Goal: Transaction & Acquisition: Obtain resource

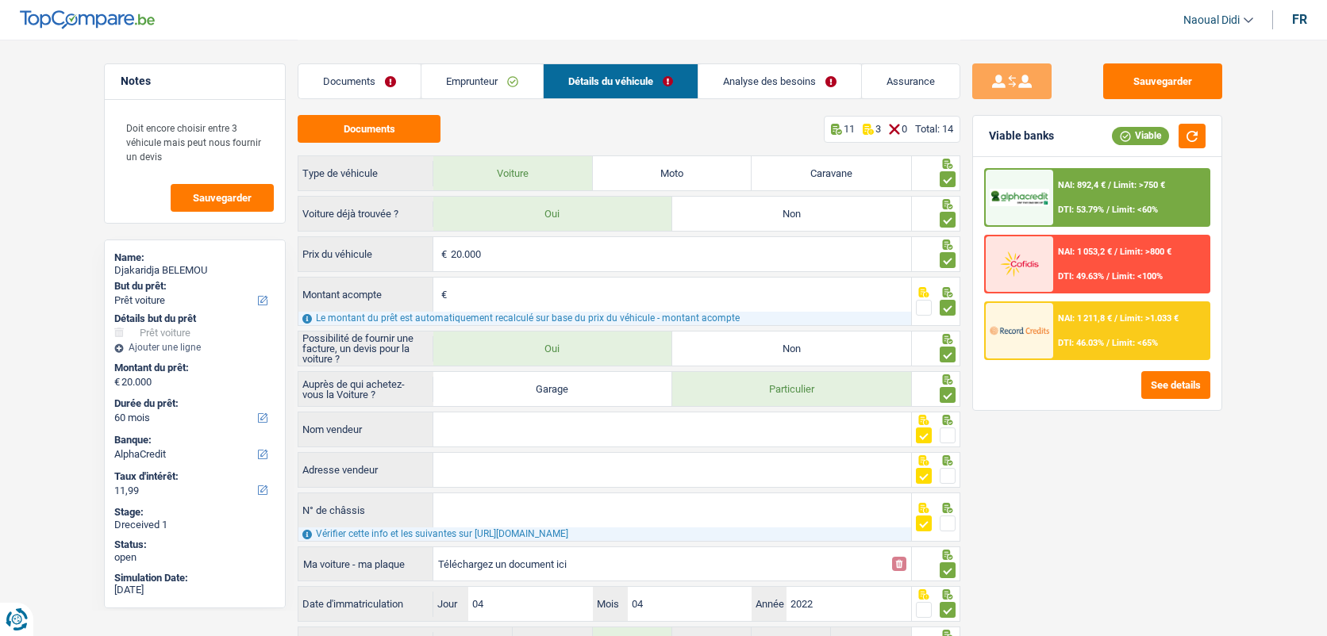
select select "car"
select select "60"
select select "alphacredit"
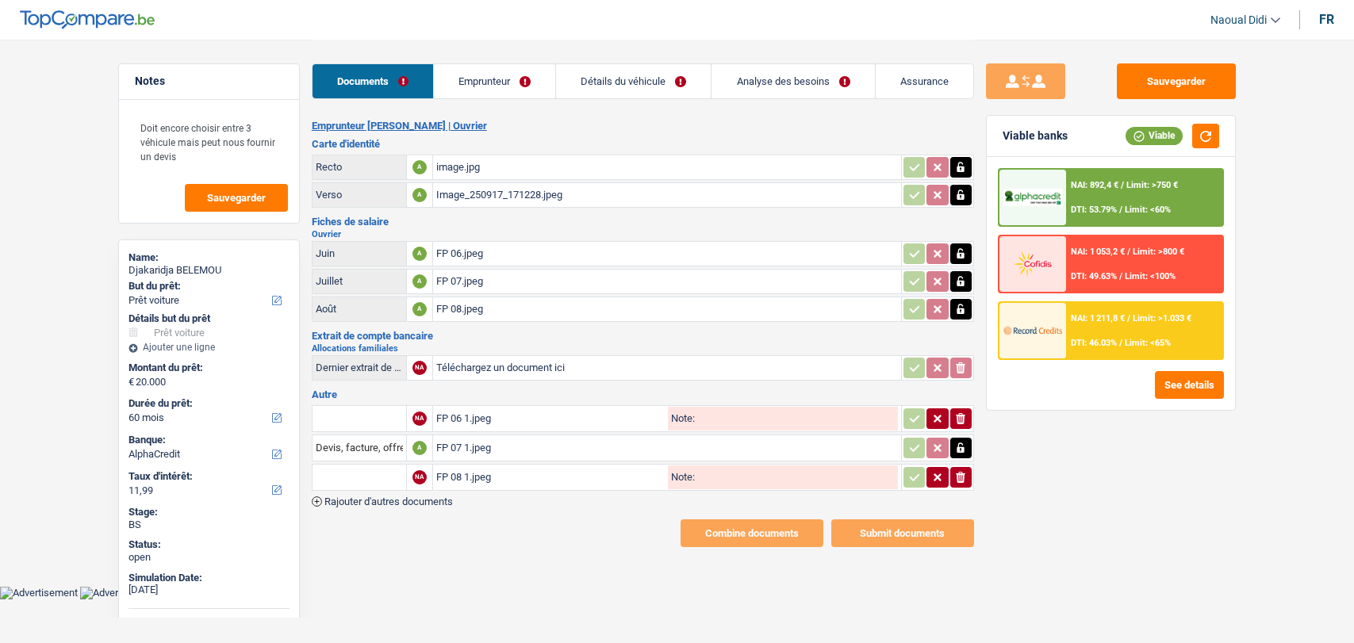
select select "car"
select select "60"
select select "alphacredit"
click at [1163, 382] on button "See details" at bounding box center [1189, 385] width 69 height 28
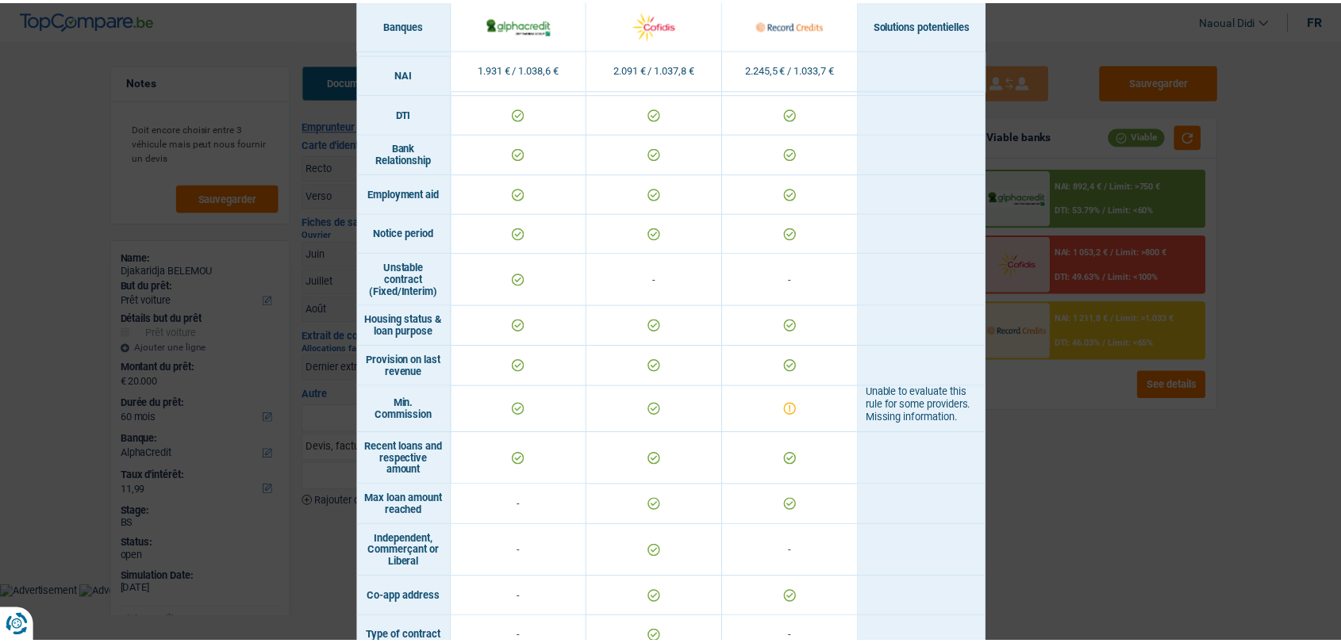
scroll to position [947, 0]
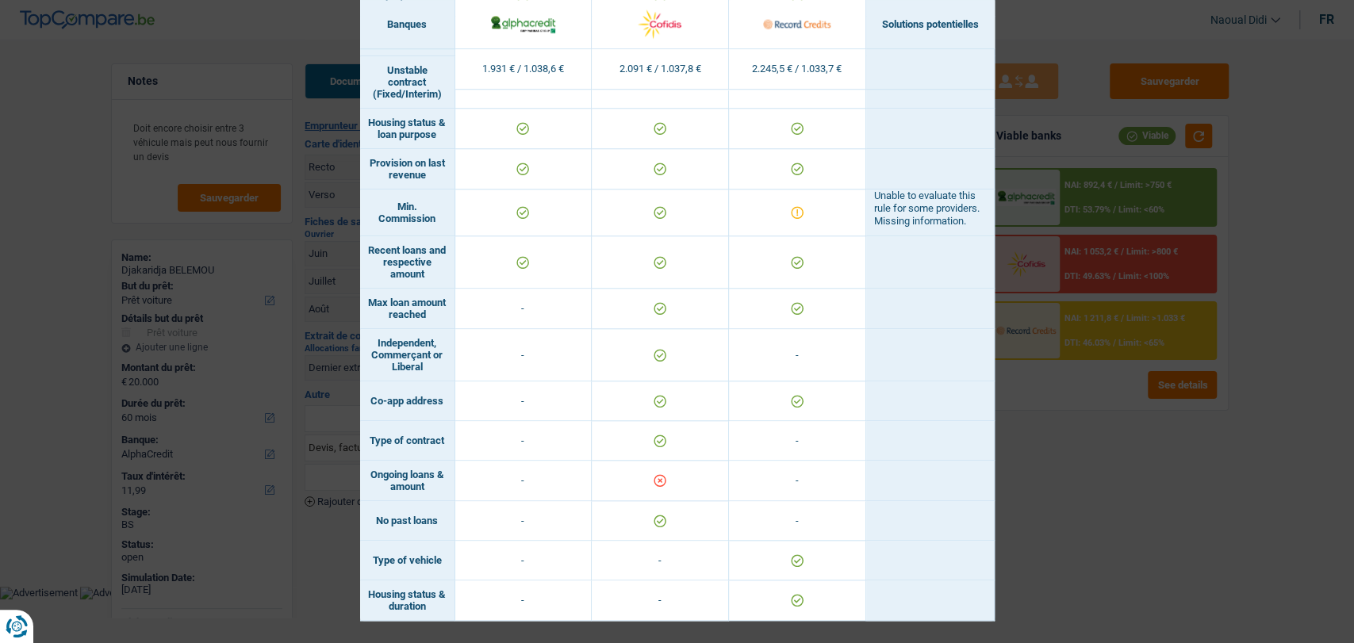
click at [1139, 486] on div "Banks conditions × Banques Solutions potentielles Revenus / Charges 1.931 € / 1…" at bounding box center [677, 321] width 1354 height 643
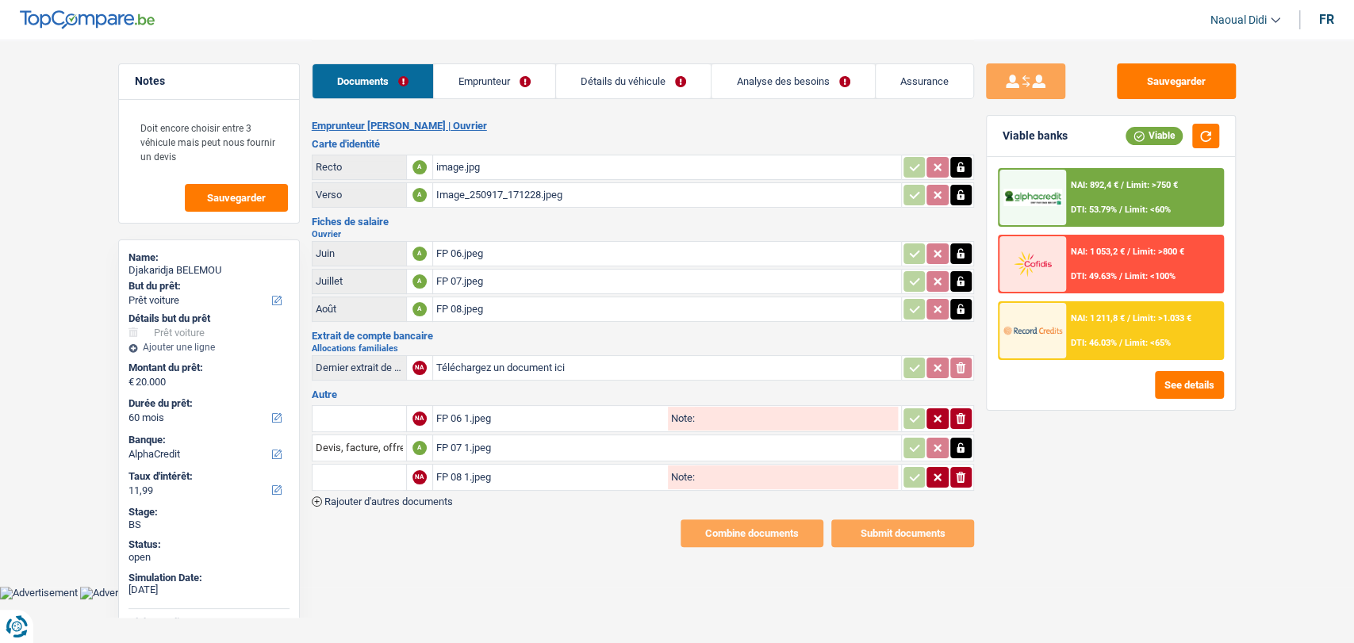
click at [766, 84] on link "Analyse des besoins" at bounding box center [793, 81] width 163 height 34
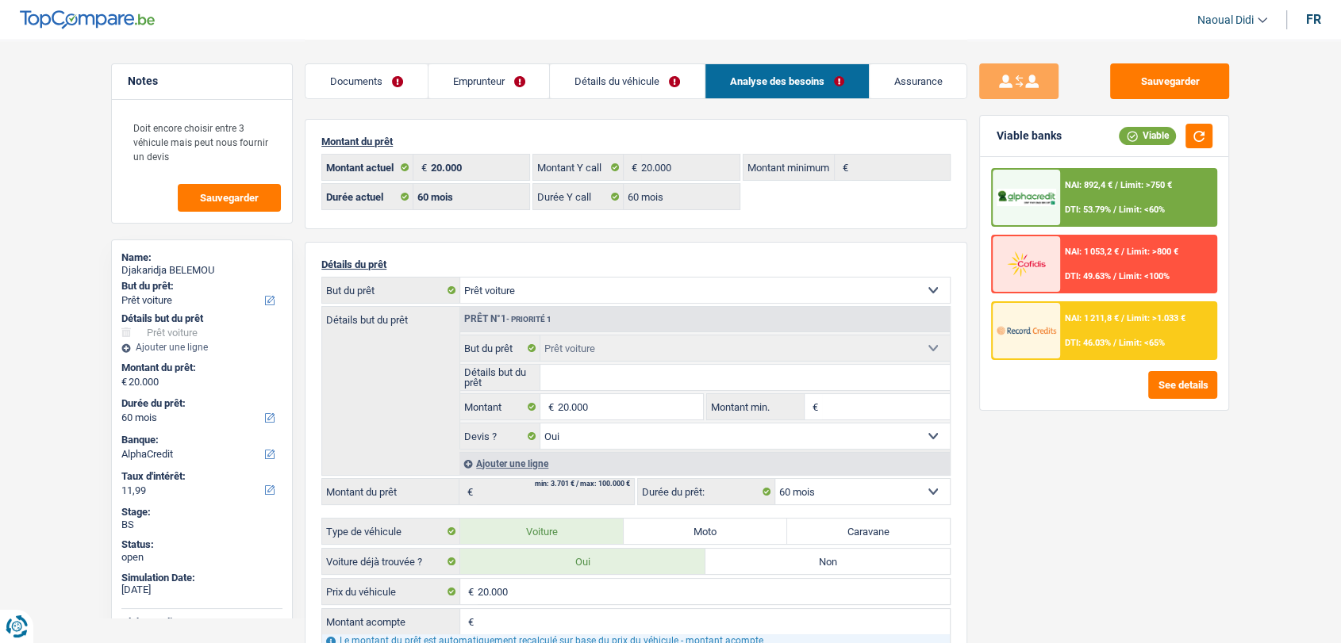
scroll to position [0, 0]
click at [591, 294] on select "Confort maison: meubles, textile, peinture, électroménager, outillage non-profe…" at bounding box center [705, 290] width 490 height 25
select select "other"
click at [460, 278] on select "Confort maison: meubles, textile, peinture, électroménager, outillage non-profe…" at bounding box center [705, 290] width 490 height 25
select select "other"
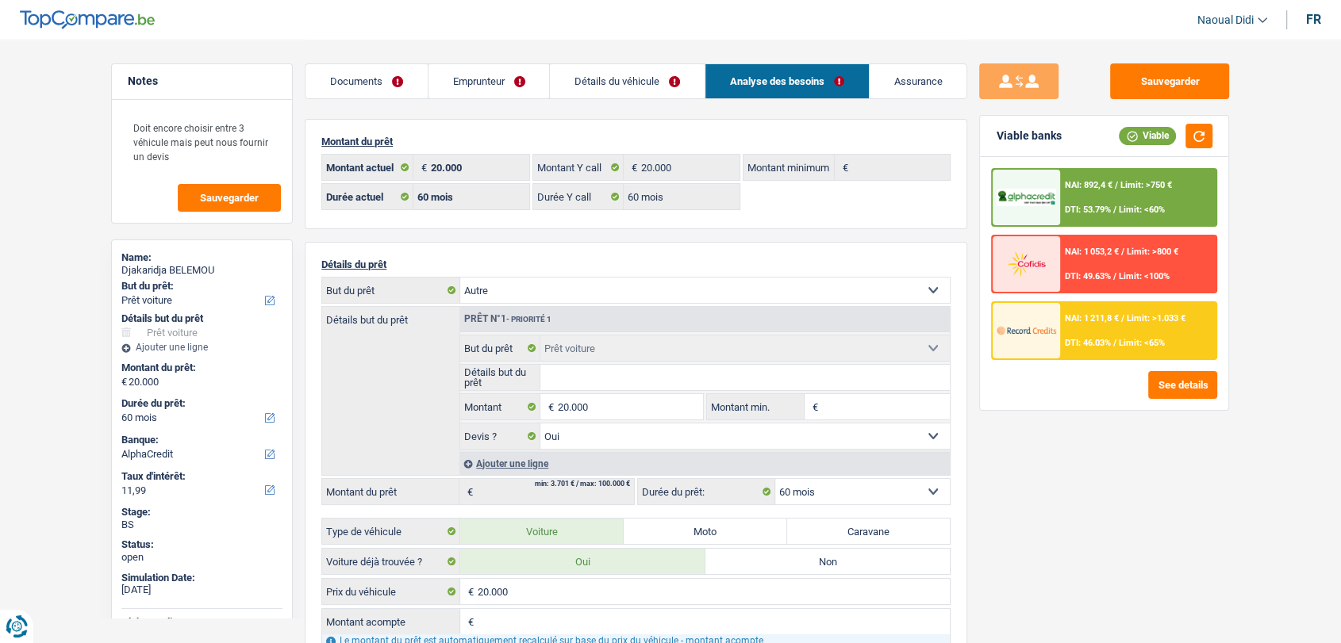
select select "other"
select select "84"
select select "other"
select select
select select "84"
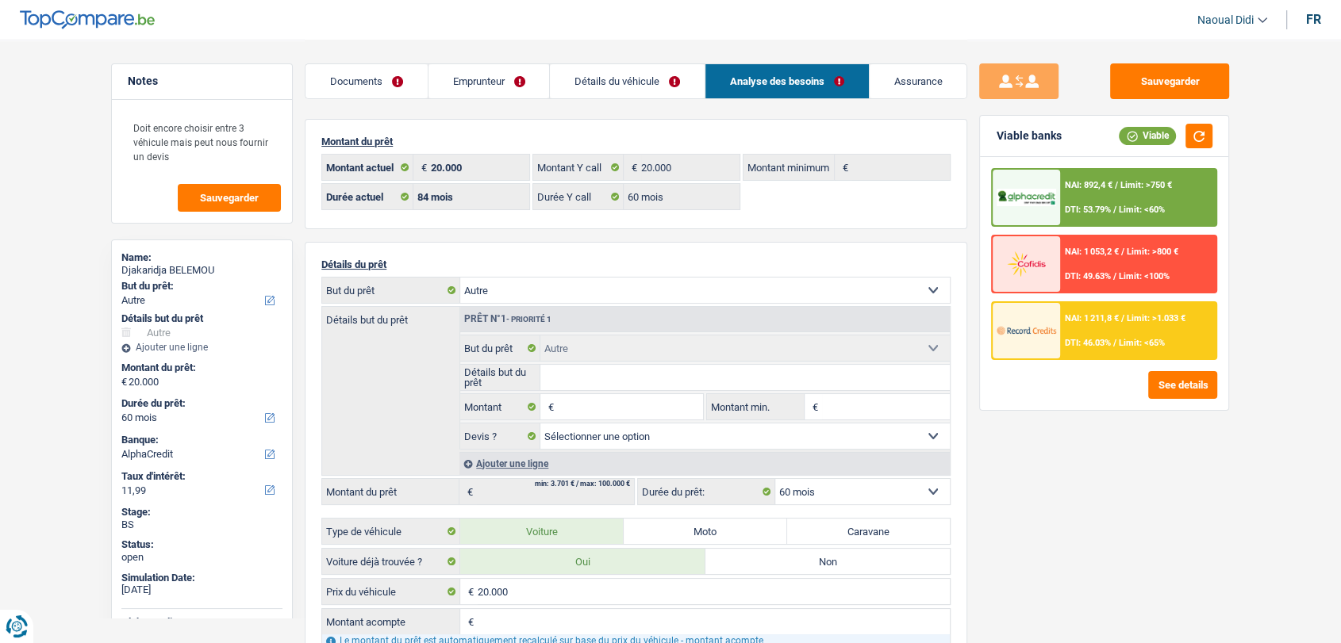
select select "84"
select select "car"
select select "yes"
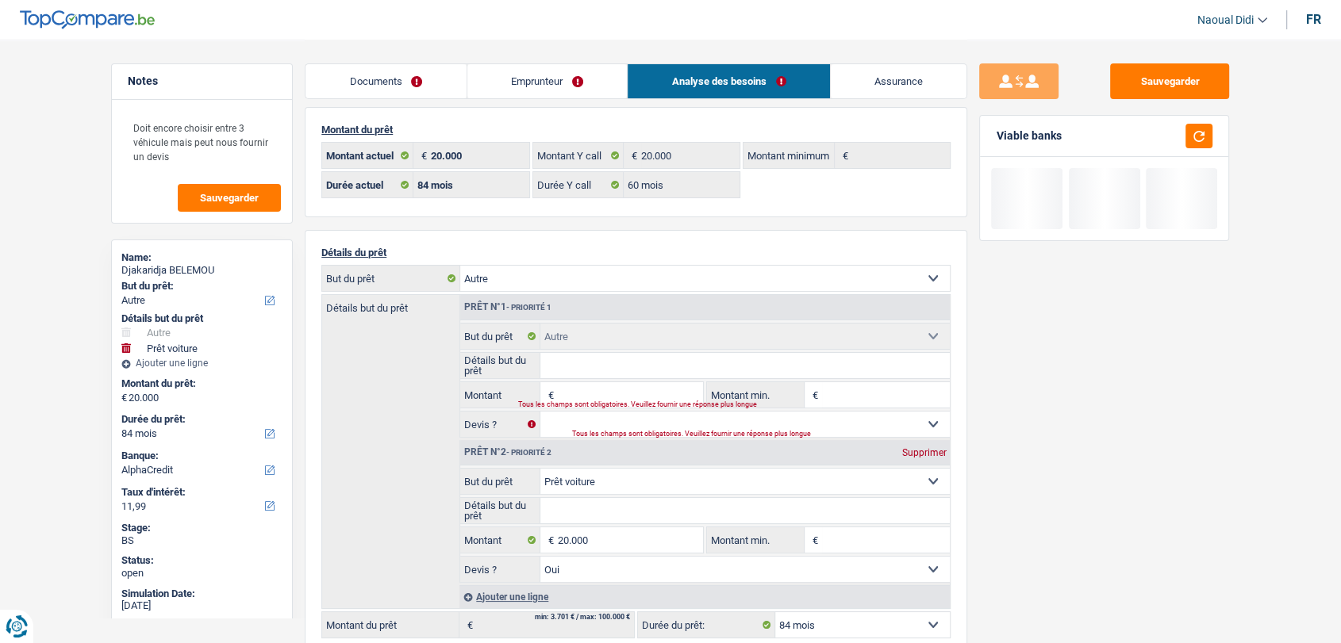
scroll to position [88, 0]
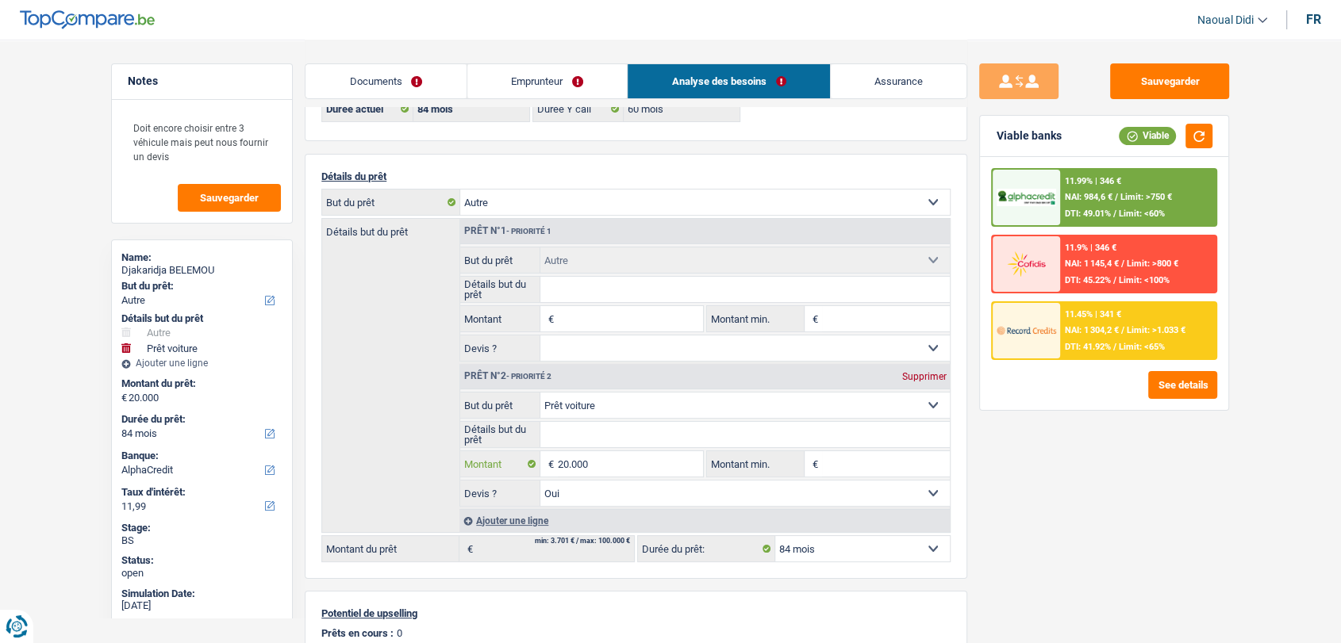
click at [608, 466] on input "20.000" at bounding box center [630, 463] width 145 height 25
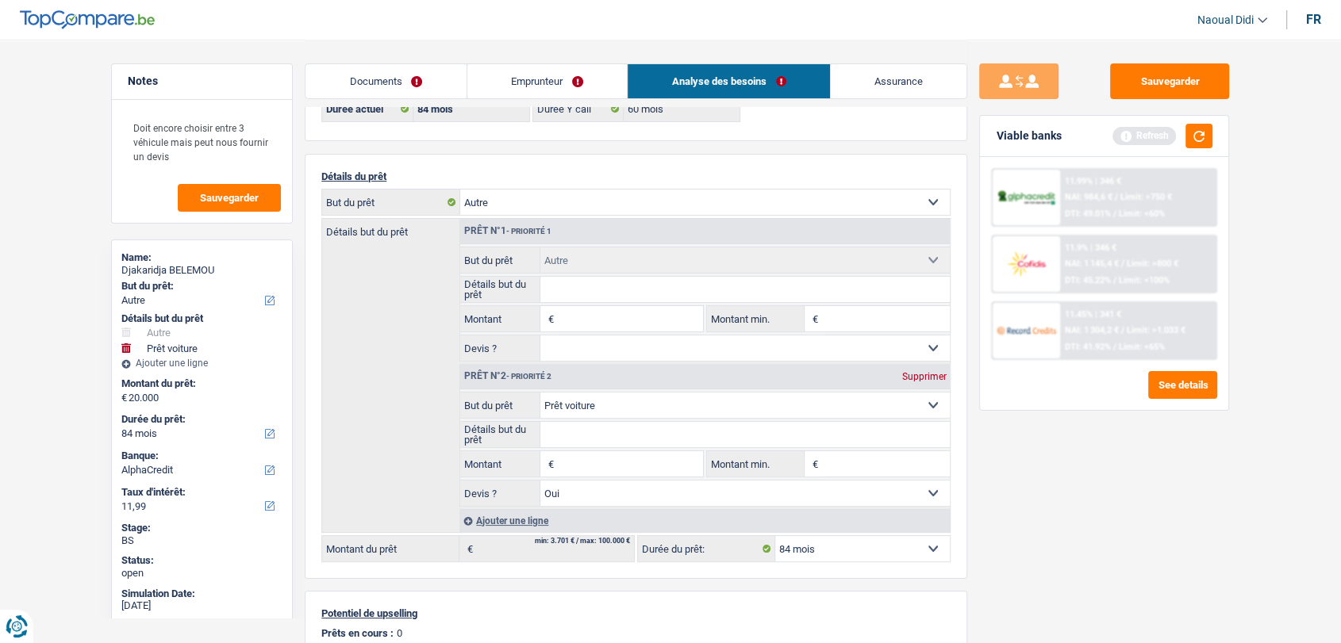
type input "0"
click at [566, 319] on input "Montant" at bounding box center [630, 318] width 145 height 25
paste input "20.000"
type input "20.000"
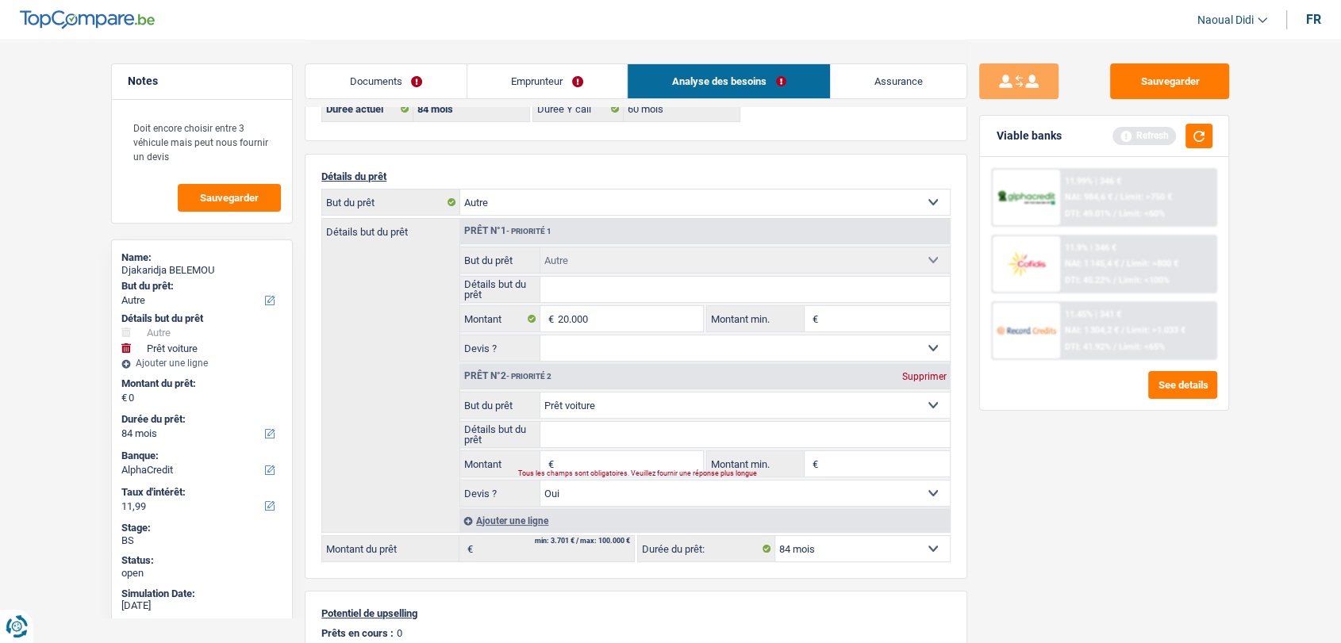
type input "20.000"
click at [1016, 472] on div "Sauvegarder Viable banks Refresh 11.99% | 346 € NAI: 984,6 € / Limit: >750 € DT…" at bounding box center [1104, 340] width 274 height 555
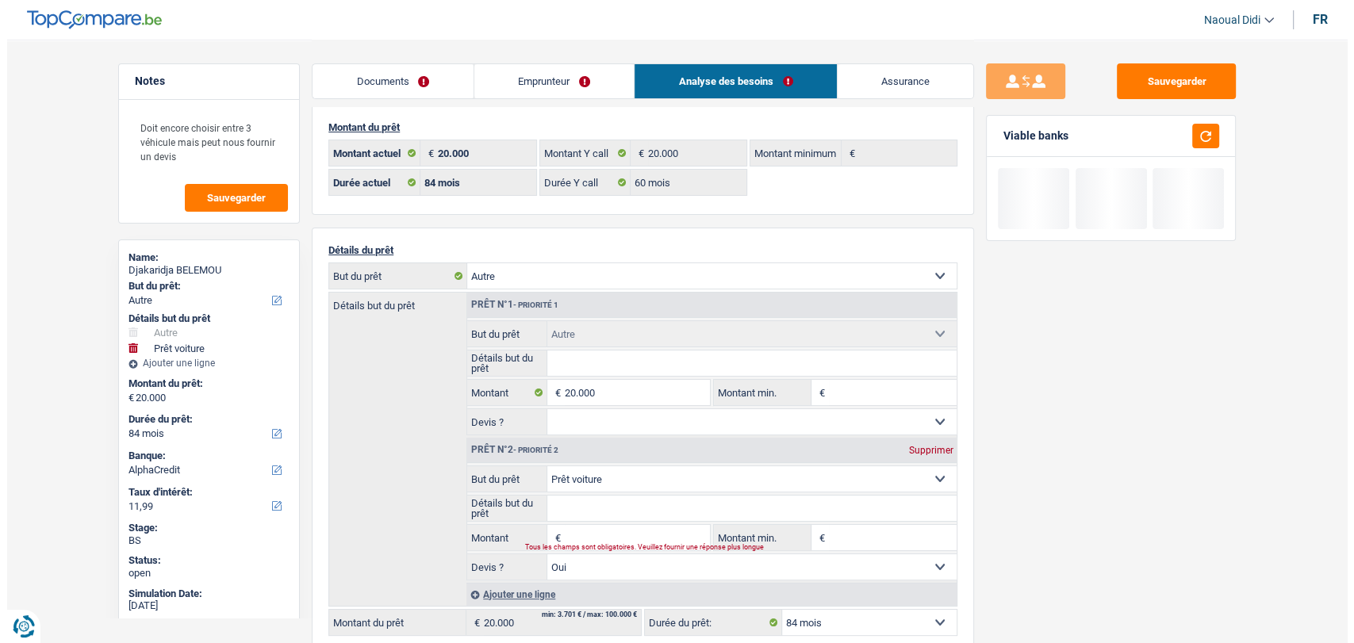
scroll to position [0, 0]
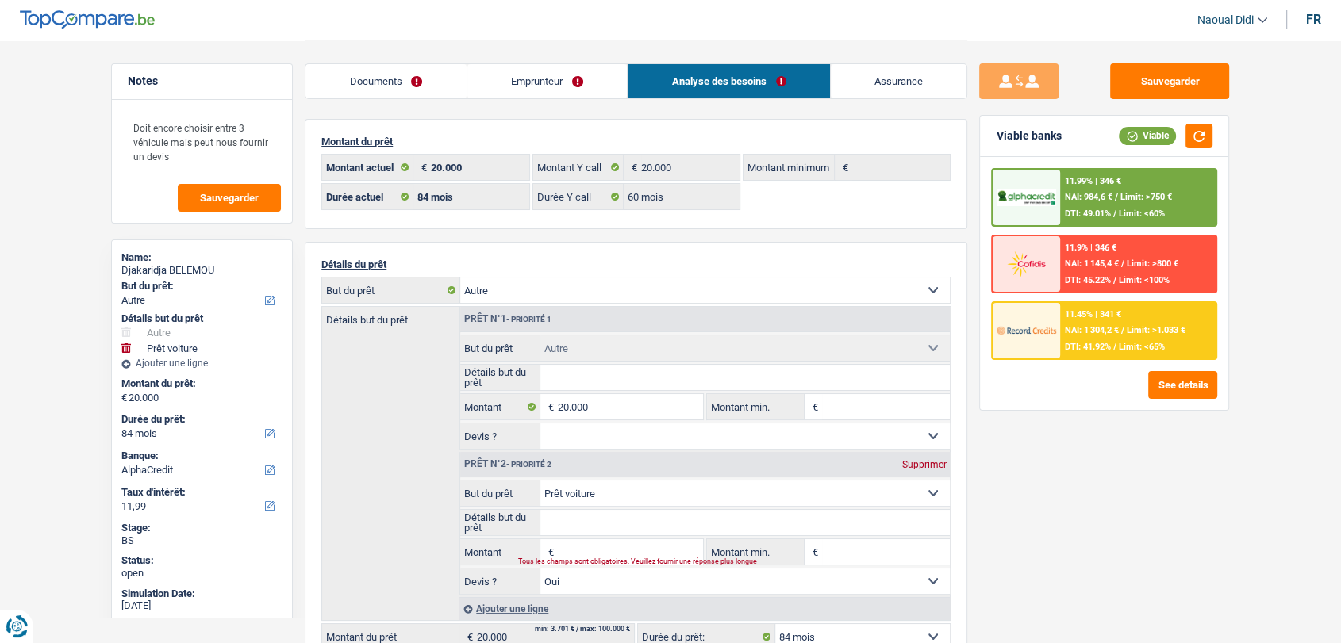
click at [1073, 326] on span "NAI: 1 304,2 €" at bounding box center [1092, 330] width 54 height 10
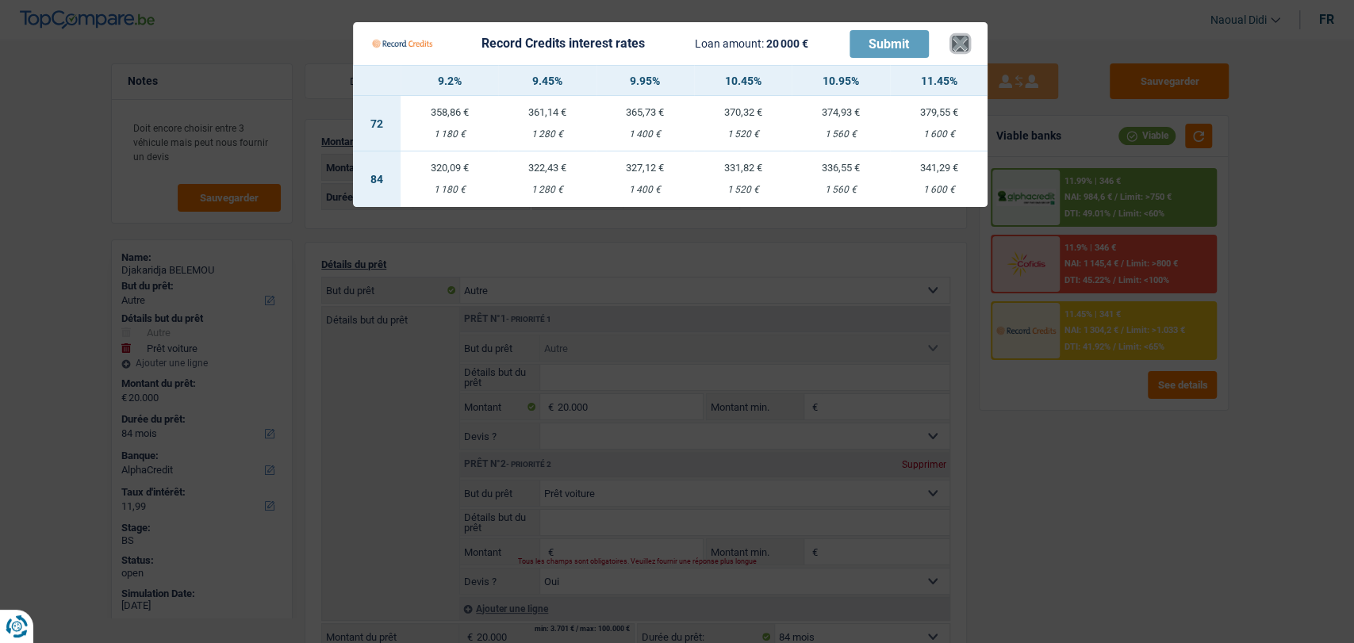
click at [960, 48] on button "×" at bounding box center [960, 44] width 17 height 16
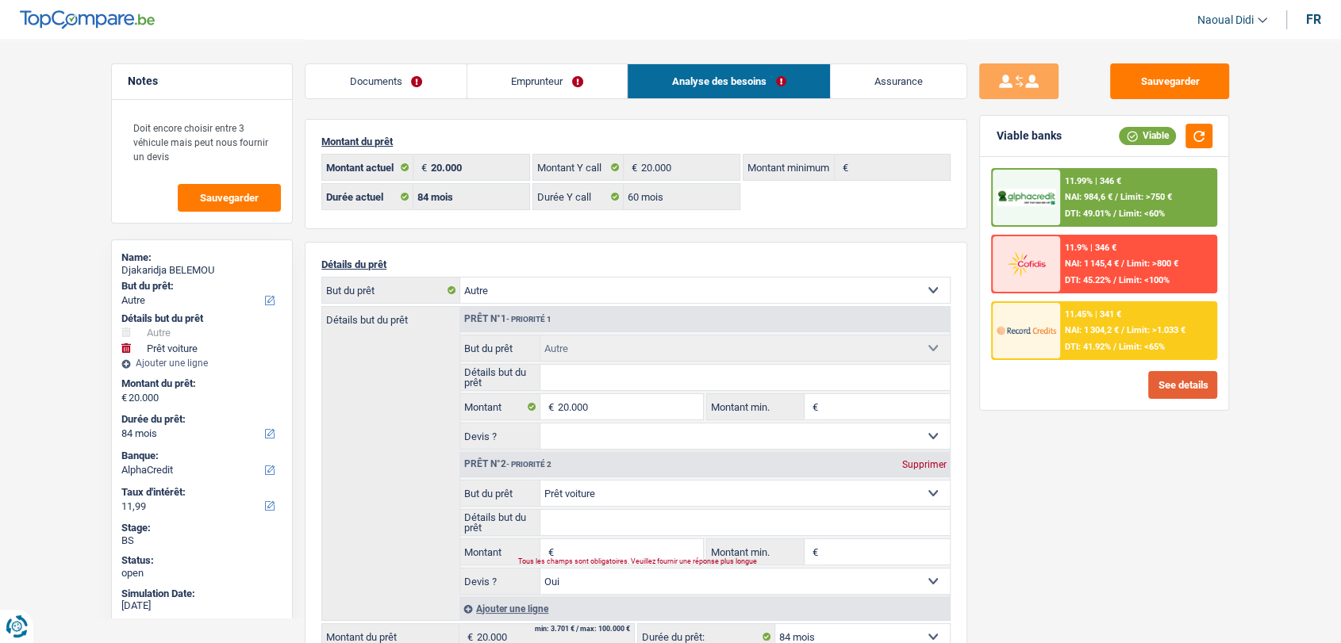
click at [1159, 390] on button "See details" at bounding box center [1182, 385] width 69 height 28
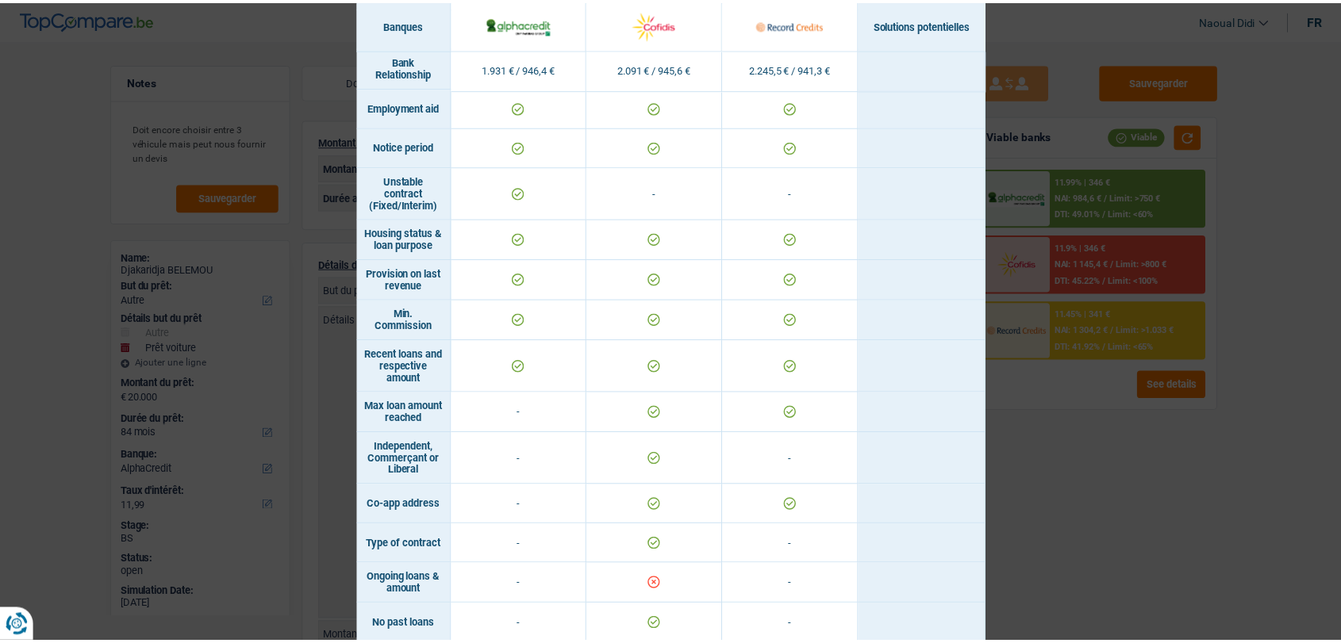
scroll to position [951, 0]
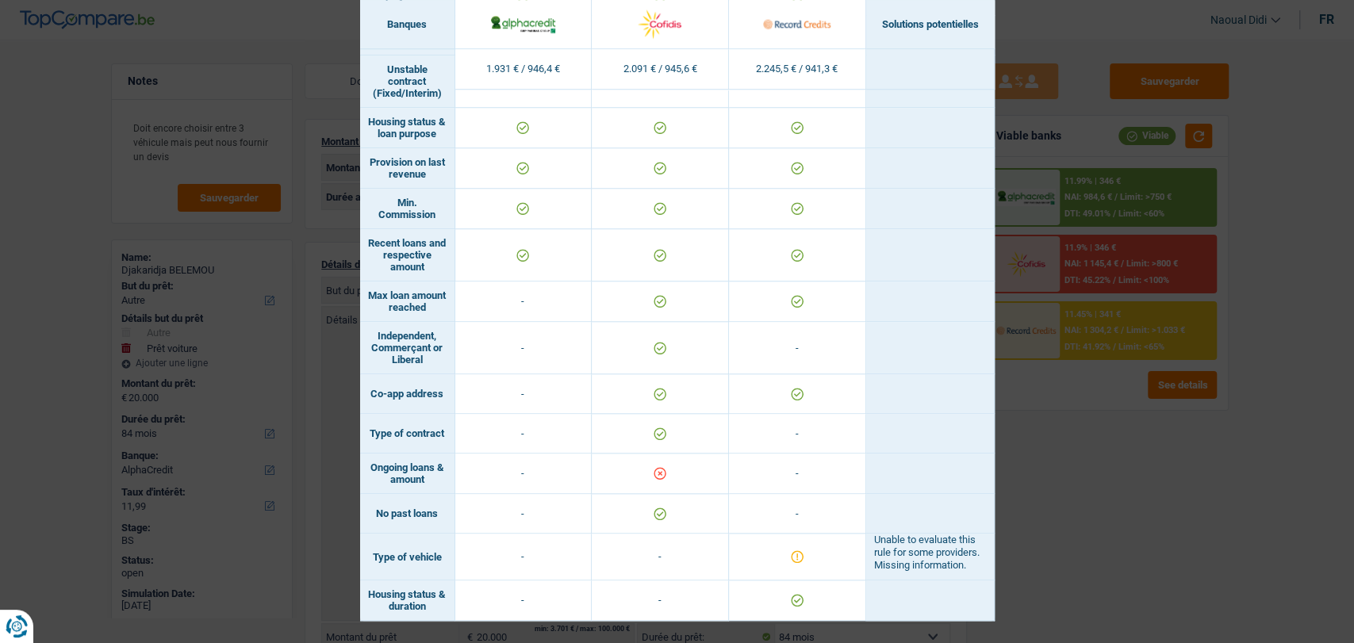
click at [1049, 474] on div "Banks conditions × Banques Solutions potentielles Revenus / Charges 1.931 € / 9…" at bounding box center [677, 321] width 1354 height 643
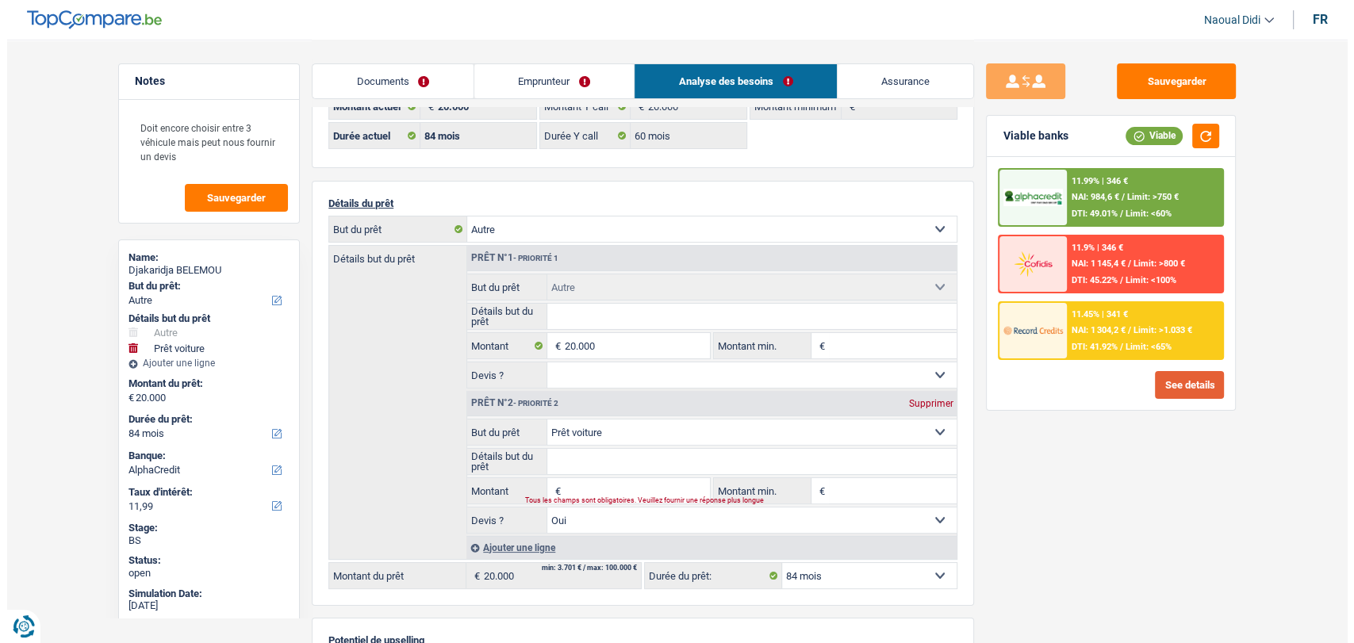
scroll to position [88, 0]
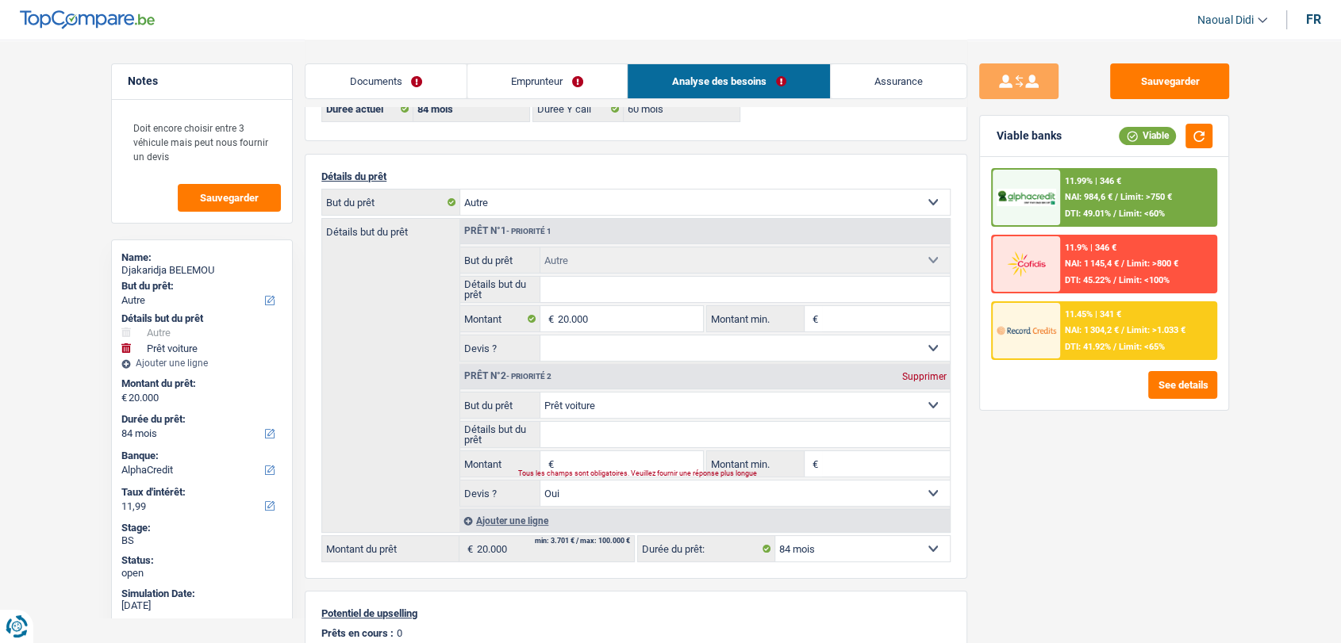
click at [927, 376] on div "Supprimer" at bounding box center [923, 377] width 52 height 10
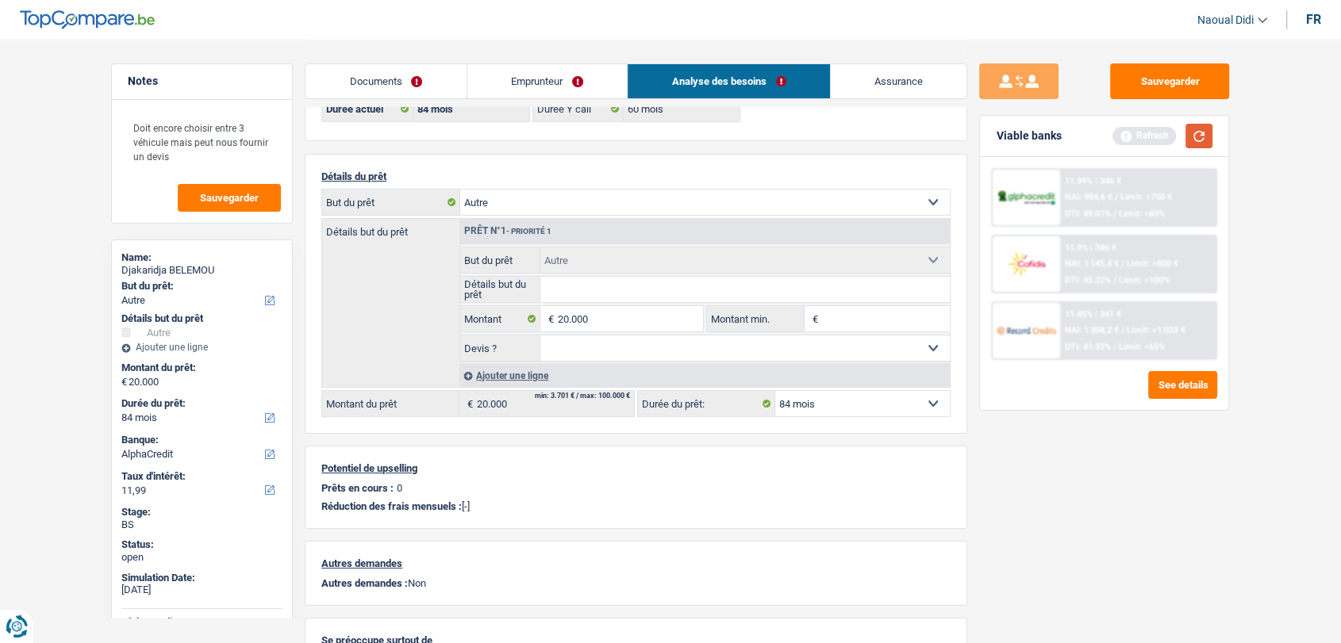
click at [1198, 140] on button "button" at bounding box center [1198, 136] width 27 height 25
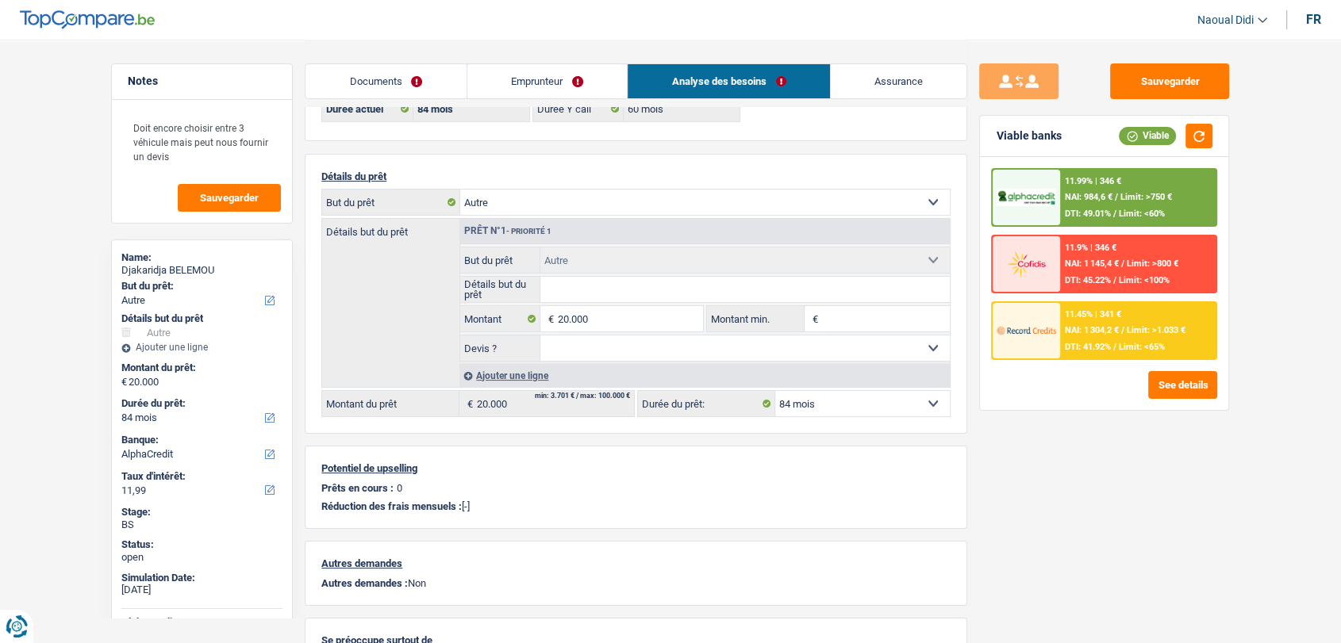
click at [1093, 262] on span "NAI: 1 145,4 €" at bounding box center [1092, 264] width 54 height 10
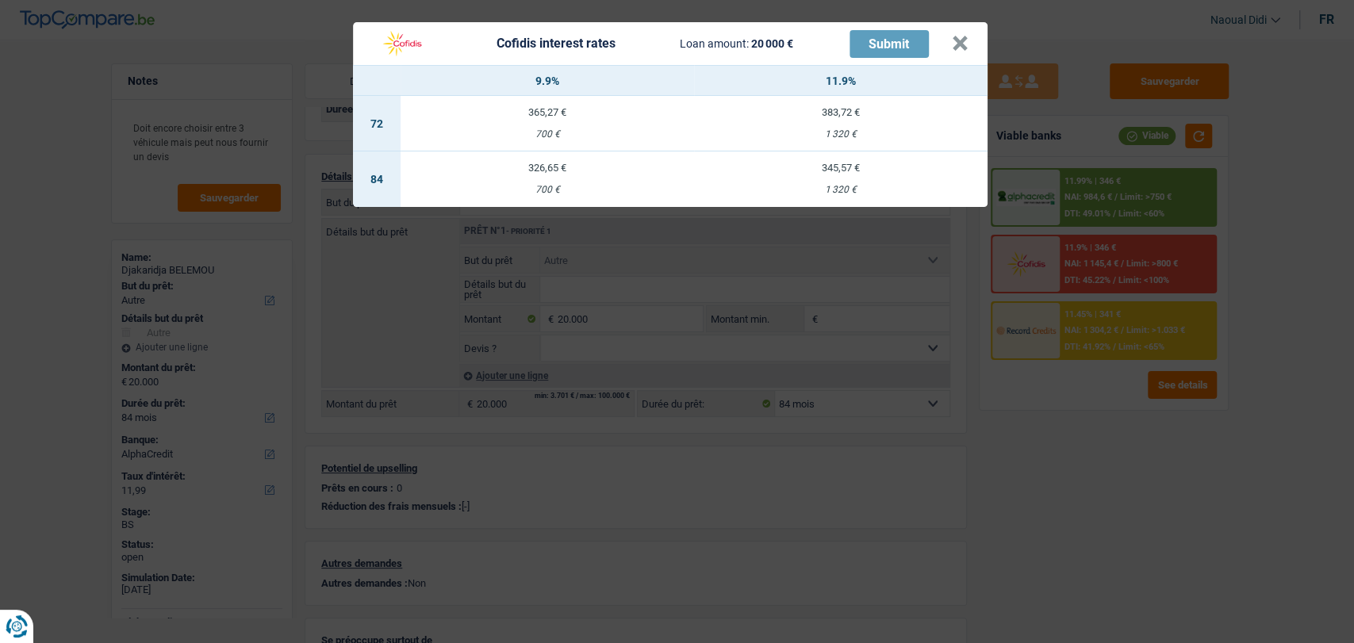
click at [969, 43] on header "Cofidis interest rates Loan amount: 20 000 € Submit ×" at bounding box center [670, 43] width 635 height 43
click at [954, 46] on button "×" at bounding box center [960, 44] width 17 height 16
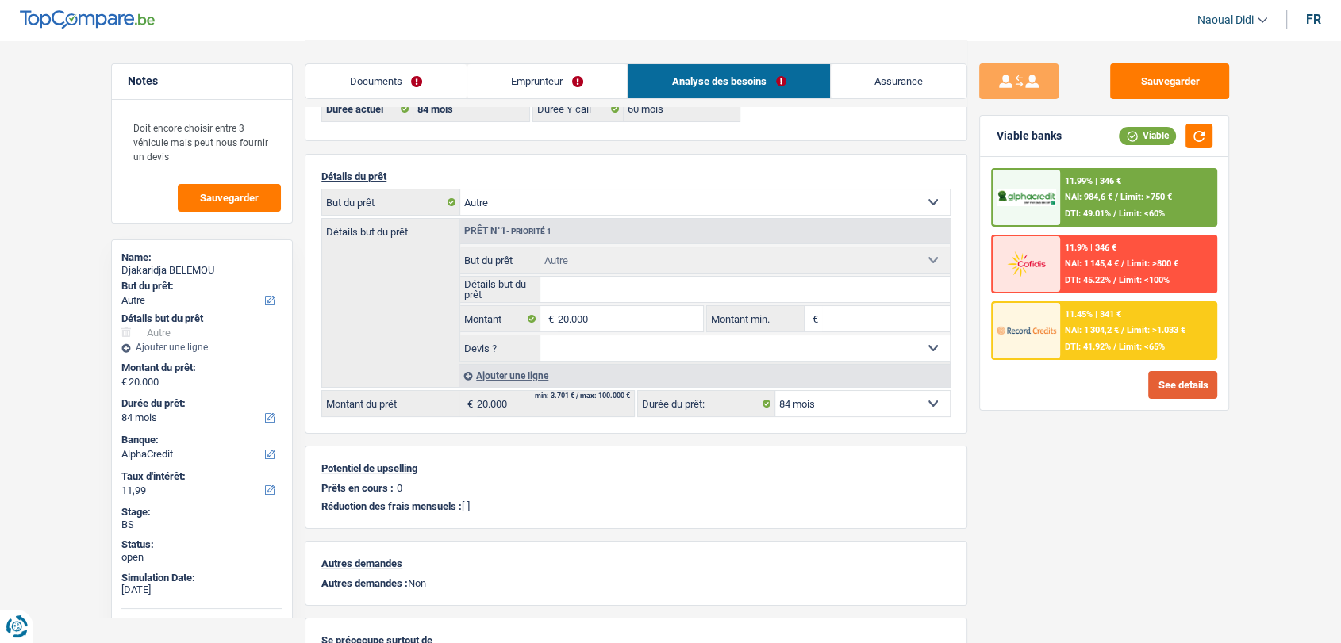
click at [1165, 388] on button "See details" at bounding box center [1182, 385] width 69 height 28
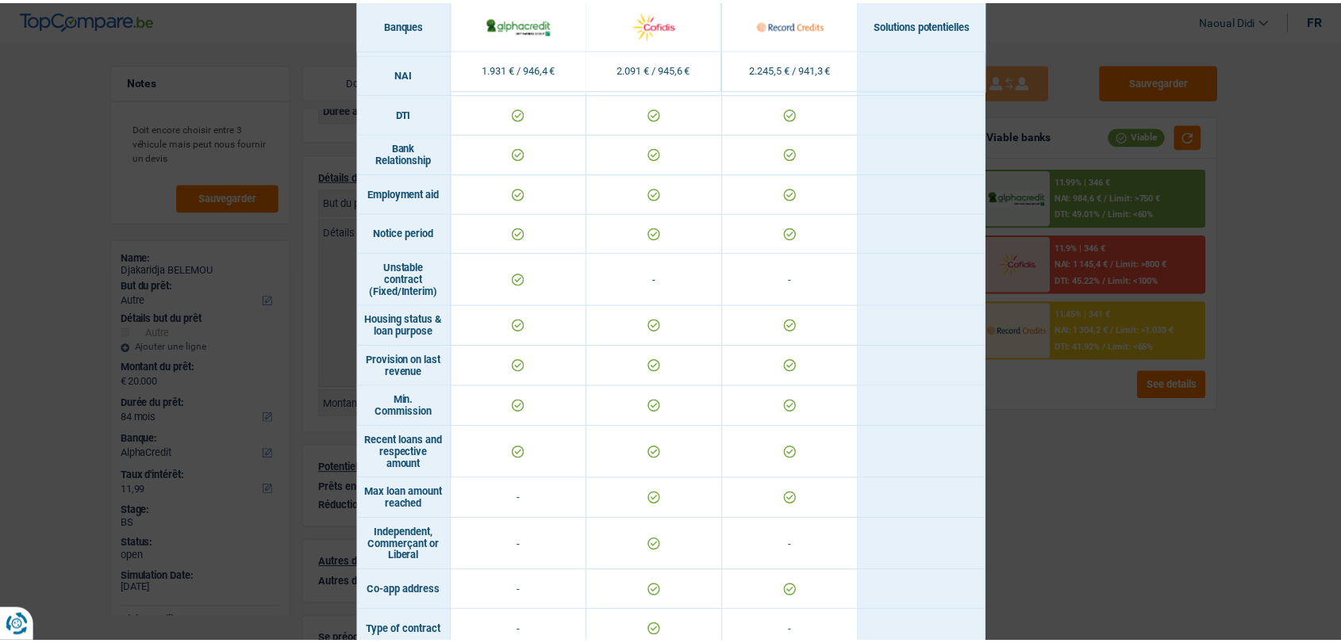
scroll to position [951, 0]
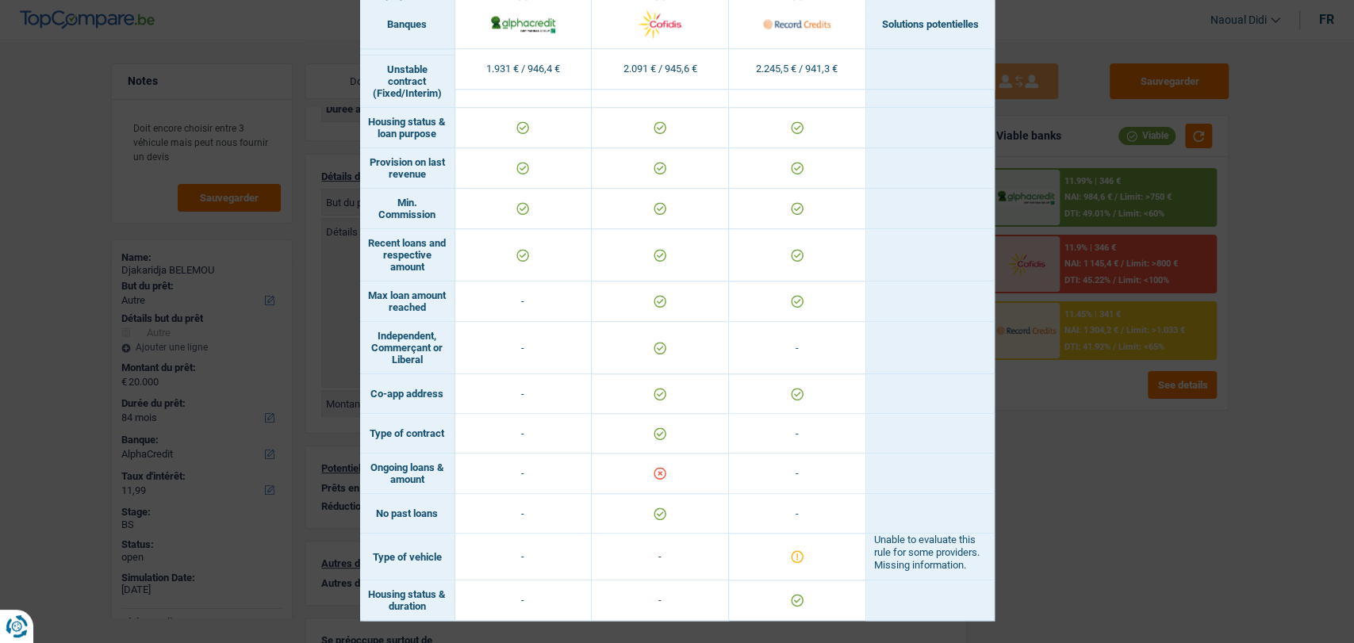
drag, startPoint x: 428, startPoint y: 470, endPoint x: 359, endPoint y: 449, distance: 71.5
click at [360, 454] on td "Ongoing loans & amount" at bounding box center [407, 474] width 95 height 40
copy td "Ongoing loans & amount"
click at [1061, 476] on div "Banks conditions × Banques Solutions potentielles Revenus / Charges 1.931 € / 9…" at bounding box center [677, 321] width 1354 height 643
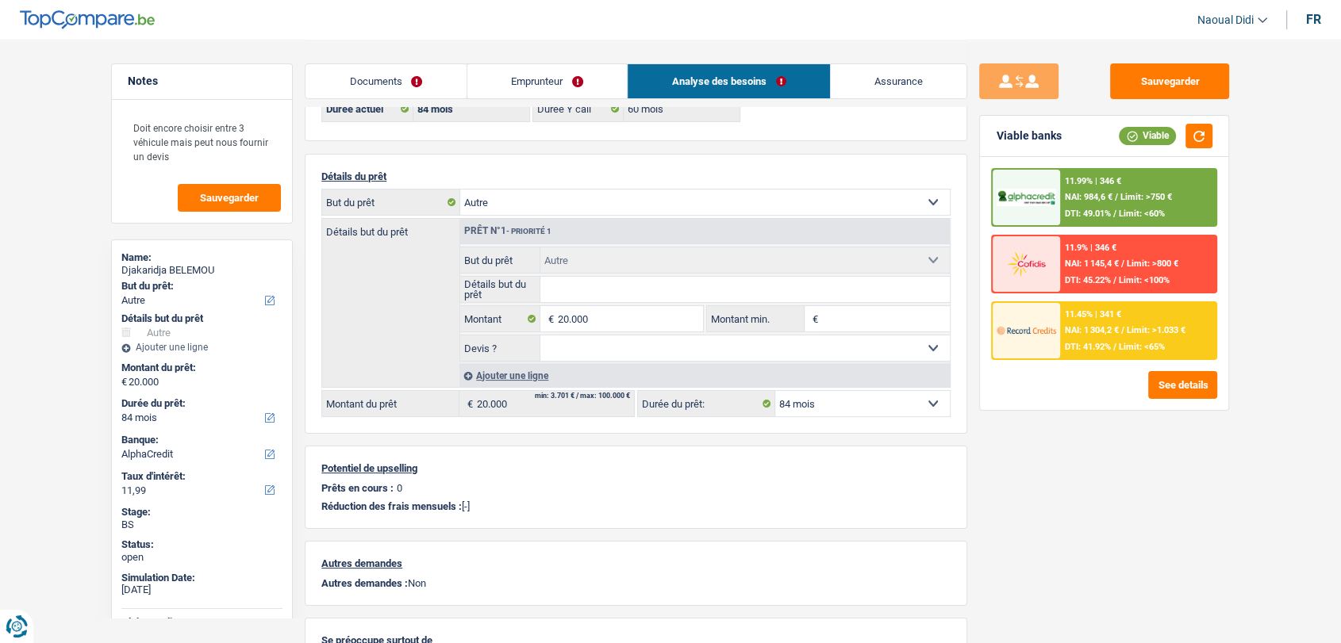
click at [826, 411] on select "12 mois 18 mois 24 mois 30 mois 36 mois 42 mois 48 mois 60 mois 72 mois 84 mois…" at bounding box center [862, 403] width 175 height 25
click at [1129, 522] on div "Sauvegarder Viable banks Viable 11.99% | 346 € NAI: 984,6 € / Limit: >750 € DTI…" at bounding box center [1104, 340] width 274 height 555
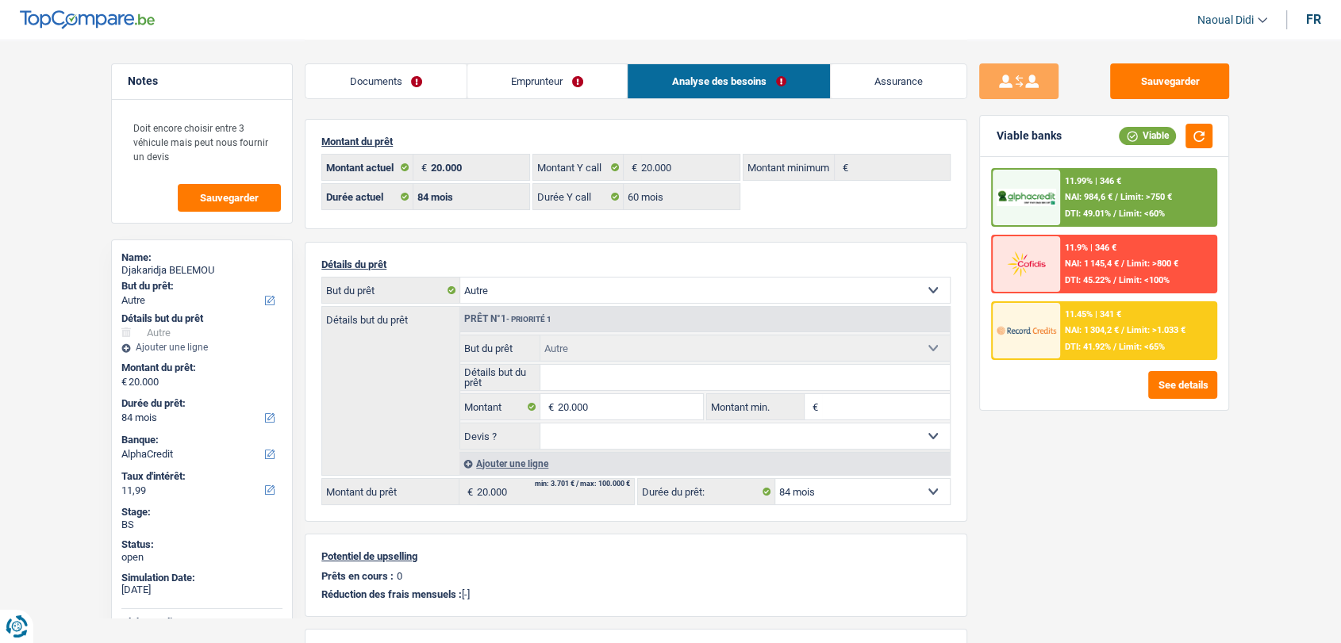
click at [1065, 274] on div "11.9% | 346 € NAI: 1 145,4 € / Limit: >800 € DTI: 45.22% / Limit: <100%" at bounding box center [1138, 264] width 156 height 56
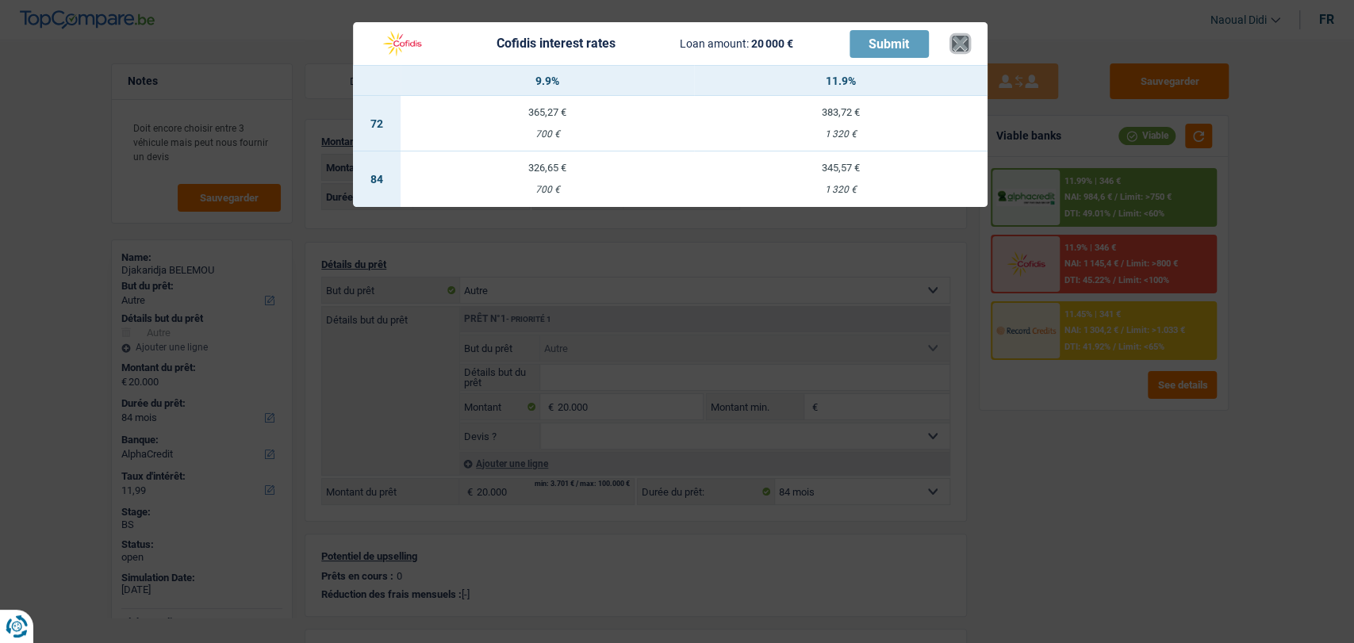
click at [963, 40] on button "×" at bounding box center [960, 44] width 17 height 16
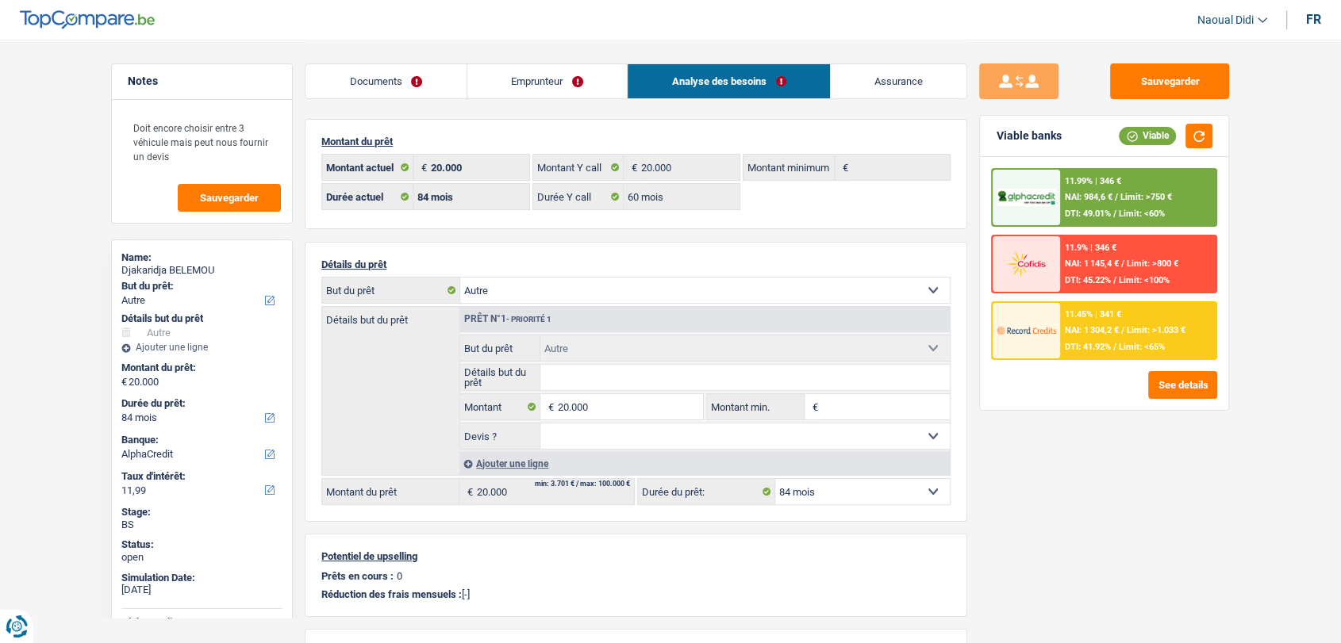
click at [1121, 275] on span "Limit: <100%" at bounding box center [1144, 280] width 51 height 10
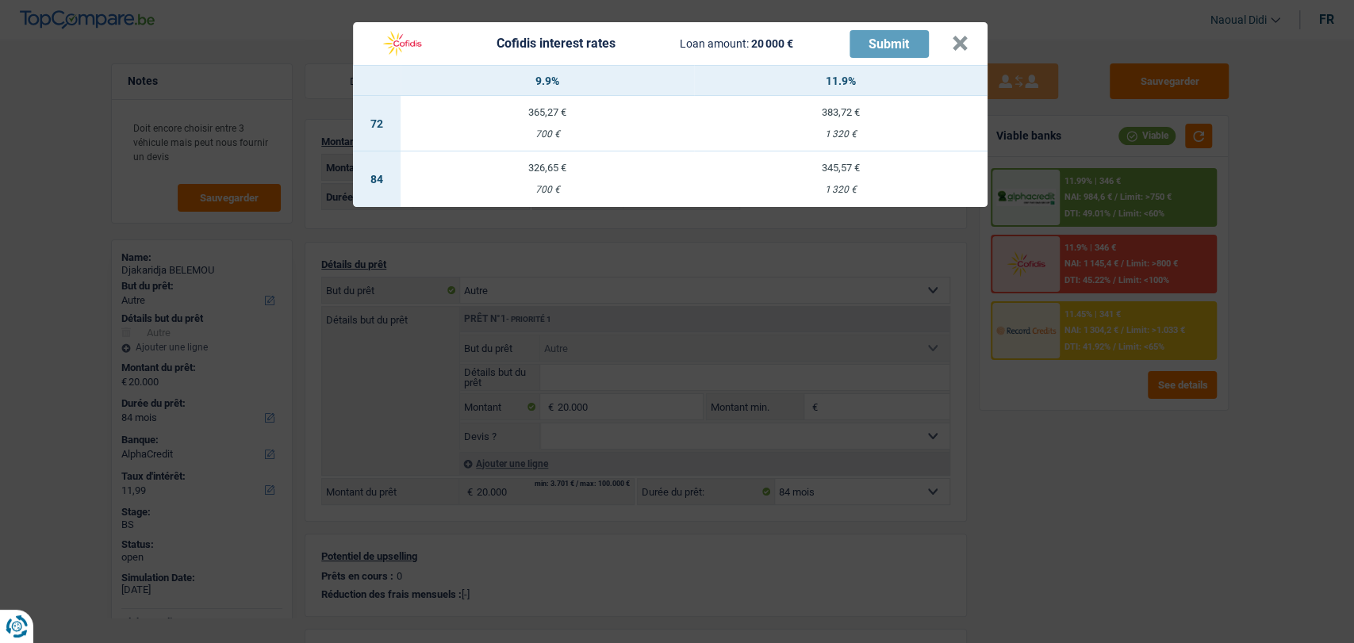
click at [841, 117] on div "383,72 €" at bounding box center [841, 112] width 294 height 10
select select "72"
select select "cofidis"
type input "11,90"
select select "72"
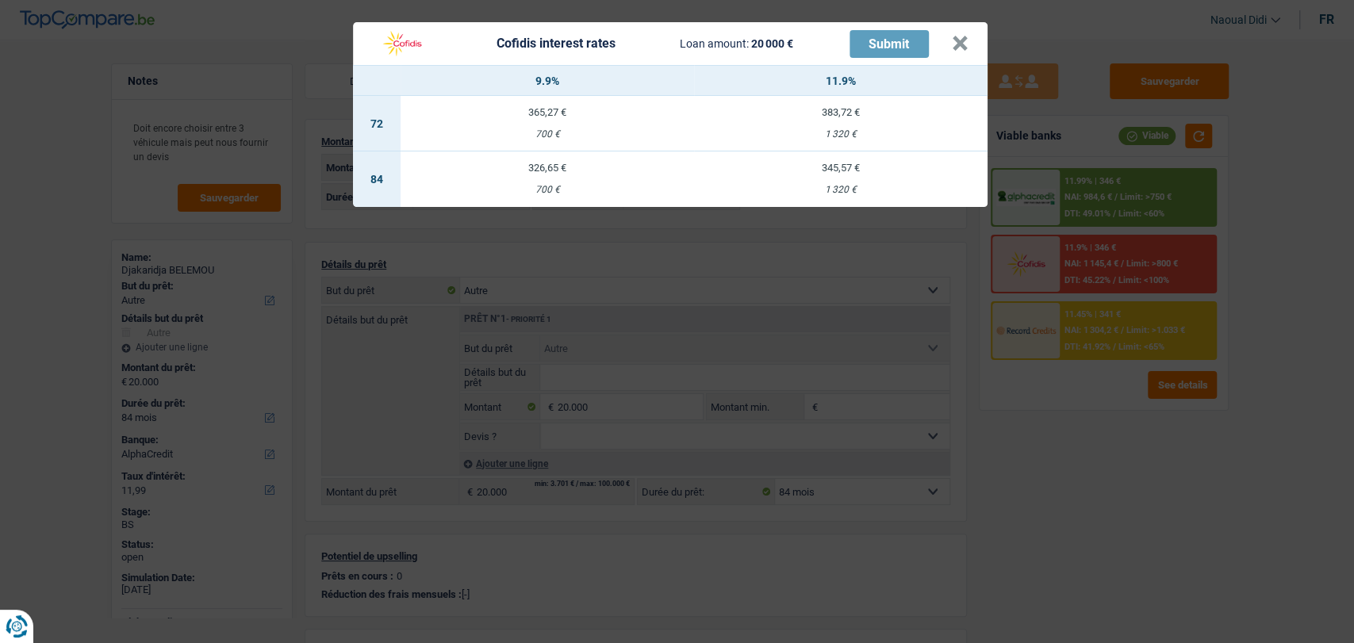
select select "72"
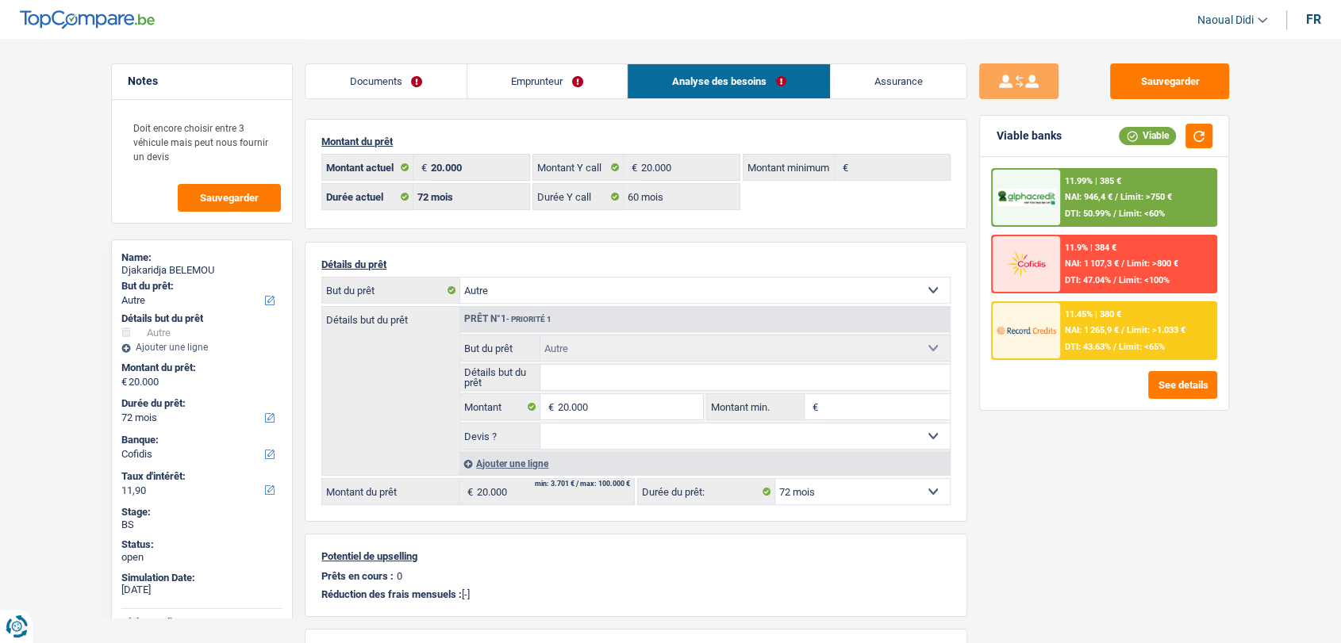
click at [1063, 275] on div "11.9% | 384 € NAI: 1 107,3 € / Limit: >800 € DTI: 47.04% / Limit: <100%" at bounding box center [1138, 264] width 156 height 56
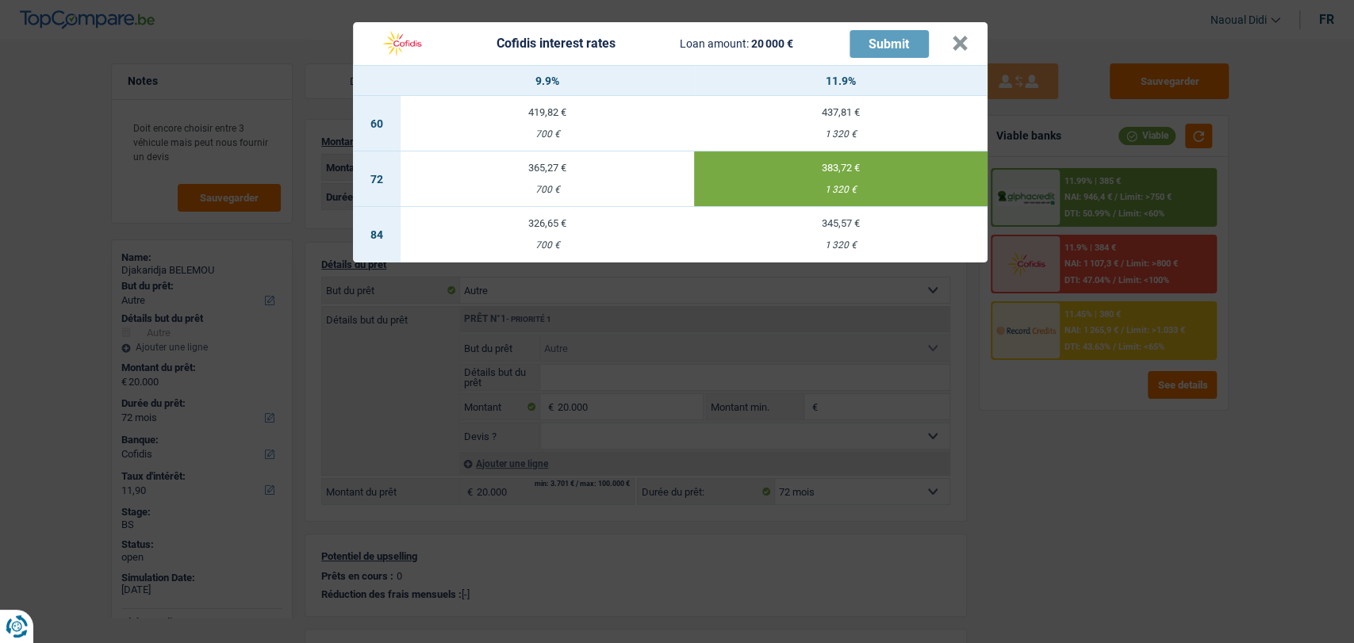
click at [554, 173] on div "365,27 €" at bounding box center [548, 168] width 294 height 10
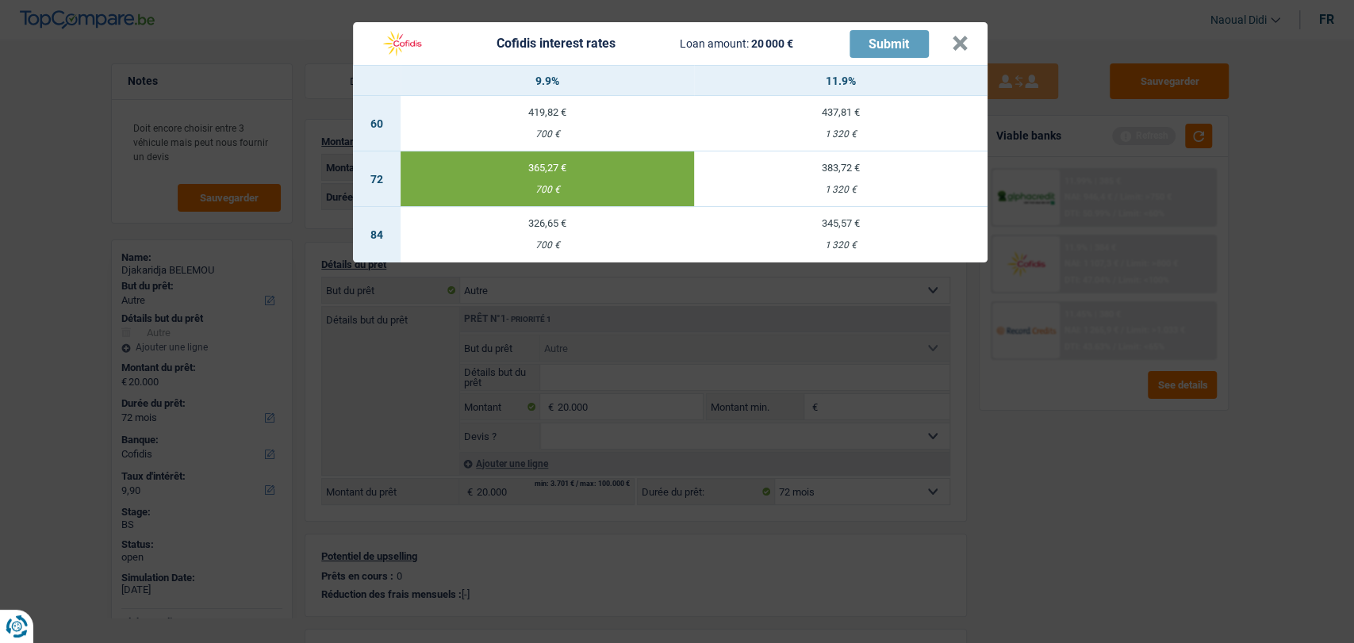
click at [842, 182] on td "383,72 € 1 320 €" at bounding box center [841, 180] width 294 height 56
type input "11,90"
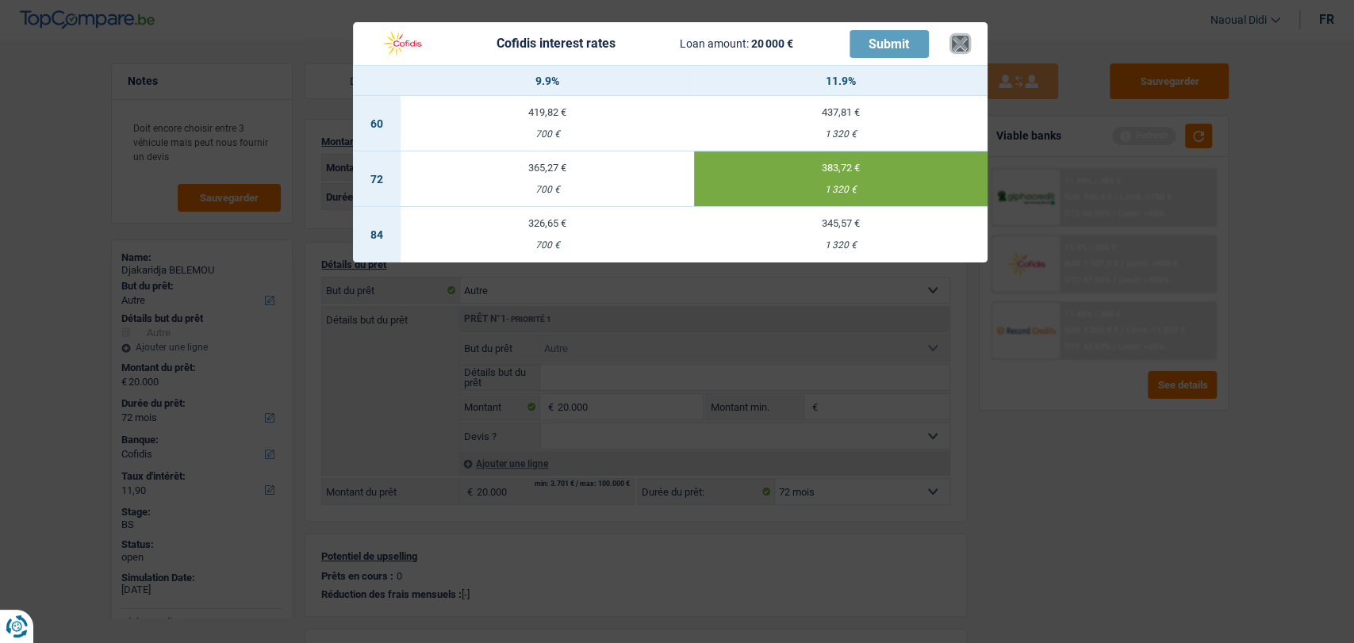
click at [953, 47] on button "×" at bounding box center [960, 44] width 17 height 16
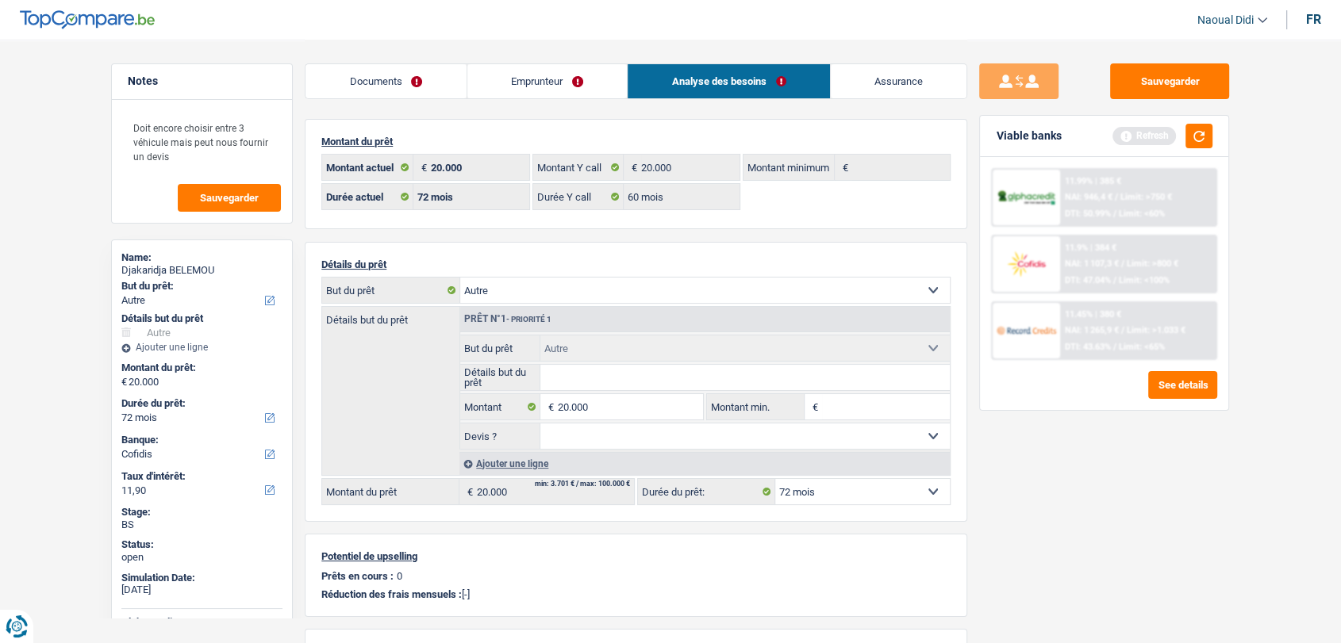
click at [508, 72] on link "Emprunteur" at bounding box center [547, 81] width 160 height 34
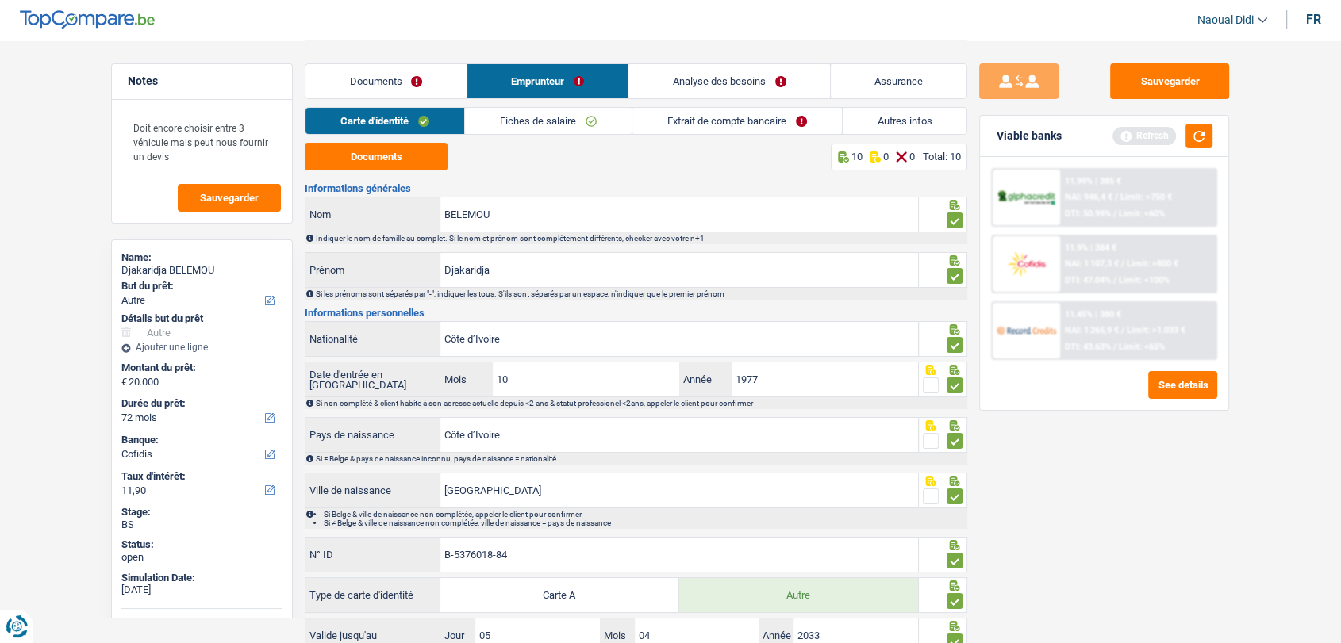
click at [766, 124] on link "Extrait de compte bancaire" at bounding box center [736, 121] width 209 height 26
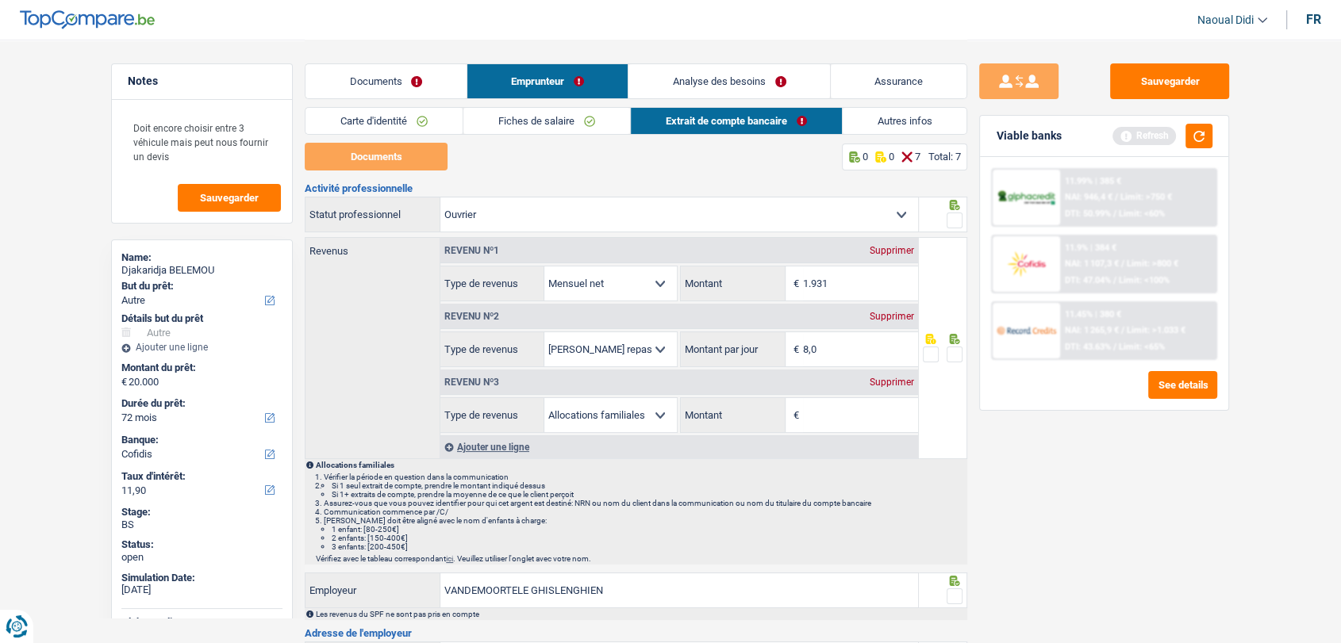
click at [955, 222] on span at bounding box center [955, 221] width 16 height 16
click at [0, 0] on input "radio" at bounding box center [0, 0] width 0 height 0
click at [885, 374] on div "Revenu nº3 Supprimer" at bounding box center [679, 382] width 478 height 25
click at [886, 378] on div "Supprimer" at bounding box center [892, 383] width 52 height 10
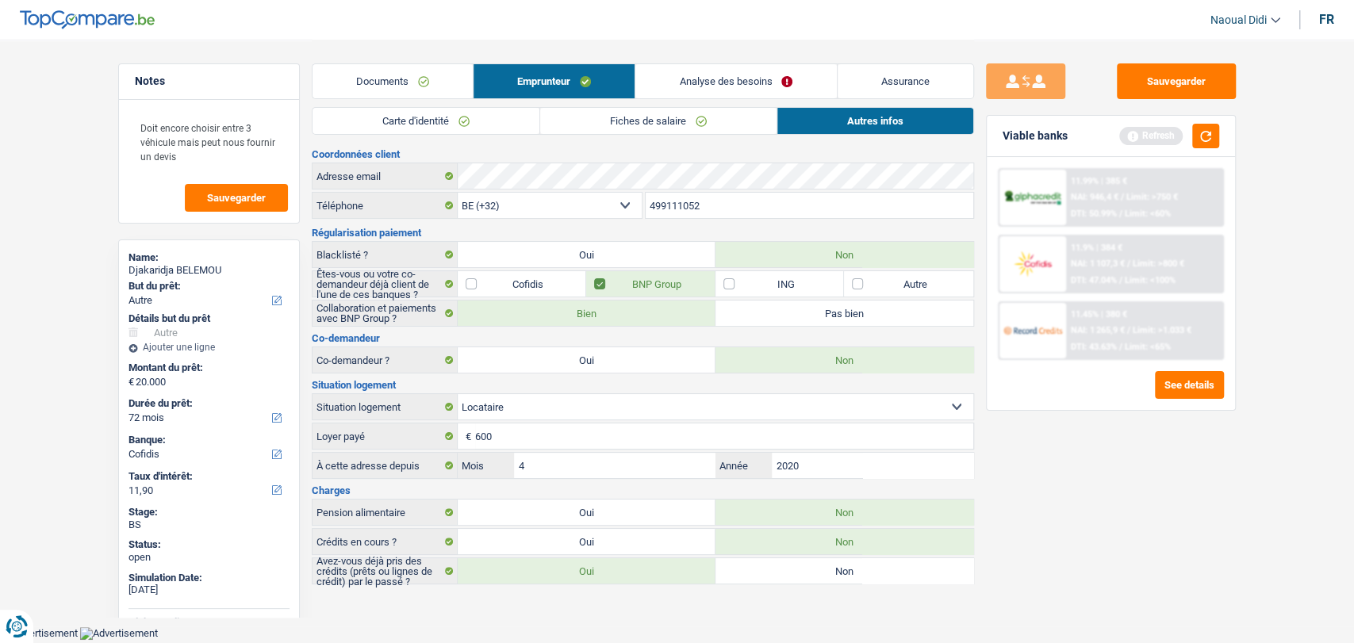
click at [1124, 259] on span "NAI: 1 107,3 €" at bounding box center [1098, 264] width 54 height 10
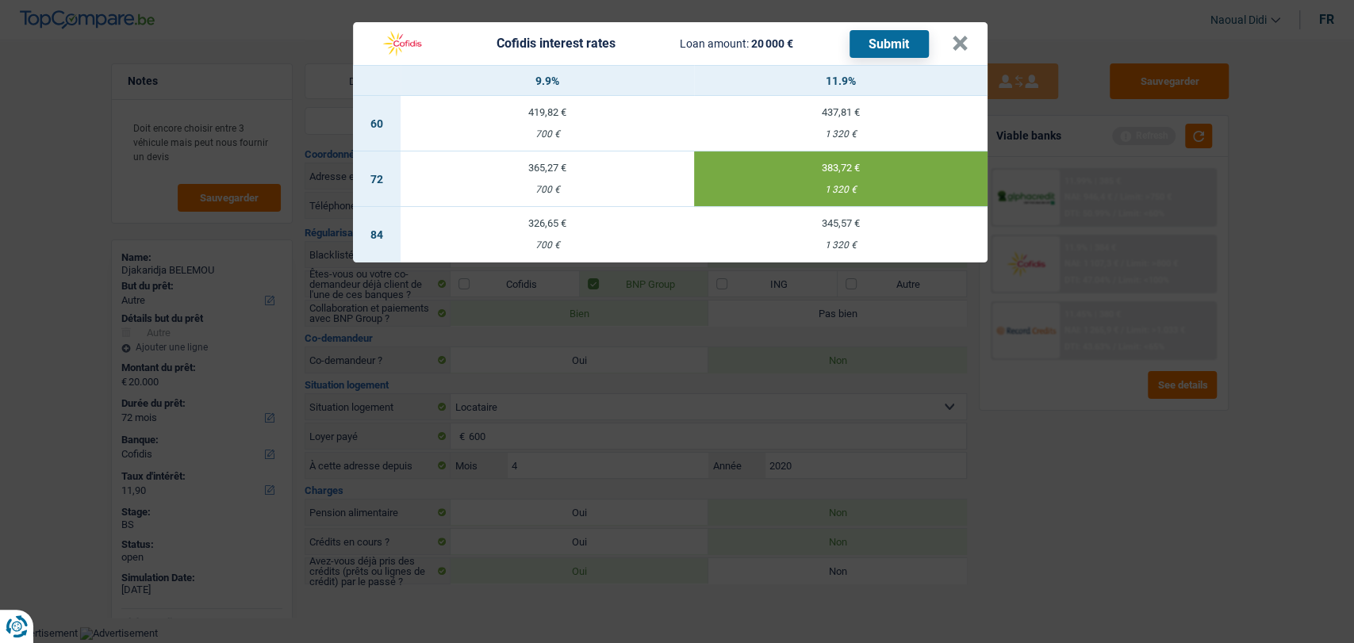
click at [839, 128] on td "437,81 € 1 320 €" at bounding box center [841, 124] width 294 height 56
select select "60"
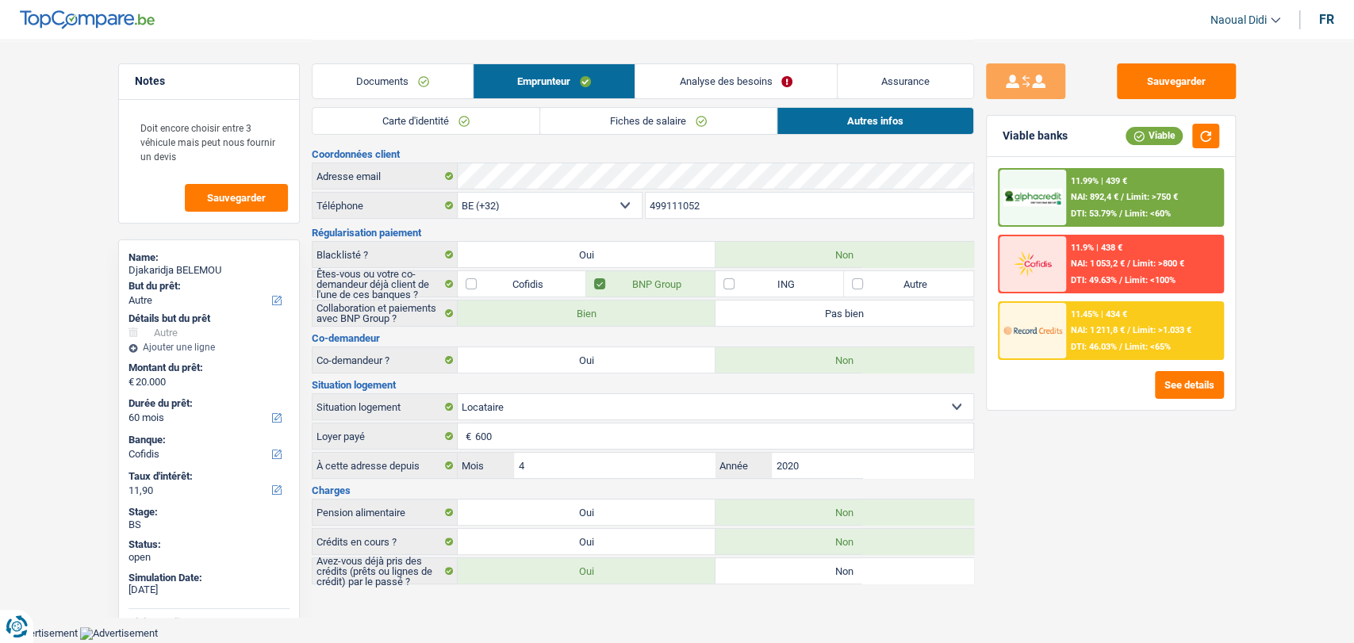
click at [1079, 271] on div "11.9% | 438 € NAI: 1 053,2 € / Limit: >800 € DTI: 49.63% / Limit: <100%" at bounding box center [1144, 264] width 156 height 56
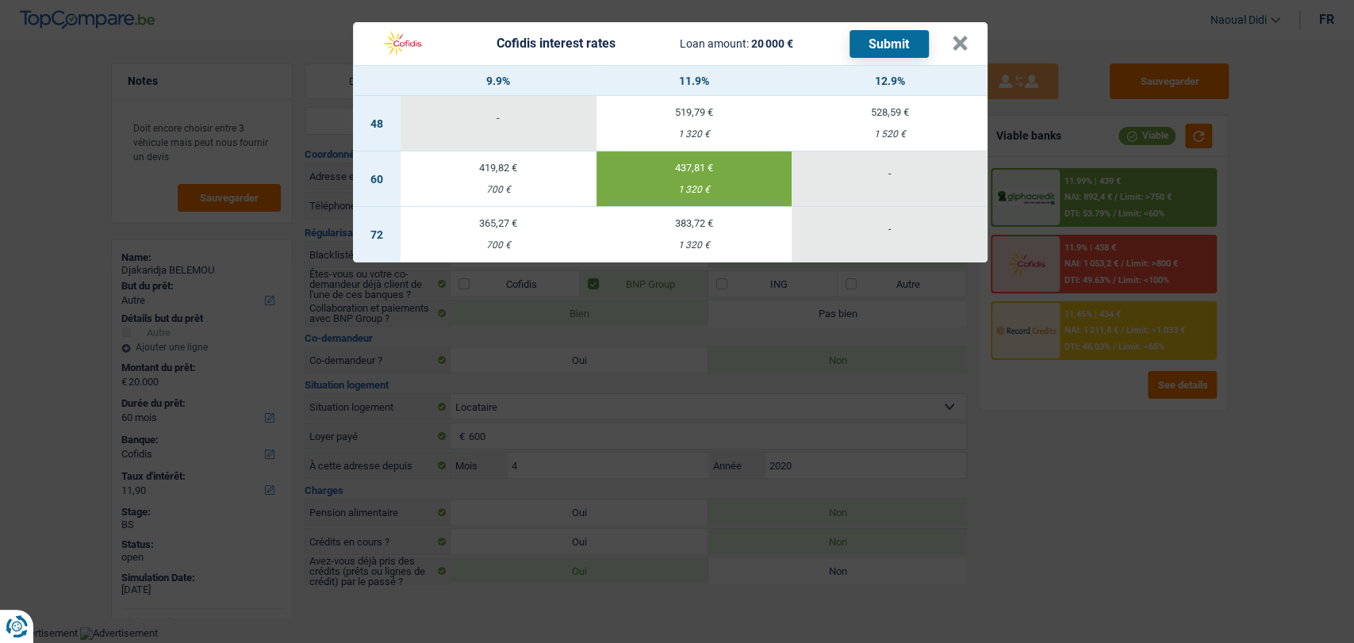
click at [875, 42] on button "Submit" at bounding box center [889, 44] width 79 height 28
click at [962, 36] on button "×" at bounding box center [960, 44] width 17 height 16
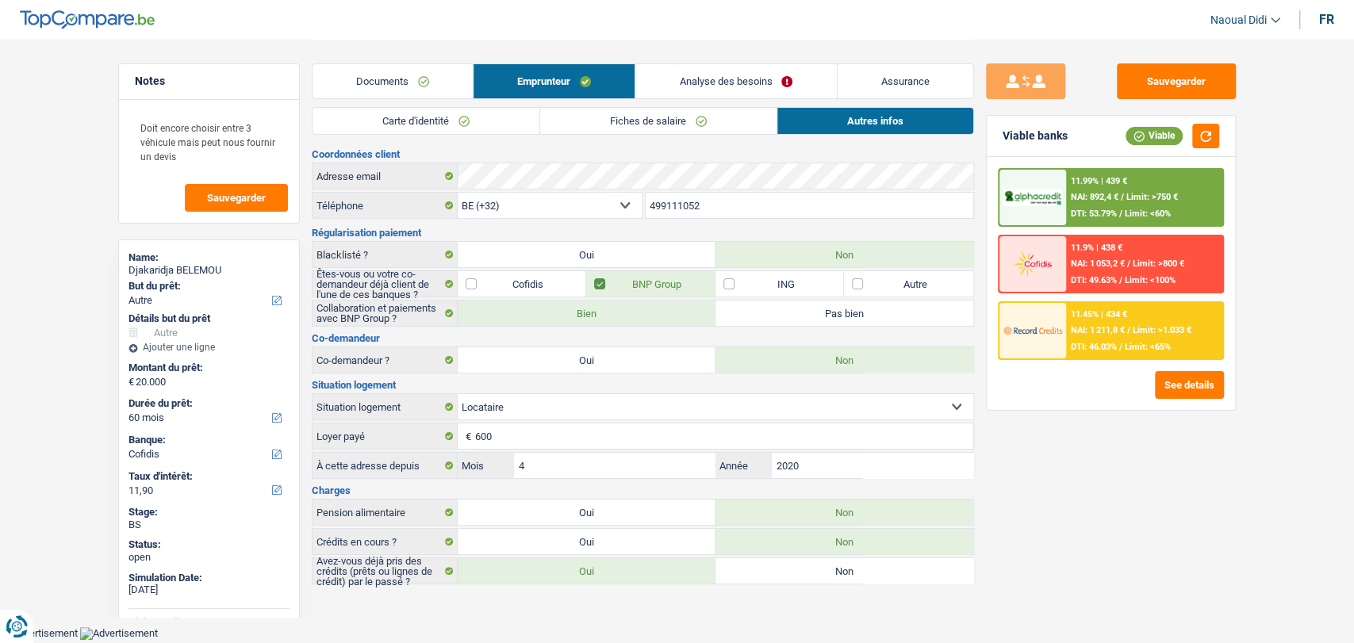
click at [470, 116] on link "Carte d'identité" at bounding box center [426, 121] width 227 height 26
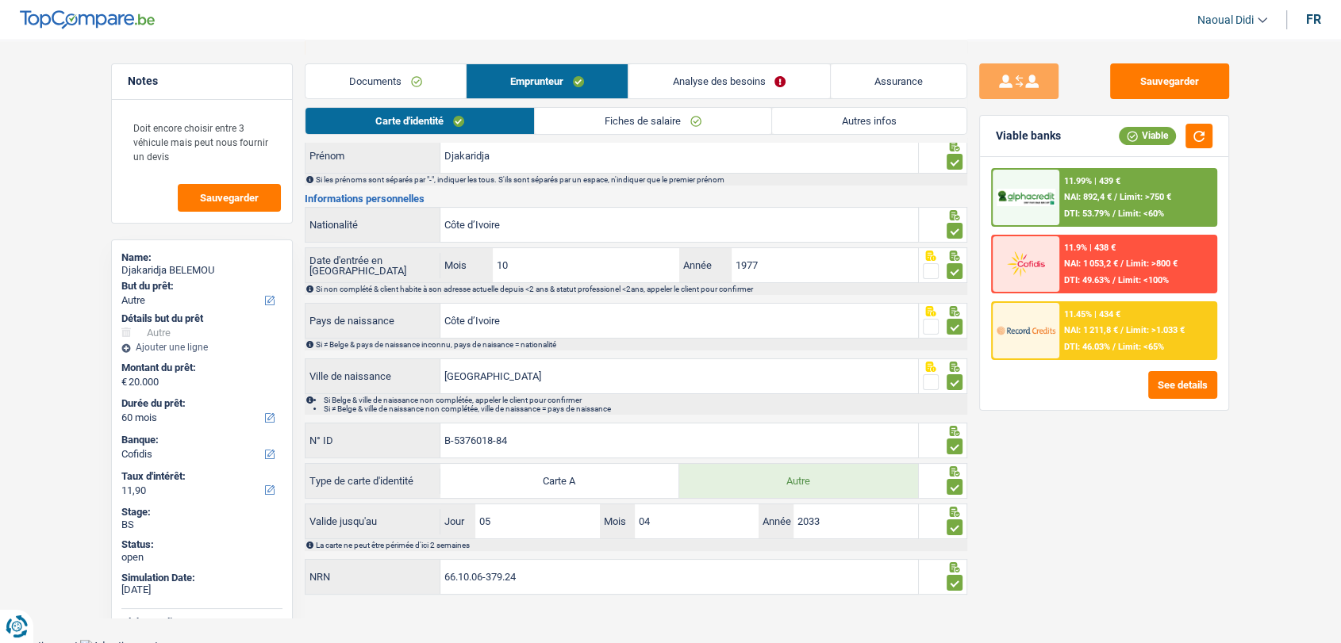
scroll to position [121, 0]
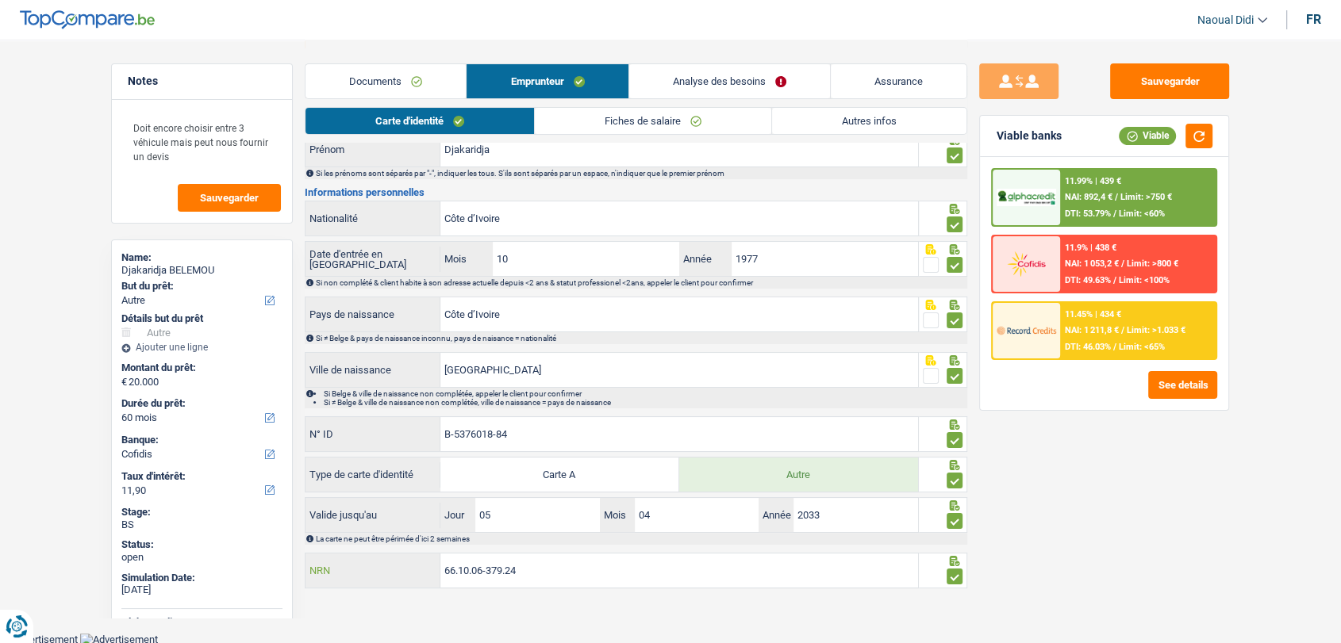
drag, startPoint x: 533, startPoint y: 573, endPoint x: 382, endPoint y: 555, distance: 151.8
click at [382, 555] on div "66.10.06-379.24 NRN" at bounding box center [611, 571] width 613 height 34
click at [1060, 325] on div "11.45% | 434 € NAI: 1 211,8 € / Limit: >1.033 € DTI: 46.03% / Limit: <65%" at bounding box center [1138, 331] width 156 height 56
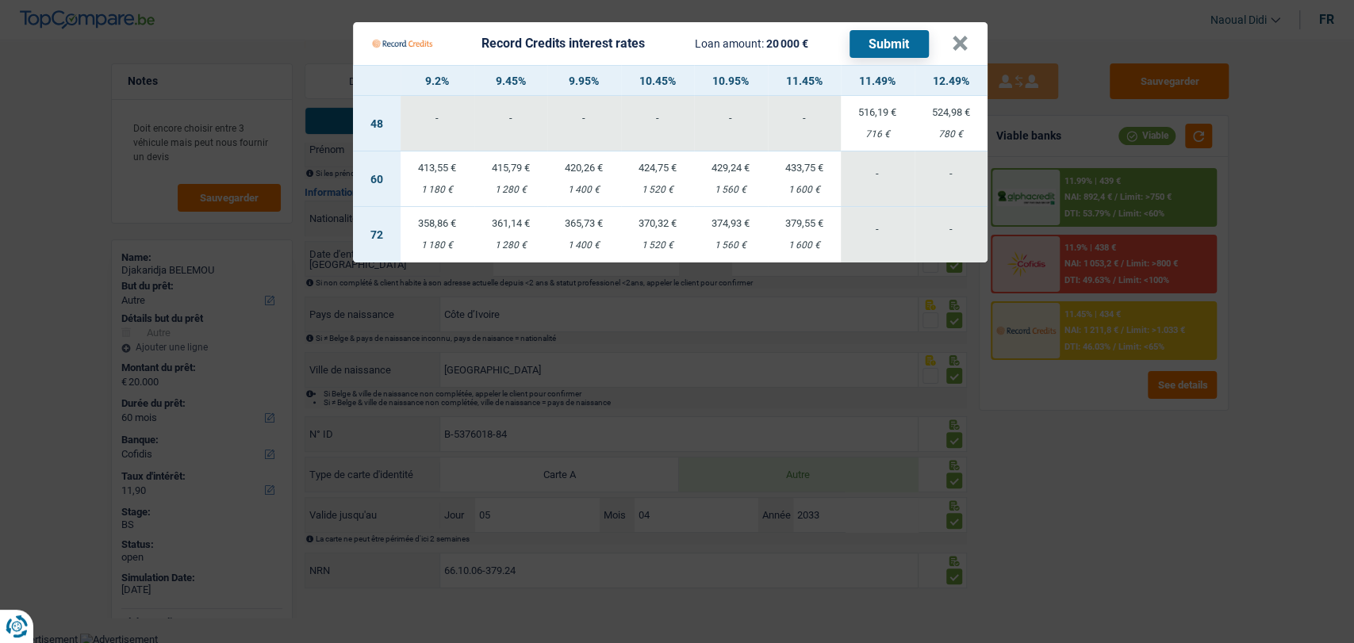
click at [806, 179] on td "433,75 € 1 600 €" at bounding box center [805, 180] width 74 height 56
select select "record credits"
type input "11,45"
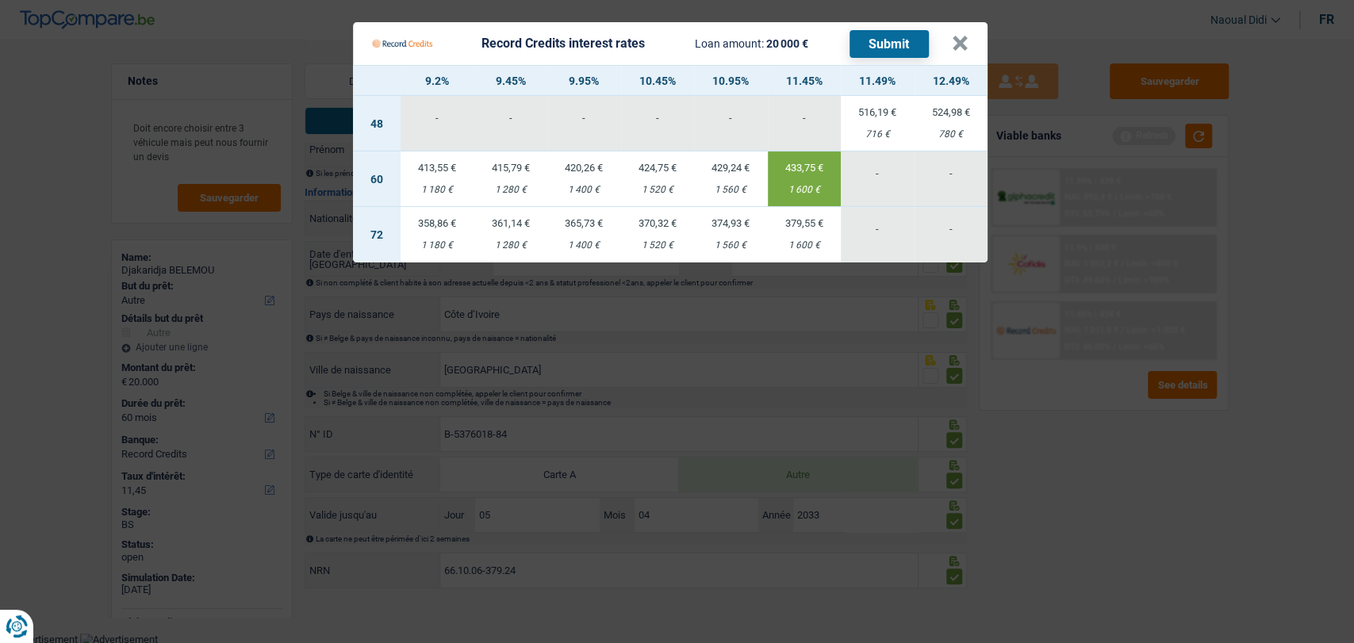
click at [887, 33] on button "Submit" at bounding box center [889, 44] width 79 height 28
click at [958, 49] on button "×" at bounding box center [960, 44] width 17 height 16
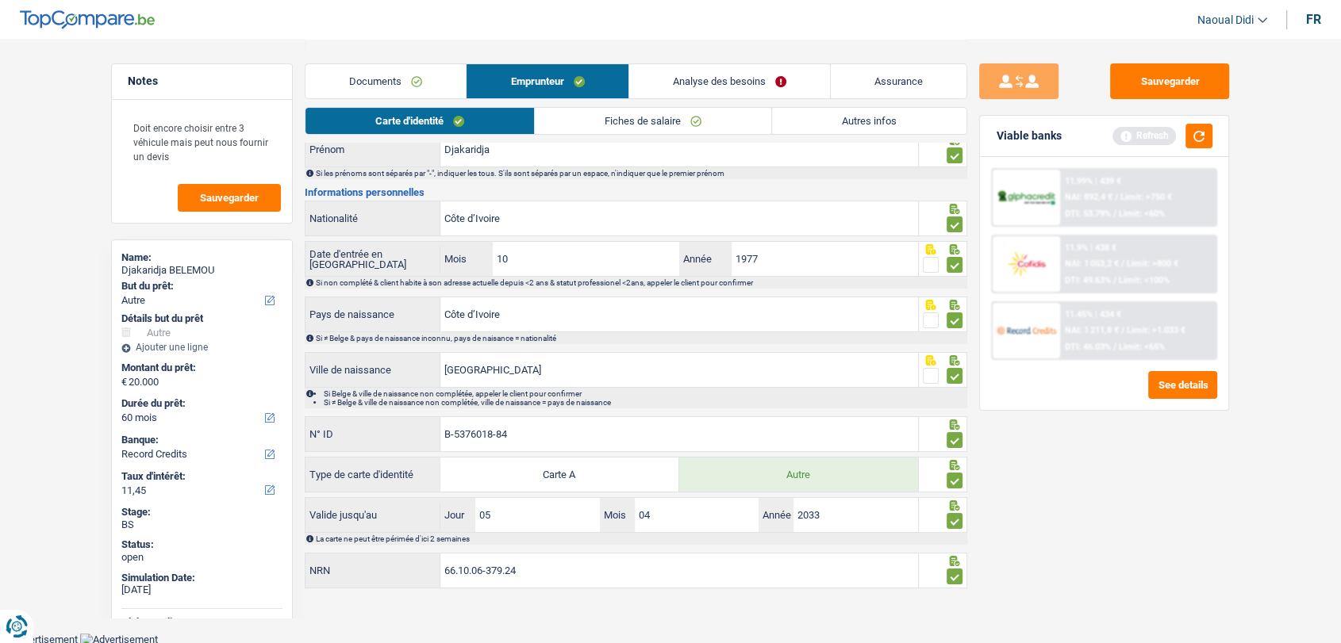
click at [658, 119] on link "Fiches de salaire" at bounding box center [653, 121] width 236 height 26
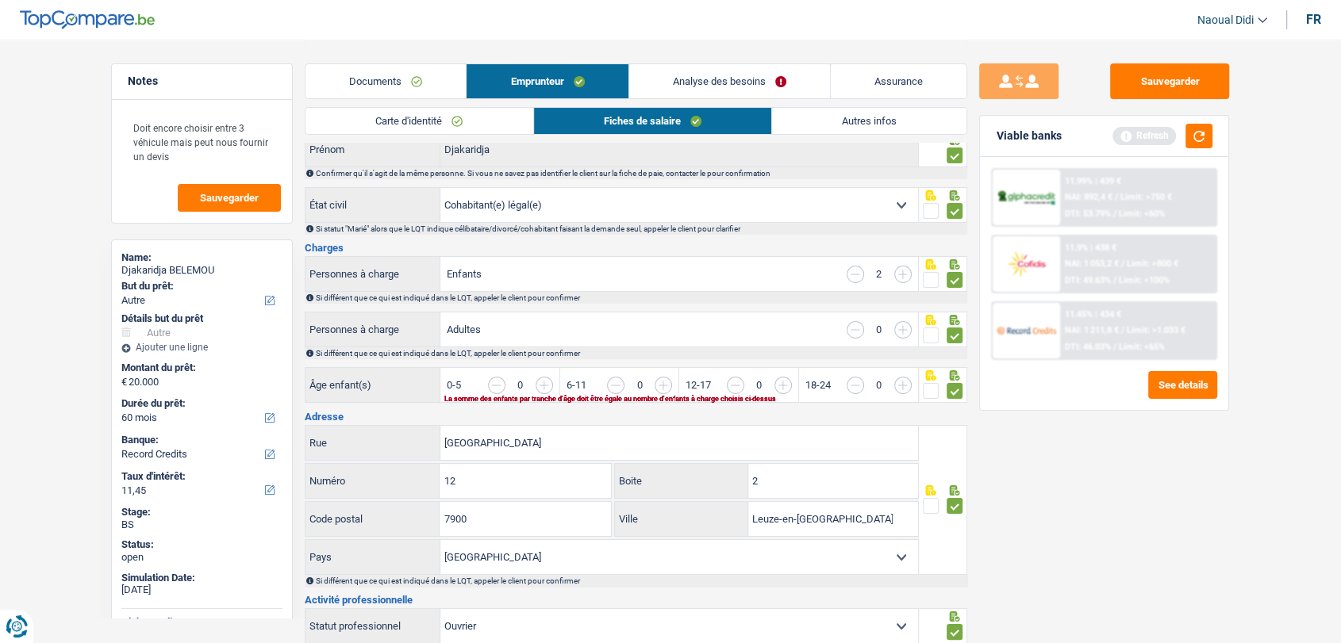
click at [783, 379] on input "button" at bounding box center [1080, 394] width 613 height 34
click at [655, 386] on input "button" at bounding box center [961, 394] width 613 height 34
click at [1095, 336] on div "11.45% | 434 € NAI: 1 211,8 € / Limit: >1.253 € DTI: 46.03% / Limit: <65%" at bounding box center [1138, 331] width 156 height 56
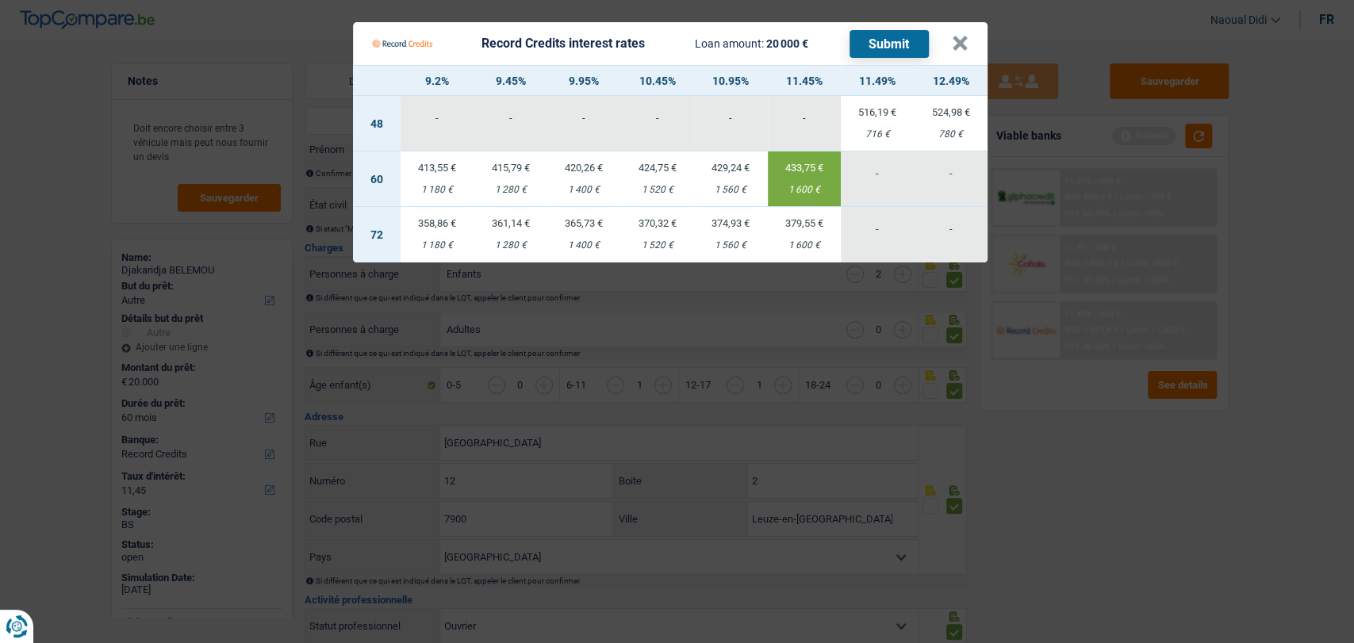
click at [896, 40] on button "Submit" at bounding box center [889, 44] width 79 height 28
click at [956, 47] on button "×" at bounding box center [960, 44] width 17 height 16
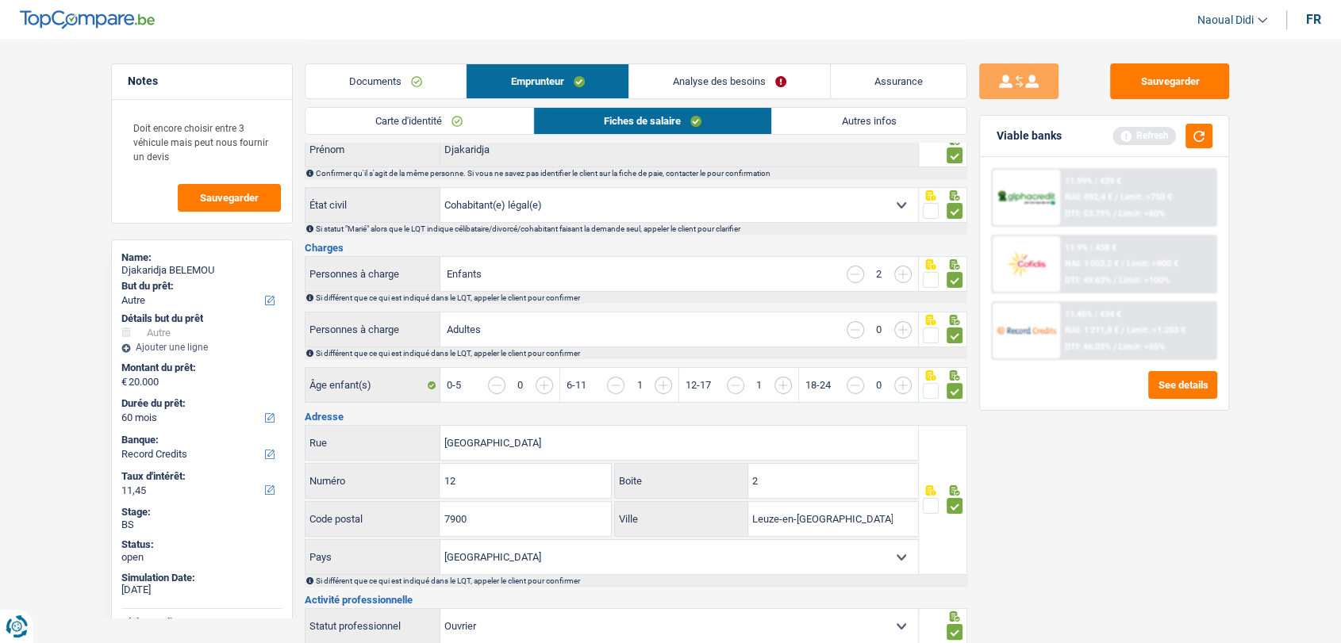
click at [774, 74] on link "Analyse des besoins" at bounding box center [729, 81] width 201 height 34
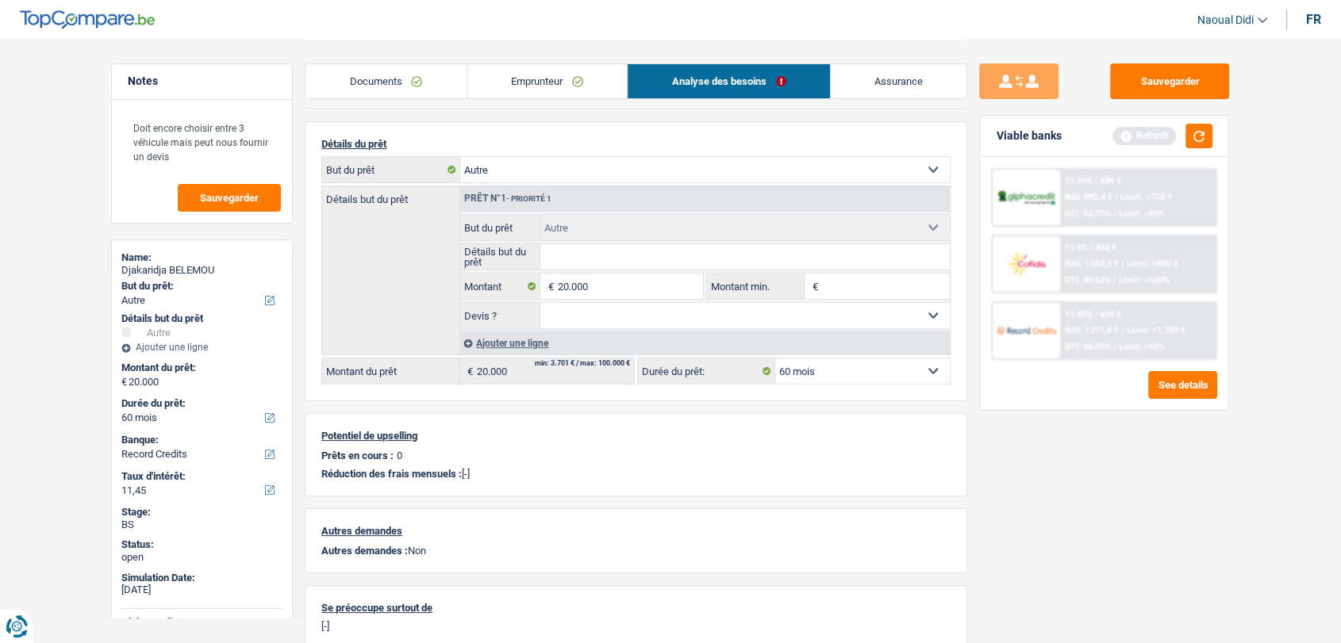
click at [625, 254] on input "Détails but du prêt" at bounding box center [745, 256] width 410 height 25
type input "Achat voiture"
click at [1089, 278] on span "DTI: 49.63%" at bounding box center [1088, 280] width 46 height 10
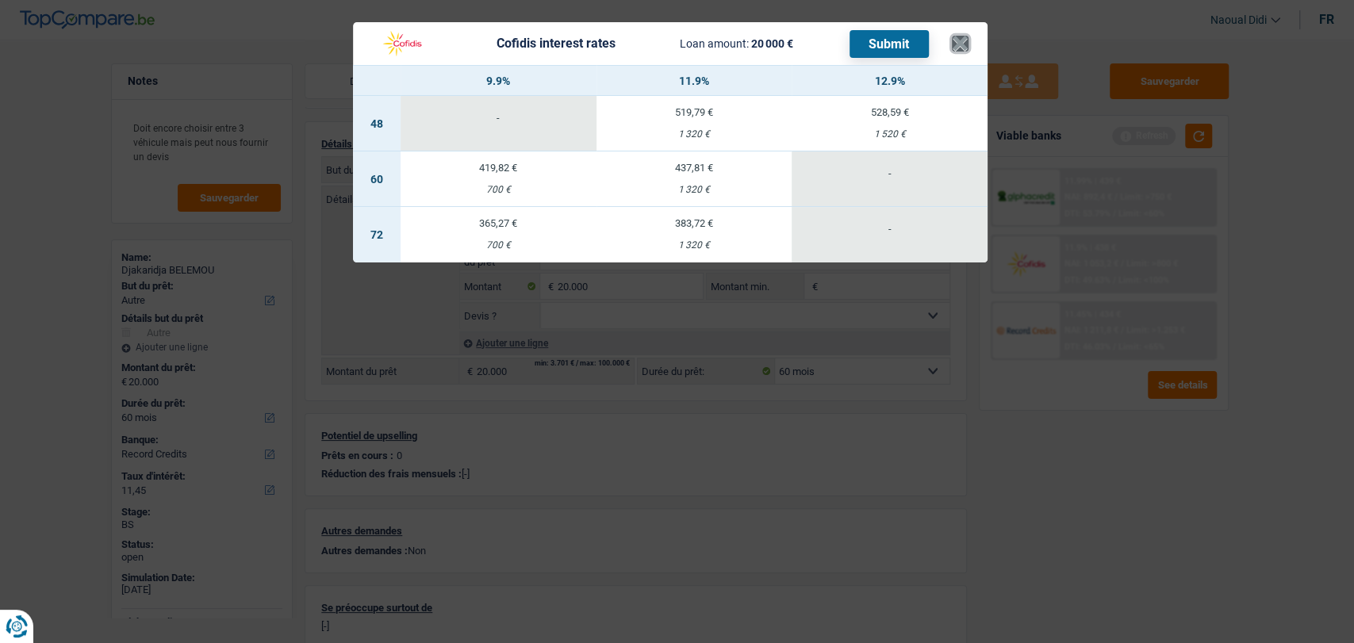
click at [961, 48] on button "×" at bounding box center [960, 44] width 17 height 16
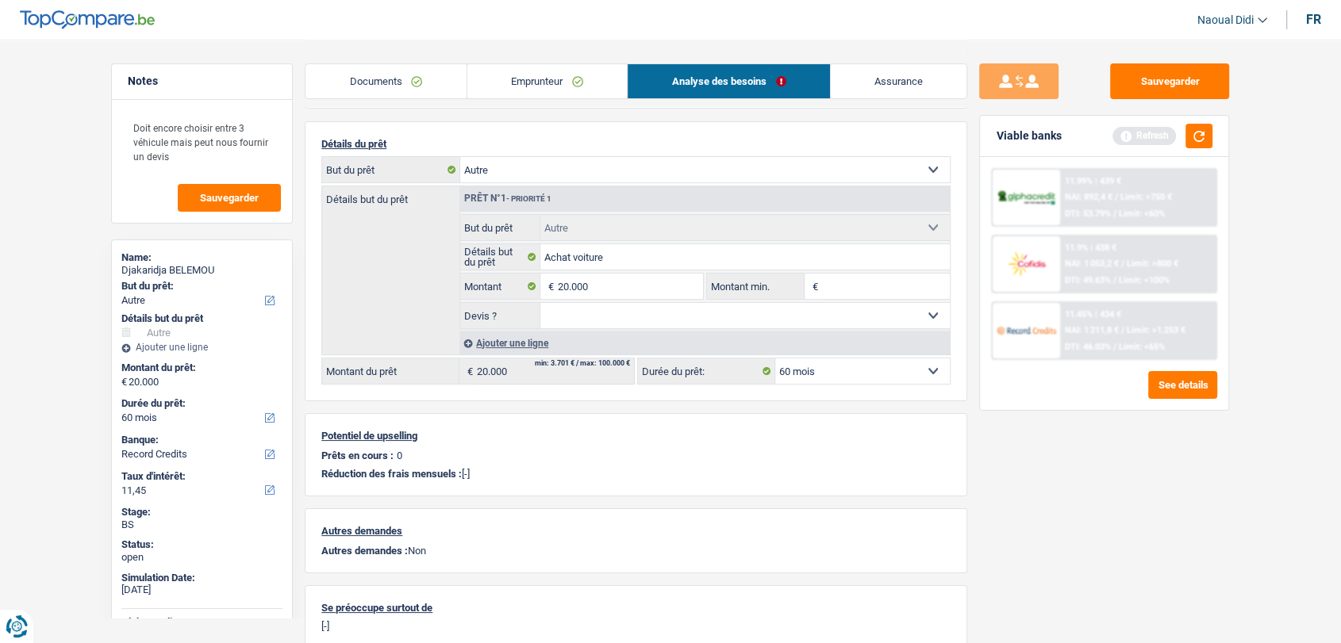
click at [1075, 332] on span "NAI: 1 211,8 €" at bounding box center [1092, 330] width 54 height 10
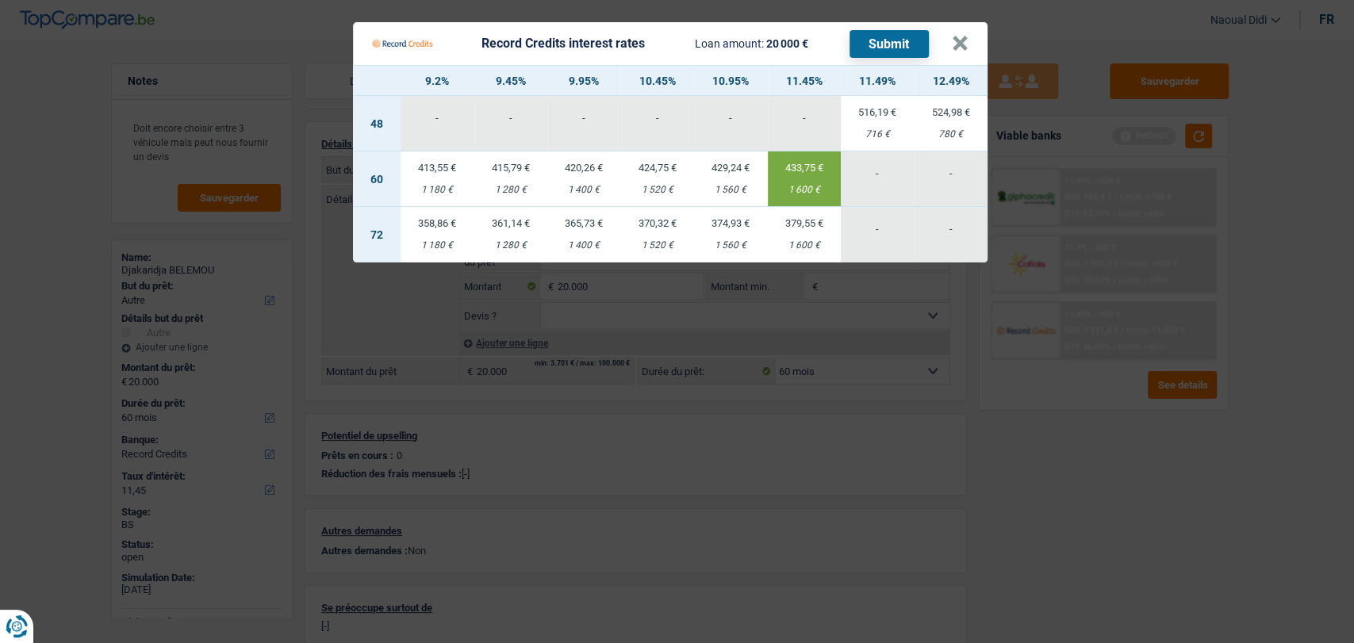
click at [876, 40] on button "Submit" at bounding box center [889, 44] width 79 height 28
click at [965, 47] on button "×" at bounding box center [960, 44] width 17 height 16
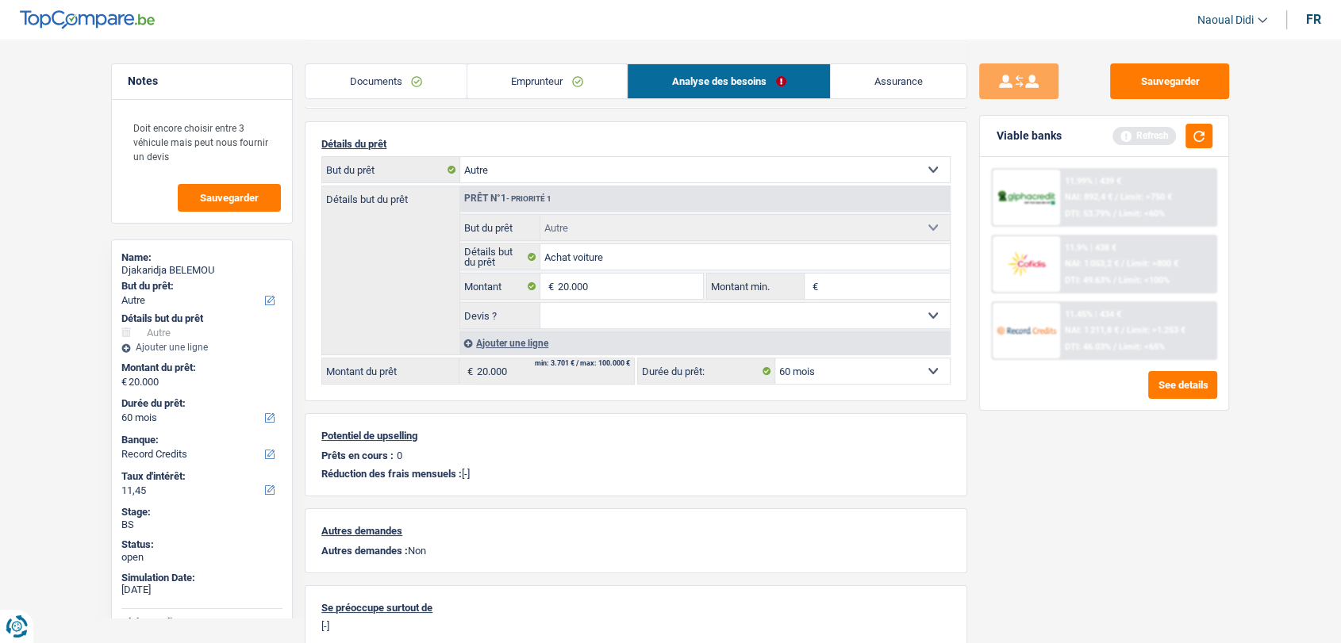
click at [546, 344] on div "Ajouter une ligne" at bounding box center [704, 343] width 490 height 23
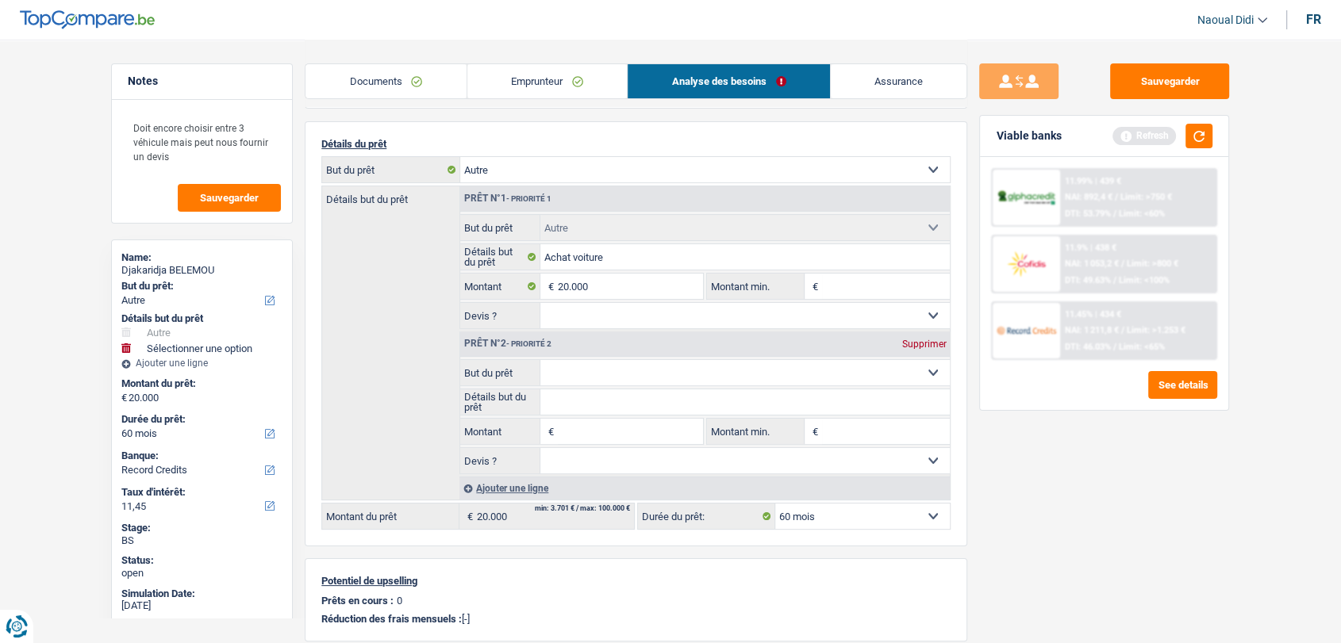
click at [605, 370] on select "Confort maison: meubles, textile, peinture, électroménager, outillage non-profe…" at bounding box center [745, 372] width 410 height 25
select select "car"
click at [540, 360] on select "Confort maison: meubles, textile, peinture, électroménager, outillage non-profe…" at bounding box center [745, 372] width 410 height 25
type input "0"
select select "car"
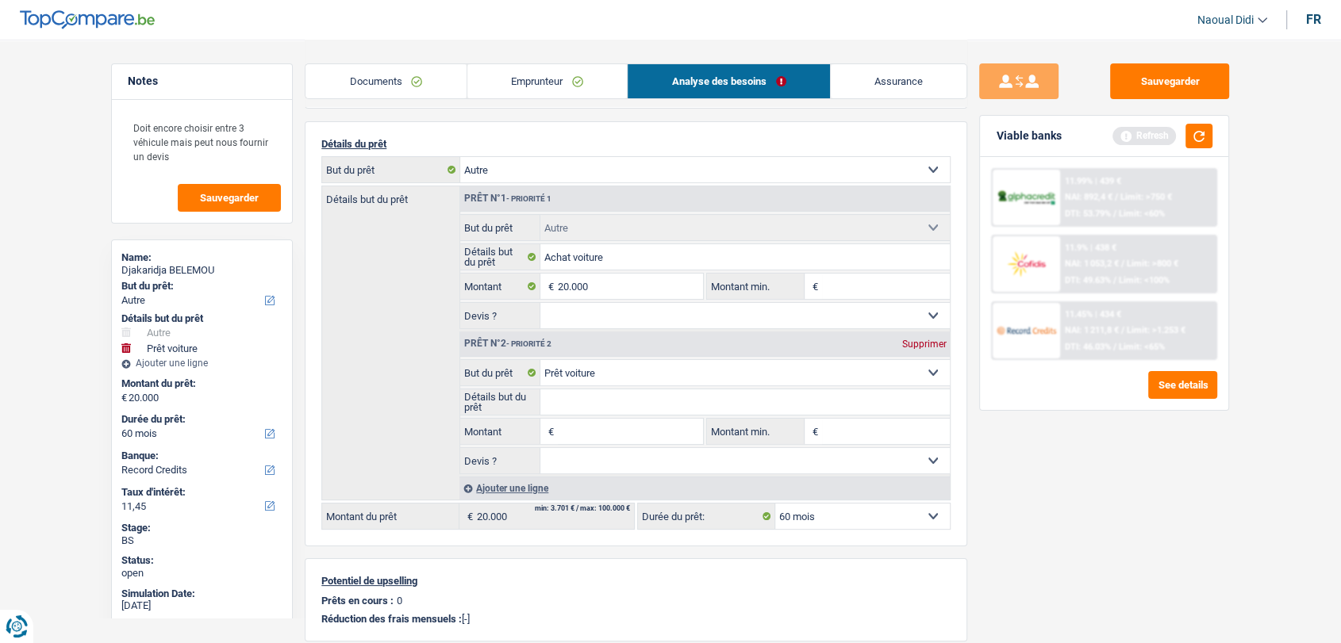
scroll to position [298, 0]
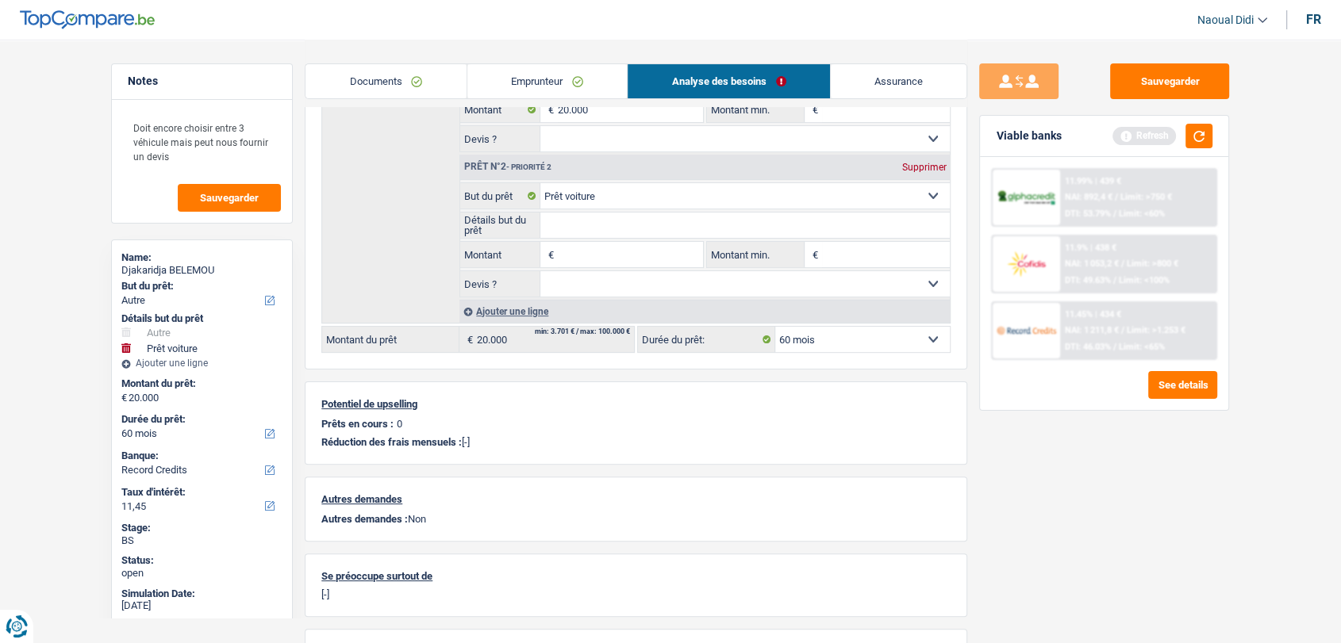
click at [593, 255] on input "Montant" at bounding box center [630, 254] width 145 height 25
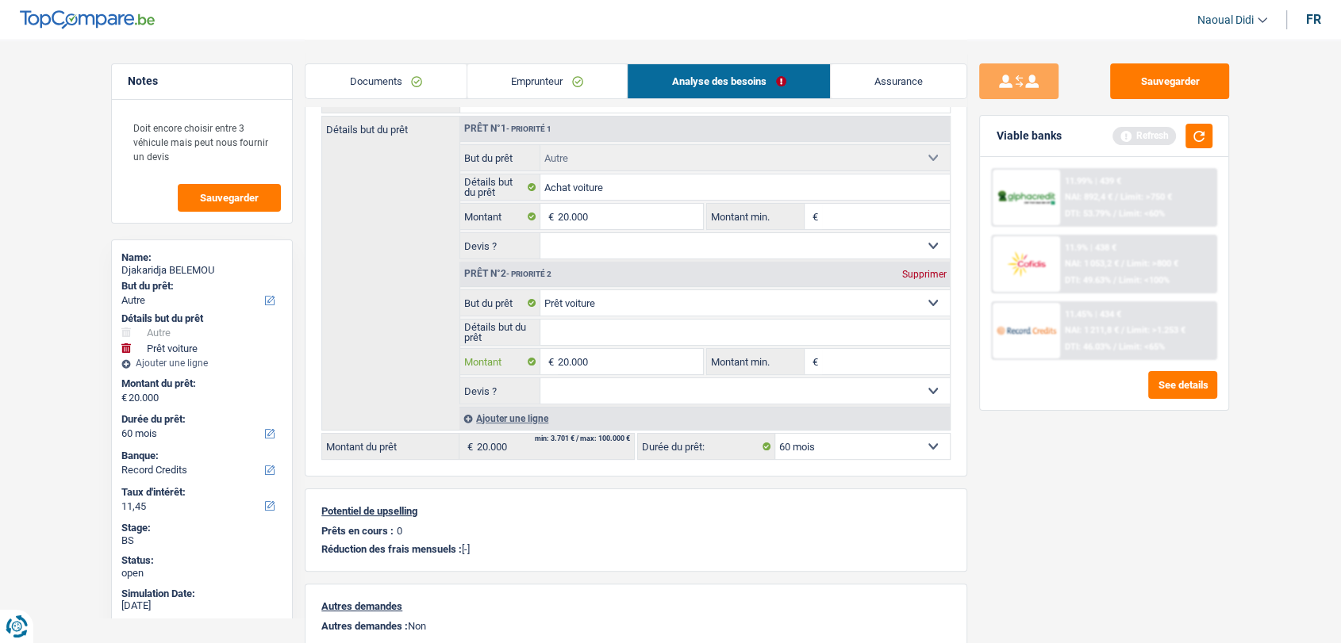
scroll to position [121, 0]
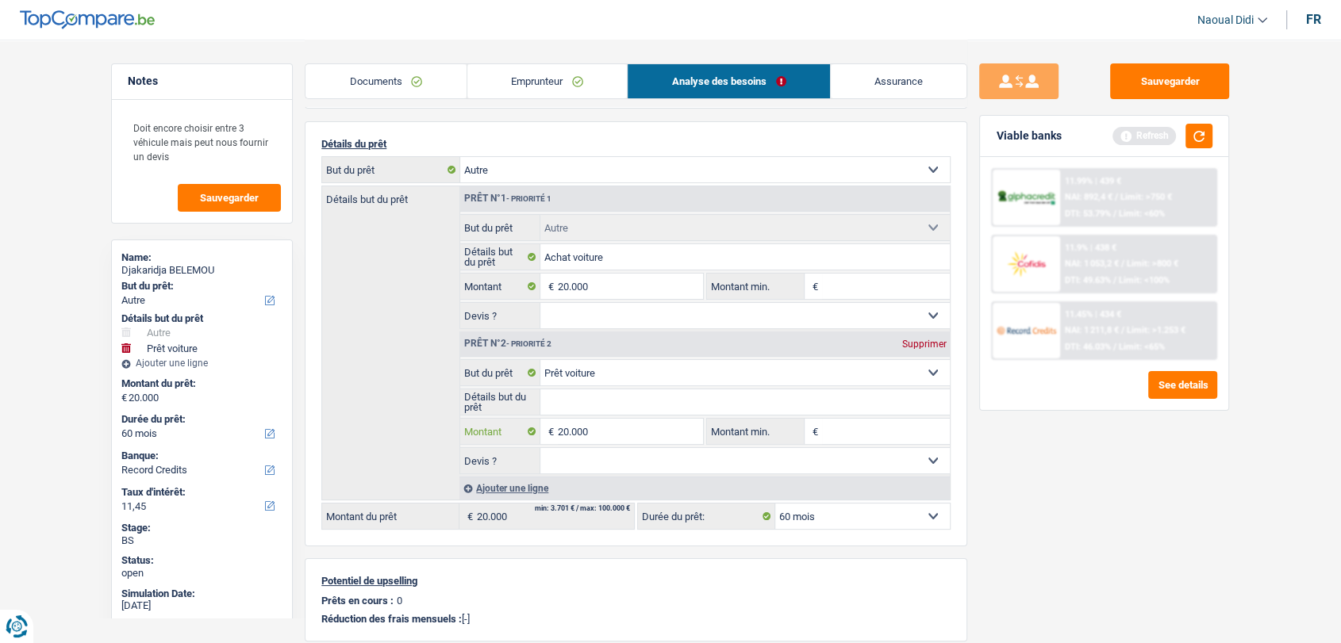
type input "20.000"
type input "40.000"
select select "144"
type input "40.000"
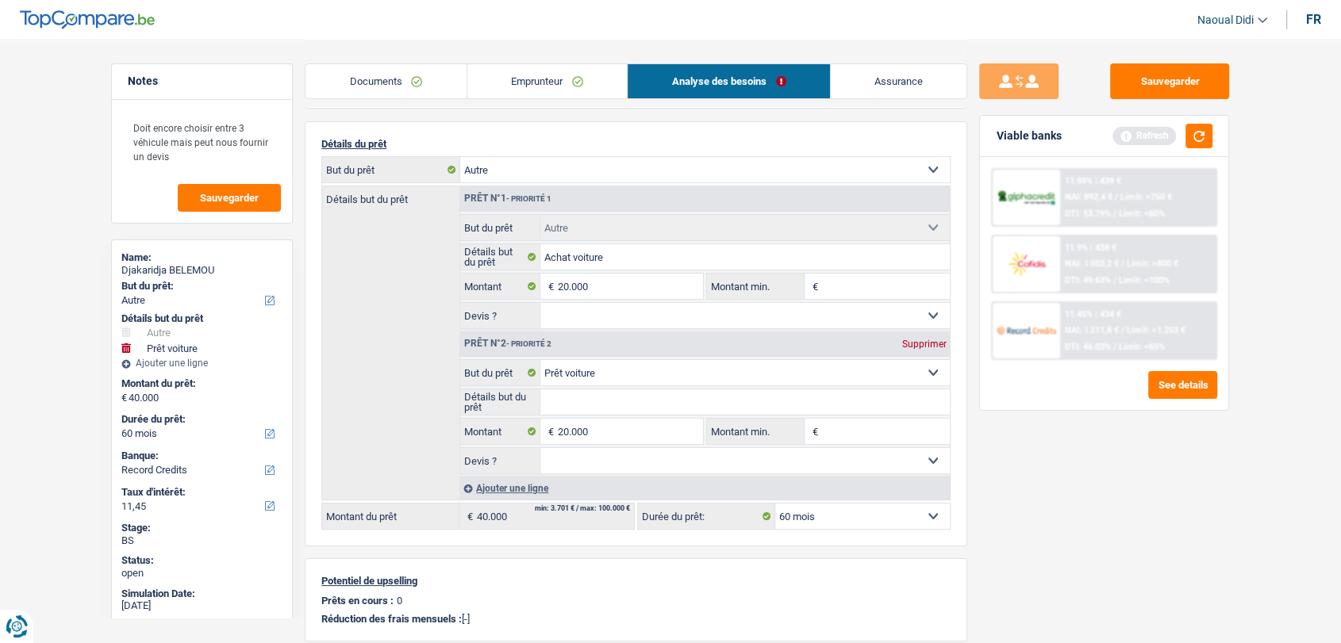
click at [918, 340] on div "Supprimer" at bounding box center [923, 345] width 52 height 10
type input "20.000"
select select "84"
type input "20.000"
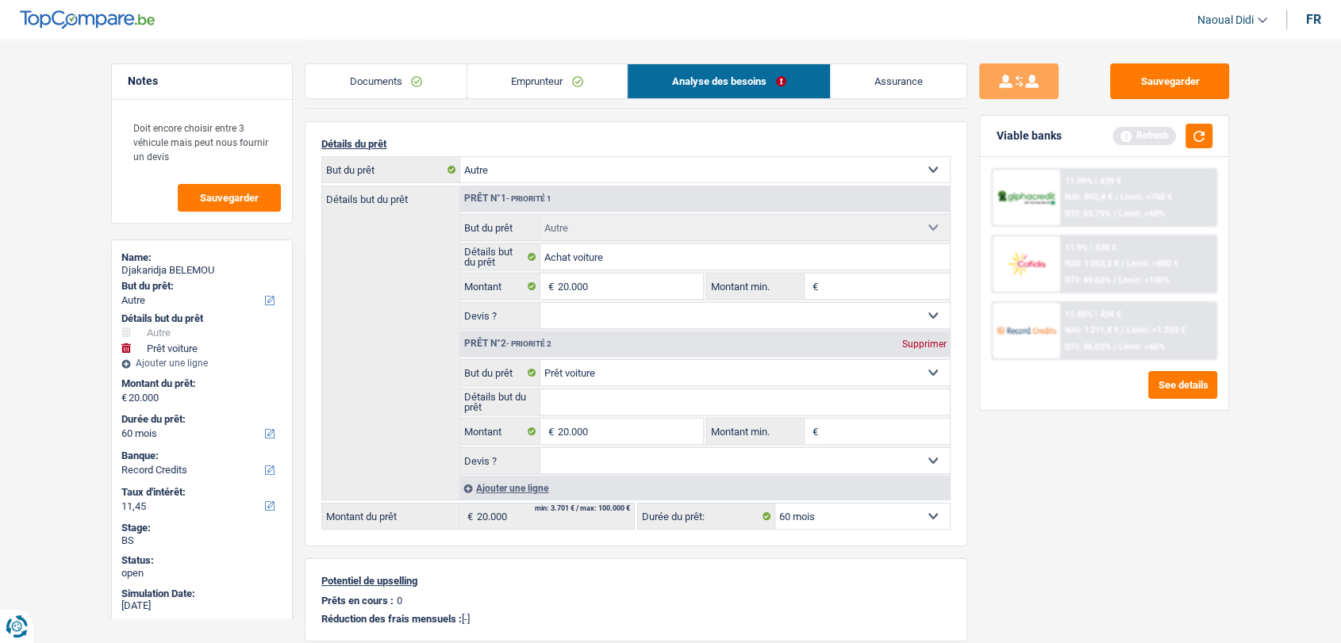
select select "84"
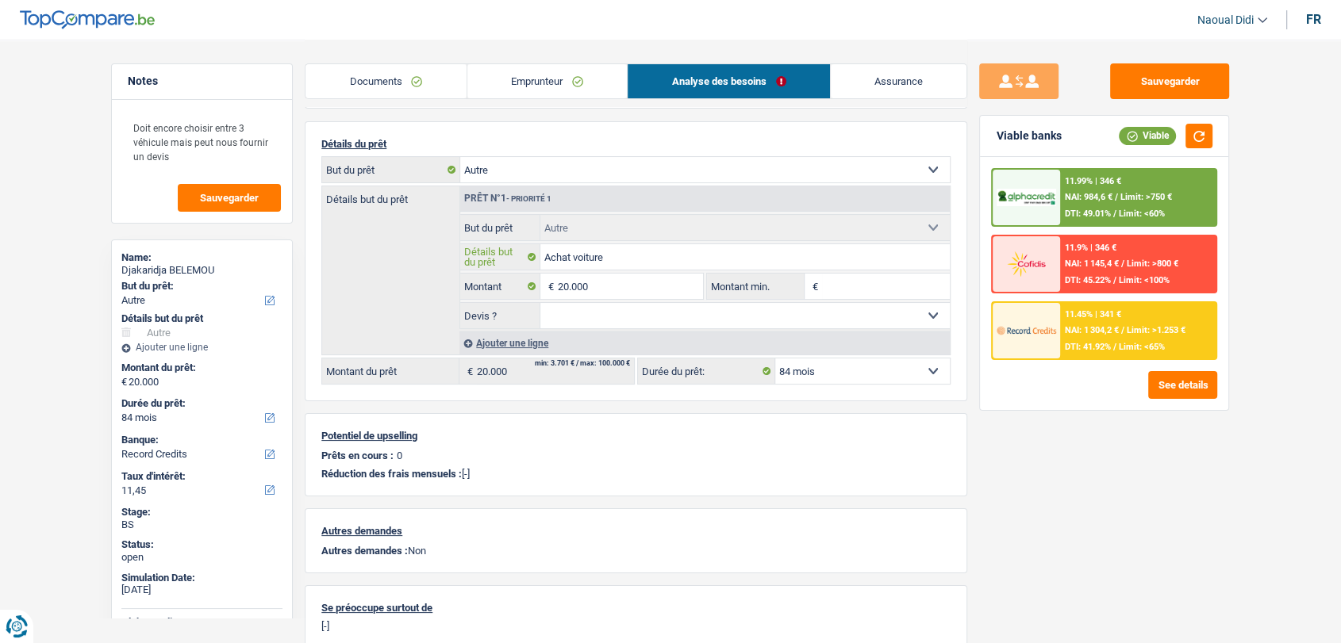
click at [654, 255] on input "Achat voiture" at bounding box center [745, 256] width 410 height 25
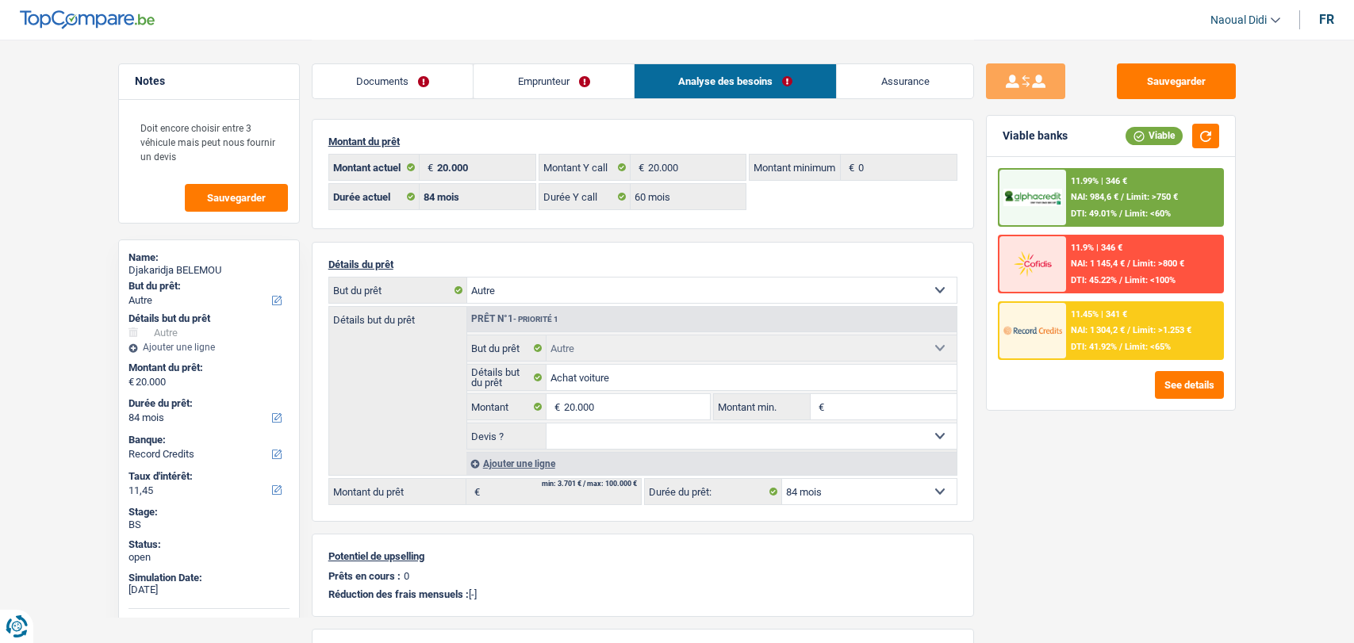
select select "other"
select select "84"
select select "record credits"
select select "84"
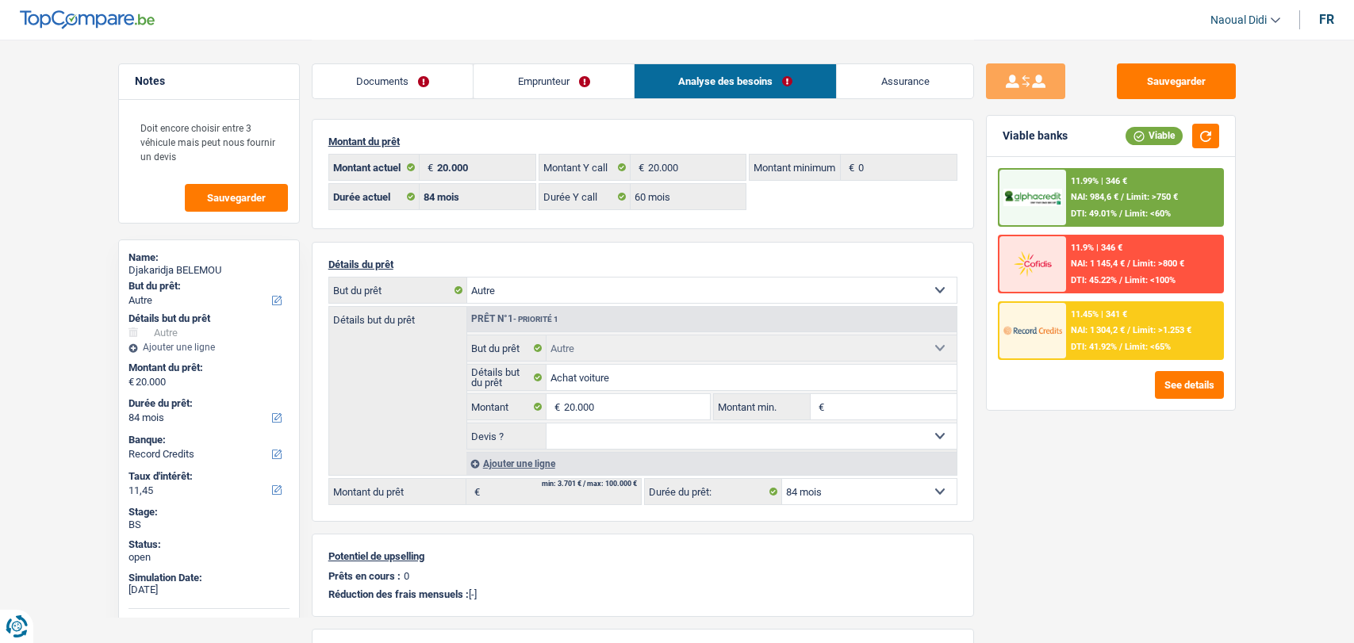
select select "60"
select select "other"
select select "84"
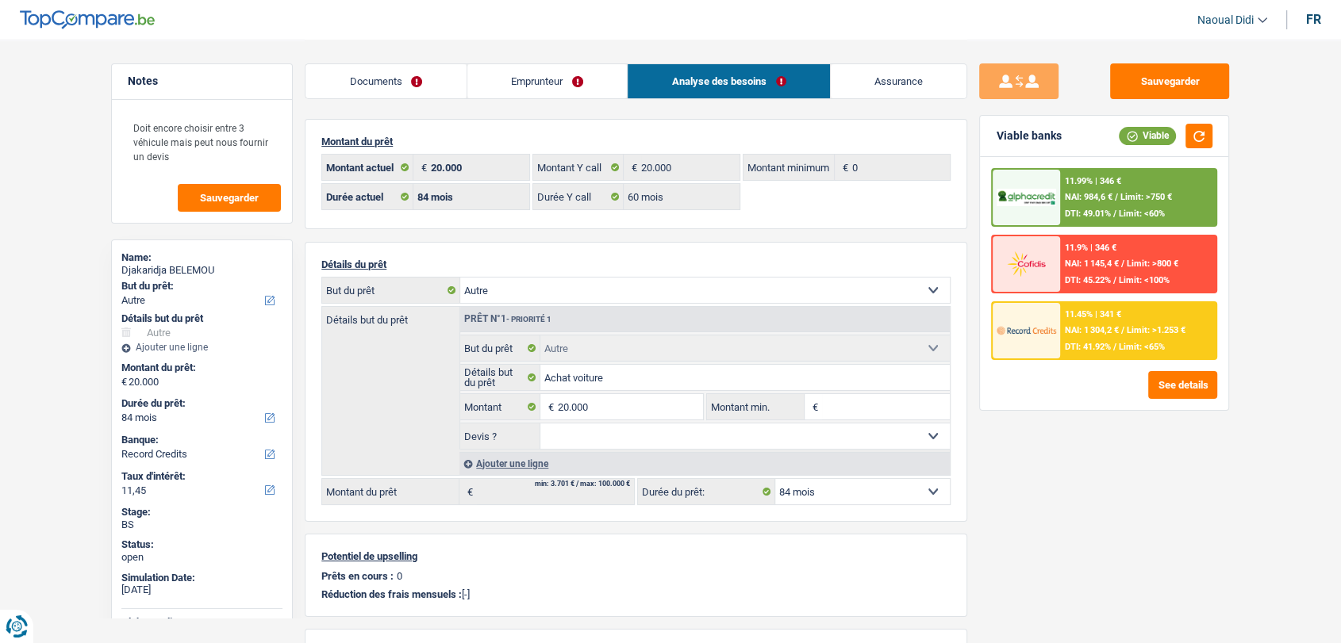
scroll to position [88, 0]
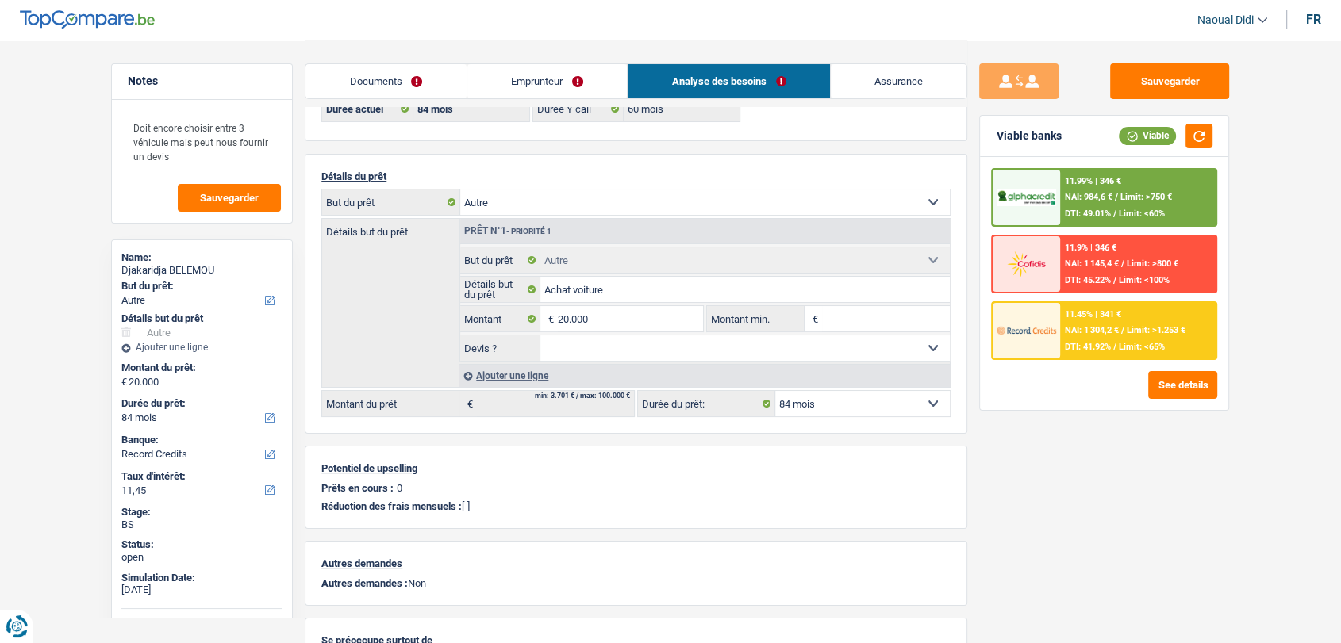
click at [578, 212] on select "Confort maison: meubles, textile, peinture, électroménager, outillage non-profe…" at bounding box center [705, 202] width 490 height 25
select select "car"
click at [460, 190] on select "Confort maison: meubles, textile, peinture, électroménager, outillage non-profe…" at bounding box center [705, 202] width 490 height 25
select select "other"
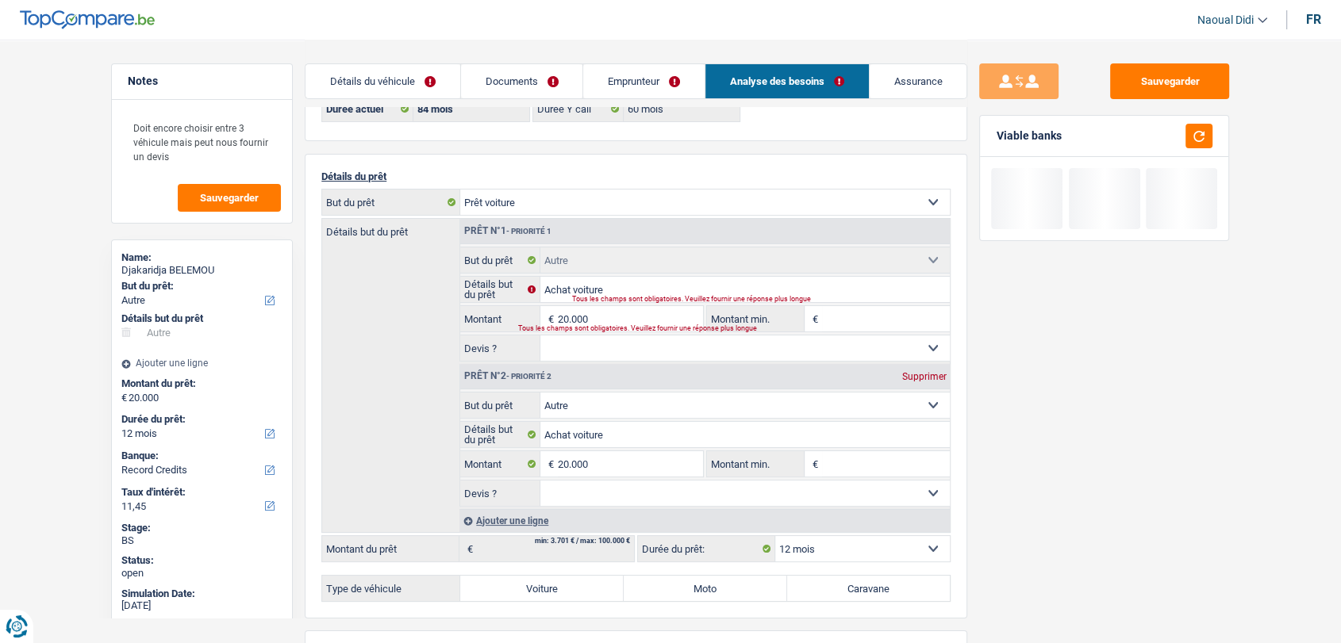
select select "car"
select select "60"
select select "car"
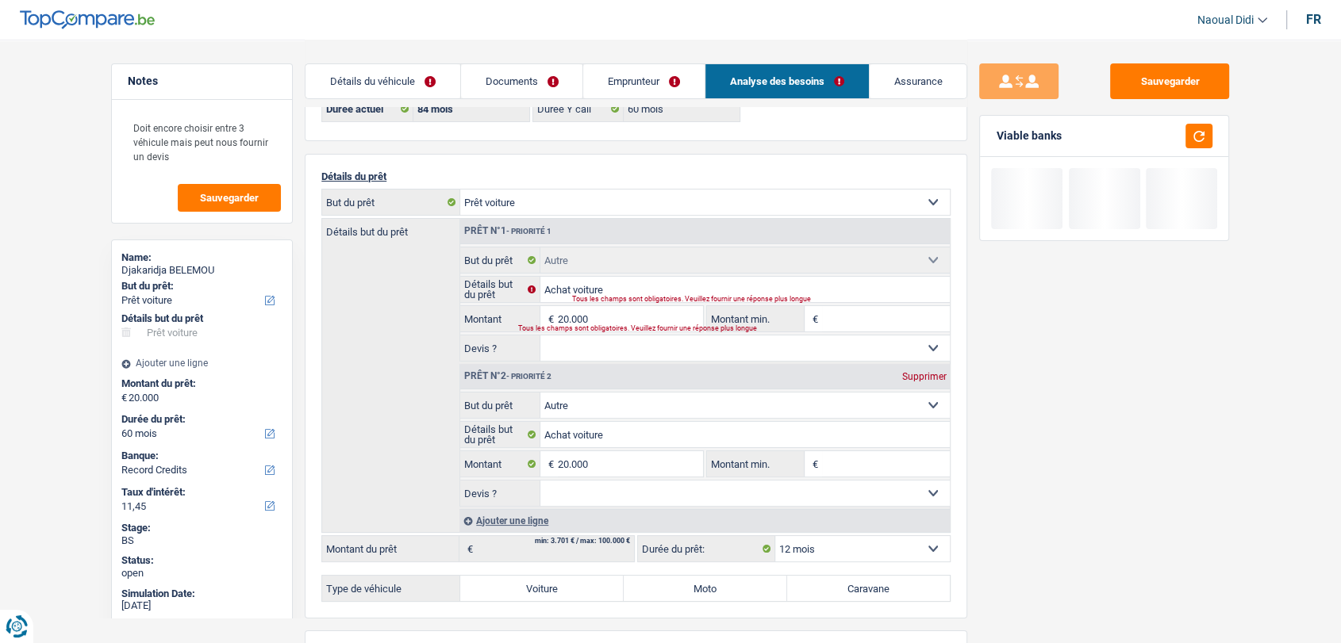
select select "60"
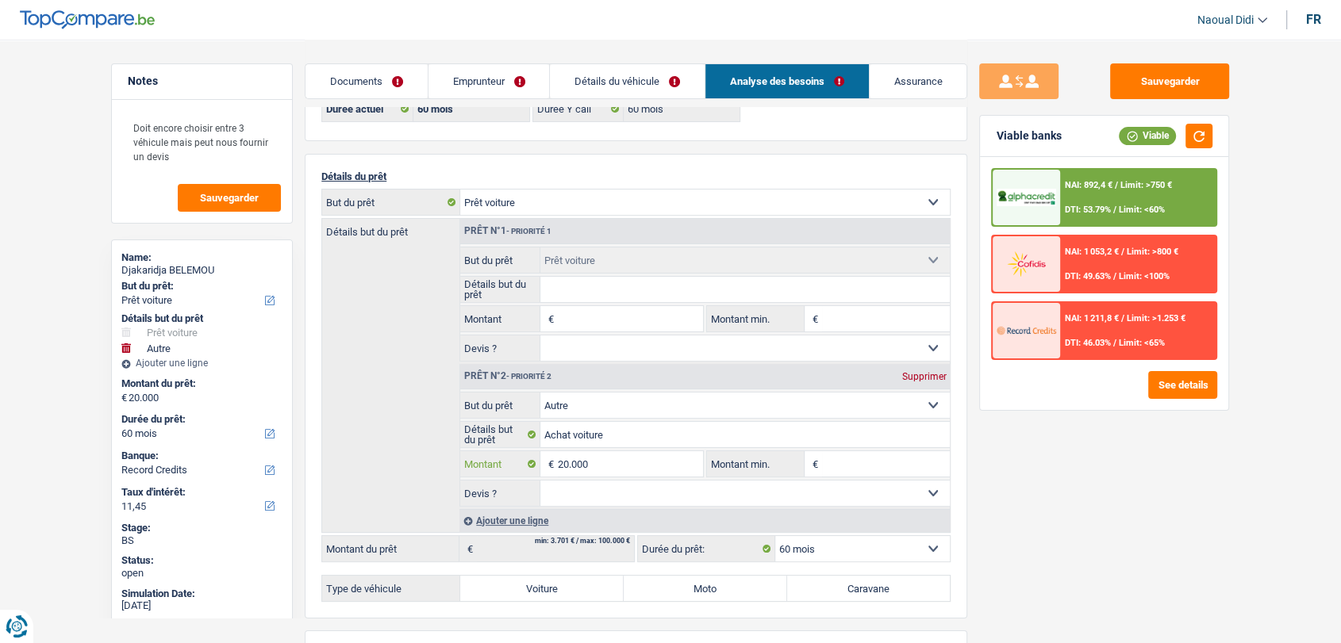
click at [599, 458] on input "20.000" at bounding box center [630, 463] width 145 height 25
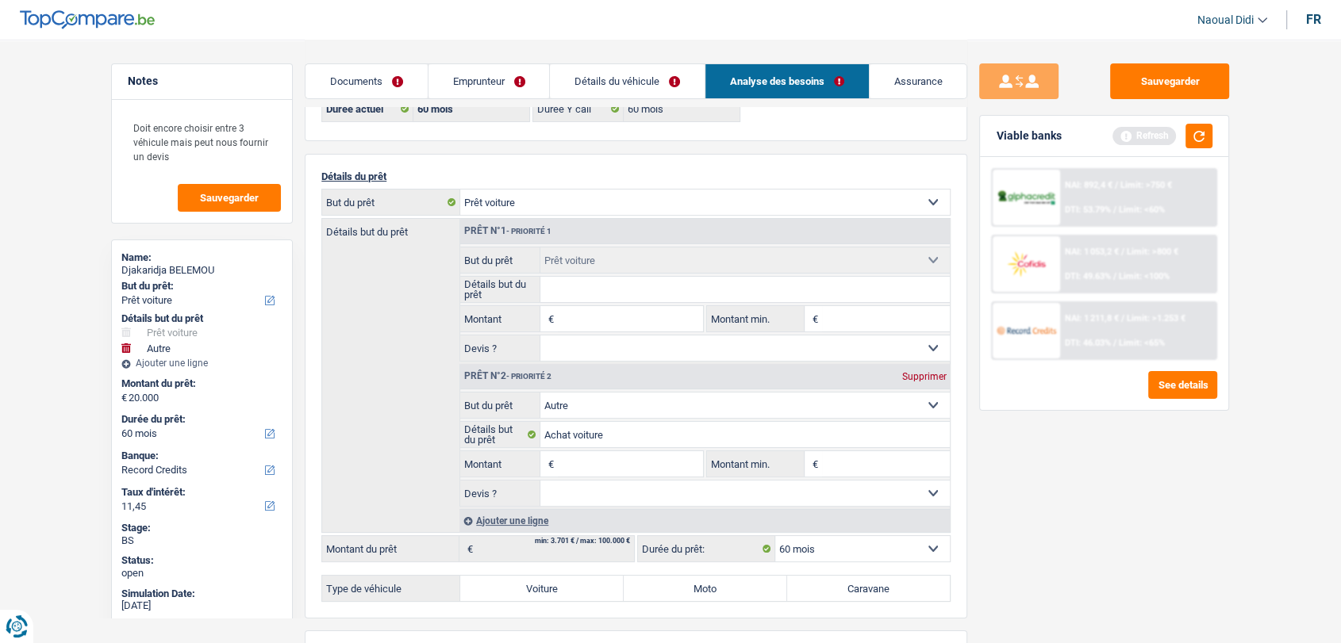
type input "0"
click at [591, 310] on input "Montant" at bounding box center [630, 318] width 145 height 25
paste input "20.000"
type input "20.000"
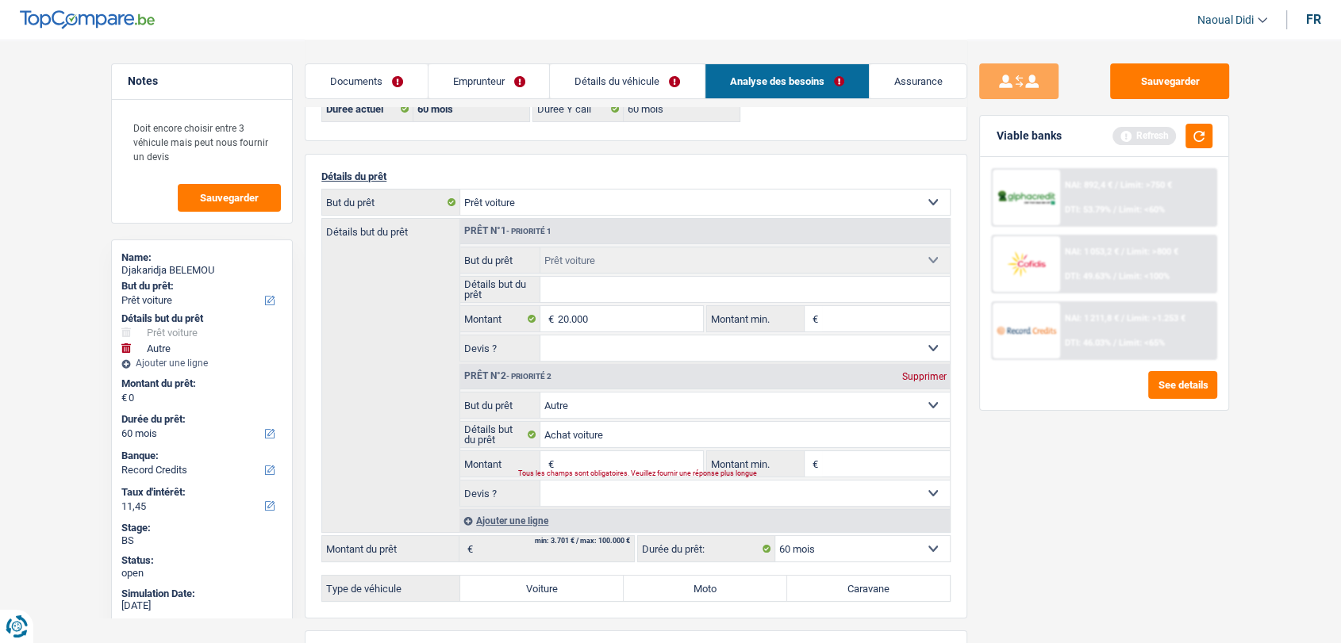
click at [1032, 478] on div "Sauvegarder Viable banks Refresh NAI: 892,4 € / Limit: >750 € DTI: 53.79% / Lim…" at bounding box center [1104, 340] width 274 height 555
type input "20.000"
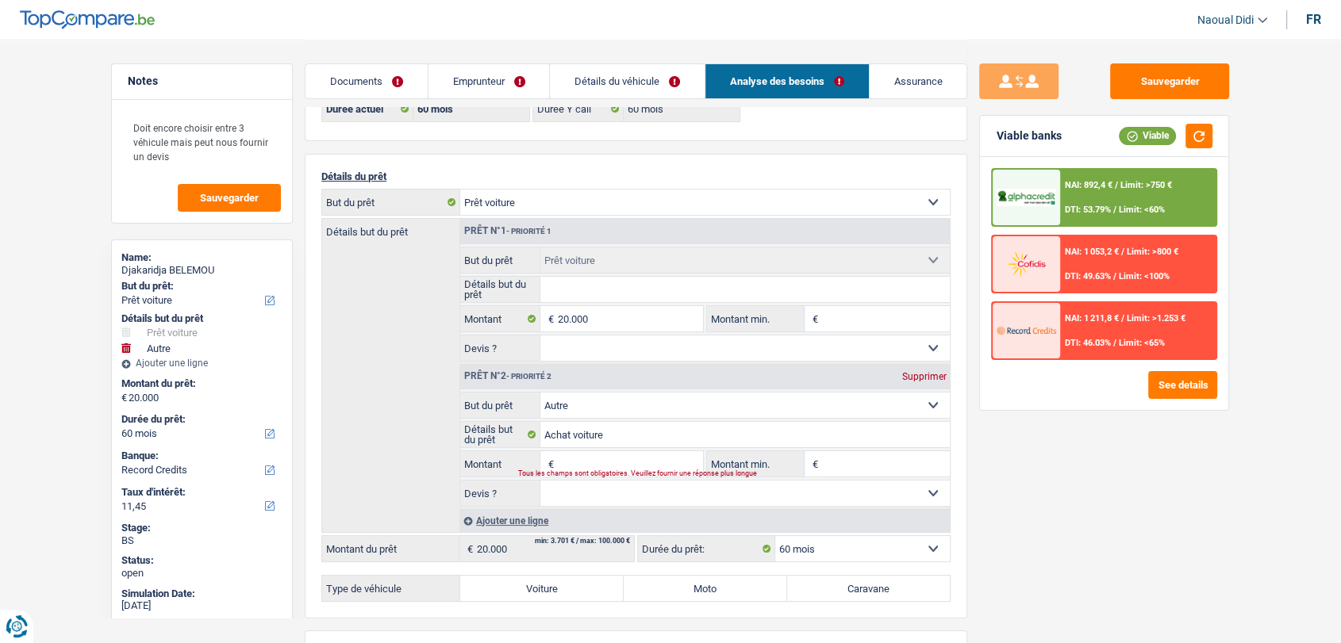
click at [924, 376] on div "Supprimer" at bounding box center [923, 377] width 52 height 10
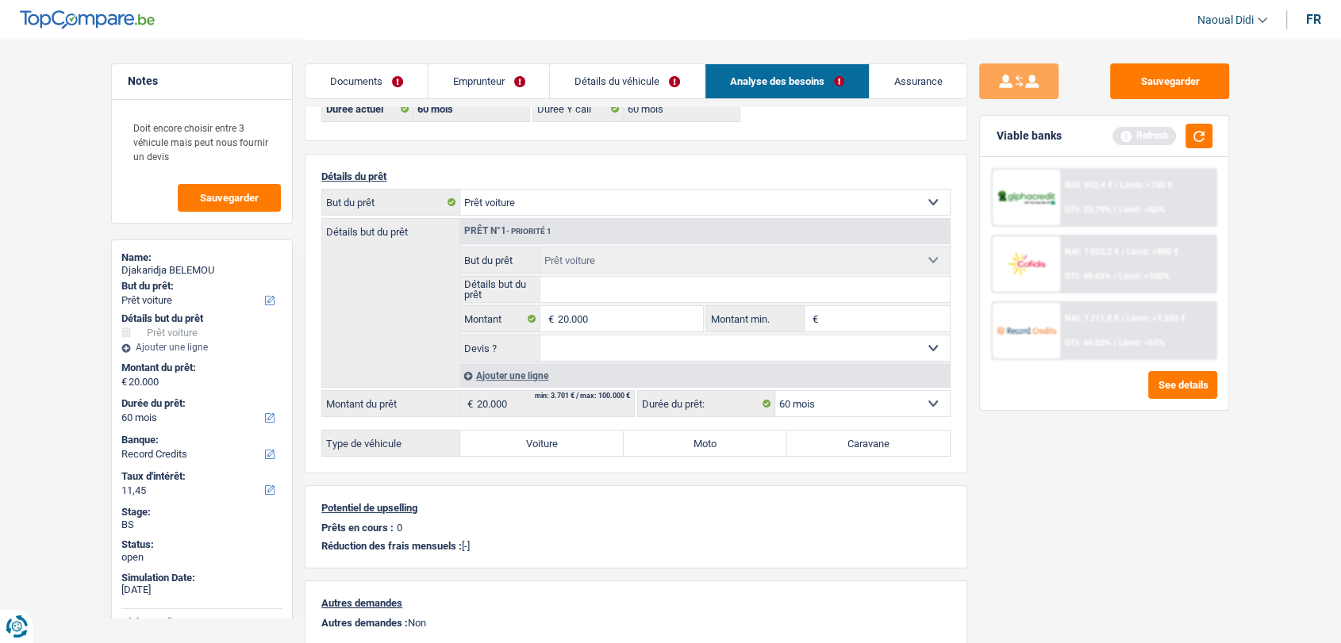
click at [633, 82] on link "Détails du véhicule" at bounding box center [627, 81] width 155 height 34
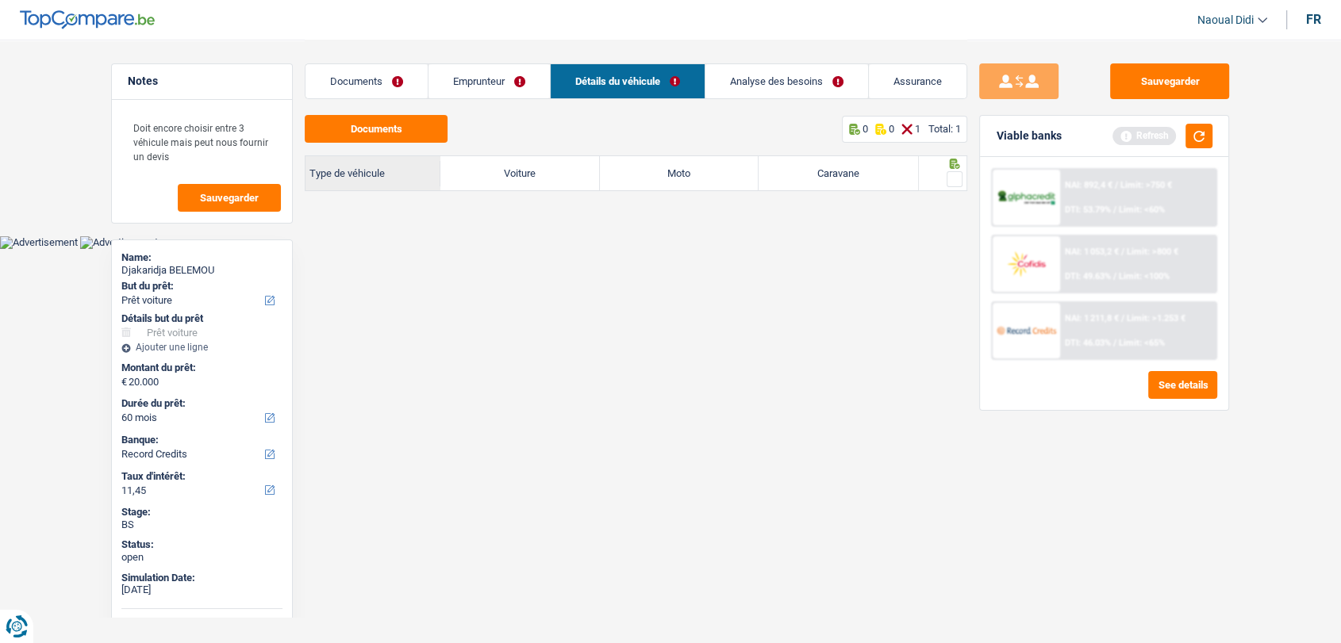
scroll to position [0, 0]
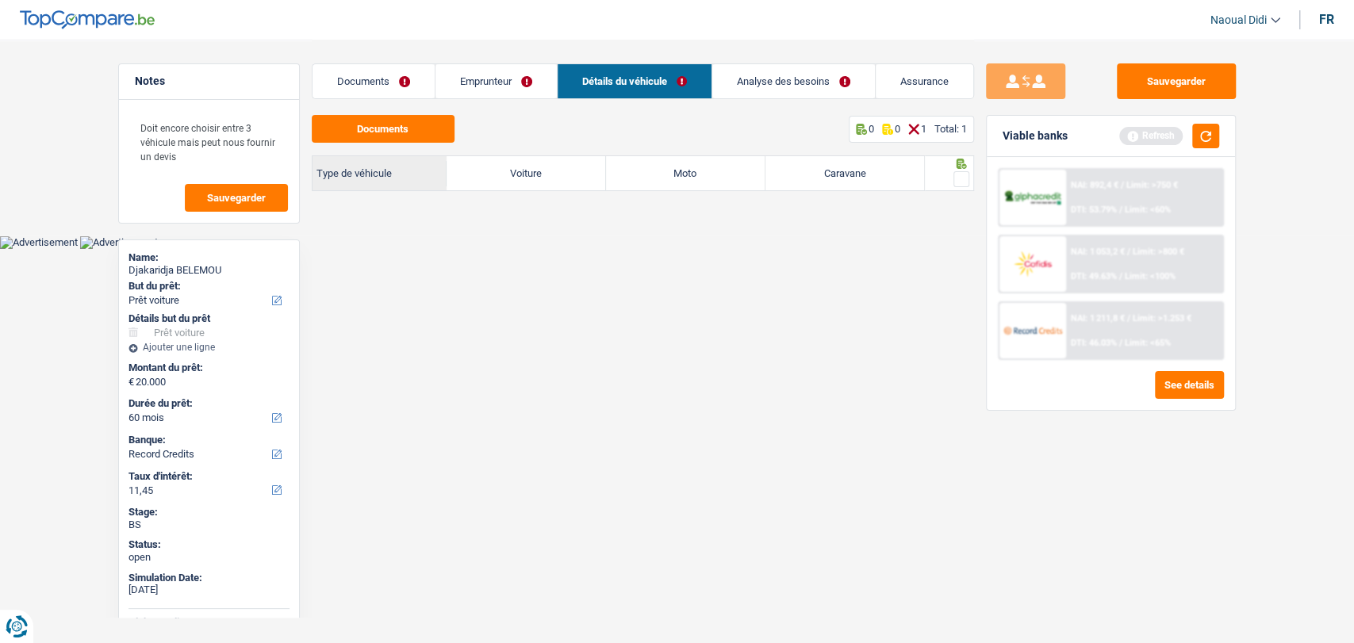
click at [964, 177] on span at bounding box center [962, 179] width 16 height 16
click at [0, 0] on input "radio" at bounding box center [0, 0] width 0 height 0
click at [472, 79] on link "Emprunteur" at bounding box center [496, 81] width 121 height 34
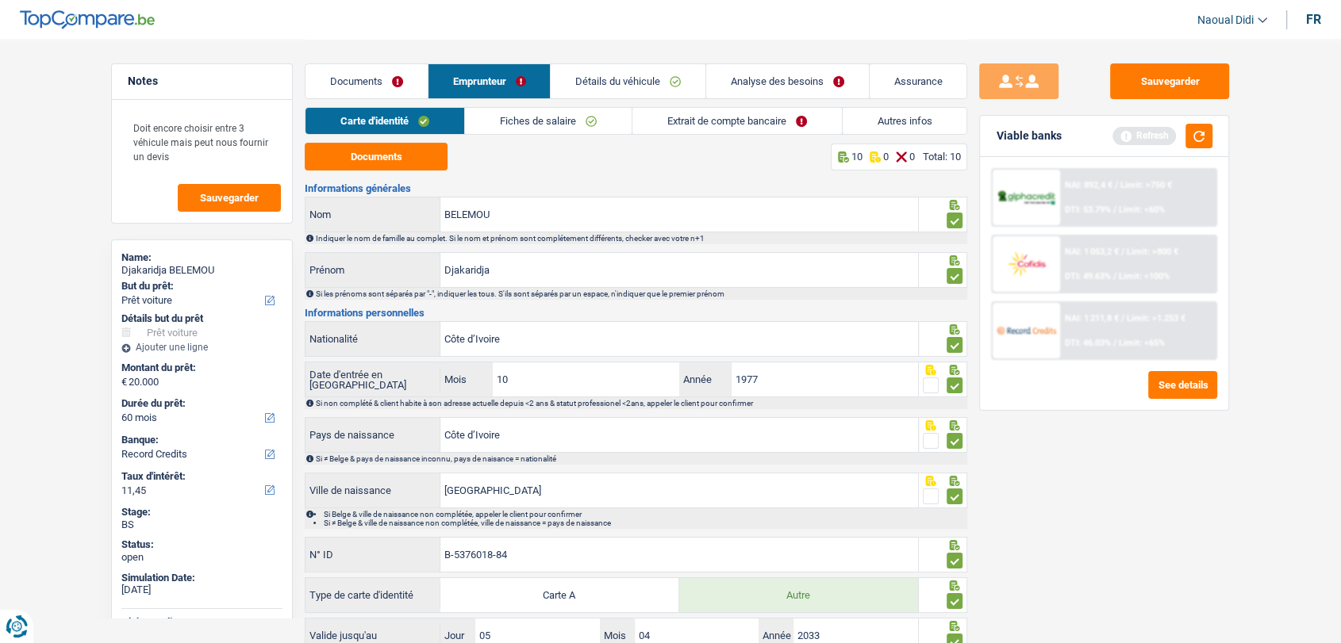
click at [743, 90] on link "Analyse des besoins" at bounding box center [787, 81] width 163 height 34
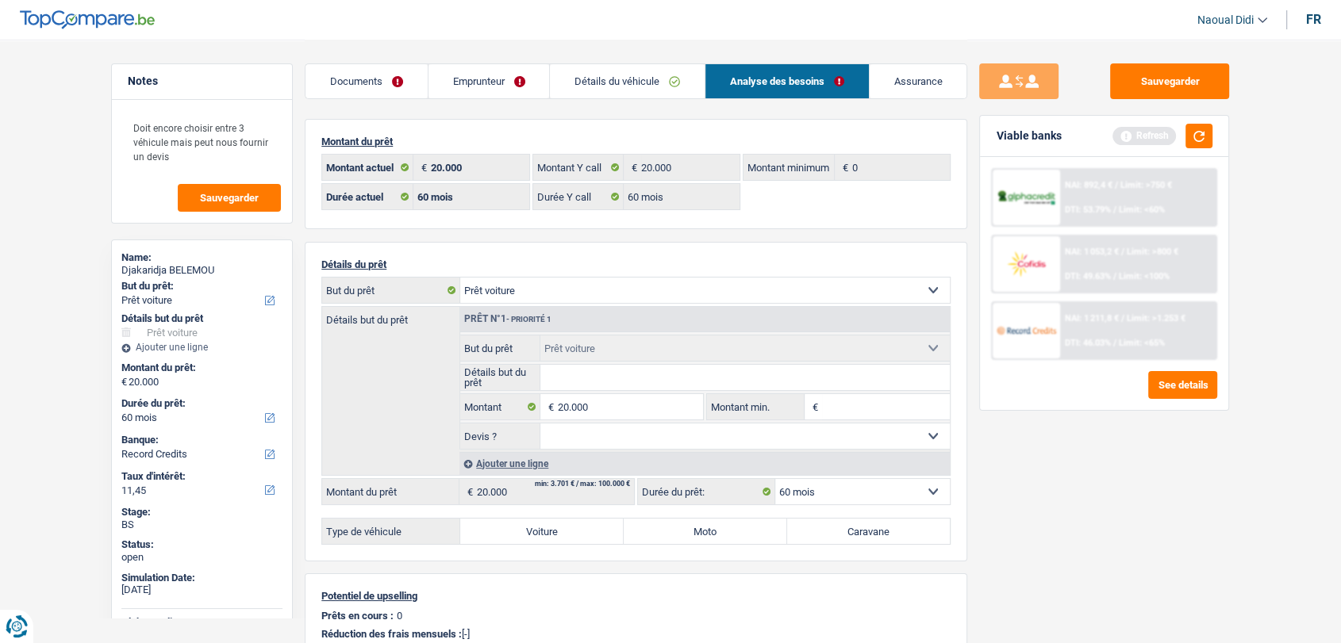
click at [568, 297] on select "Confort maison: meubles, textile, peinture, électroménager, outillage non-profe…" at bounding box center [705, 290] width 490 height 25
select select "other"
click at [460, 278] on select "Confort maison: meubles, textile, peinture, électroménager, outillage non-profe…" at bounding box center [705, 290] width 490 height 25
select select "other"
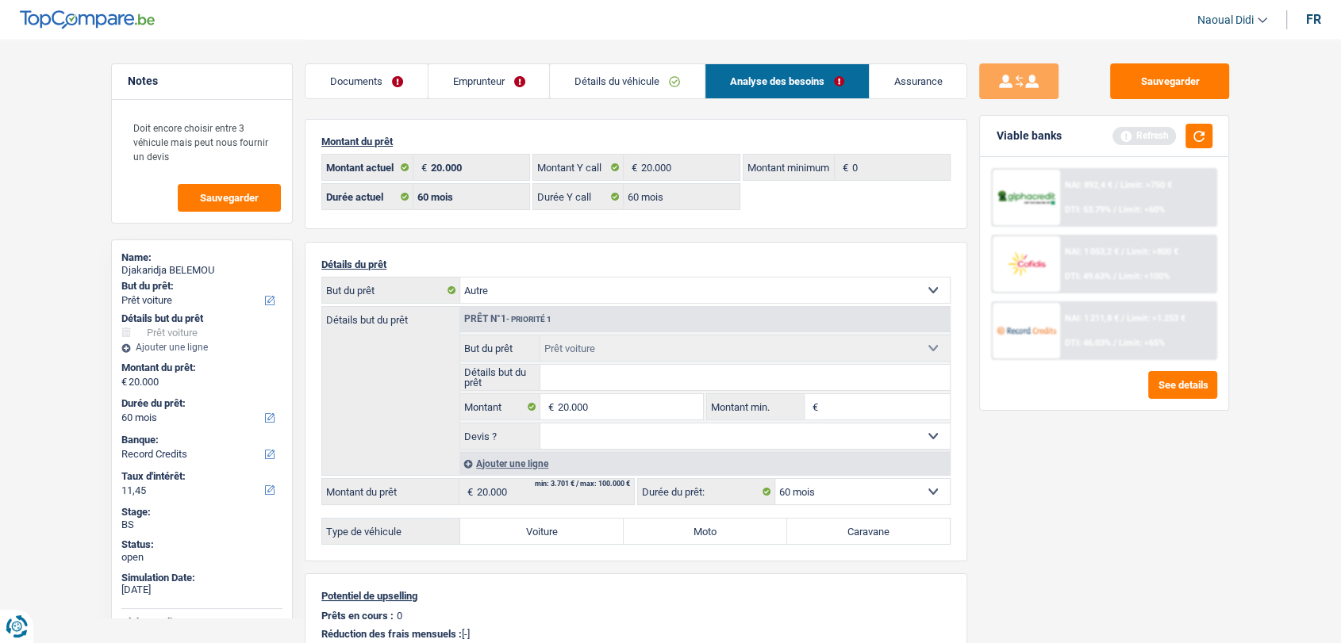
select select "other"
select select "car"
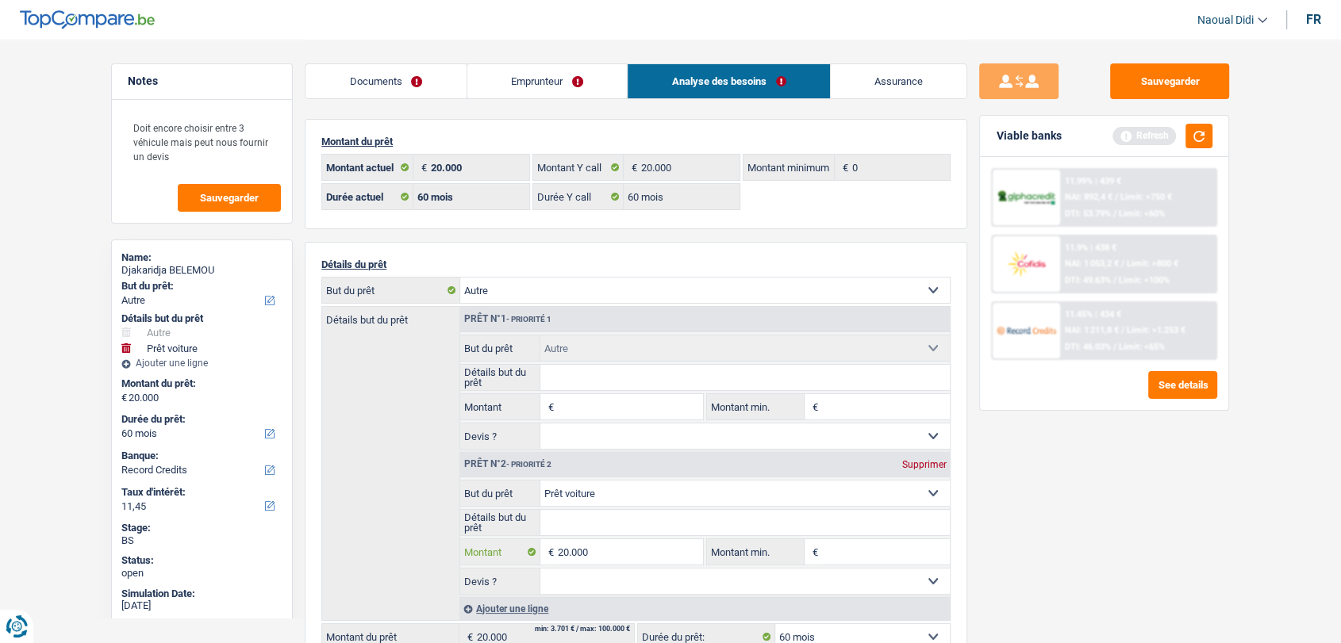
click at [607, 548] on input "20.000" at bounding box center [630, 552] width 145 height 25
type input "0"
click at [582, 409] on input "Montant" at bounding box center [630, 406] width 145 height 25
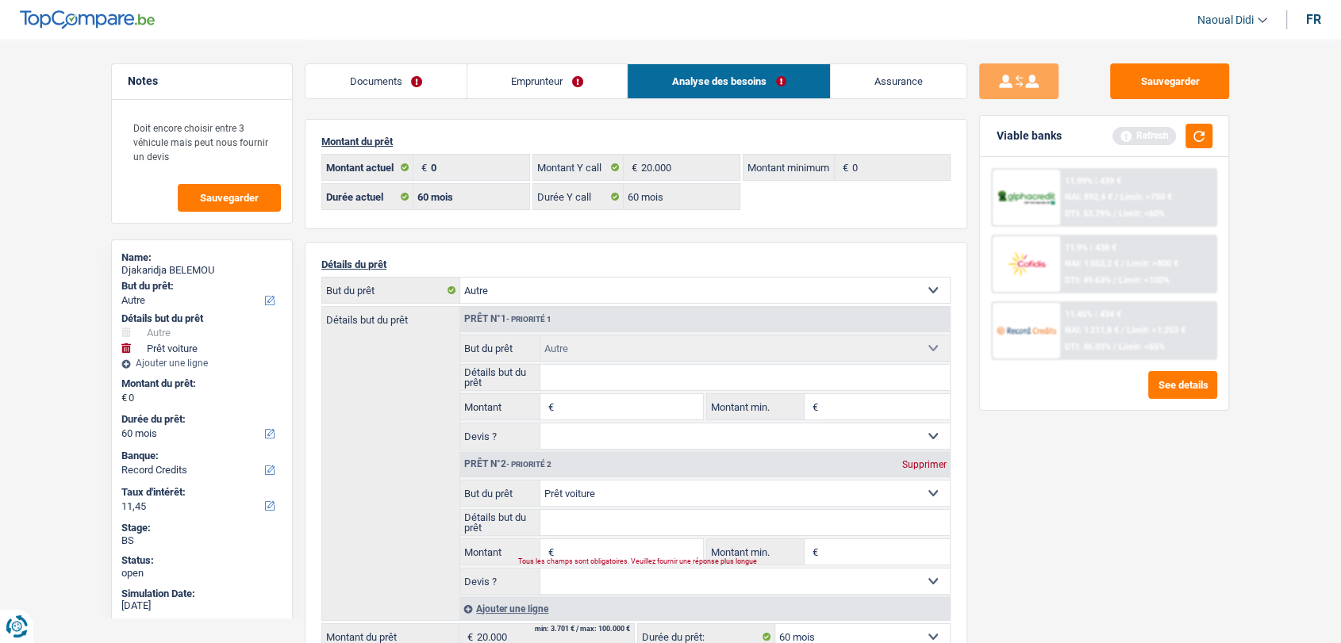
paste input "20.000"
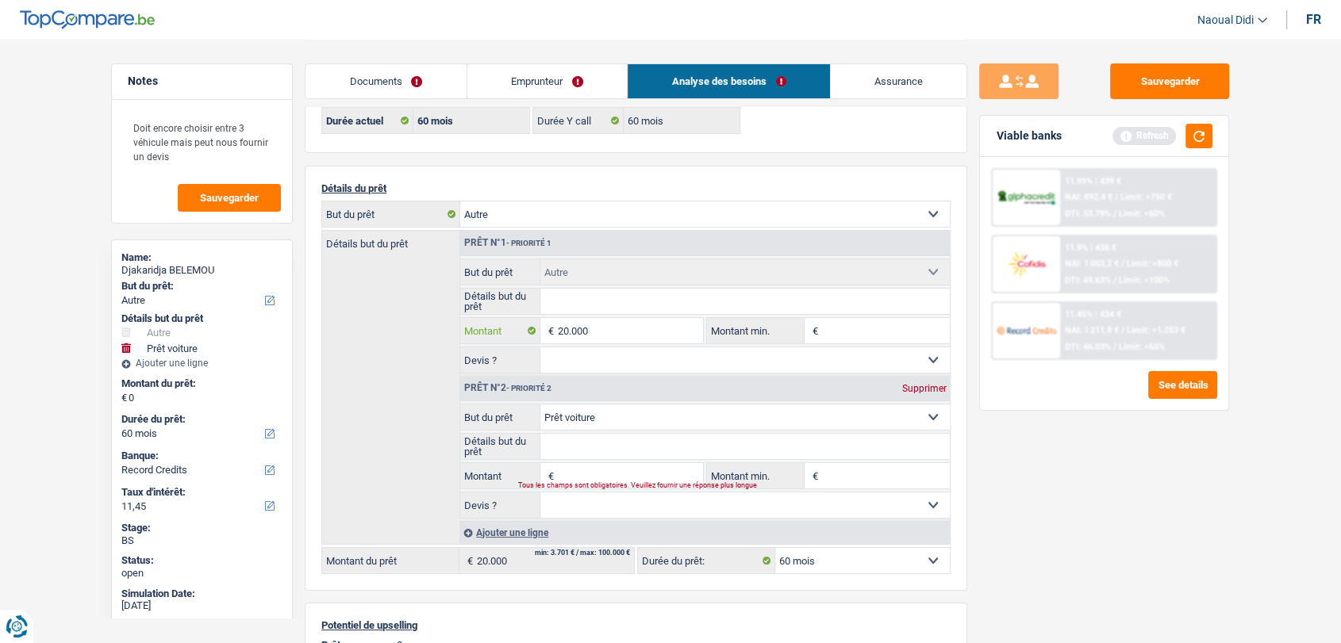
scroll to position [176, 0]
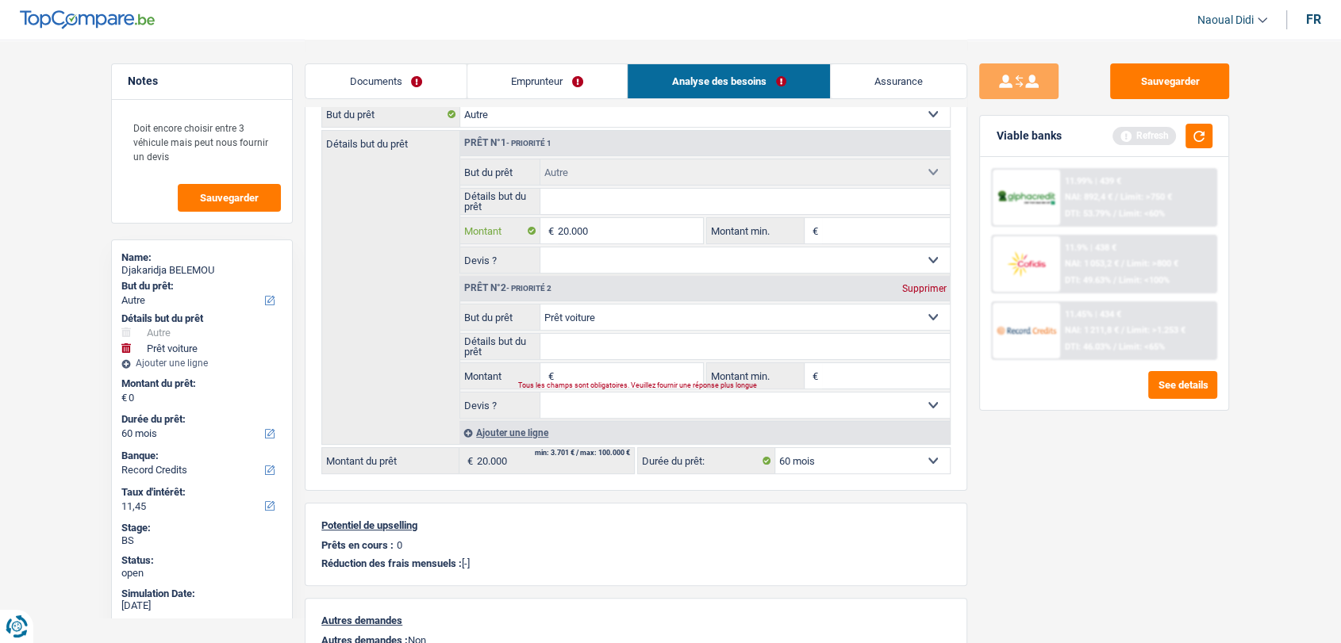
type input "20.000"
select select "84"
type input "20.000"
select select "84"
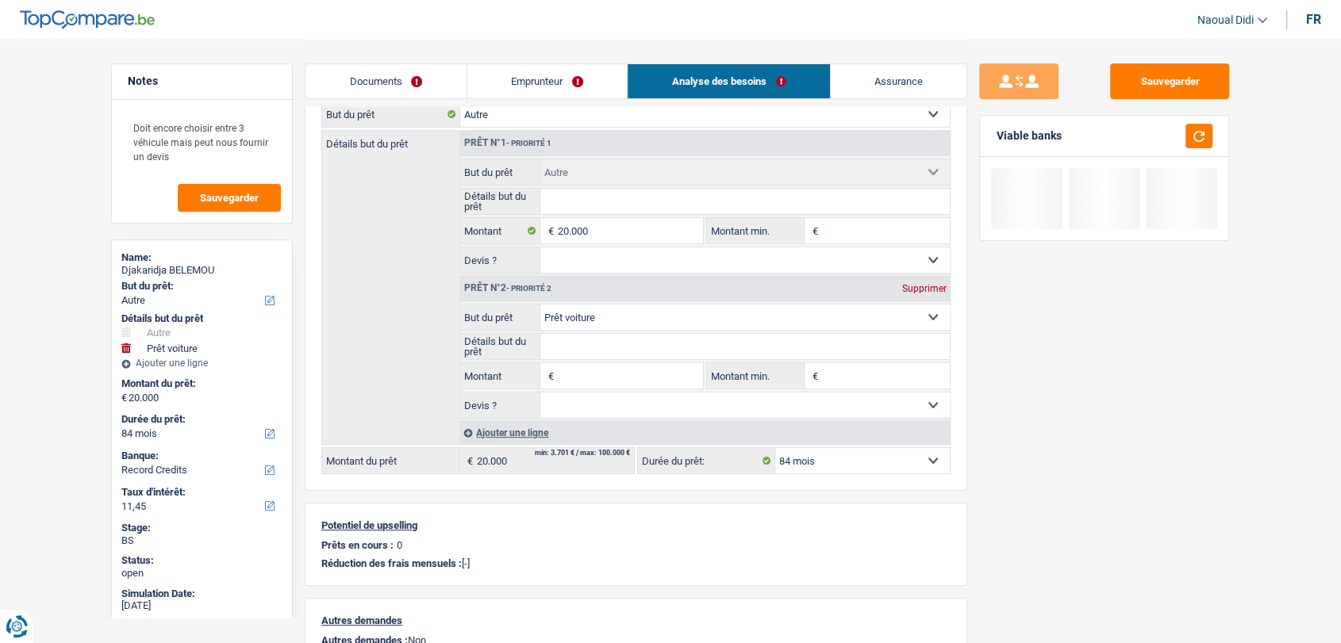
click at [934, 284] on div "Supprimer" at bounding box center [923, 289] width 52 height 10
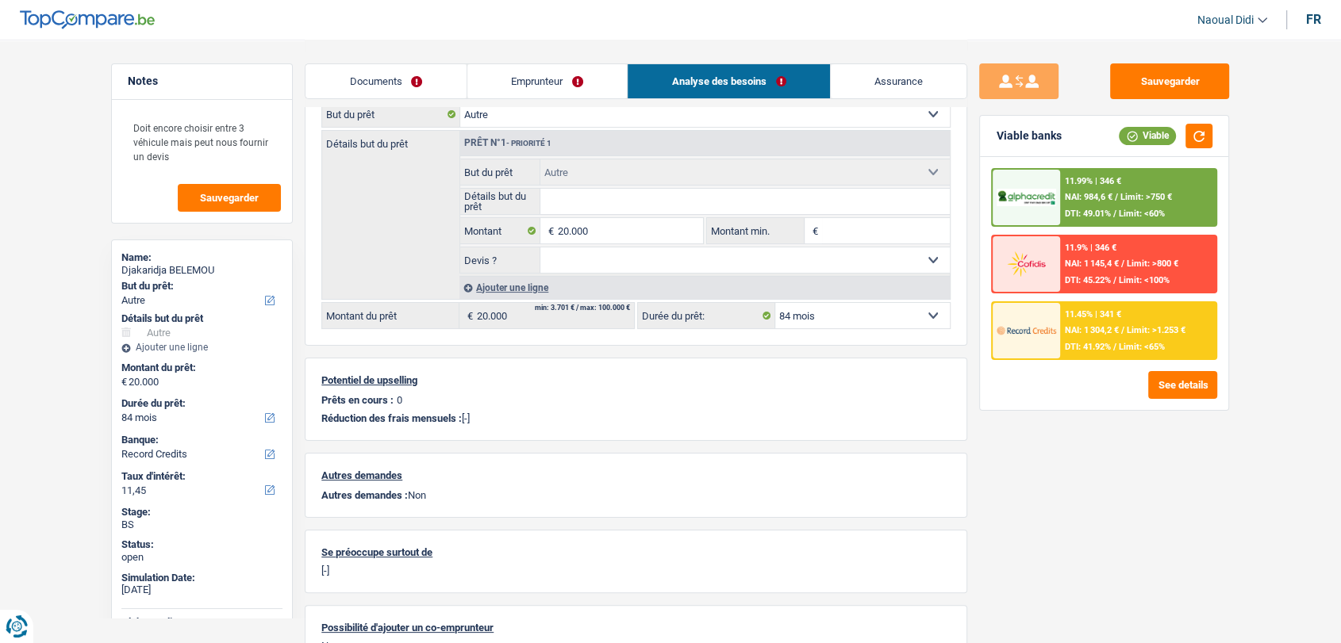
scroll to position [0, 0]
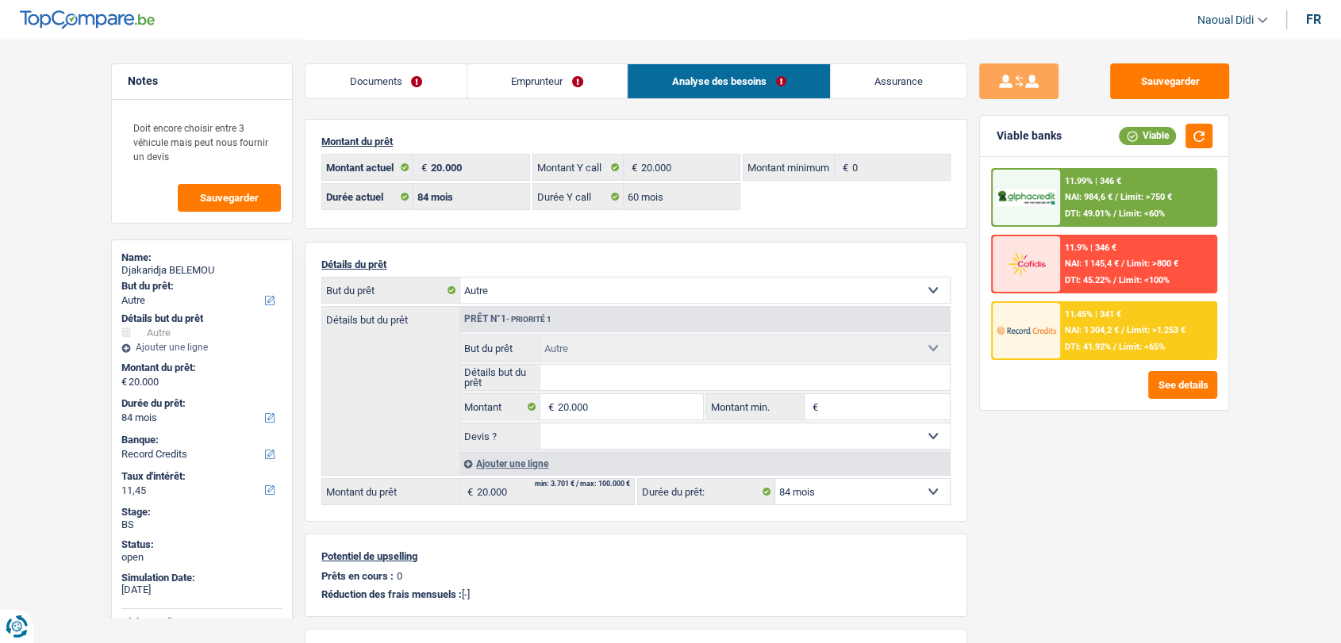
click at [1083, 205] on div "11.99% | 346 € NAI: 984,6 € / Limit: >750 € DTI: 49.01% / Limit: <60%" at bounding box center [1138, 198] width 156 height 56
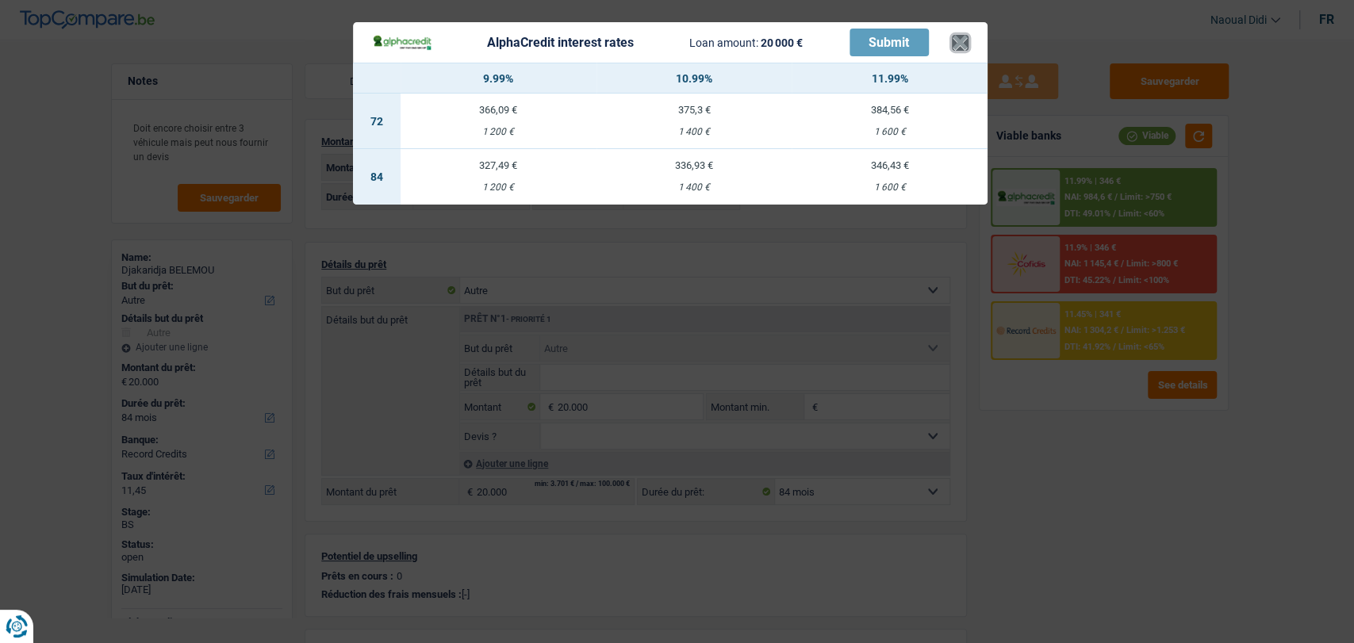
click at [958, 38] on button "×" at bounding box center [960, 43] width 17 height 16
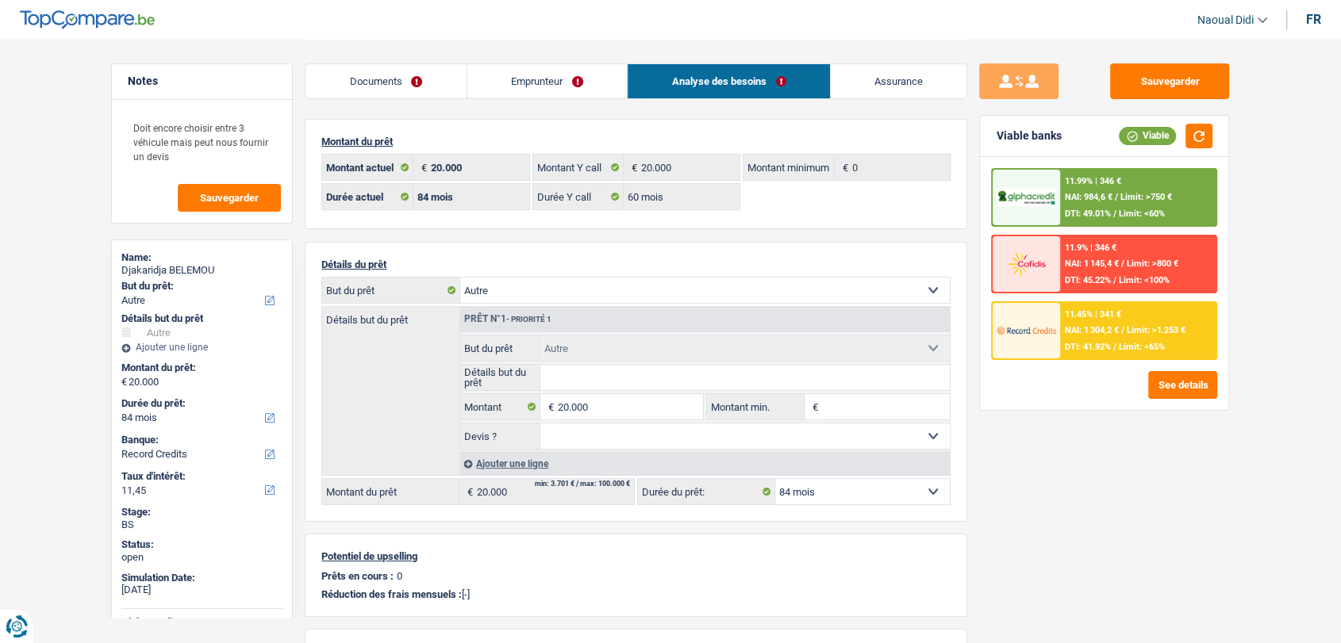
click at [860, 490] on select "12 mois 18 mois 24 mois 30 mois 36 mois 42 mois 48 mois 60 mois 72 mois 84 mois…" at bounding box center [862, 491] width 175 height 25
select select "60"
click at [775, 479] on select "12 mois 18 mois 24 mois 30 mois 36 mois 42 mois 48 mois 60 mois 72 mois 84 mois…" at bounding box center [862, 491] width 175 height 25
select select "60"
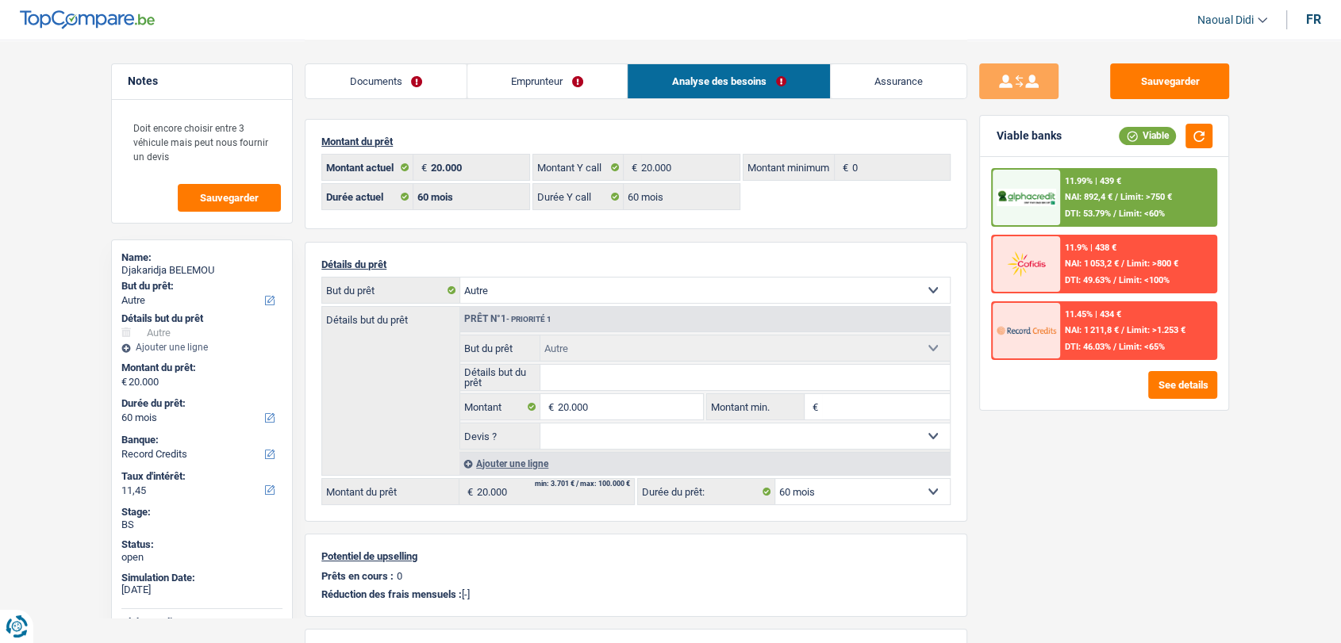
click at [1100, 204] on div "11.99% | 439 € NAI: 892,4 € / Limit: >750 € DTI: 53.79% / Limit: <60%" at bounding box center [1138, 198] width 156 height 56
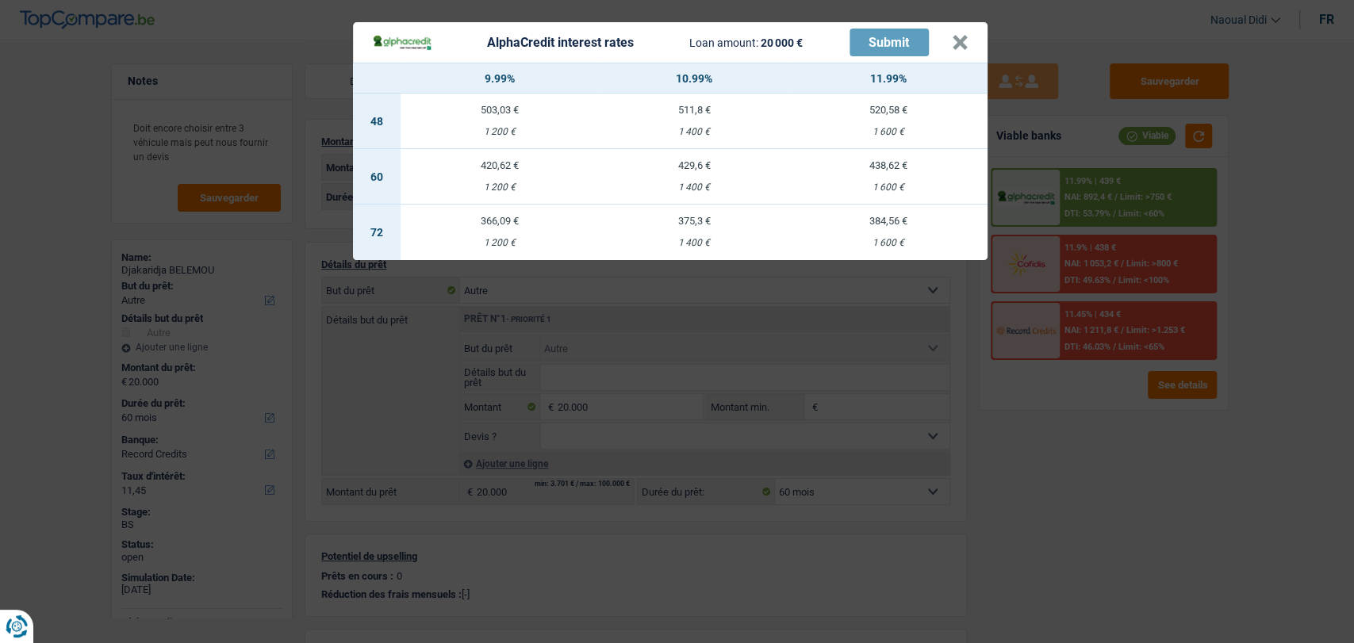
click at [884, 180] on td "438,62 € 1 600 €" at bounding box center [888, 177] width 198 height 56
select select "alphacredit"
type input "11,99"
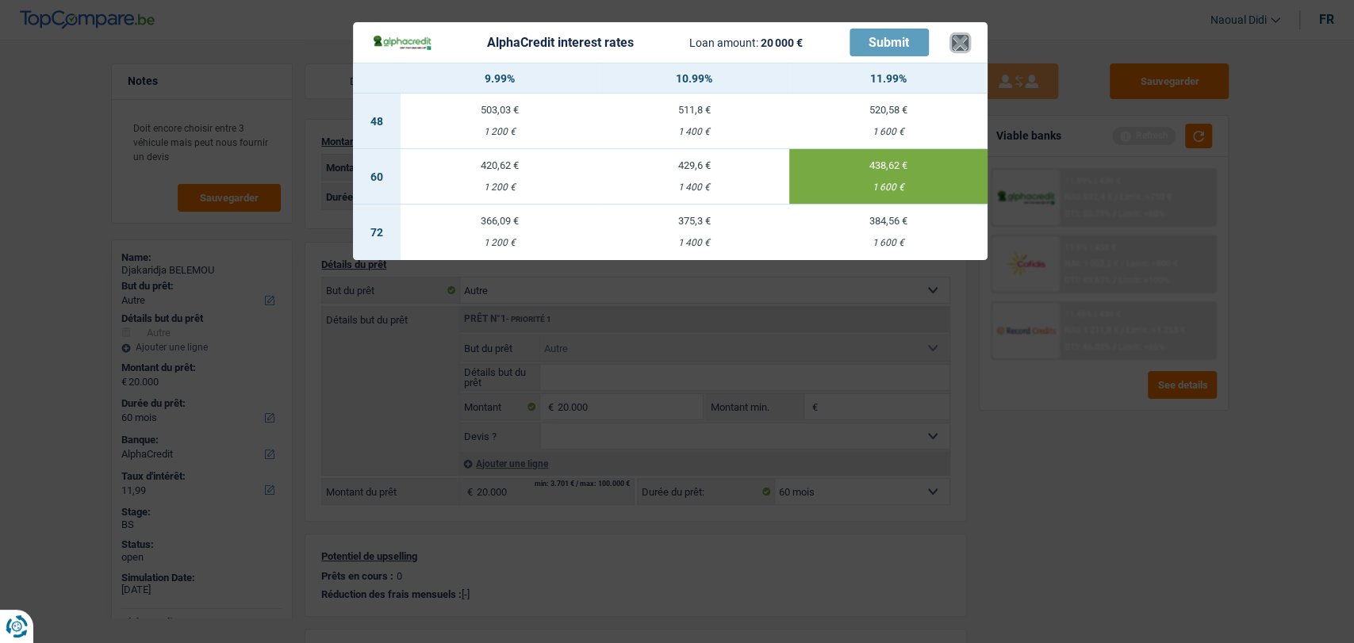
click at [962, 44] on button "×" at bounding box center [960, 43] width 17 height 16
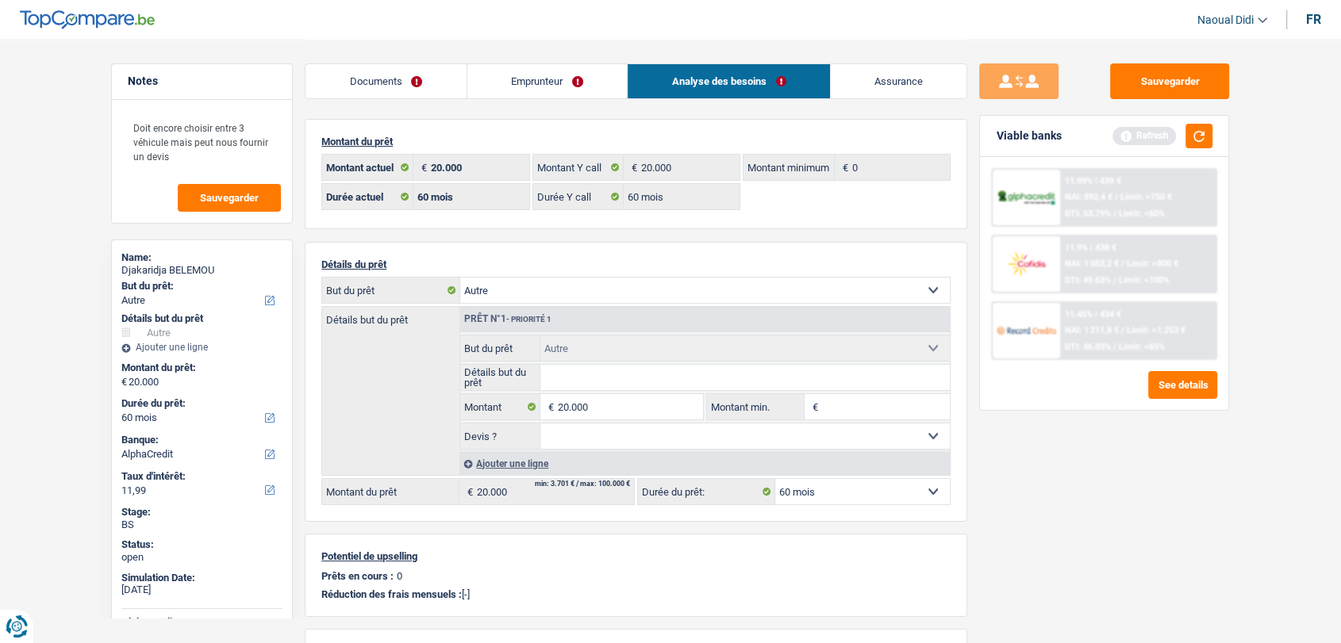
click at [570, 82] on link "Emprunteur" at bounding box center [547, 81] width 160 height 34
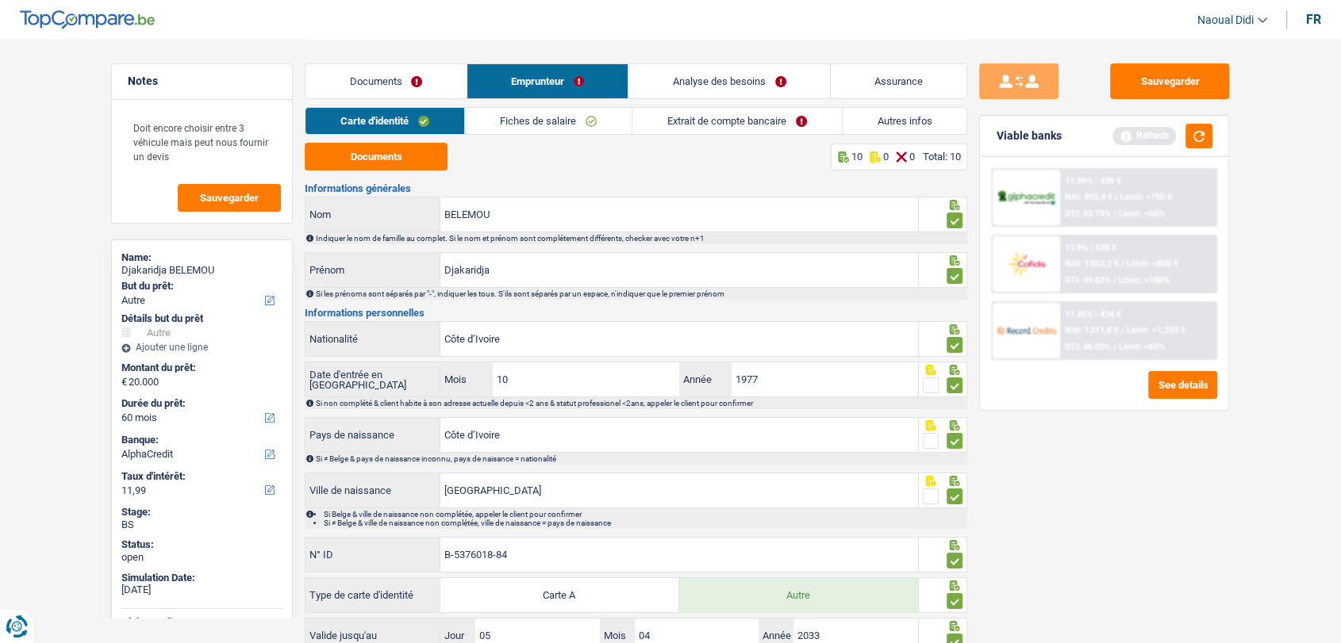
click at [710, 122] on link "Extrait de compte bancaire" at bounding box center [736, 121] width 209 height 26
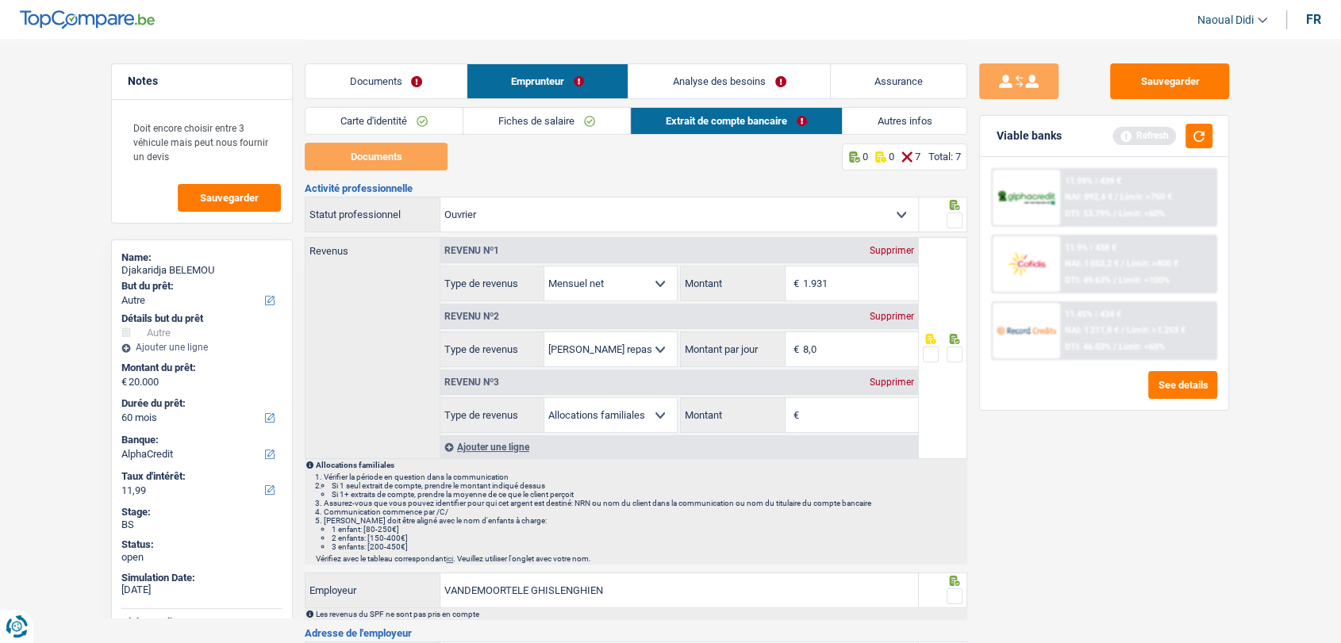
click at [958, 221] on span at bounding box center [955, 221] width 16 height 16
click at [0, 0] on input "radio" at bounding box center [0, 0] width 0 height 0
click at [895, 386] on div "Supprimer" at bounding box center [892, 383] width 52 height 10
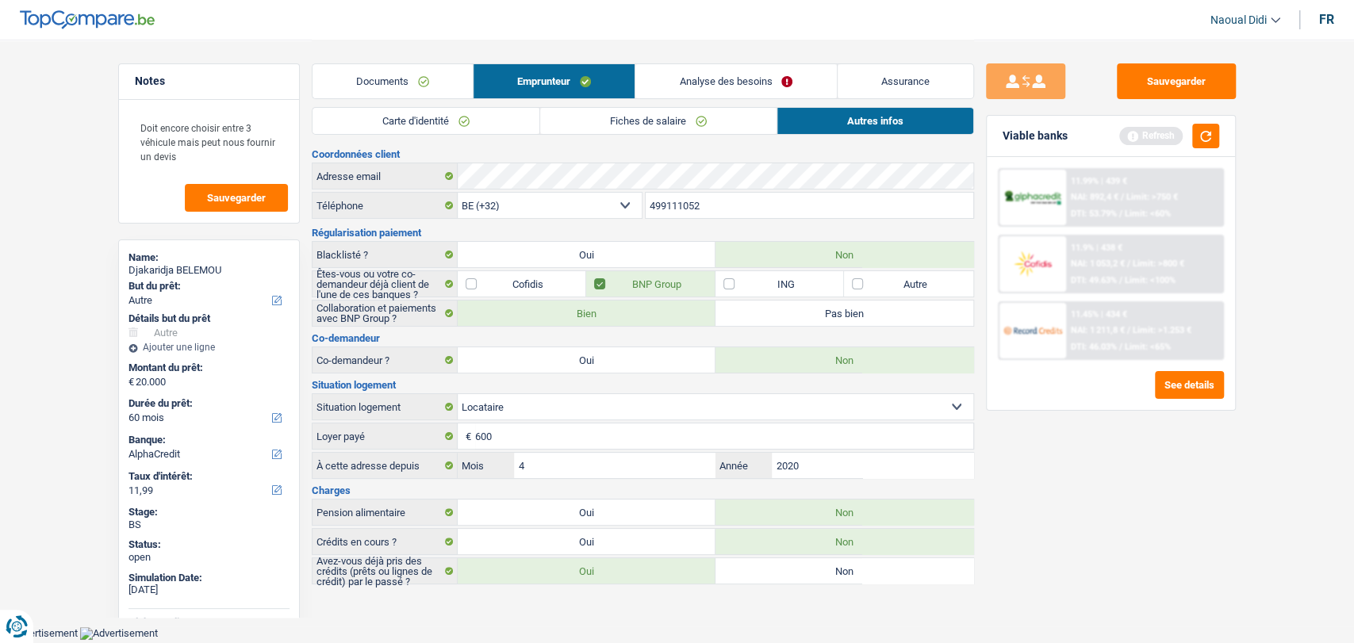
click at [755, 79] on link "Analyse des besoins" at bounding box center [736, 81] width 201 height 34
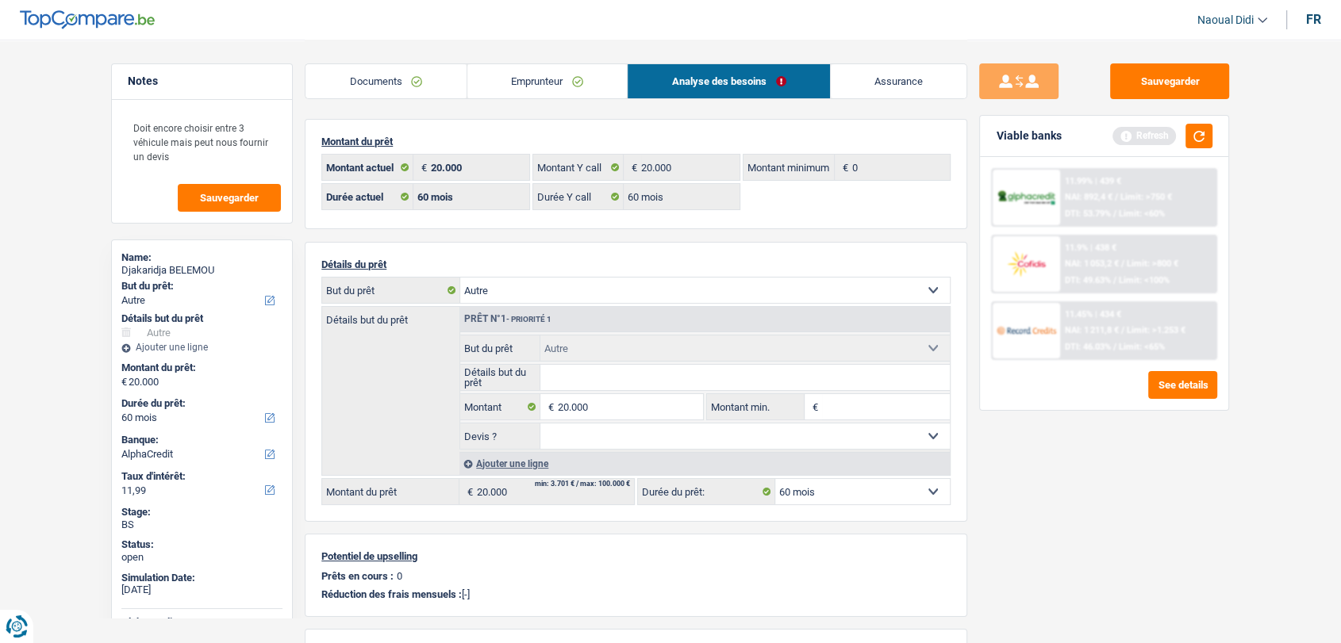
click at [1100, 196] on span "NAI: 892,4 €" at bounding box center [1089, 197] width 48 height 10
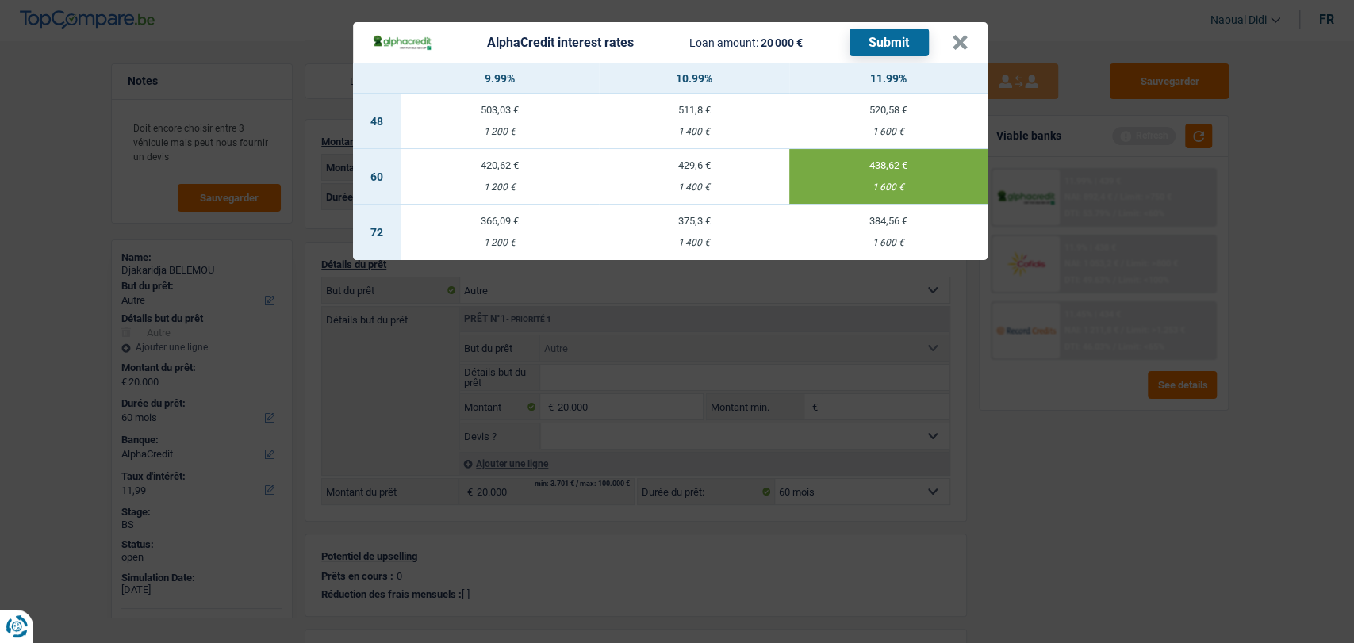
click at [888, 43] on button "Submit" at bounding box center [889, 43] width 79 height 28
click at [964, 49] on button "×" at bounding box center [960, 43] width 17 height 16
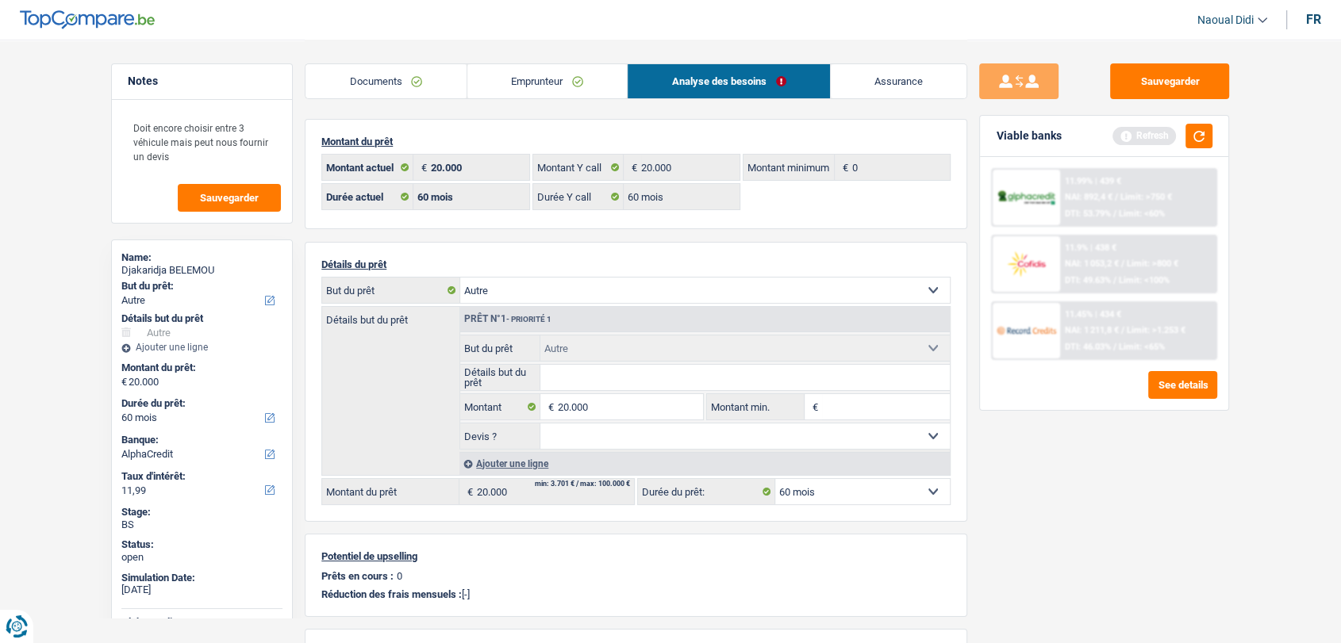
click at [756, 78] on link "Analyse des besoins" at bounding box center [729, 81] width 202 height 34
click at [616, 381] on input "Détails but du prêt" at bounding box center [745, 377] width 410 height 25
type input "achat voiture"
click at [1100, 206] on div "11.99% | 439 € NAI: 892,4 € / Limit: >750 € DTI: 53.79% / Limit: <60%" at bounding box center [1138, 198] width 156 height 56
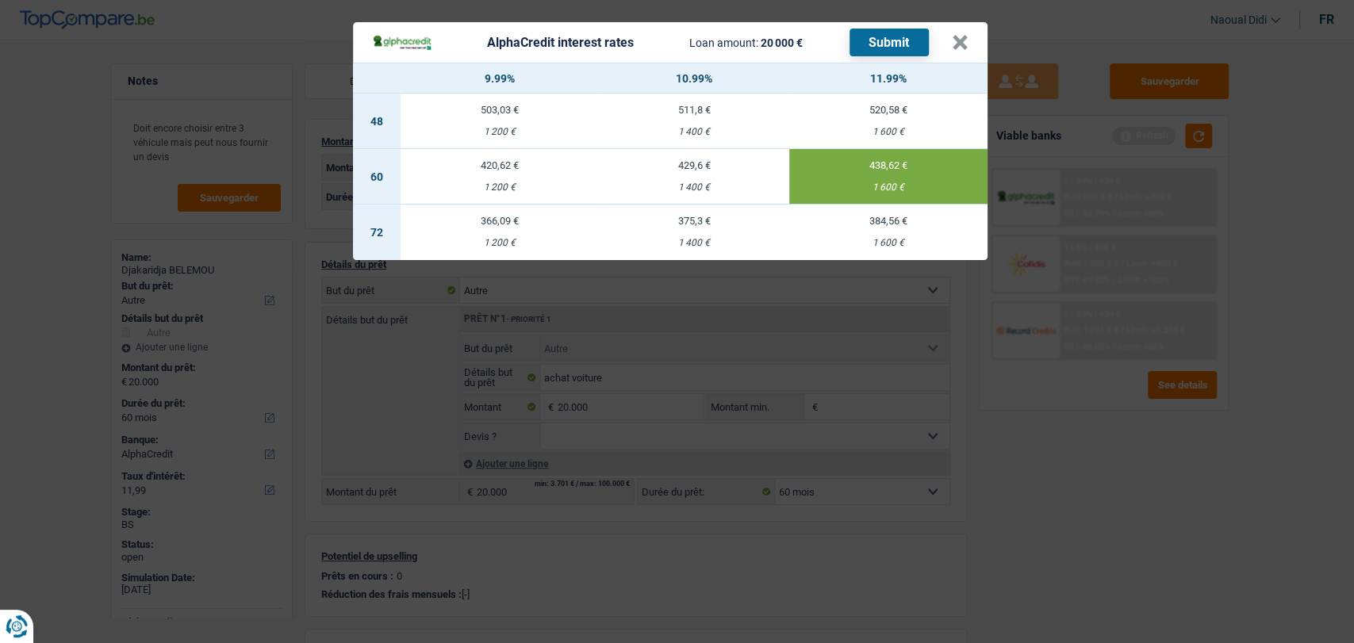
click at [882, 40] on button "Submit" at bounding box center [889, 43] width 79 height 28
click at [952, 47] on button "×" at bounding box center [960, 43] width 17 height 16
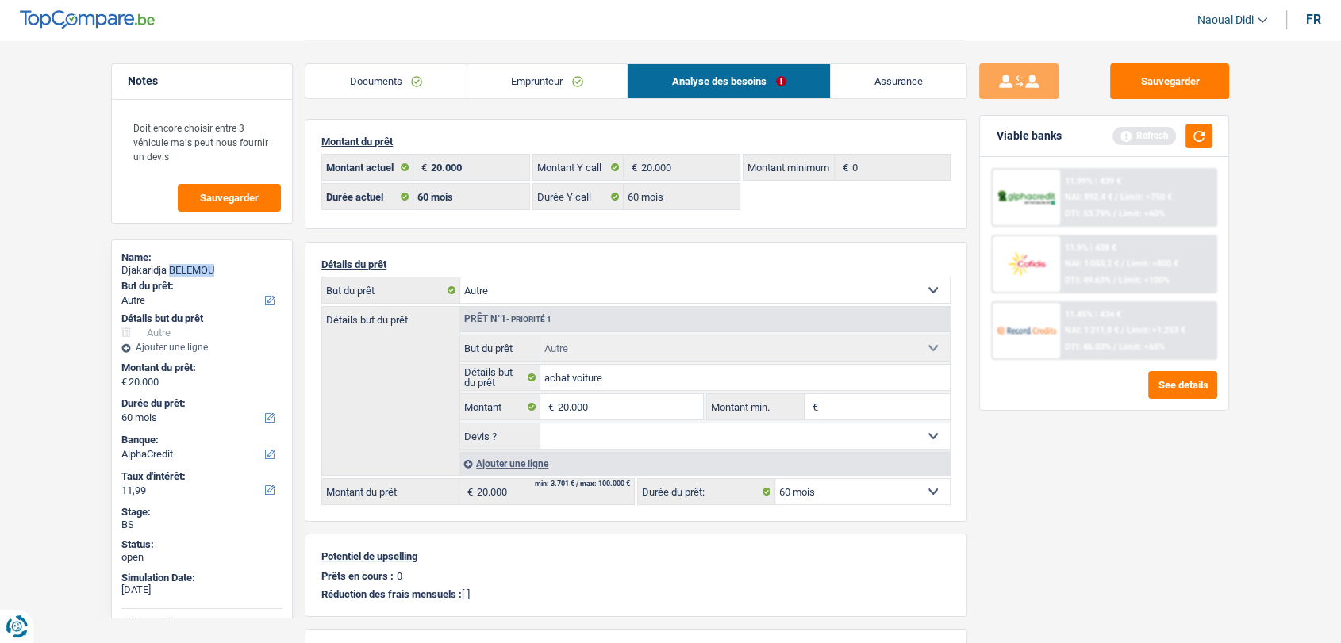
drag, startPoint x: 233, startPoint y: 268, endPoint x: 171, endPoint y: 270, distance: 61.9
click at [171, 270] on div "Djakaridja BELEMOU" at bounding box center [201, 270] width 161 height 13
copy div "BELEMOU"
click at [400, 81] on link "Documents" at bounding box center [385, 81] width 161 height 34
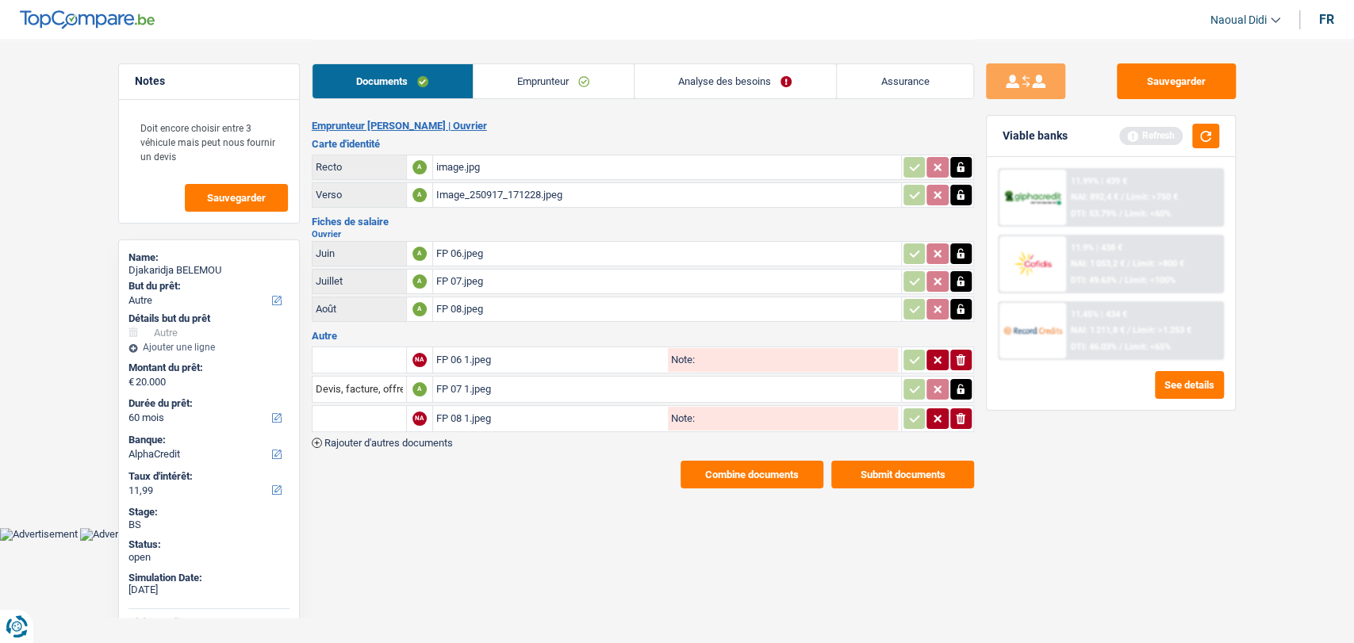
click at [455, 166] on div "image.jpg" at bounding box center [667, 168] width 462 height 24
click at [455, 200] on div "Image_250917_171228.jpeg" at bounding box center [667, 195] width 462 height 24
click at [470, 167] on div "image.jpg" at bounding box center [667, 168] width 462 height 24
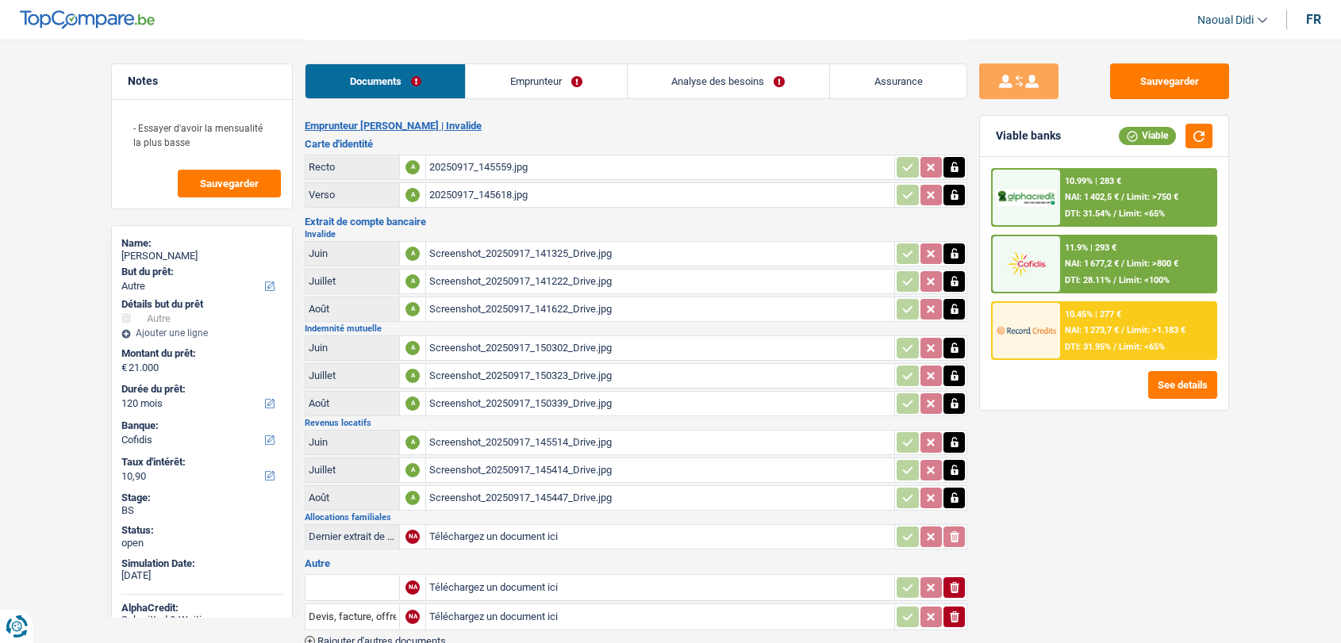
select select "other"
select select "120"
select select "cofidis"
select select "120"
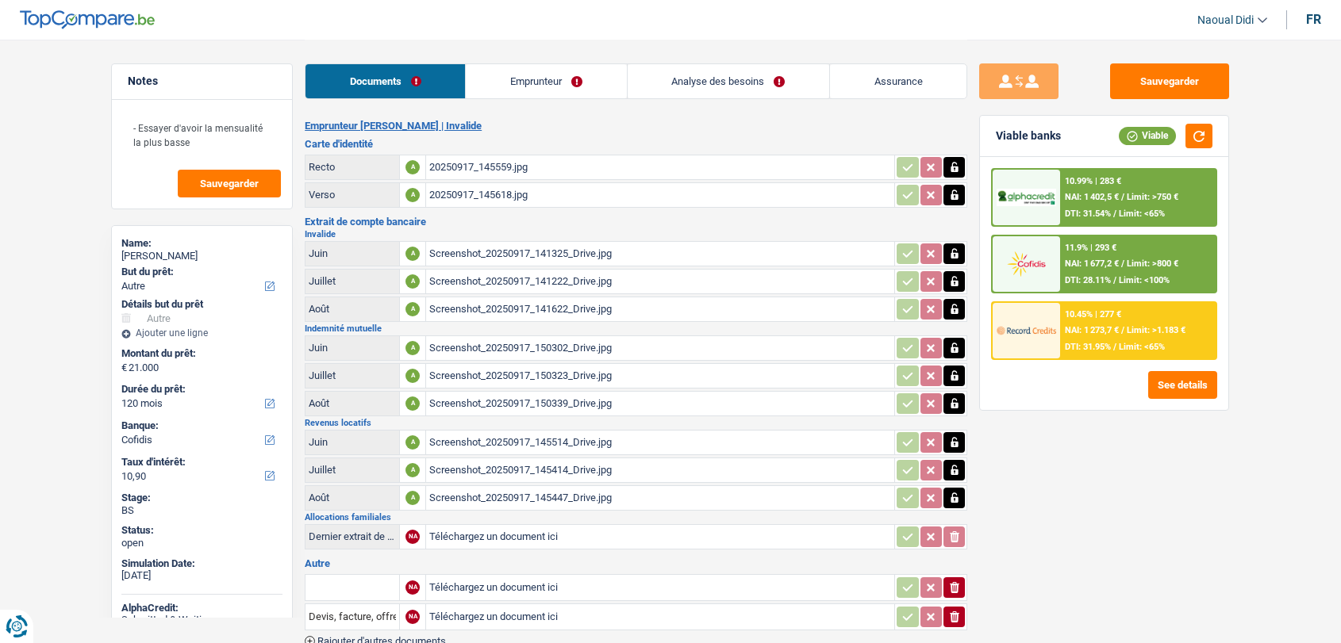
select select "120"
select select "other"
select select "120"
click at [689, 75] on link "Analyse des besoins" at bounding box center [729, 81] width 202 height 34
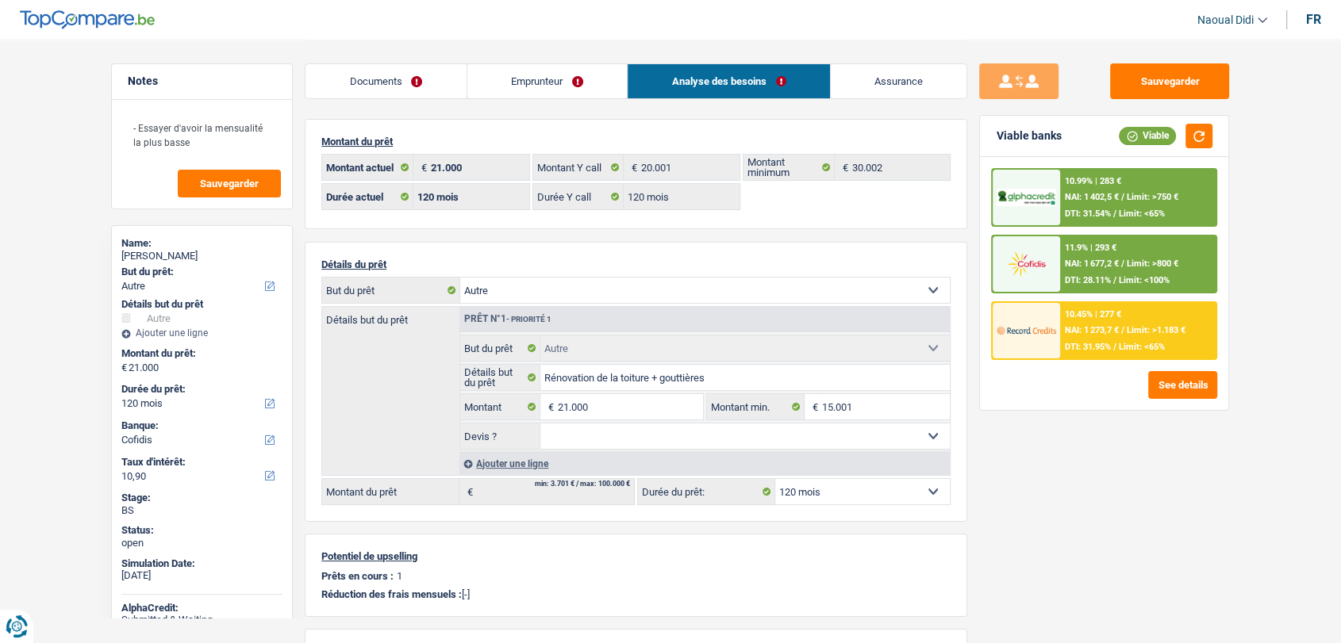
click at [356, 83] on link "Documents" at bounding box center [385, 81] width 161 height 34
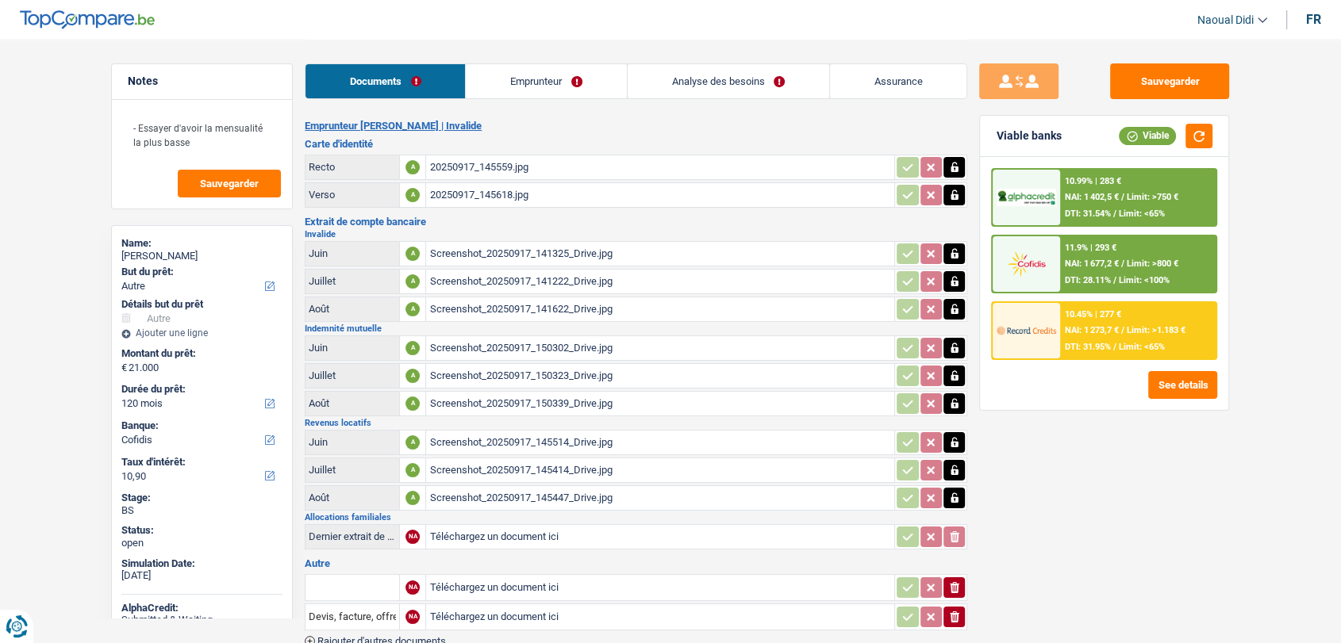
click at [391, 90] on link "Documents" at bounding box center [384, 81] width 159 height 34
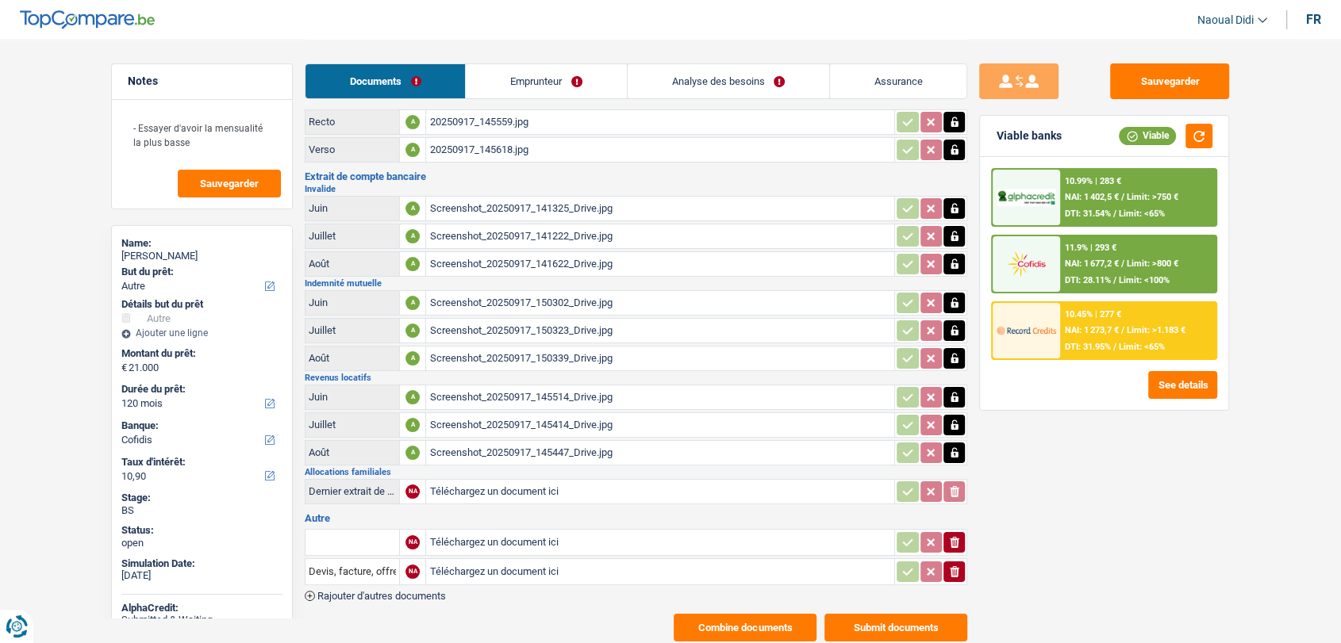
scroll to position [88, 0]
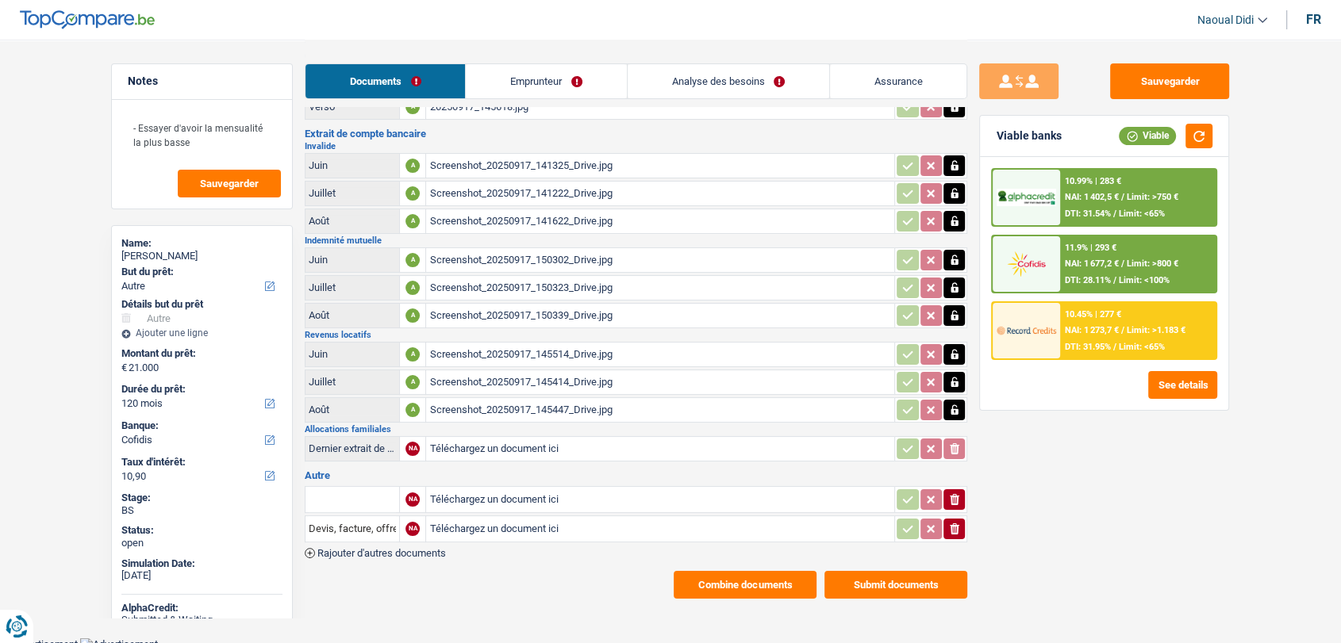
click at [512, 349] on div "Screenshot_20250917_145514_Drive.jpg" at bounding box center [660, 355] width 462 height 24
click at [854, 582] on button "Submit documents" at bounding box center [895, 585] width 143 height 28
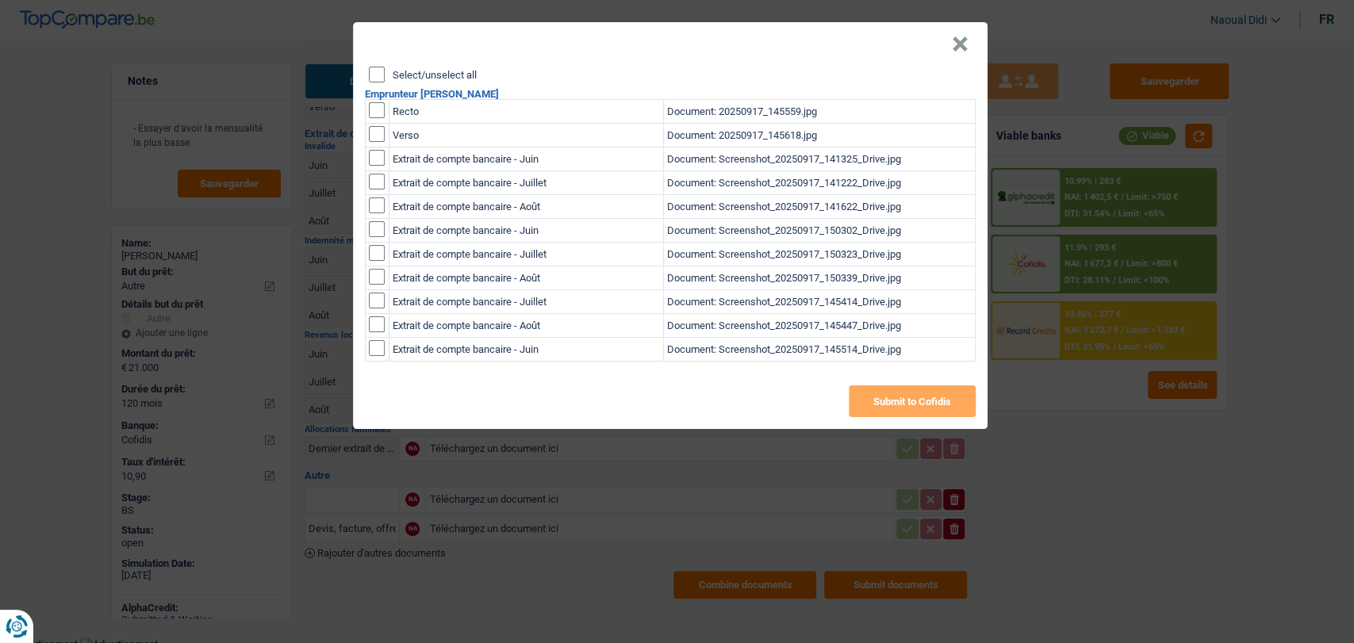
click at [378, 71] on input "Select/unselect all" at bounding box center [377, 75] width 16 height 16
checkbox input "true"
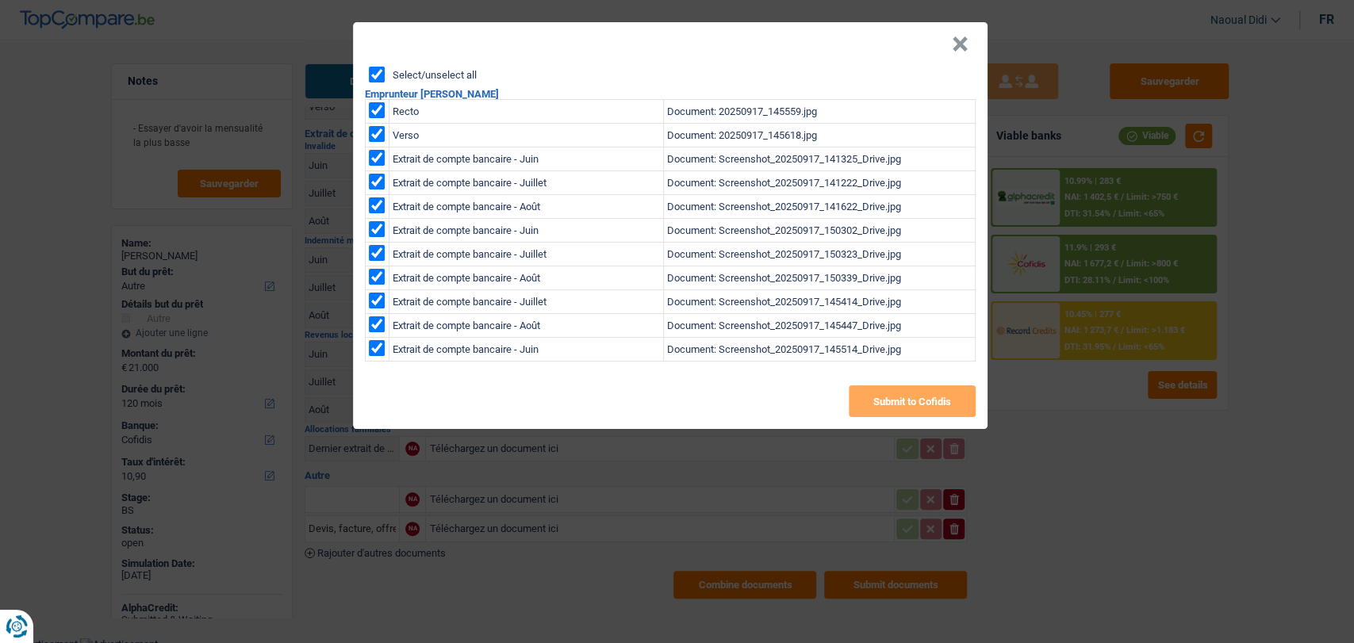
checkbox input "true"
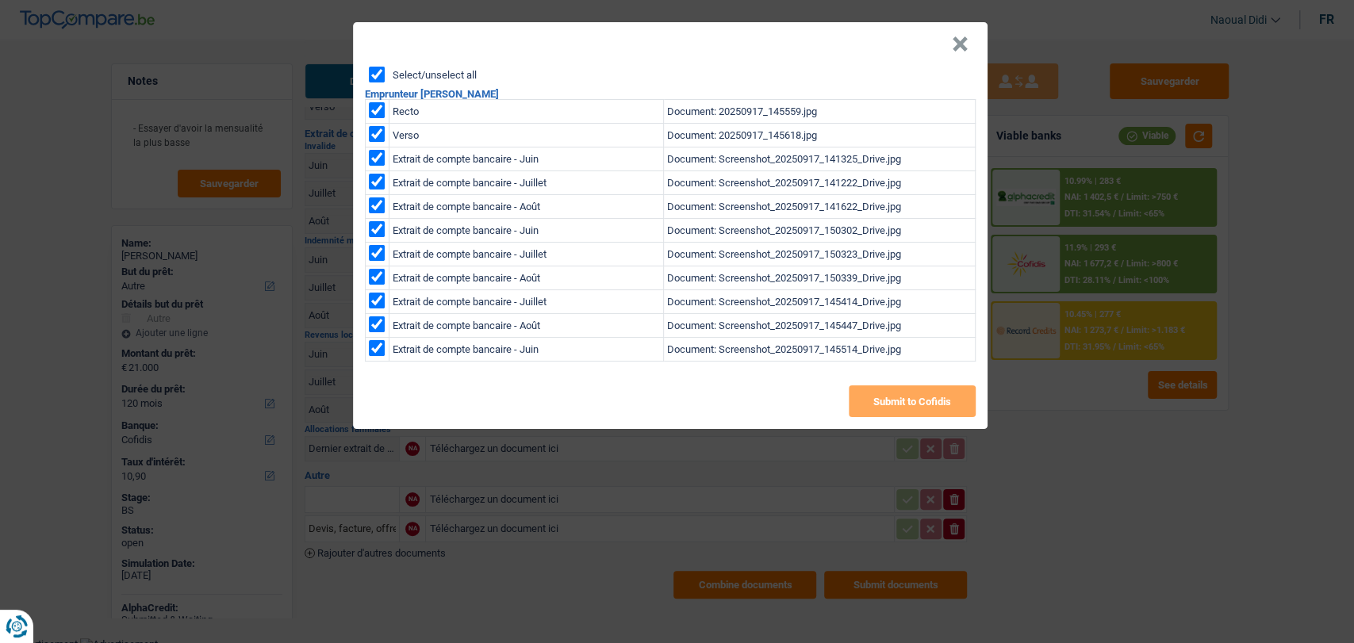
checkbox input "true"
click at [875, 406] on button "Submit to Cofidis" at bounding box center [912, 402] width 127 height 32
click at [293, 25] on div "× Select/unselect all Emprunteur Catherine Delzant Recto Document: 20250917_145…" at bounding box center [677, 321] width 1354 height 643
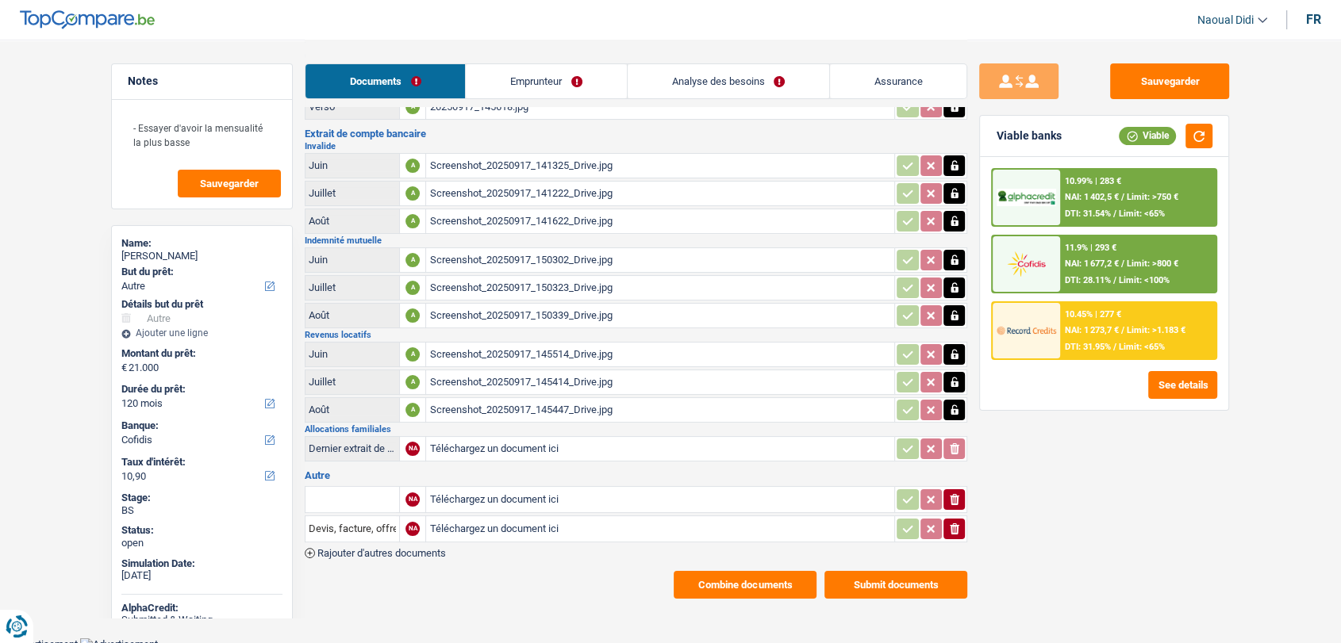
drag, startPoint x: 211, startPoint y: 251, endPoint x: 119, endPoint y: 252, distance: 92.0
click at [119, 252] on div "Name: Catherine Delzant But du prêt: Confort maison: meubles, textile, peinture…" at bounding box center [202, 448] width 182 height 446
click at [519, 78] on link "Emprunteur" at bounding box center [546, 81] width 160 height 34
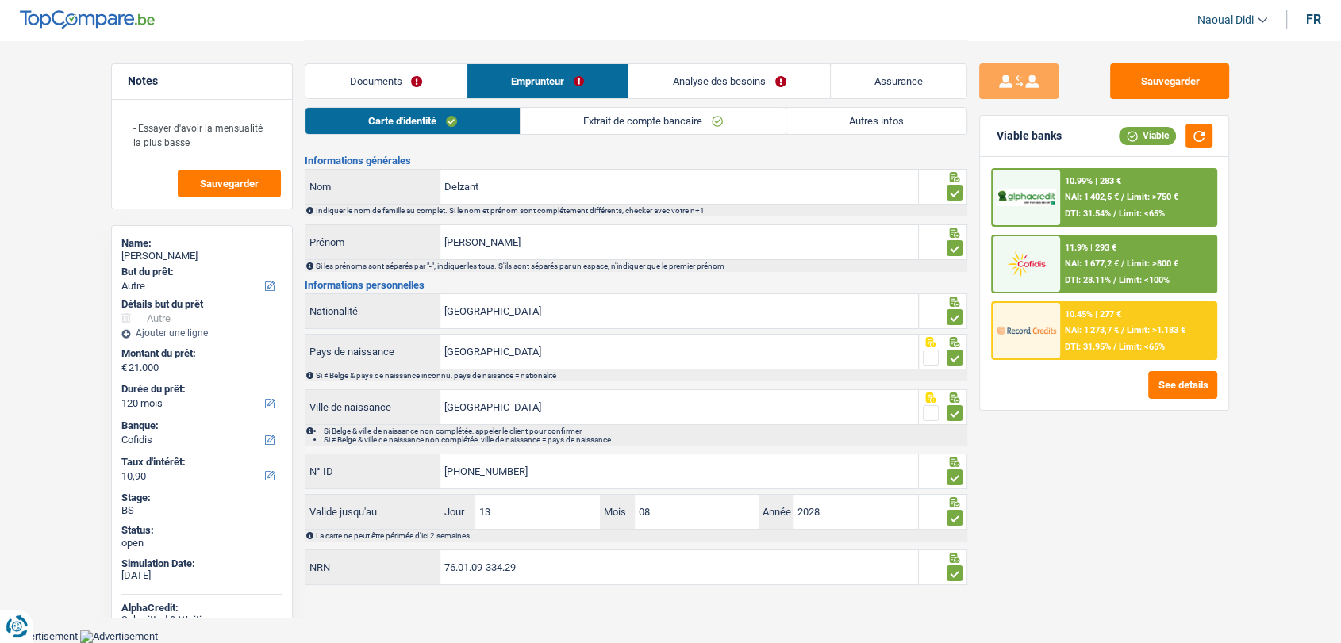
scroll to position [25, 0]
drag, startPoint x: 528, startPoint y: 570, endPoint x: 362, endPoint y: 555, distance: 166.5
click at [362, 555] on div "76.01.09-334.29 NRN" at bounding box center [611, 570] width 613 height 34
click at [689, 73] on link "Analyse des besoins" at bounding box center [729, 81] width 202 height 34
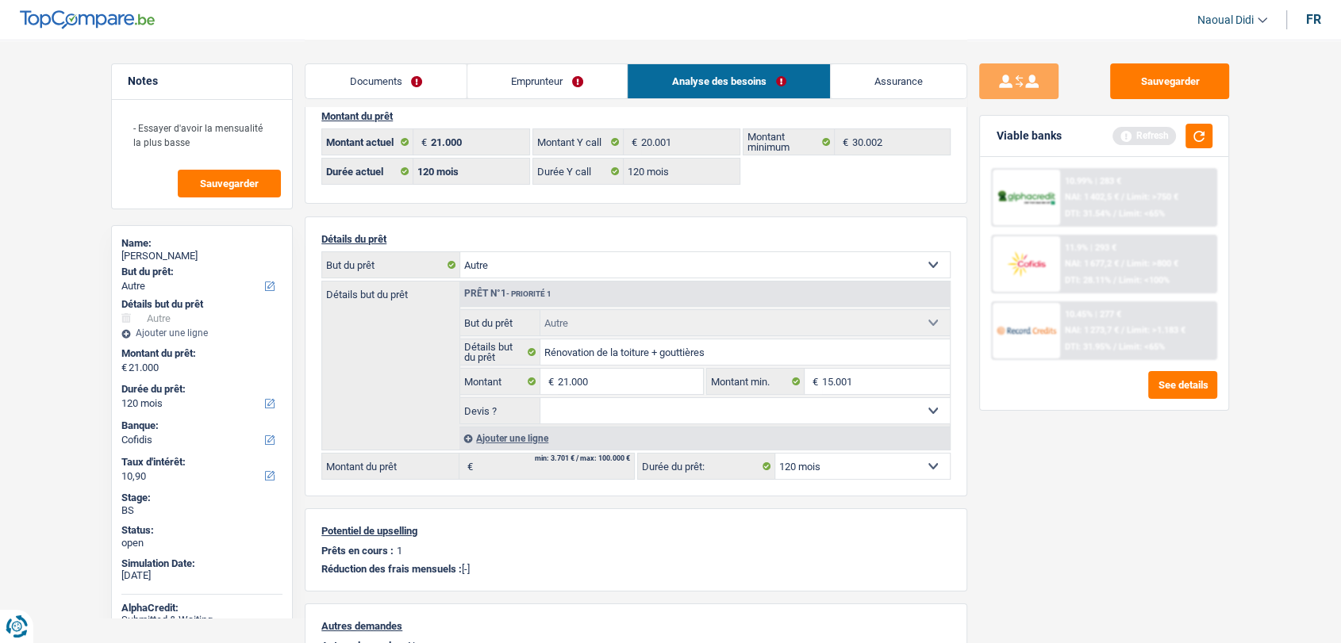
click at [538, 348] on label "Détails but du prêt" at bounding box center [500, 352] width 80 height 25
click at [540, 348] on input "Rénovation de la toiture + gouttières" at bounding box center [745, 352] width 410 height 25
click at [543, 351] on input "Rénovation de la toiture + gouttières" at bounding box center [745, 352] width 410 height 25
click at [538, 351] on label "Détails but du prêt" at bounding box center [500, 352] width 80 height 25
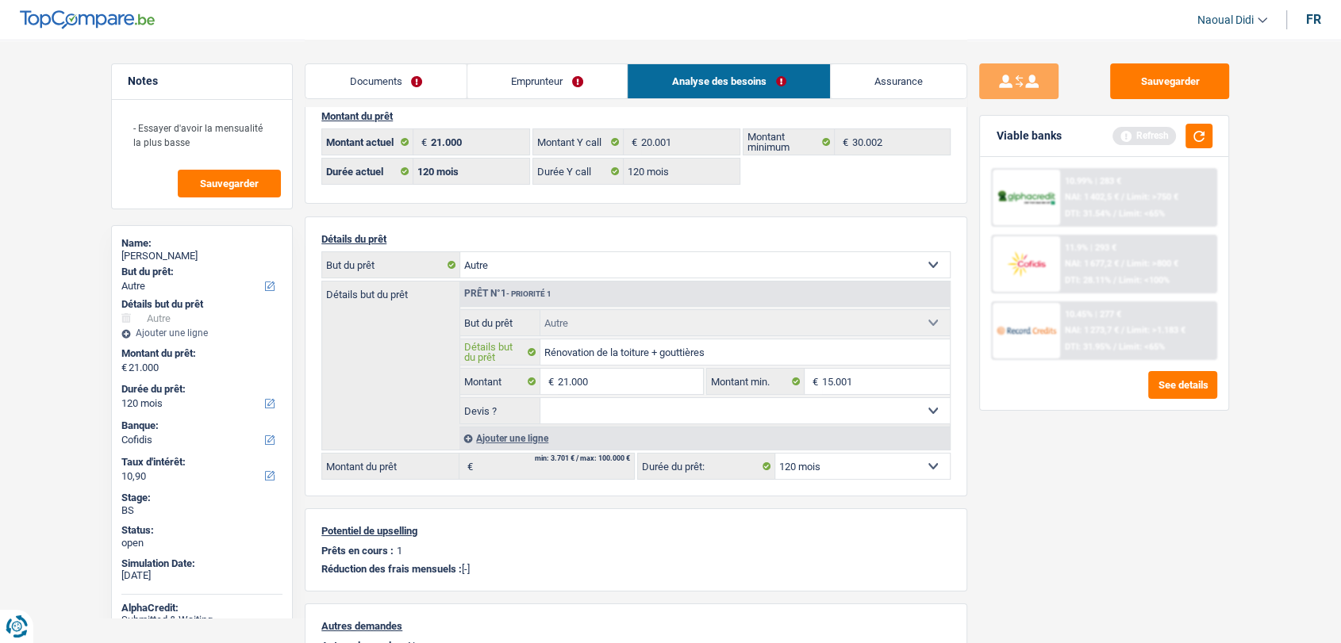
click at [540, 351] on input "Rénovation de la toiture + gouttières" at bounding box center [745, 352] width 410 height 25
click at [543, 351] on input "Rénovation de la toiture + gouttières" at bounding box center [745, 352] width 410 height 25
drag, startPoint x: 543, startPoint y: 351, endPoint x: 692, endPoint y: 351, distance: 149.2
click at [727, 353] on input "Rénovation de la toiture + gouttières" at bounding box center [745, 352] width 410 height 25
click at [406, 87] on link "Documents" at bounding box center [385, 81] width 161 height 34
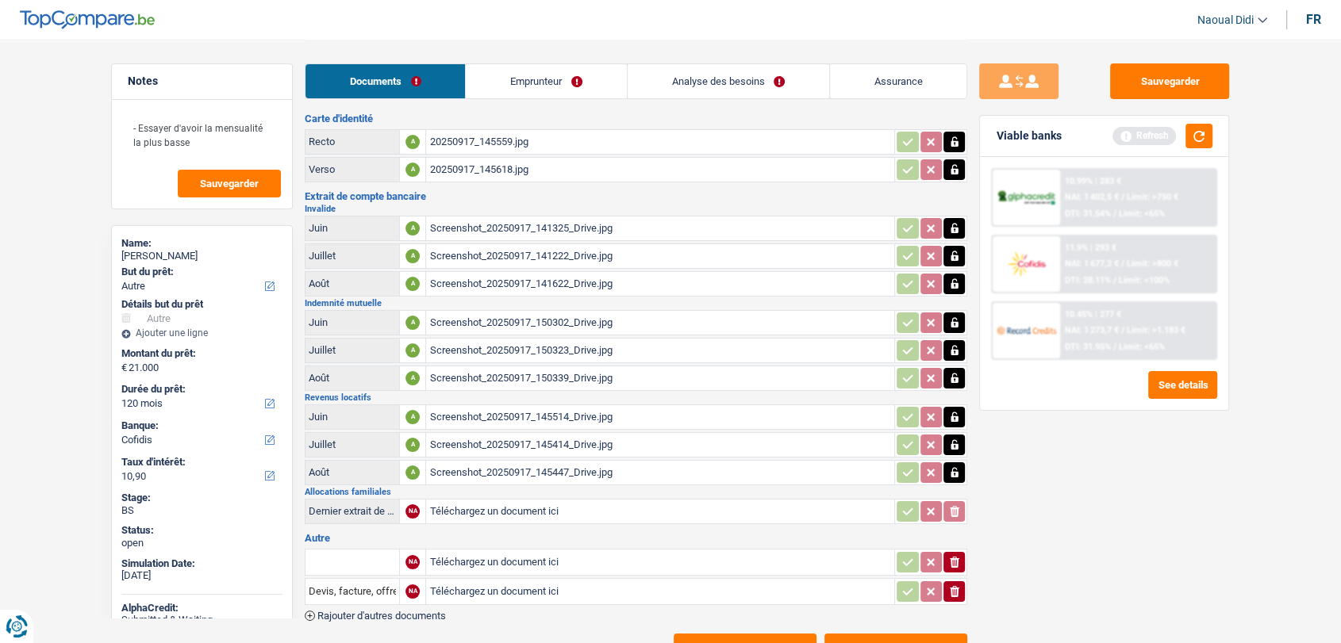
click at [470, 141] on div "20250917_145559.jpg" at bounding box center [660, 142] width 462 height 24
click at [521, 83] on link "Emprunteur" at bounding box center [546, 81] width 160 height 34
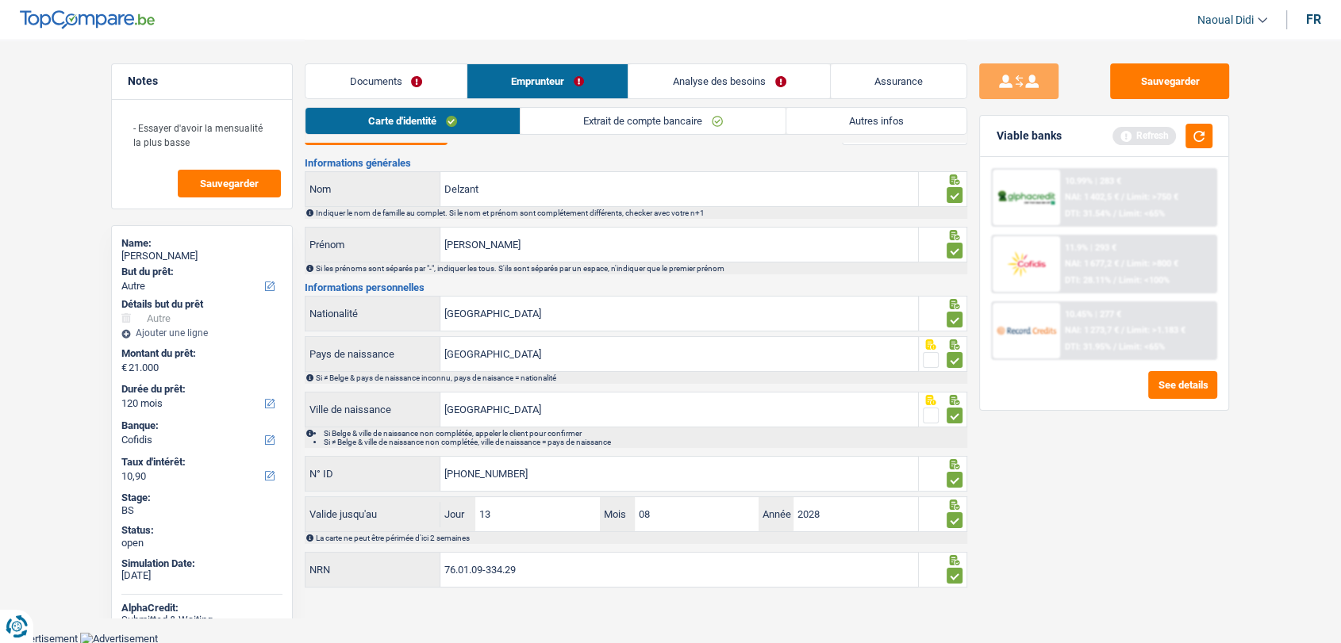
click at [624, 117] on link "Extrait de compte bancaire" at bounding box center [652, 121] width 265 height 26
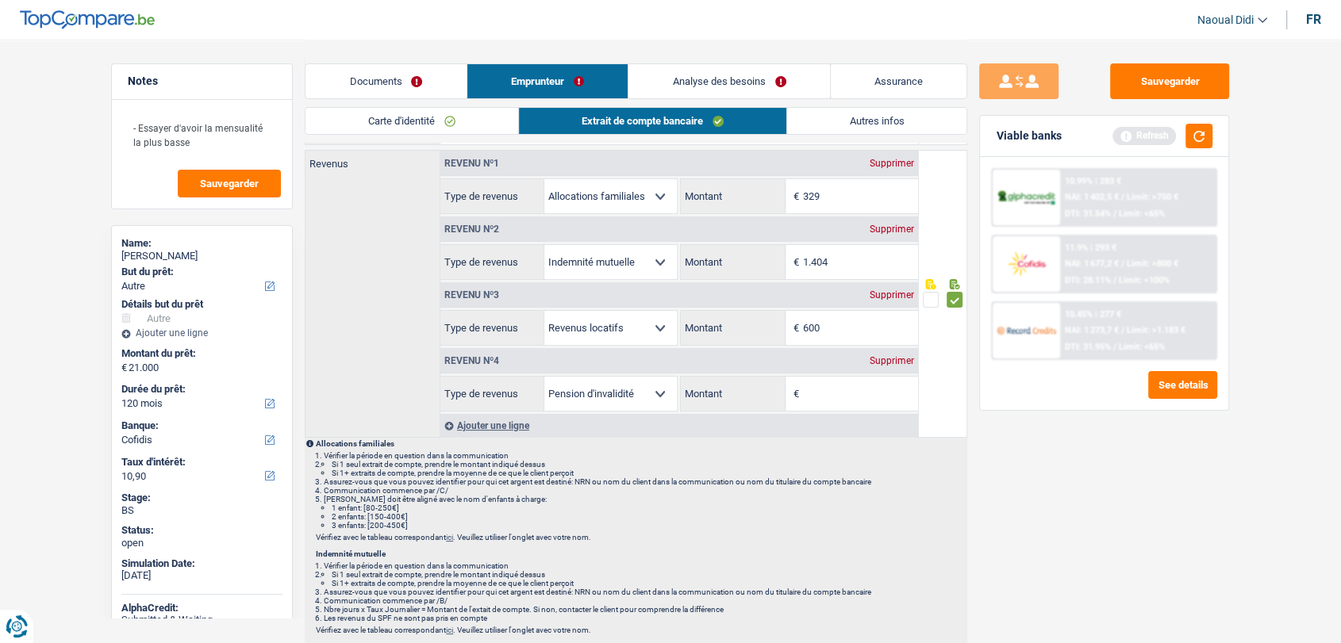
scroll to position [114, 0]
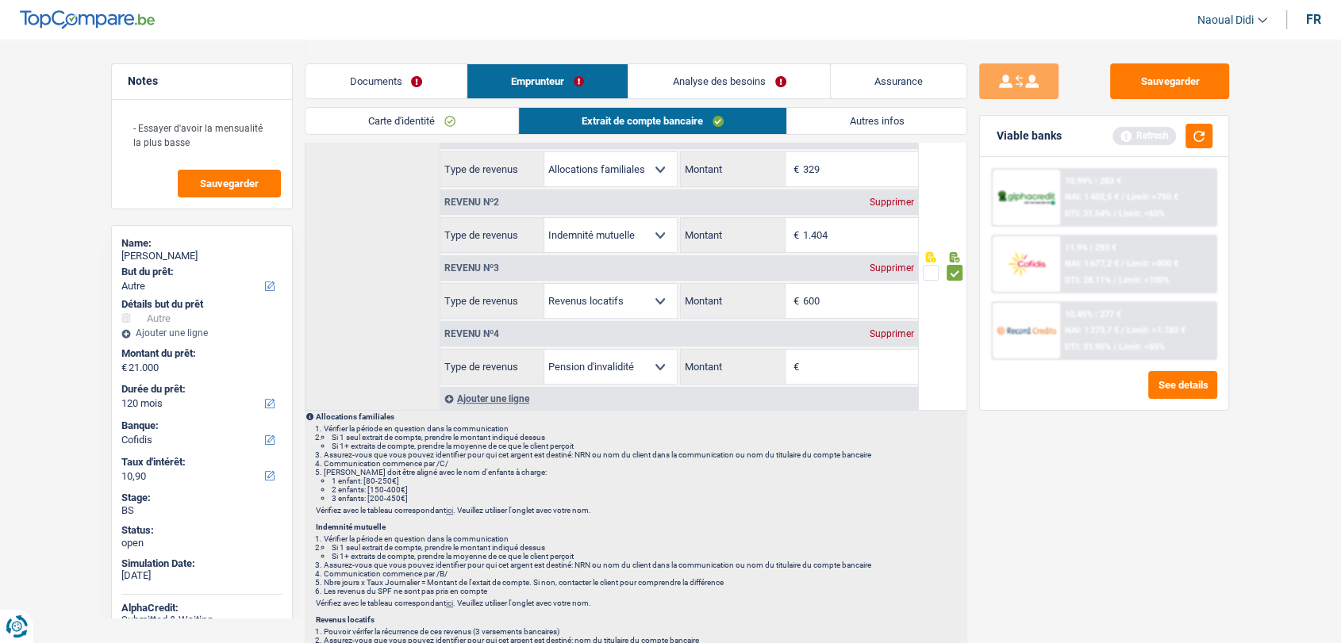
click at [884, 332] on div "Supprimer" at bounding box center [892, 334] width 52 height 10
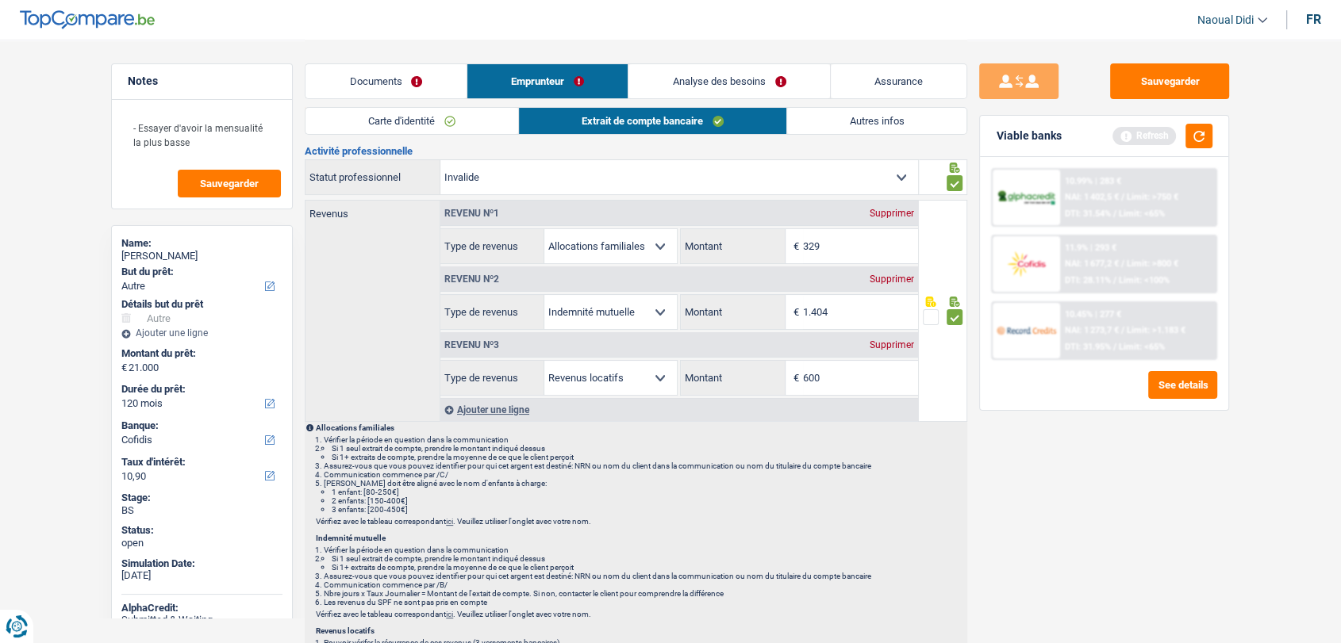
scroll to position [25, 0]
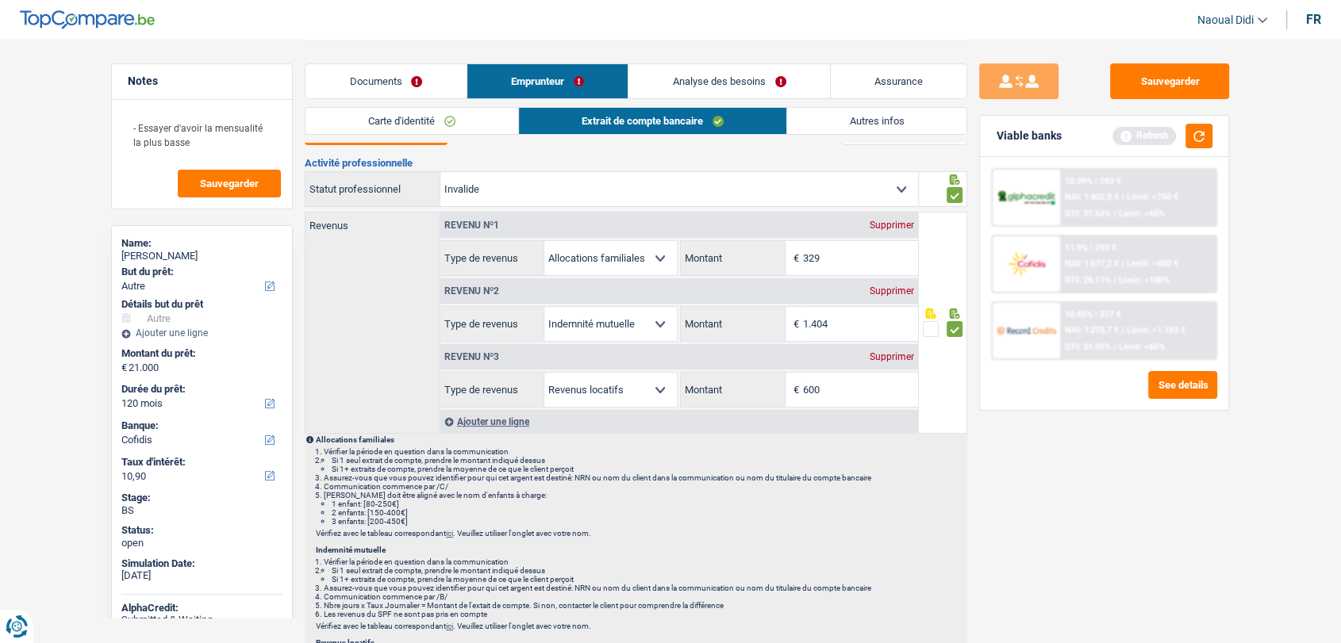
drag, startPoint x: 643, startPoint y: 328, endPoint x: 583, endPoint y: 319, distance: 60.9
click at [583, 319] on select "Allocation d'handicap Allocations chômage Allocations familiales Chèques repas …" at bounding box center [610, 324] width 132 height 34
click at [1020, 513] on div "Sauvegarder Viable banks Refresh 10.99% | 283 € NAI: 1 402,5 € / Limit: >750 € …" at bounding box center [1104, 340] width 274 height 555
click at [690, 84] on link "Analyse des besoins" at bounding box center [729, 81] width 202 height 34
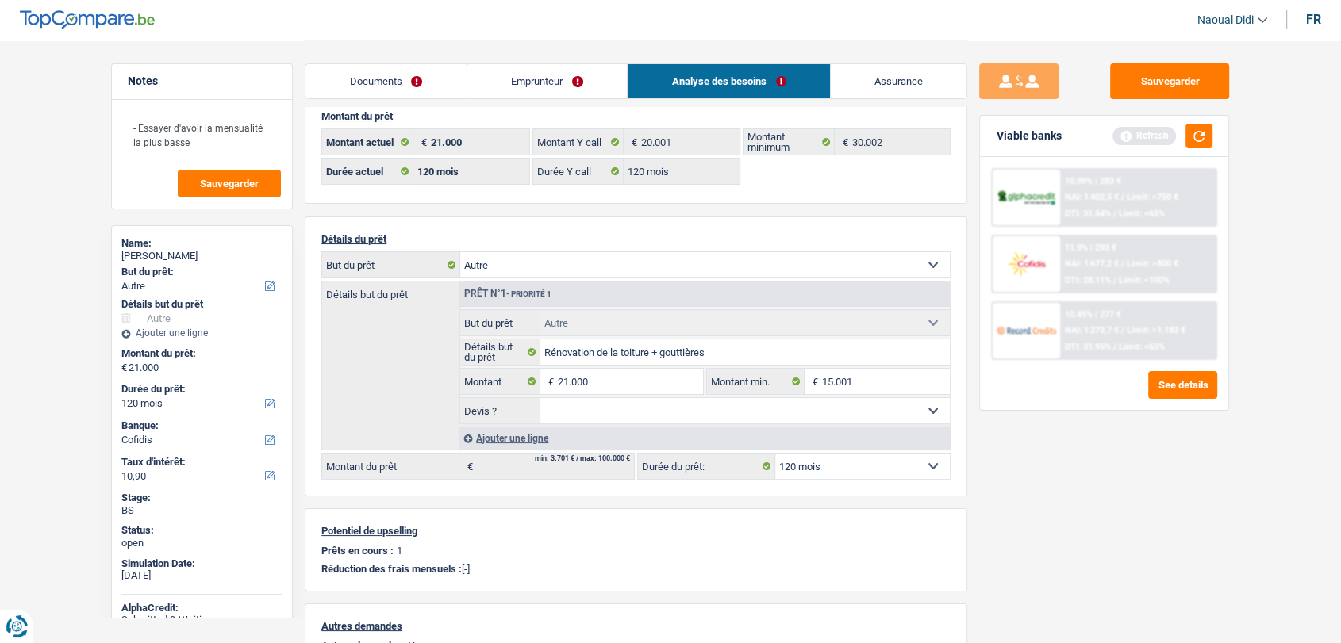
click at [550, 83] on link "Emprunteur" at bounding box center [547, 81] width 160 height 34
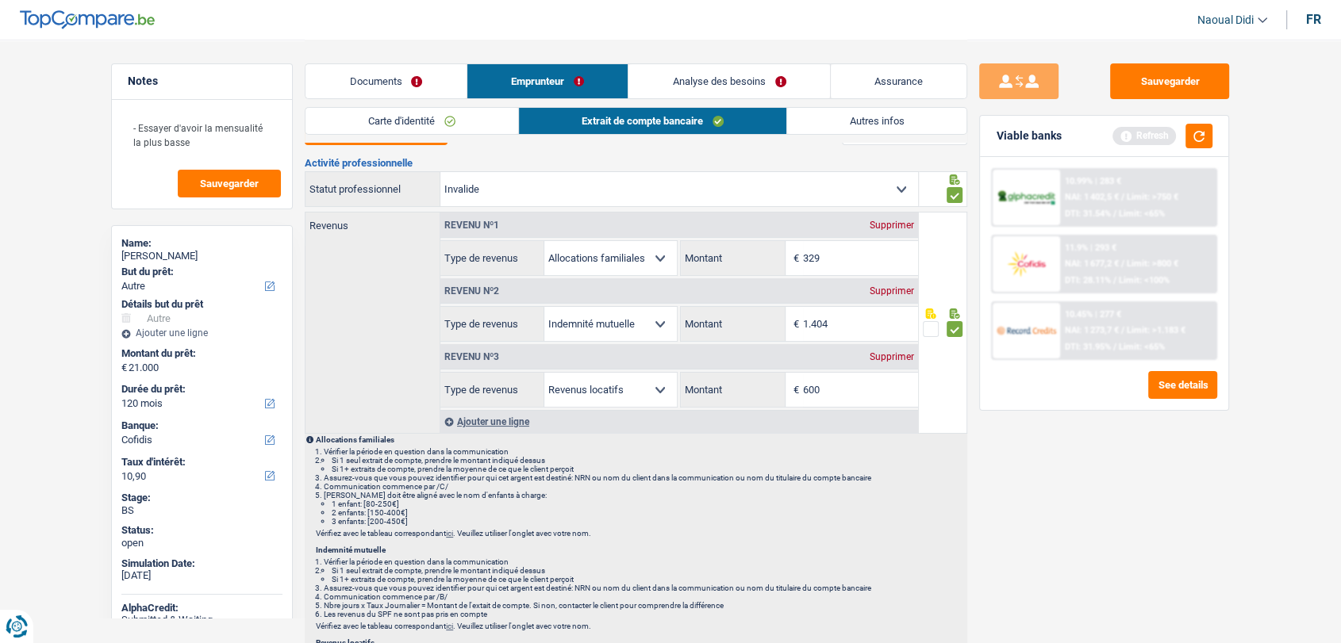
click at [386, 90] on link "Documents" at bounding box center [385, 81] width 161 height 34
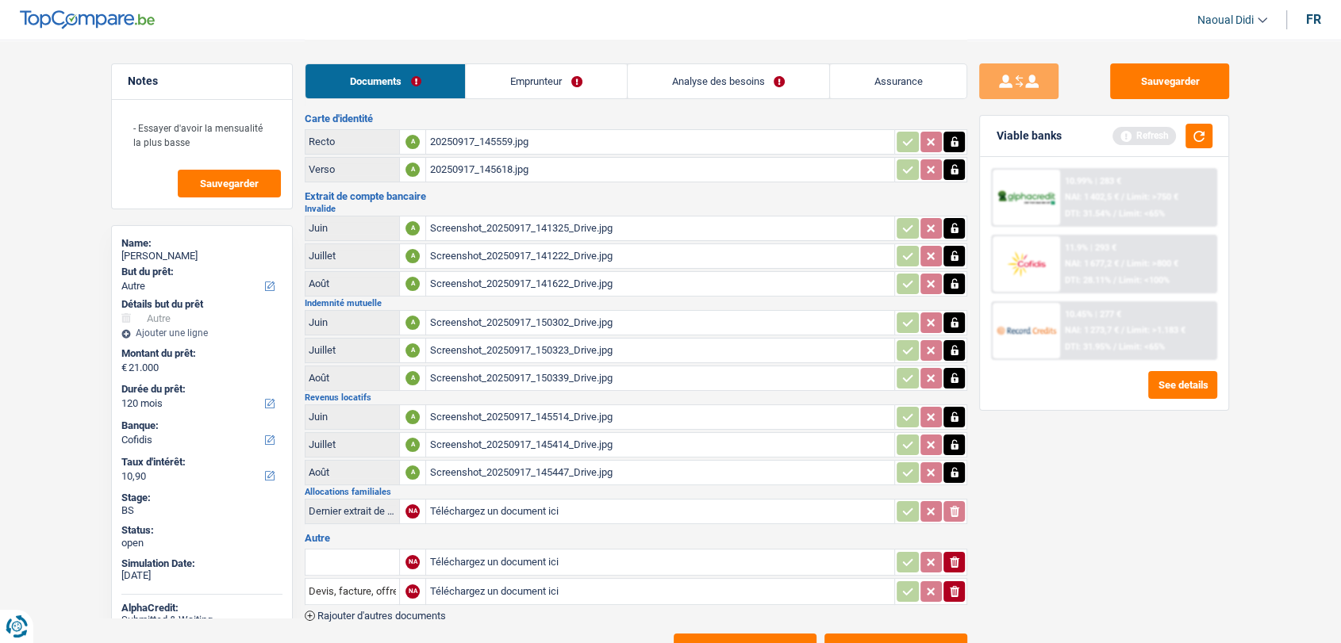
scroll to position [88, 0]
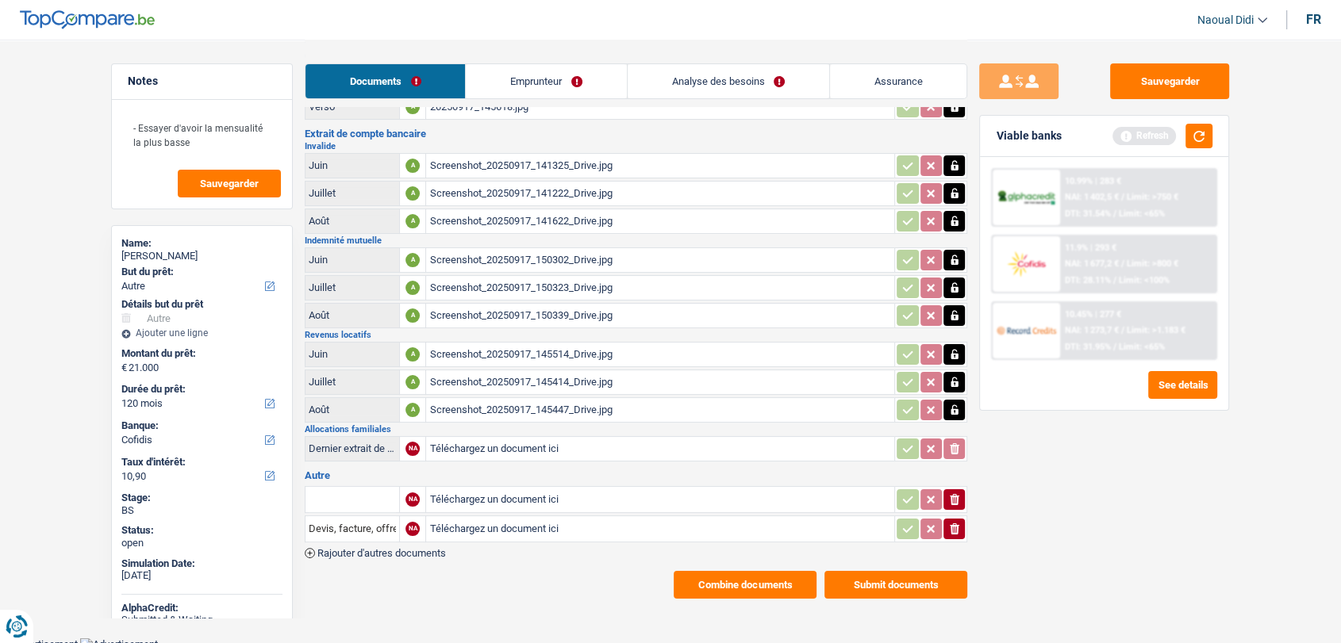
click at [761, 579] on button "Combine documents" at bounding box center [745, 585] width 143 height 28
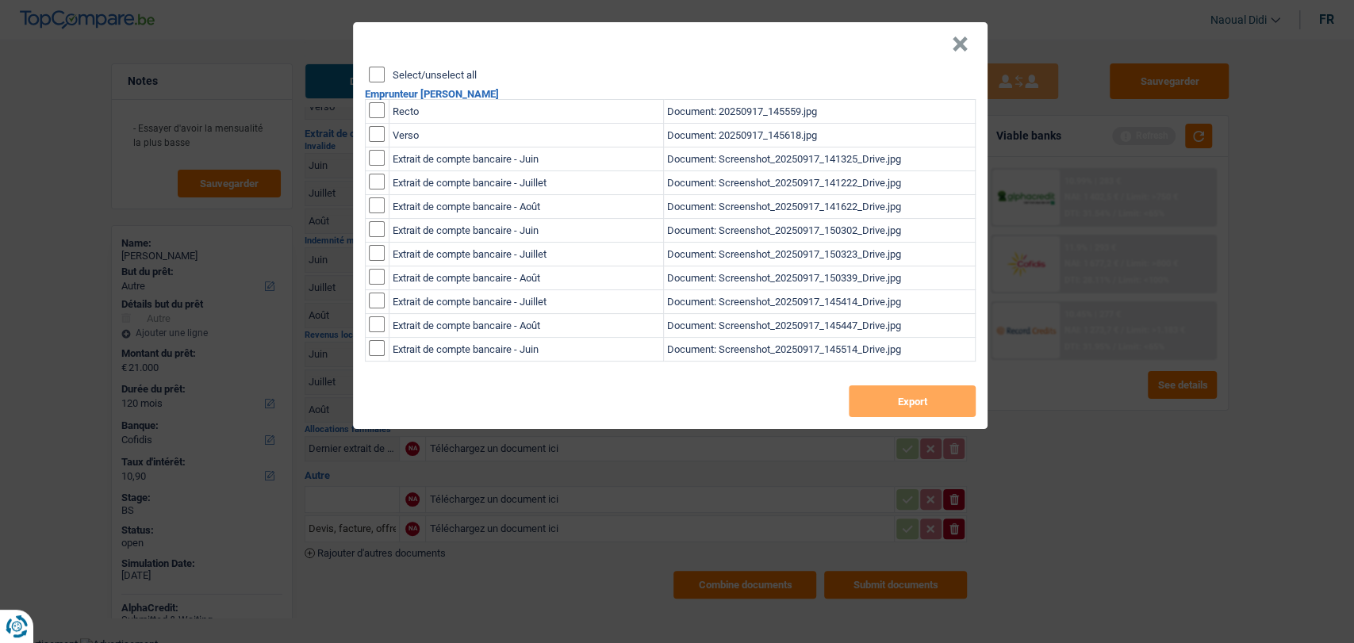
click at [374, 71] on input "Select/unselect all" at bounding box center [377, 75] width 16 height 16
checkbox input "true"
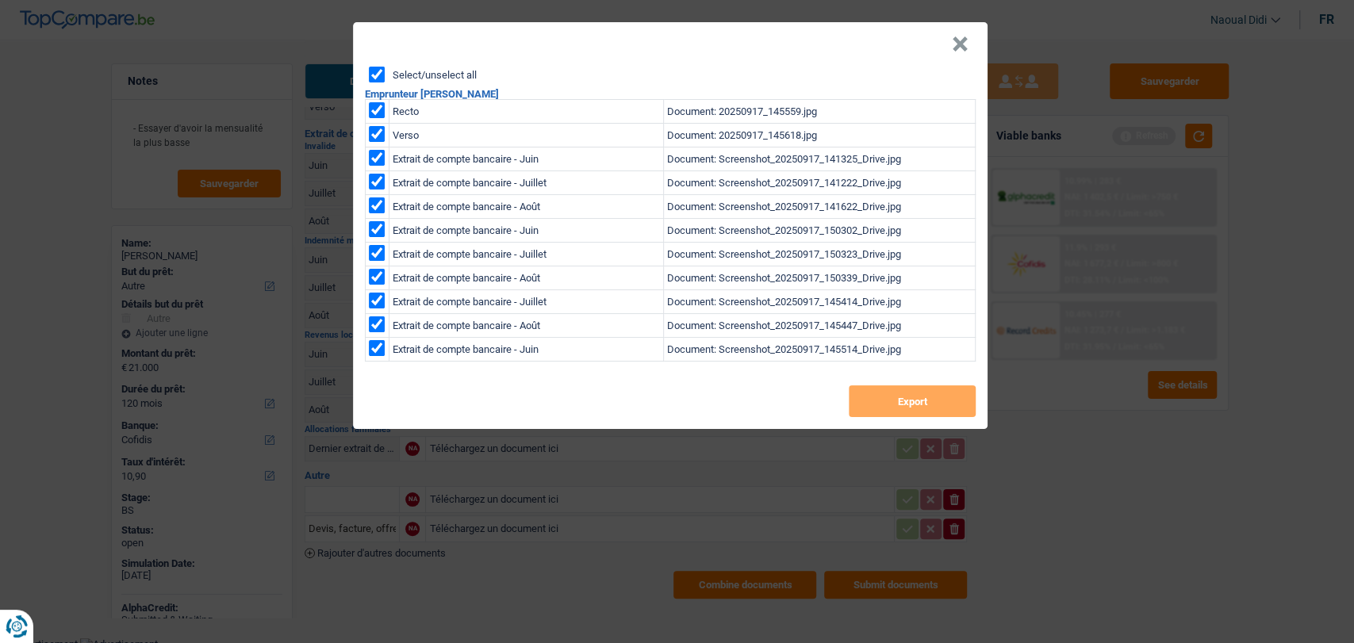
checkbox input "true"
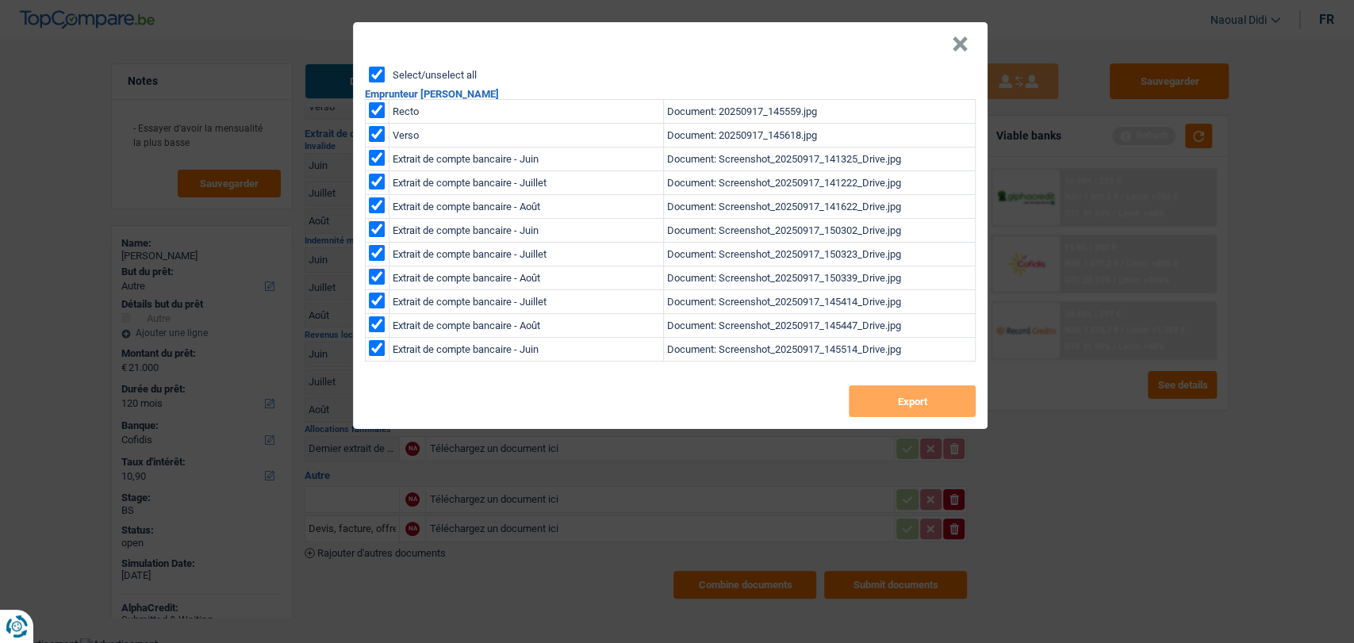
checkbox input "true"
click at [909, 399] on button "Export" at bounding box center [912, 402] width 127 height 32
click at [967, 42] on button "×" at bounding box center [960, 44] width 17 height 16
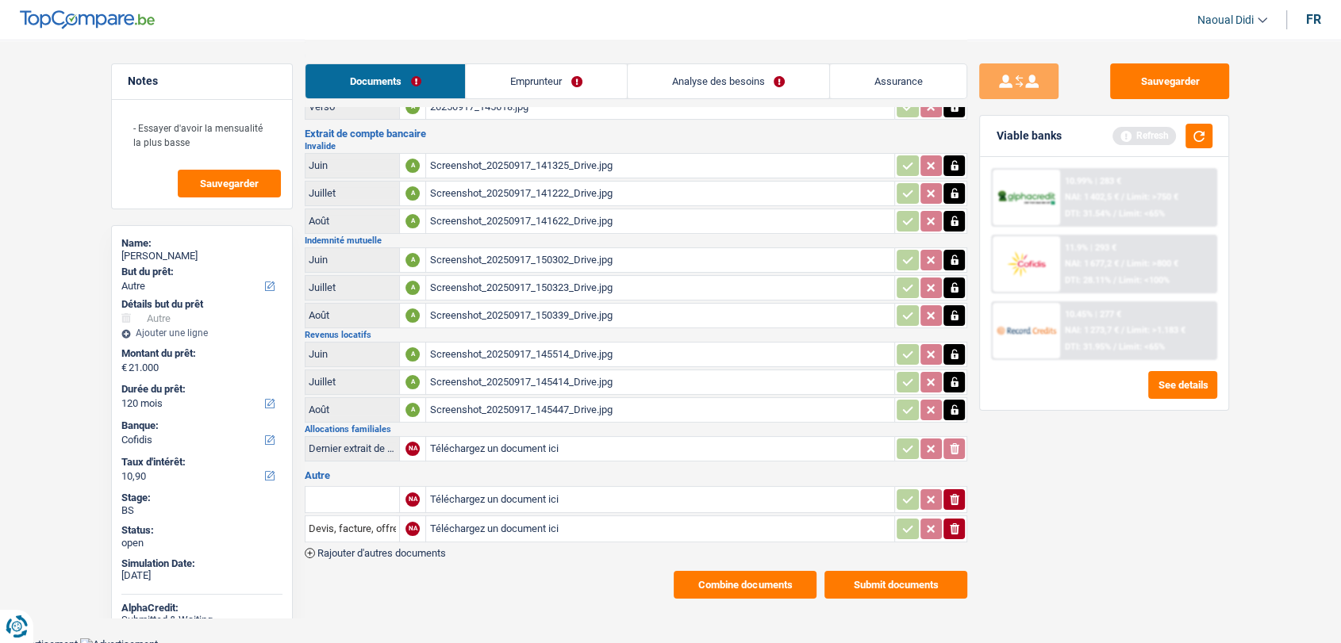
drag, startPoint x: 209, startPoint y: 252, endPoint x: 123, endPoint y: 253, distance: 85.7
click at [123, 253] on div "Catherine Delzant" at bounding box center [201, 256] width 161 height 13
copy div "Catherine Delzant"
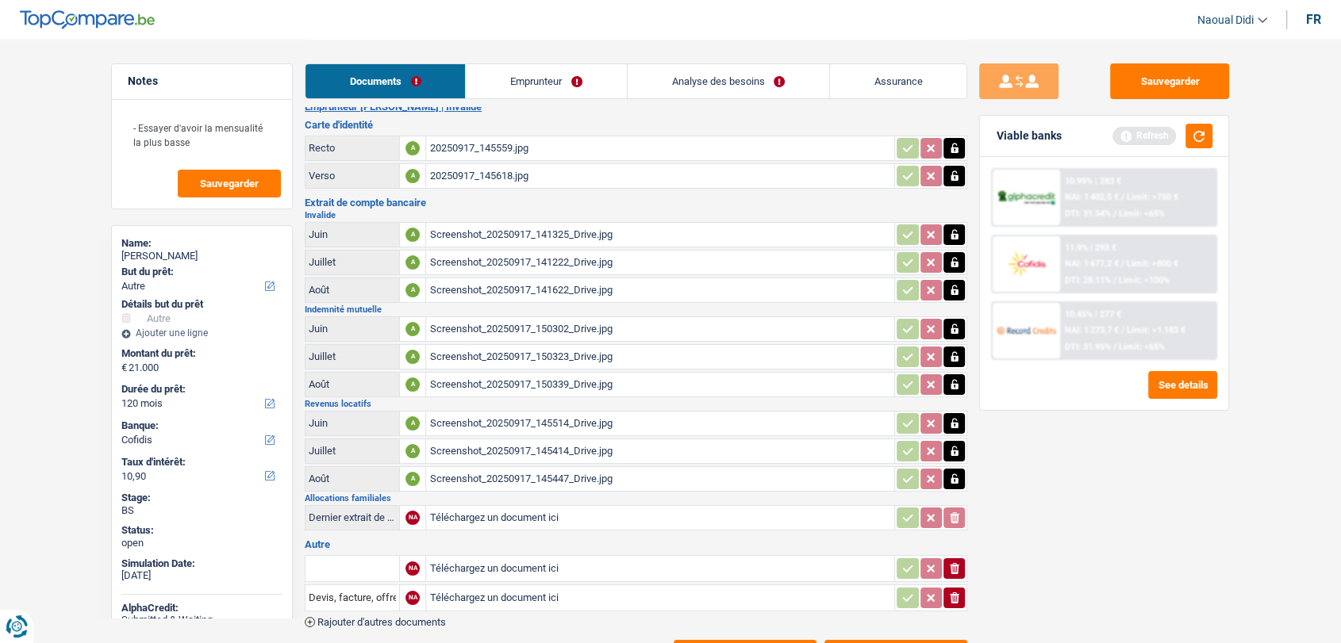
scroll to position [0, 0]
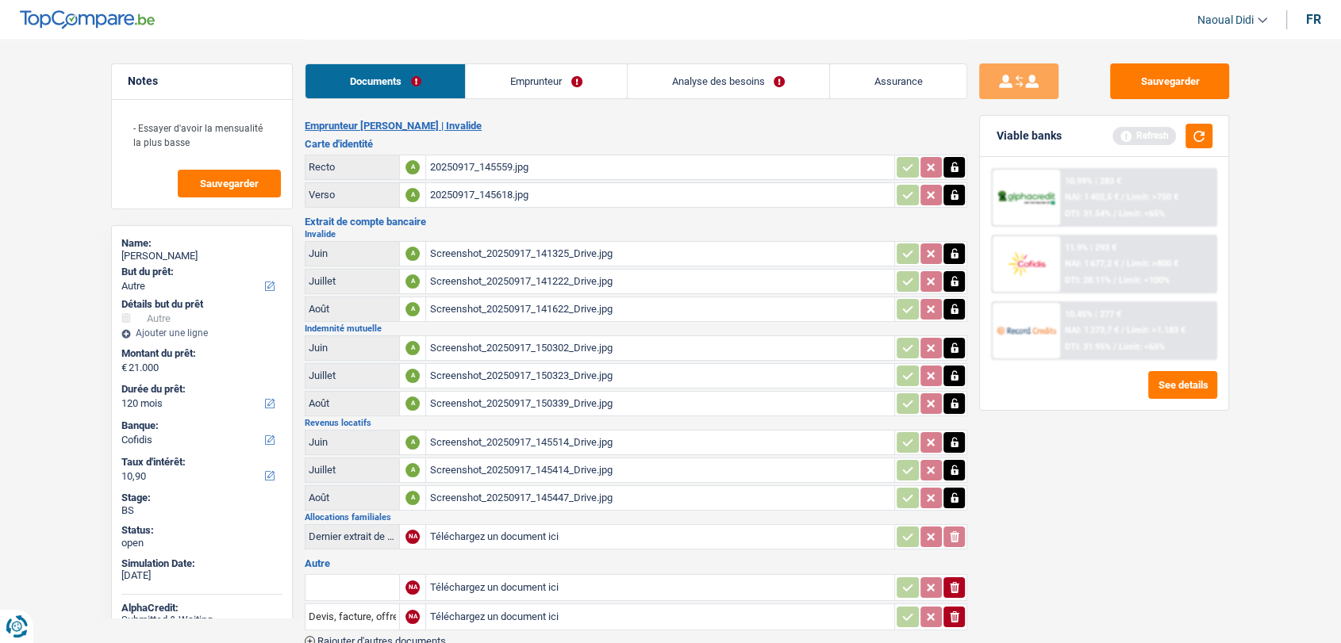
click at [494, 78] on link "Emprunteur" at bounding box center [546, 81] width 160 height 34
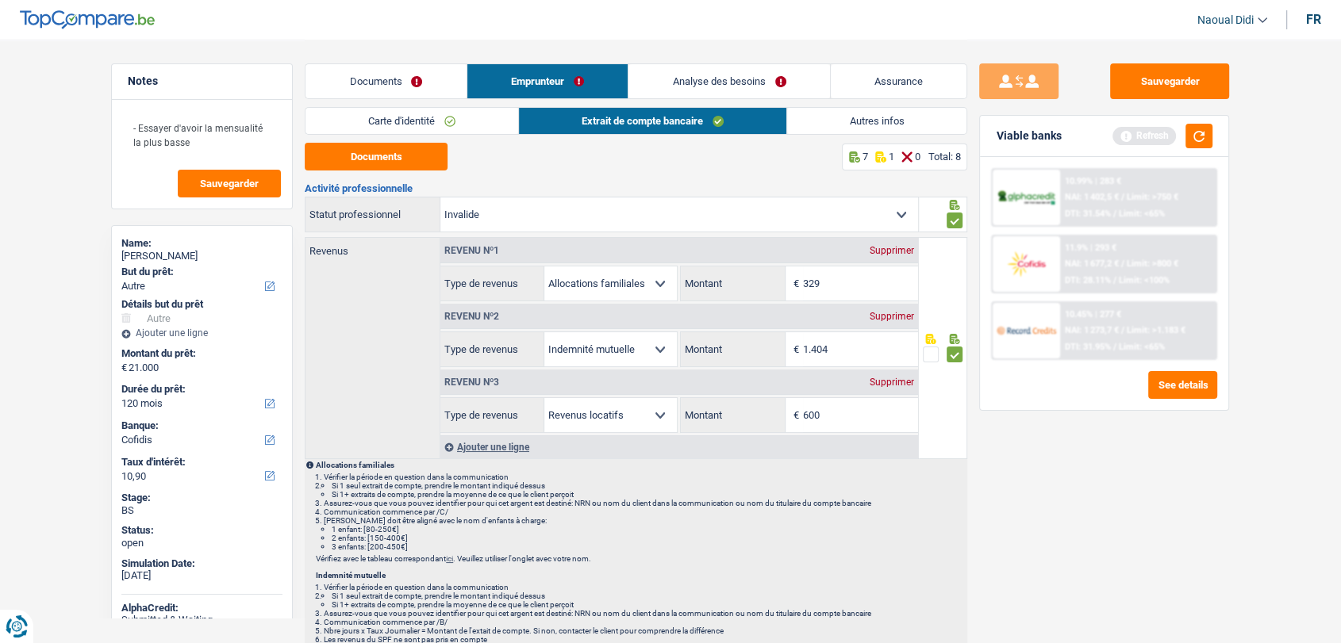
click at [386, 120] on link "Carte d'identité" at bounding box center [411, 121] width 213 height 26
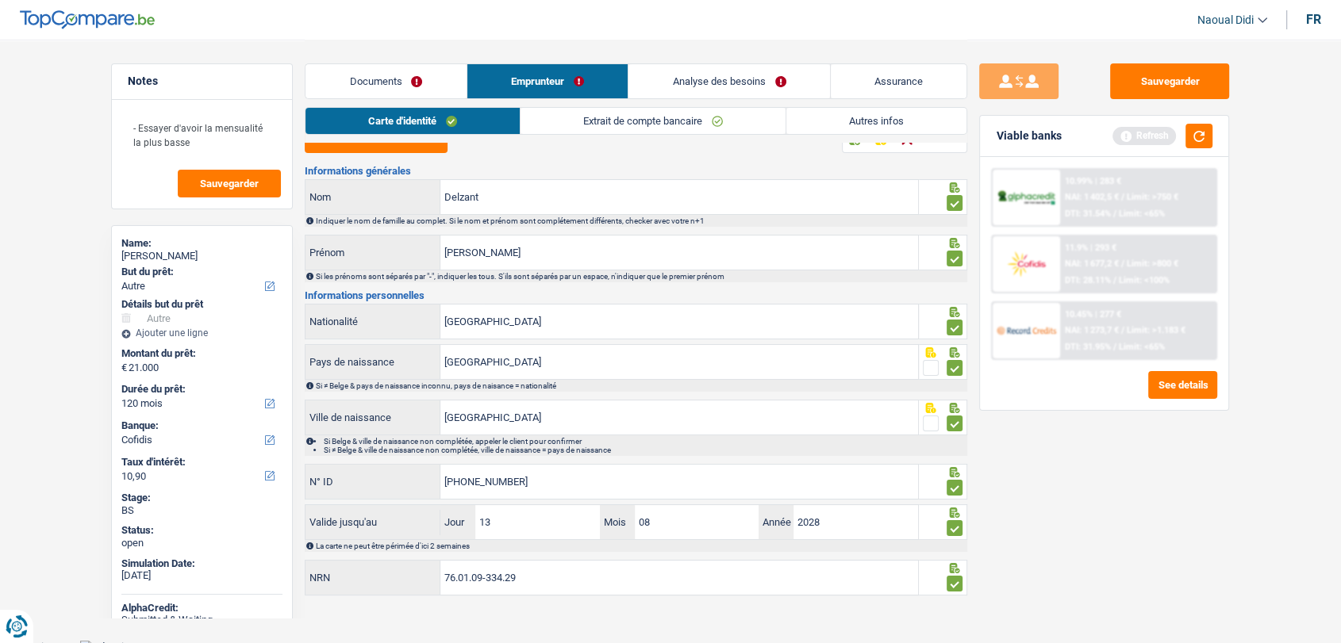
scroll to position [25, 0]
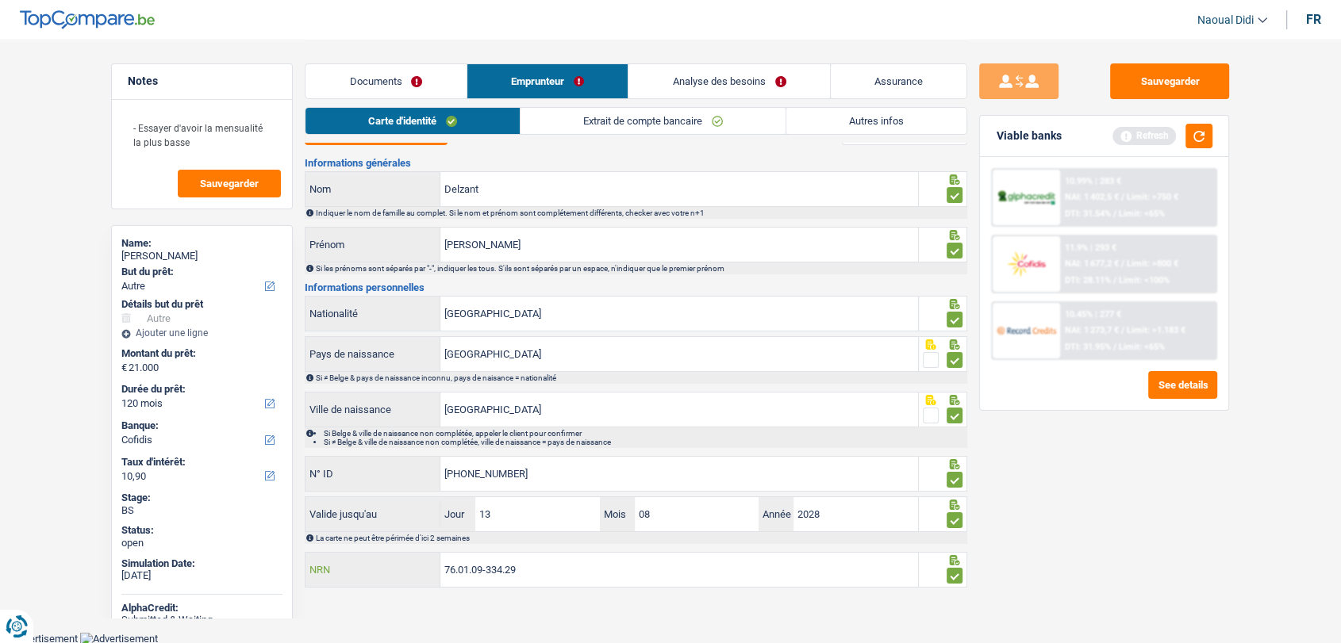
drag, startPoint x: 520, startPoint y: 566, endPoint x: 419, endPoint y: 552, distance: 102.6
click at [419, 553] on div "76.01.09-334.29 NRN" at bounding box center [611, 570] width 613 height 34
click at [1145, 93] on button "Sauvegarder" at bounding box center [1169, 81] width 119 height 36
click at [712, 72] on link "Analyse des besoins" at bounding box center [729, 81] width 202 height 34
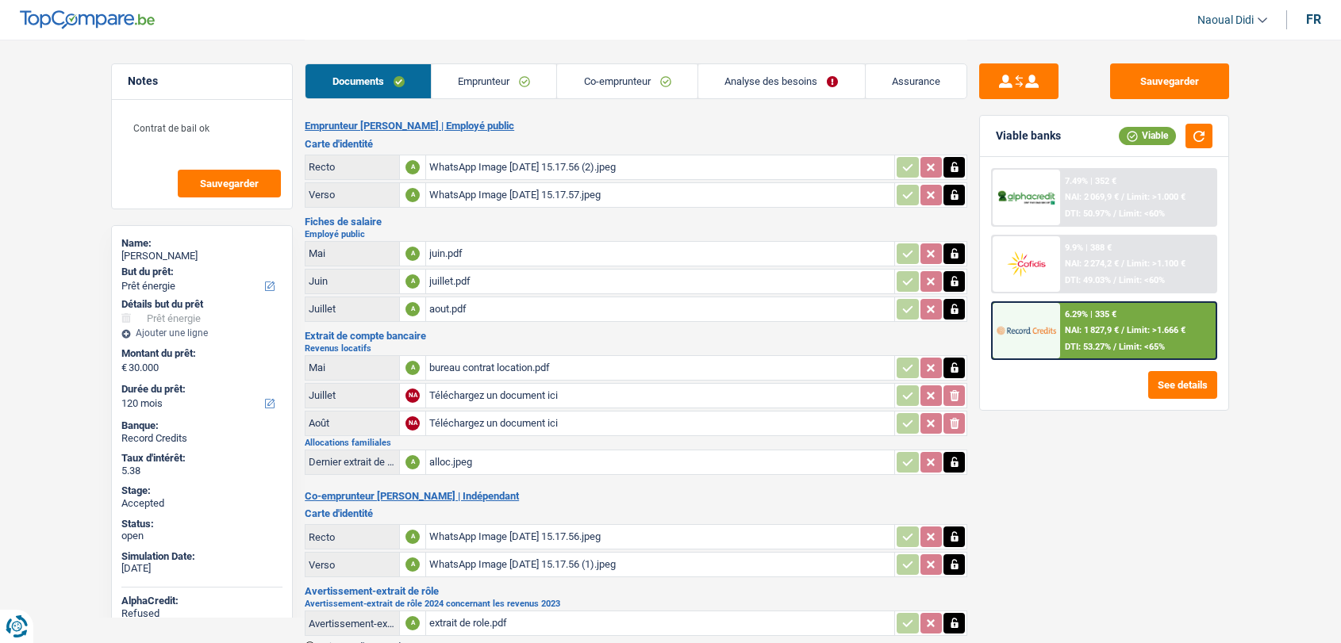
select select "energy"
select select "120"
select select "married"
select select "BE"
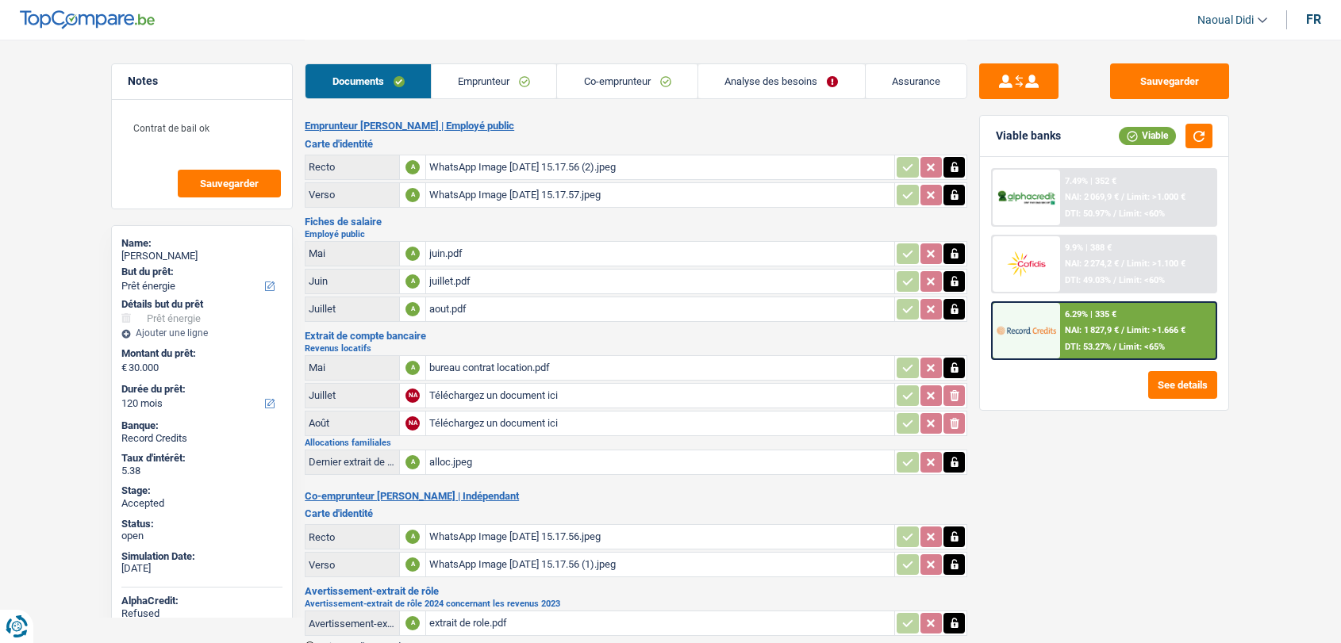
select select "independent"
select select "BE"
select select "smallCompanies"
select select "netSalary"
click at [466, 79] on link "Emprunteur" at bounding box center [494, 81] width 125 height 34
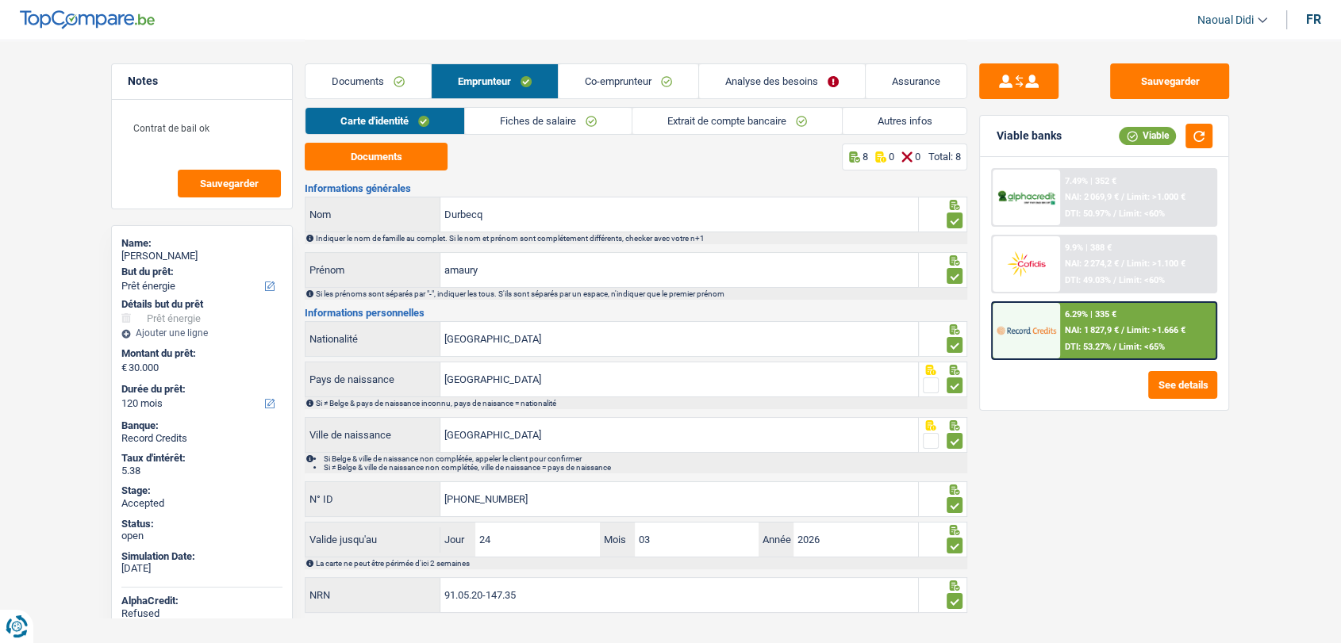
click at [579, 124] on link "Fiches de salaire" at bounding box center [548, 121] width 167 height 26
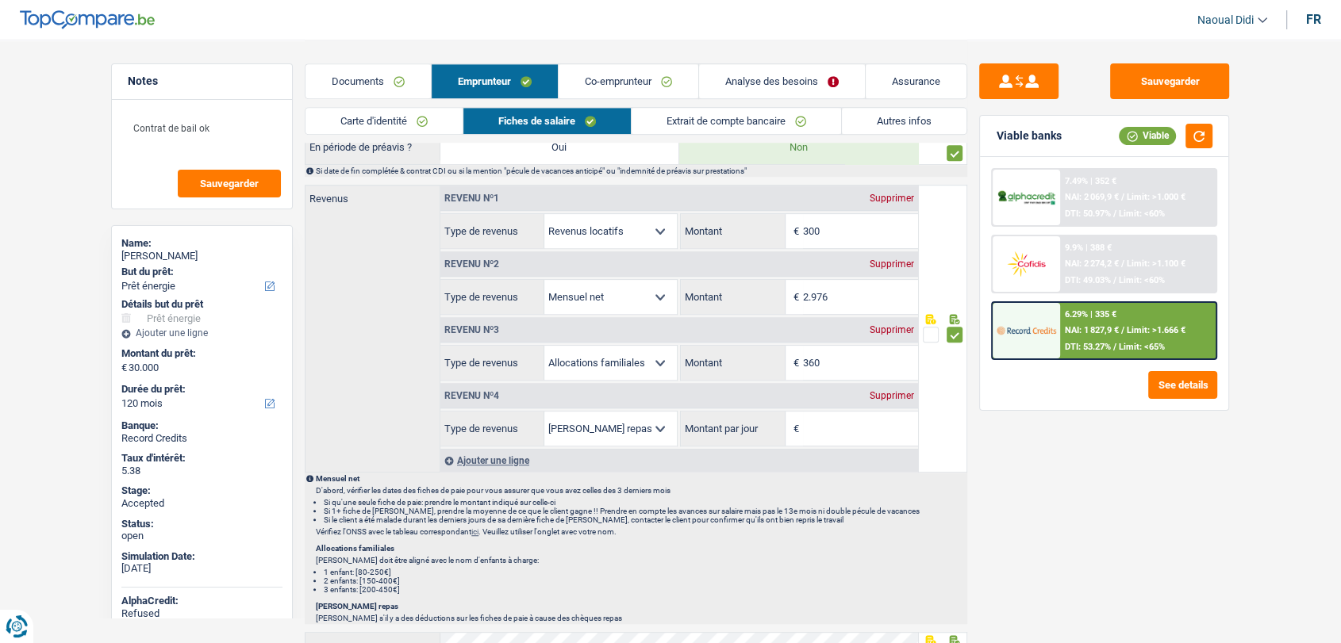
click at [659, 89] on link "Co-emprunteur" at bounding box center [629, 81] width 140 height 34
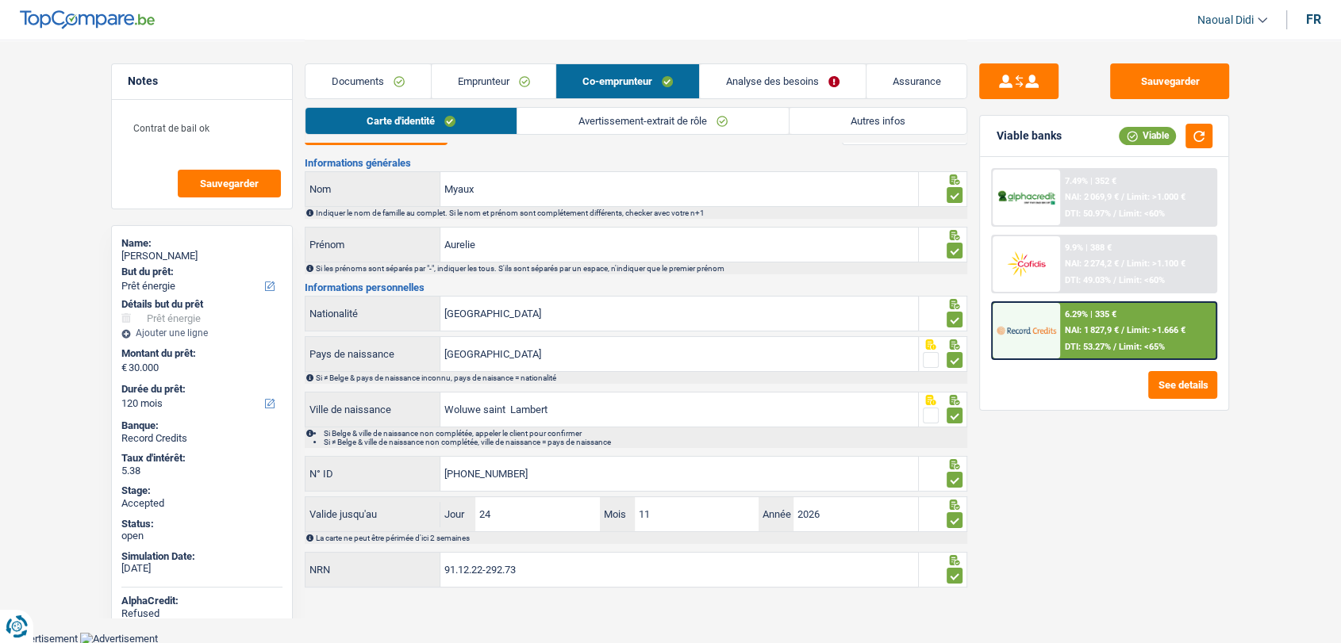
click at [706, 122] on link "Avertissement-extrait de rôle" at bounding box center [652, 121] width 271 height 26
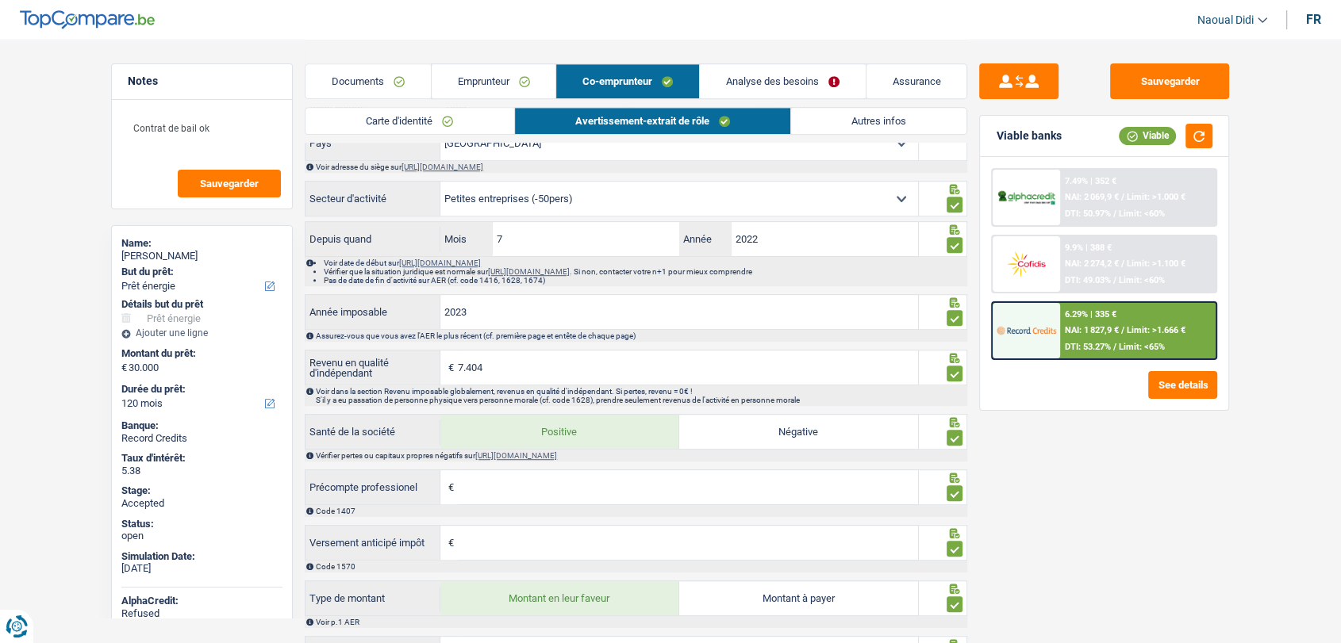
scroll to position [996, 0]
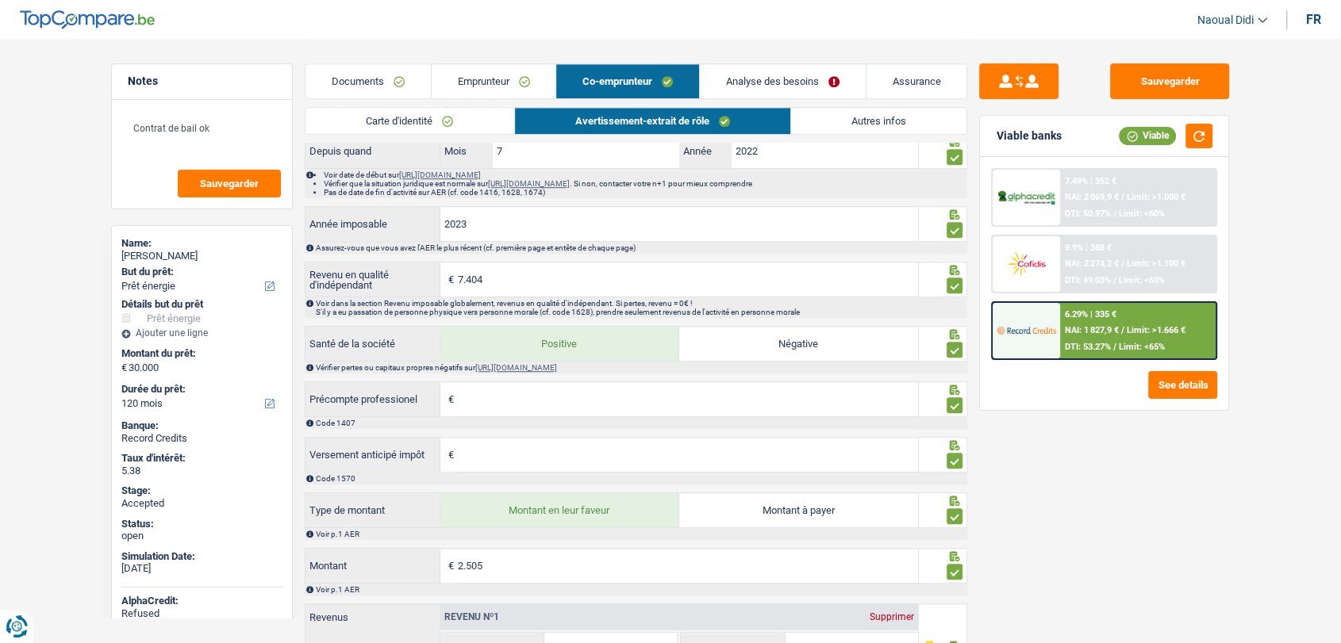
click at [374, 74] on link "Documents" at bounding box center [367, 81] width 125 height 34
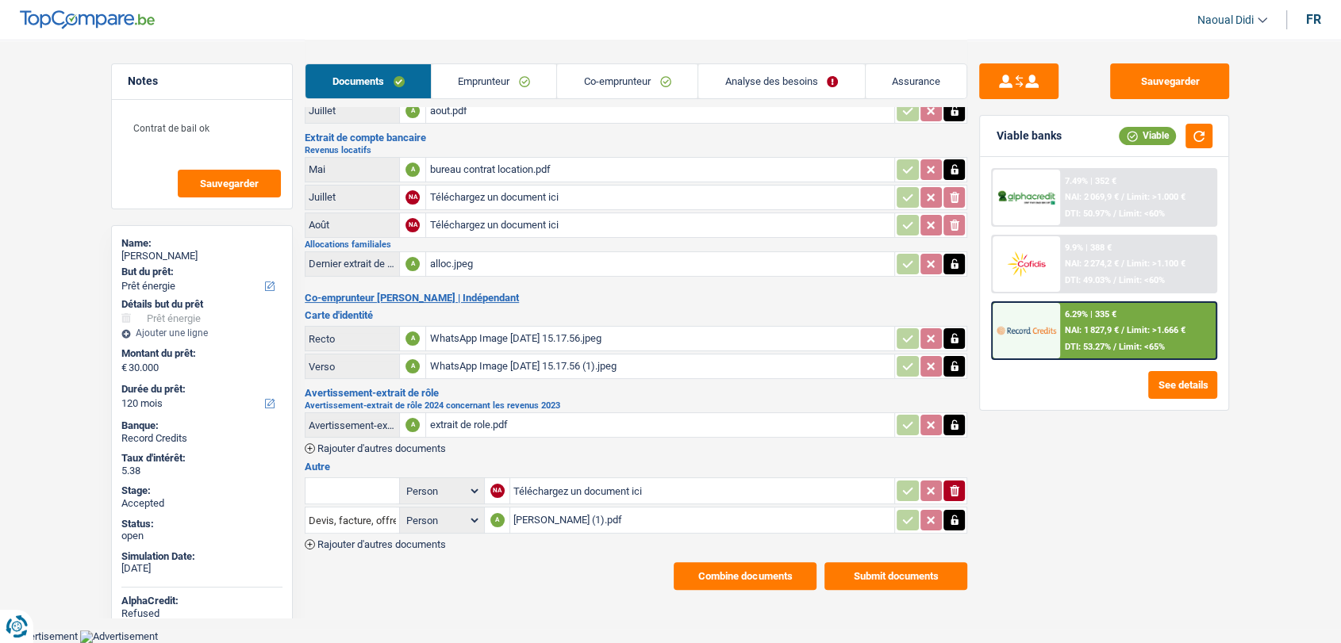
scroll to position [190, 0]
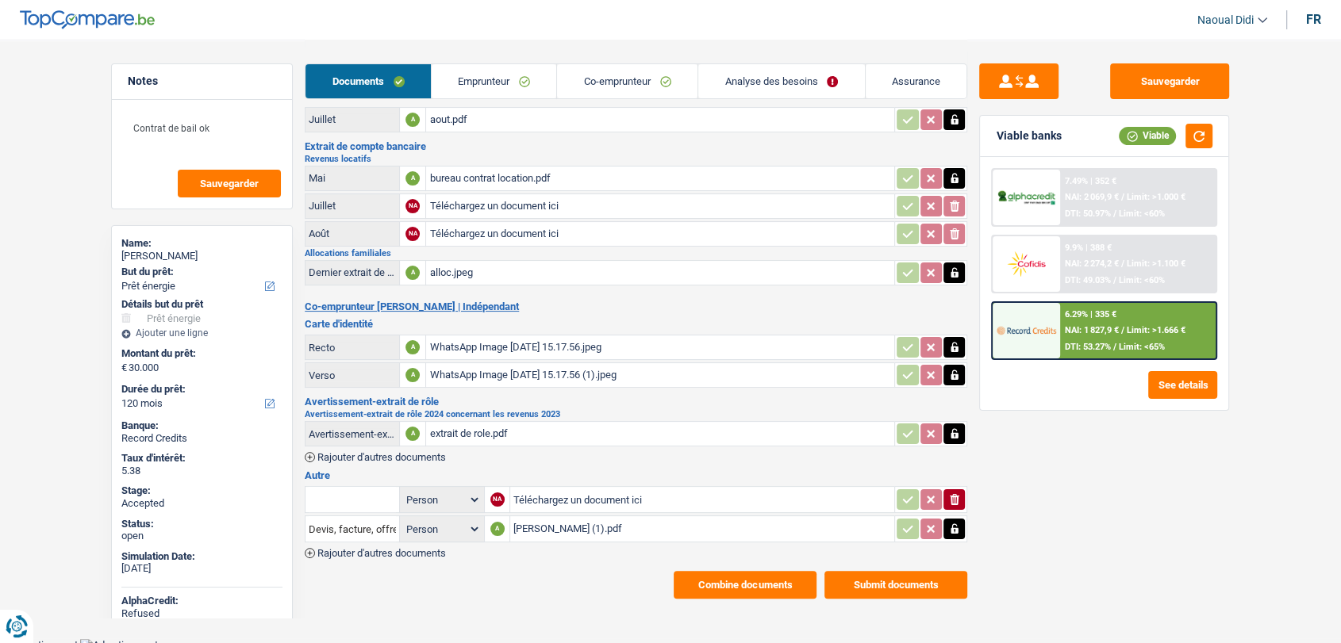
click at [490, 427] on div "extrait de role.pdf" at bounding box center [660, 434] width 462 height 24
click at [748, 79] on link "Analyse des besoins" at bounding box center [781, 81] width 167 height 34
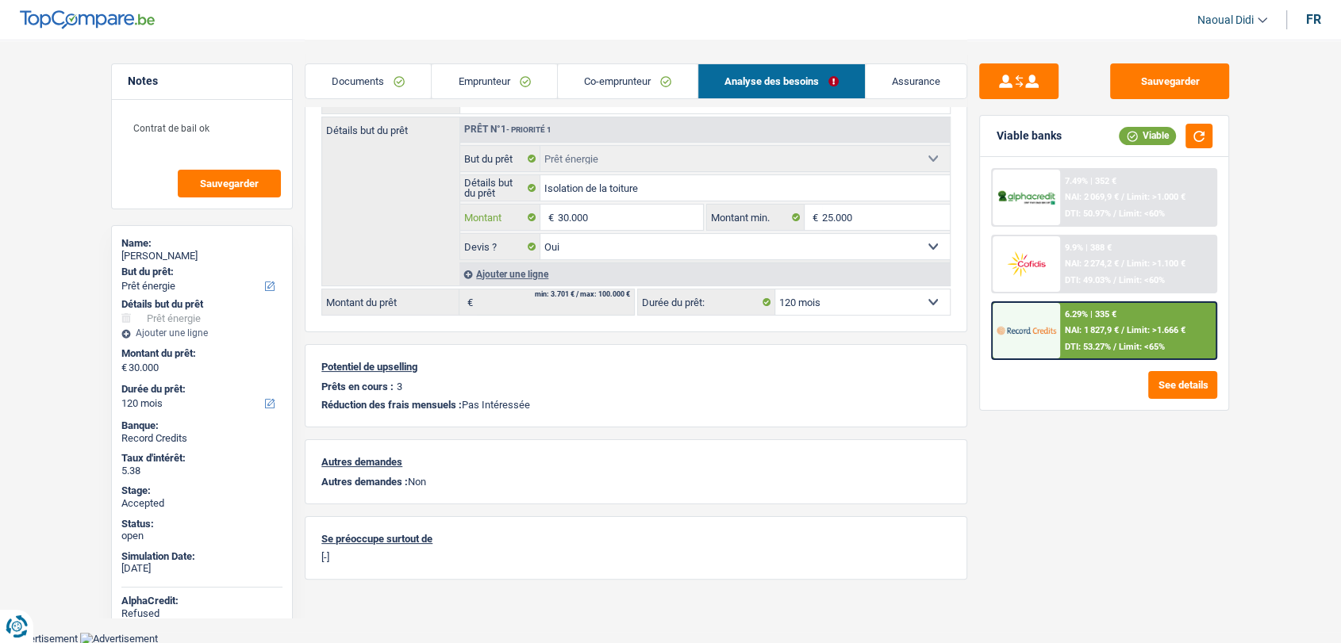
click at [607, 214] on input "30.000" at bounding box center [630, 217] width 145 height 25
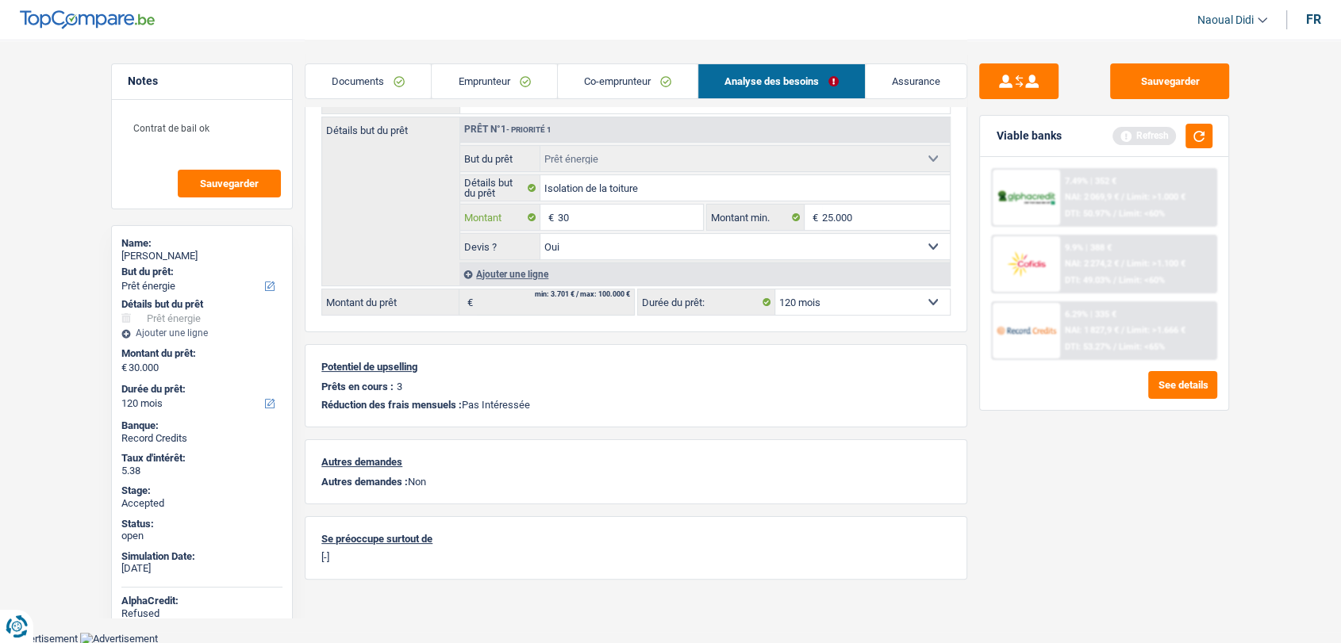
type input "3"
type input "20.000"
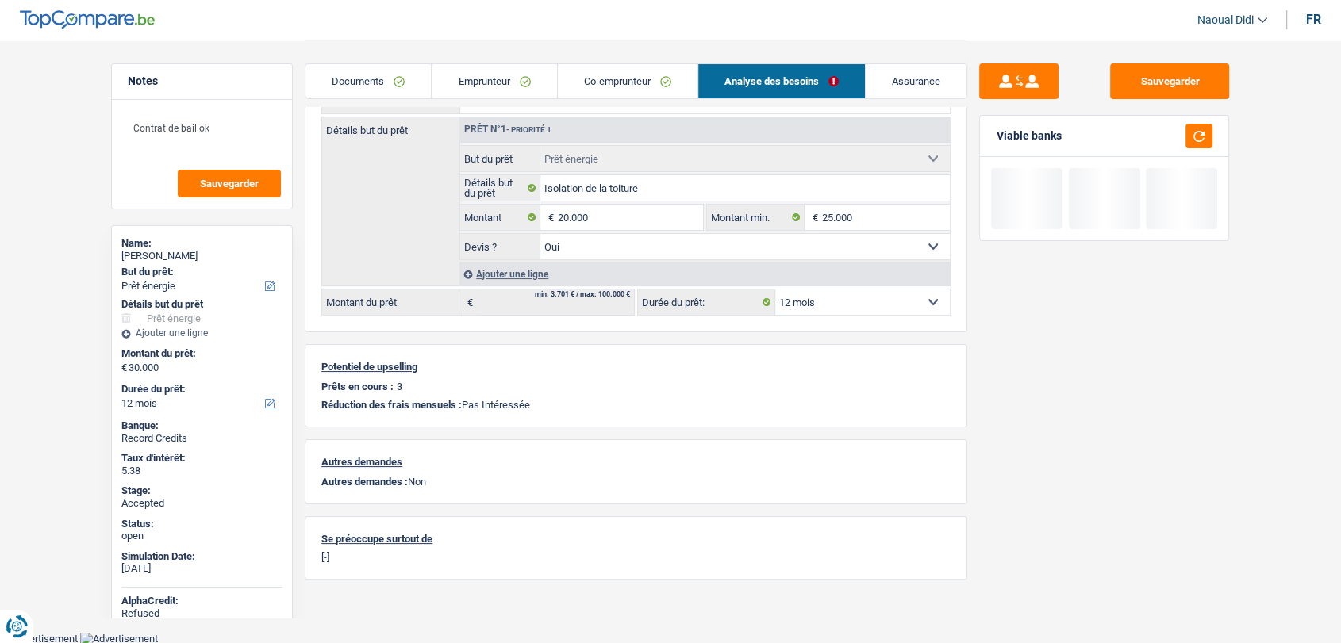
type input "20.000"
select select "84"
type input "20.000"
select select "84"
type input "20.000"
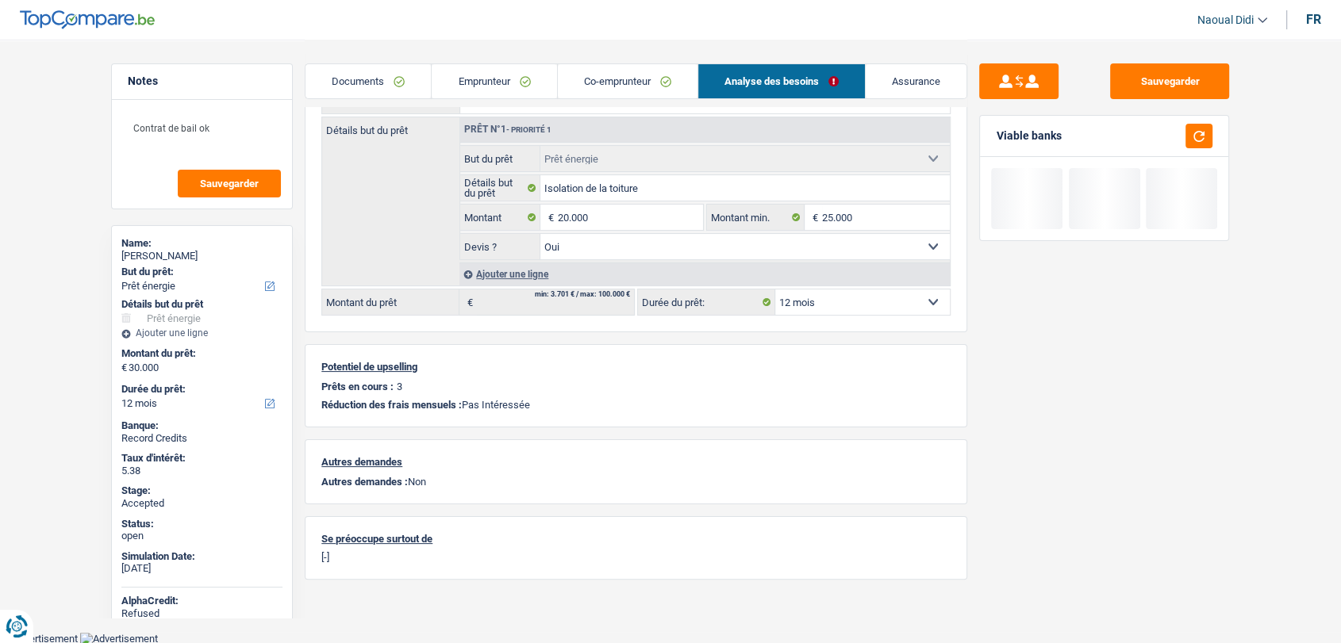
select select "84"
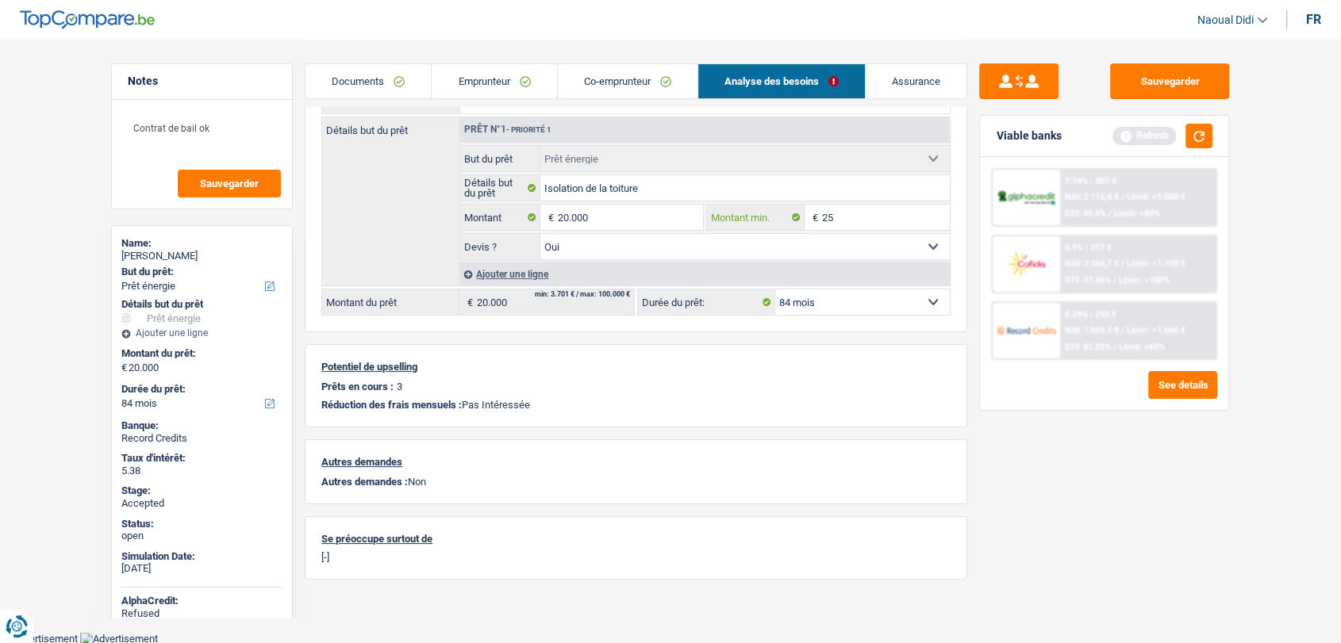
type input "2"
type input "0"
click at [1195, 132] on button "button" at bounding box center [1198, 136] width 27 height 25
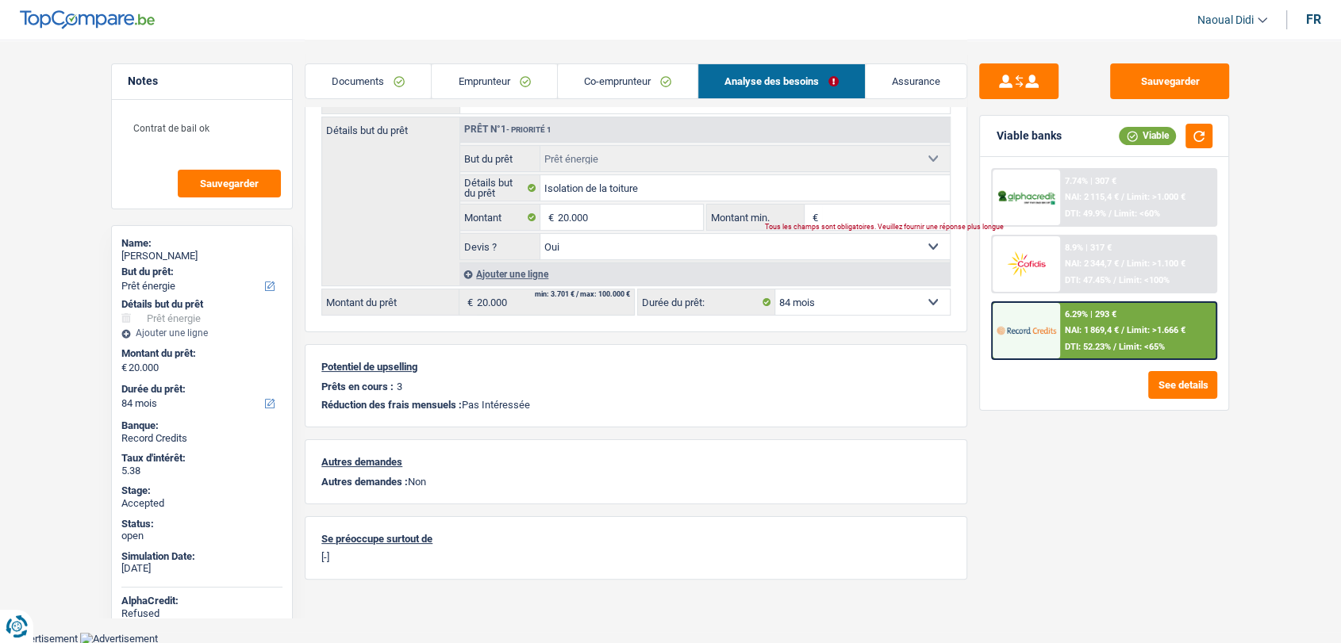
click at [1073, 327] on span "NAI: 1 869,4 €" at bounding box center [1092, 330] width 54 height 10
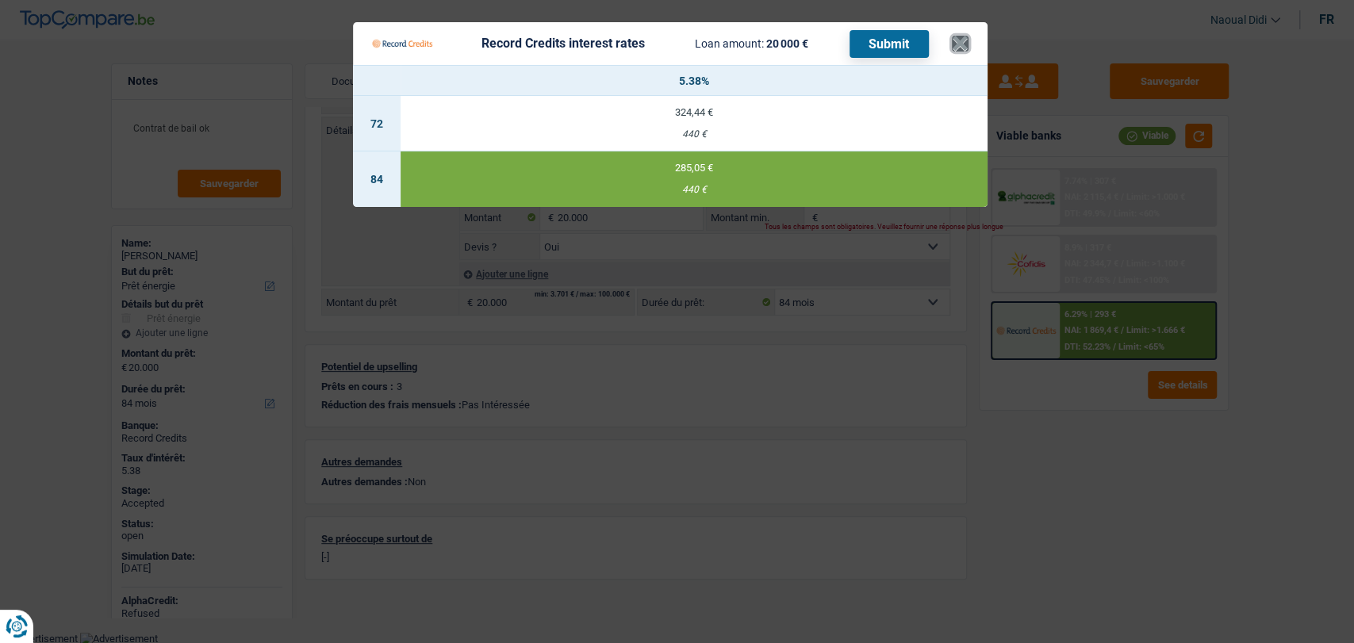
click at [963, 48] on button "×" at bounding box center [960, 44] width 17 height 16
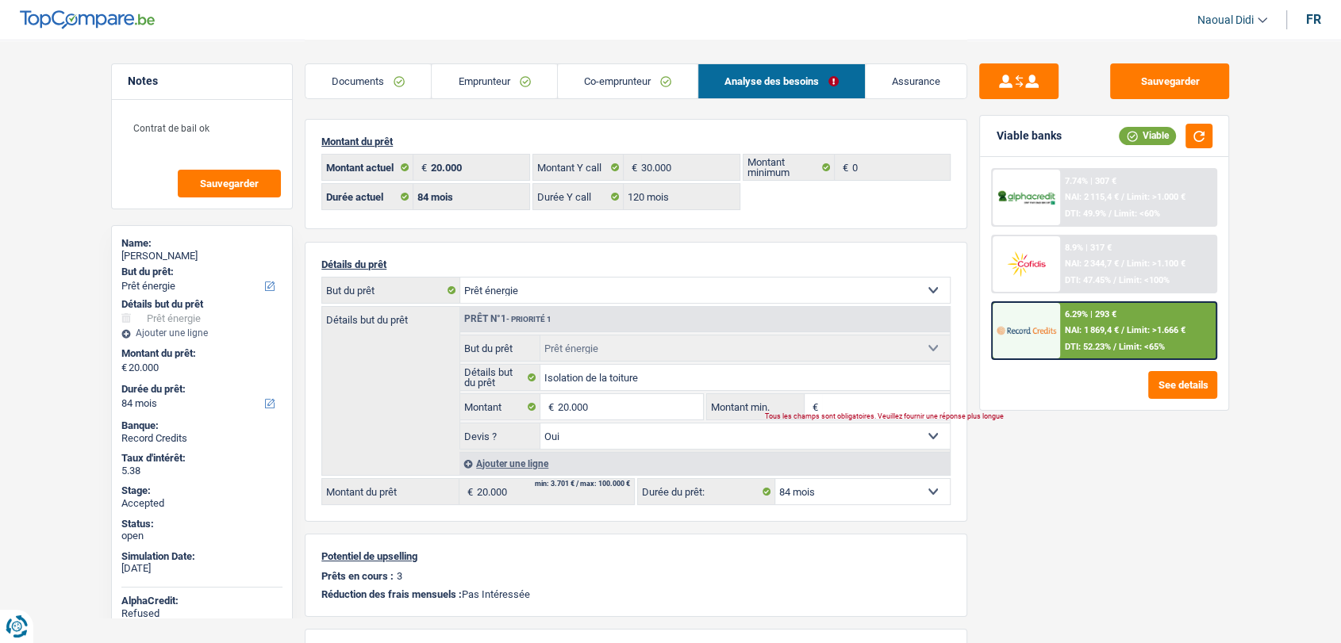
scroll to position [196, 0]
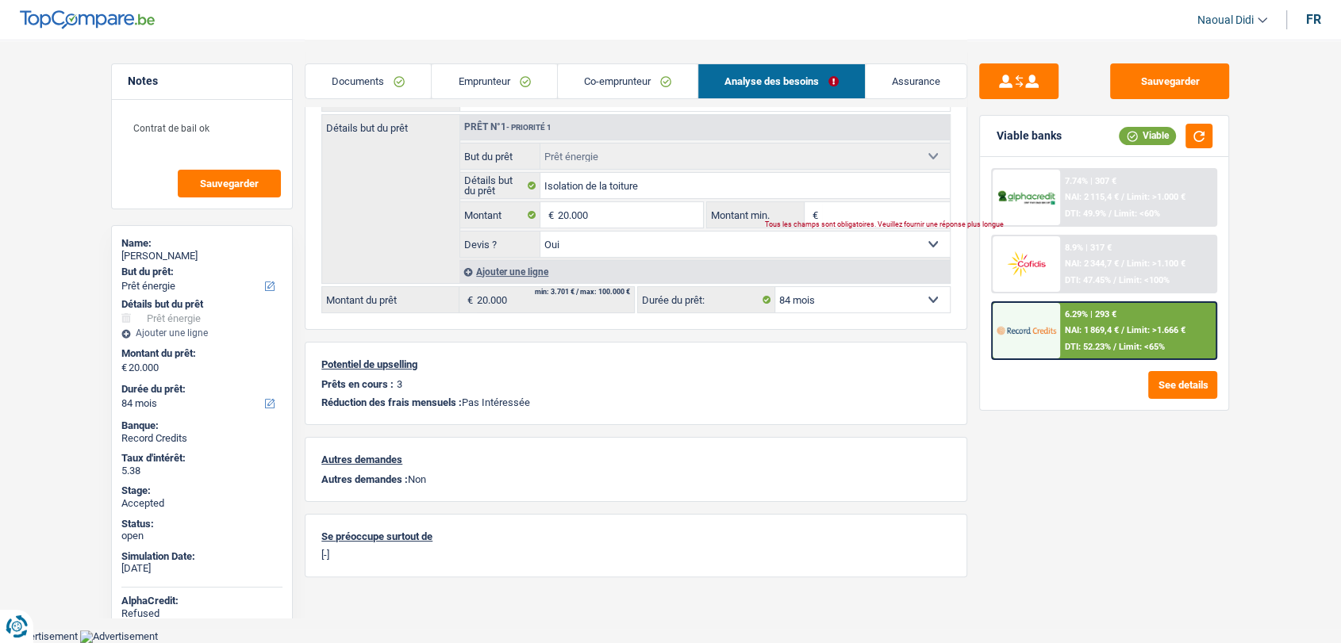
click at [816, 287] on select "12 mois 18 mois 24 mois 30 mois 36 mois 42 mois 48 mois 60 mois 72 mois 84 mois…" at bounding box center [862, 299] width 175 height 25
click at [819, 287] on select "12 mois 18 mois 24 mois 30 mois 36 mois 42 mois 48 mois 60 mois 72 mois 84 mois…" at bounding box center [862, 299] width 175 height 25
click at [1066, 334] on span "NAI: 1 869,4 €" at bounding box center [1092, 330] width 54 height 10
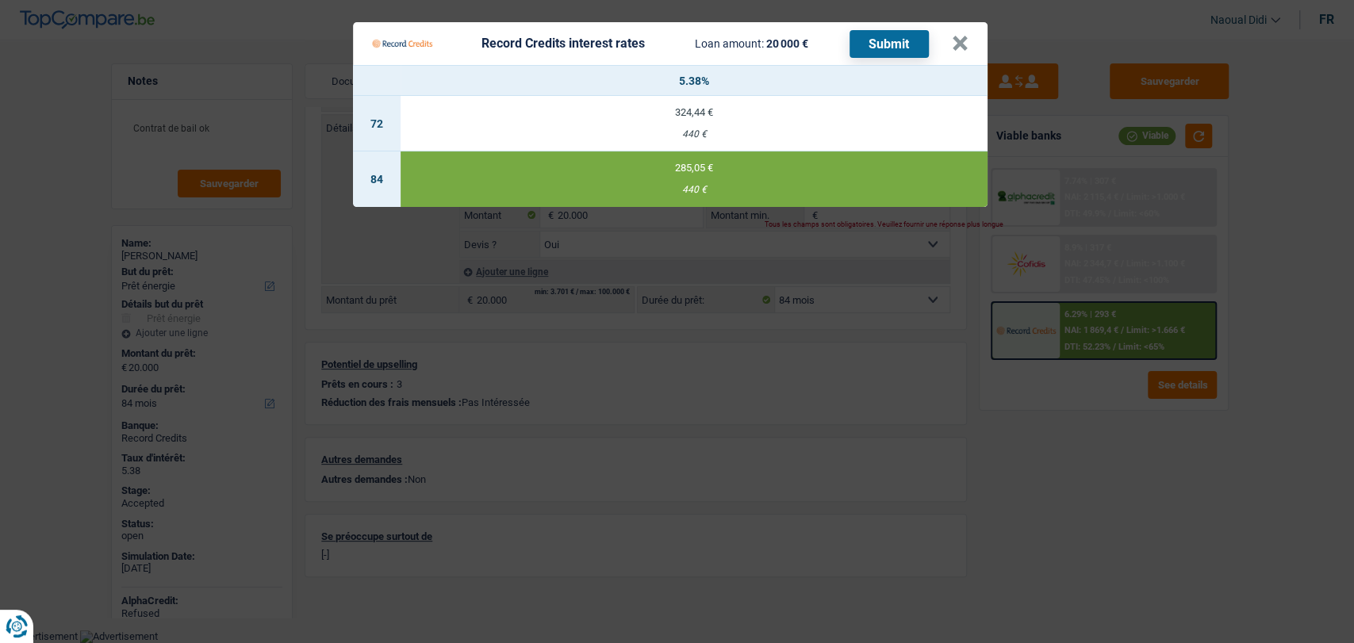
click at [902, 37] on button "Submit" at bounding box center [889, 44] width 79 height 28
click at [955, 47] on button "×" at bounding box center [960, 44] width 17 height 16
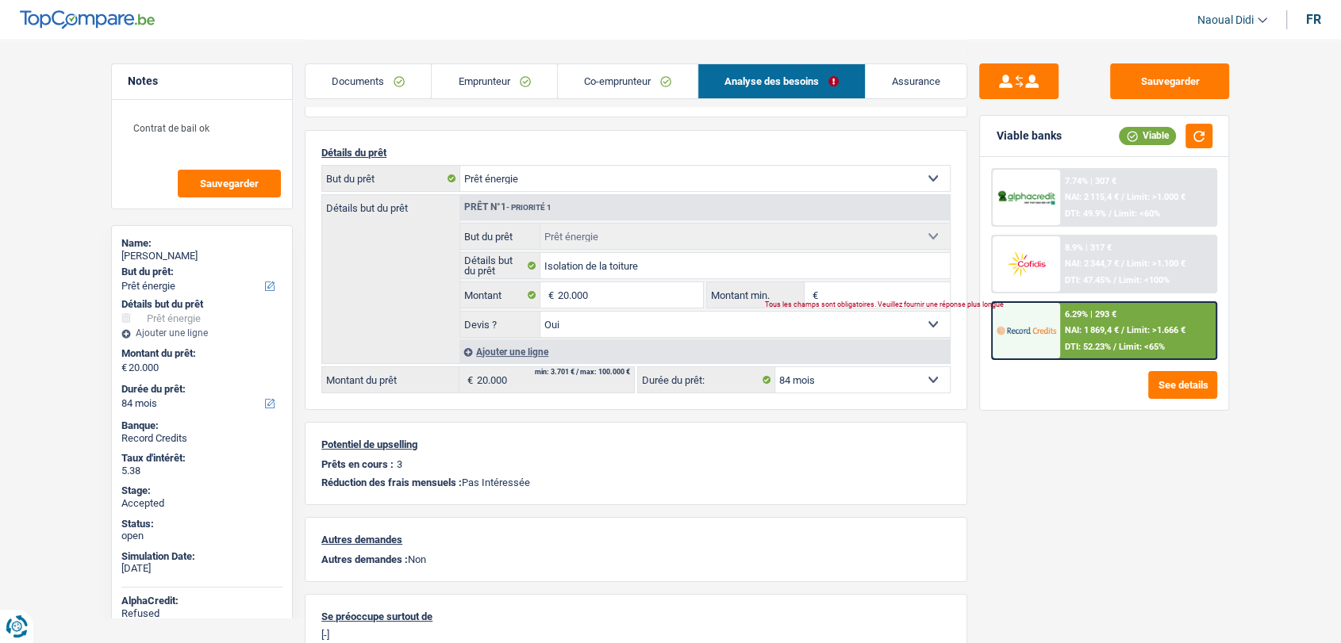
scroll to position [19, 0]
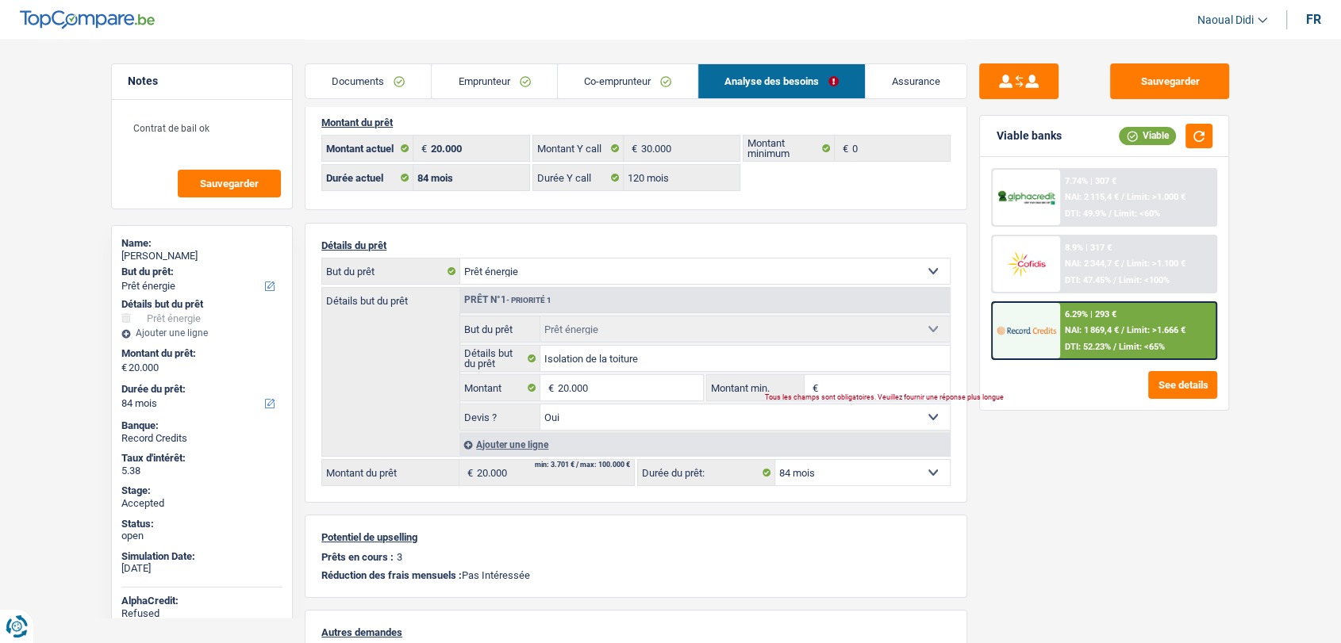
click at [397, 75] on link "Documents" at bounding box center [367, 81] width 125 height 34
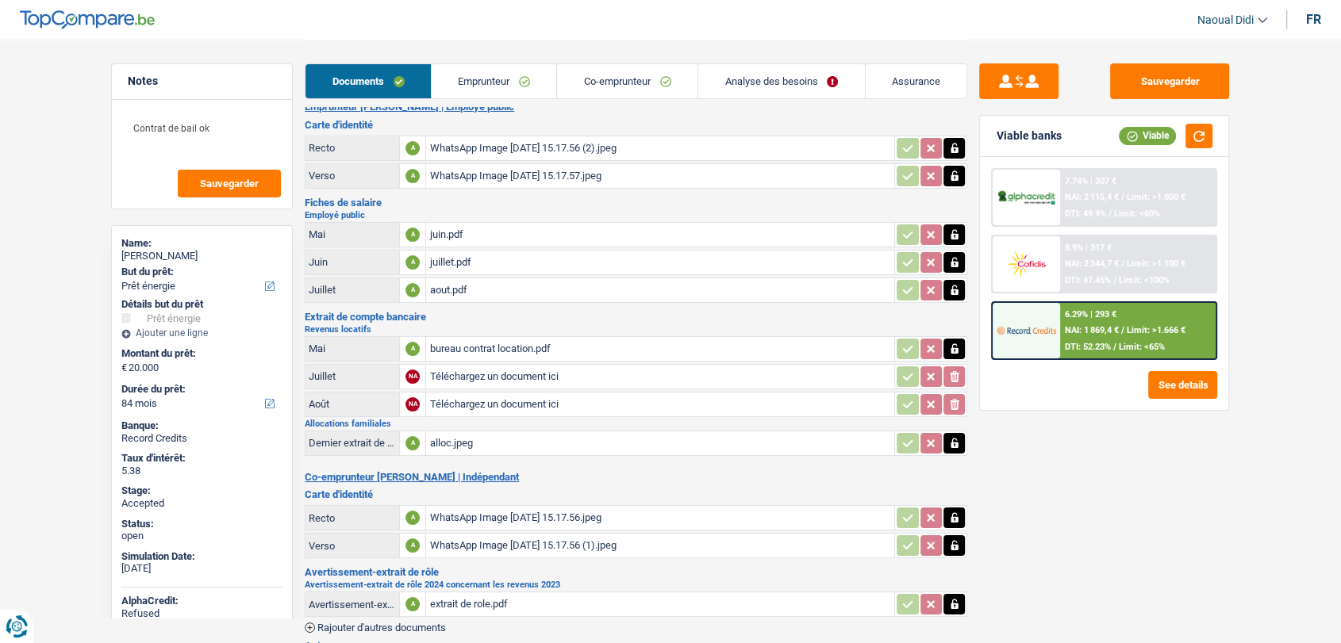
click at [508, 150] on div "WhatsApp Image [DATE] 15.17.56 (2).jpeg" at bounding box center [660, 148] width 462 height 24
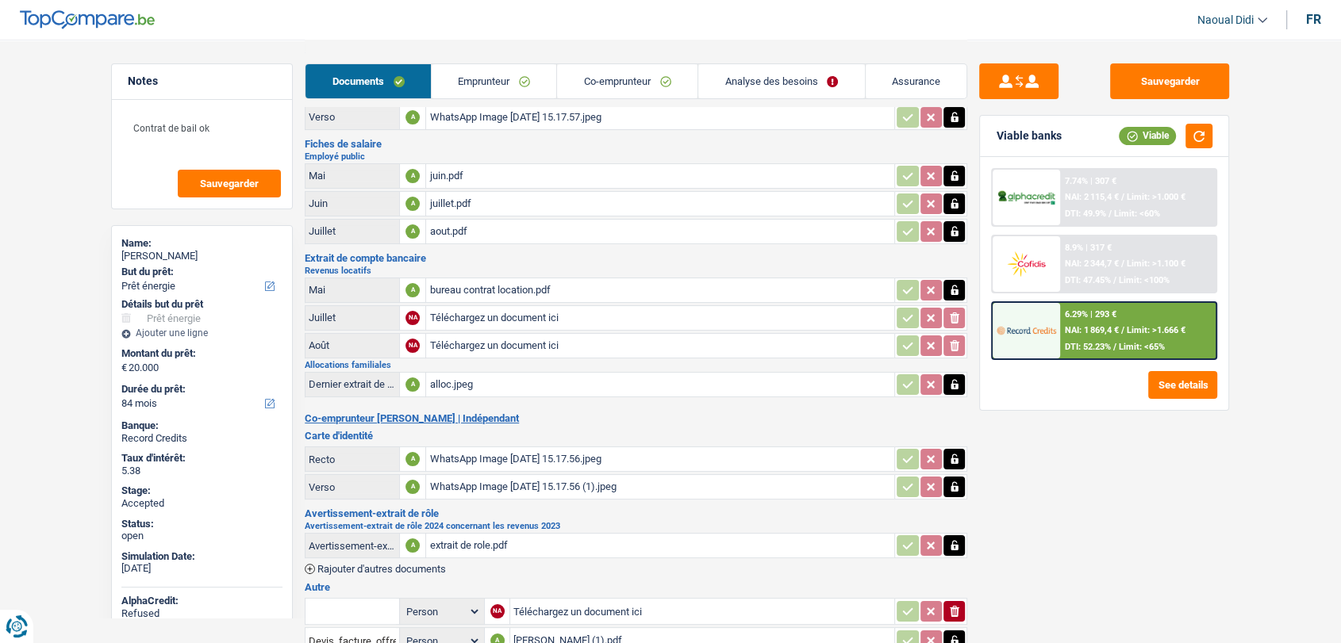
scroll to position [108, 0]
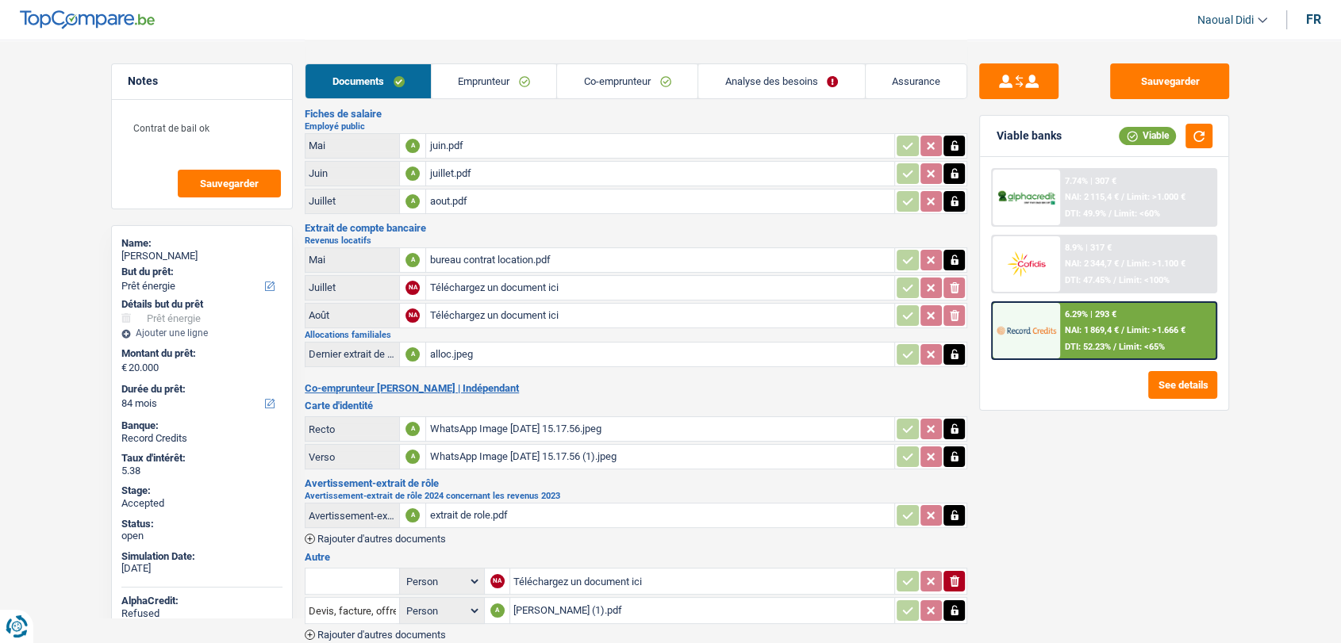
click at [455, 429] on div "WhatsApp Image [DATE] 15.17.56.jpeg" at bounding box center [660, 429] width 462 height 24
click at [502, 85] on link "Emprunteur" at bounding box center [494, 81] width 125 height 34
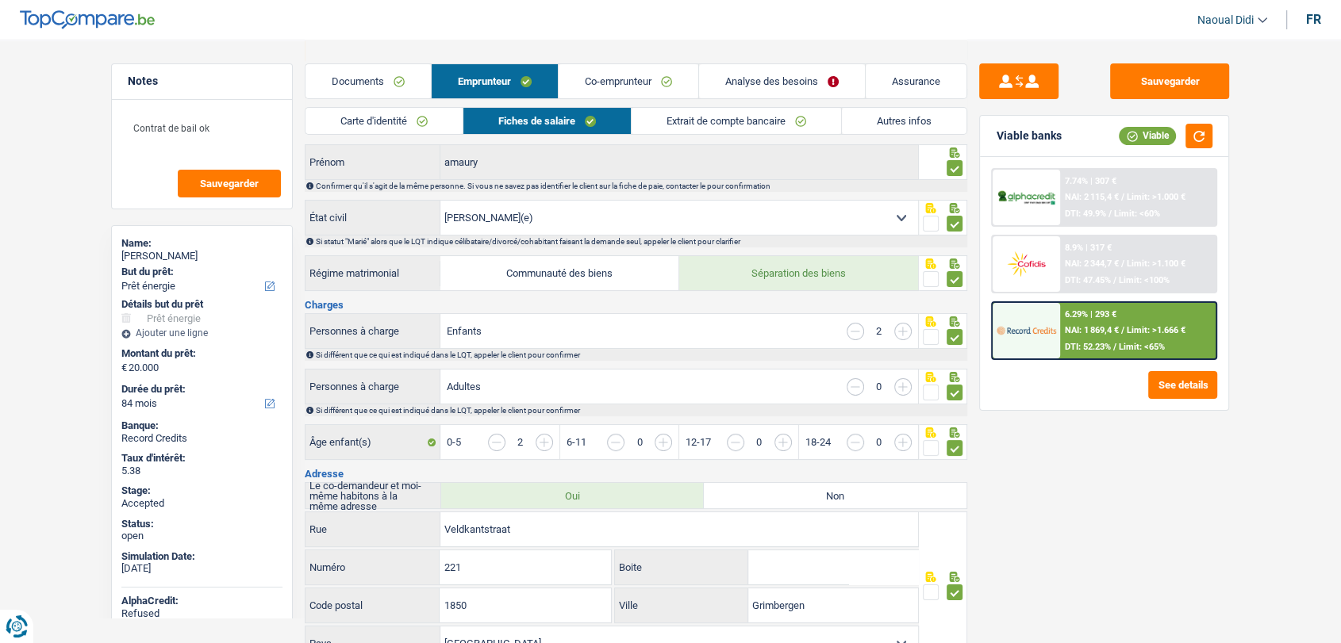
click at [893, 122] on link "Autres infos" at bounding box center [904, 121] width 125 height 26
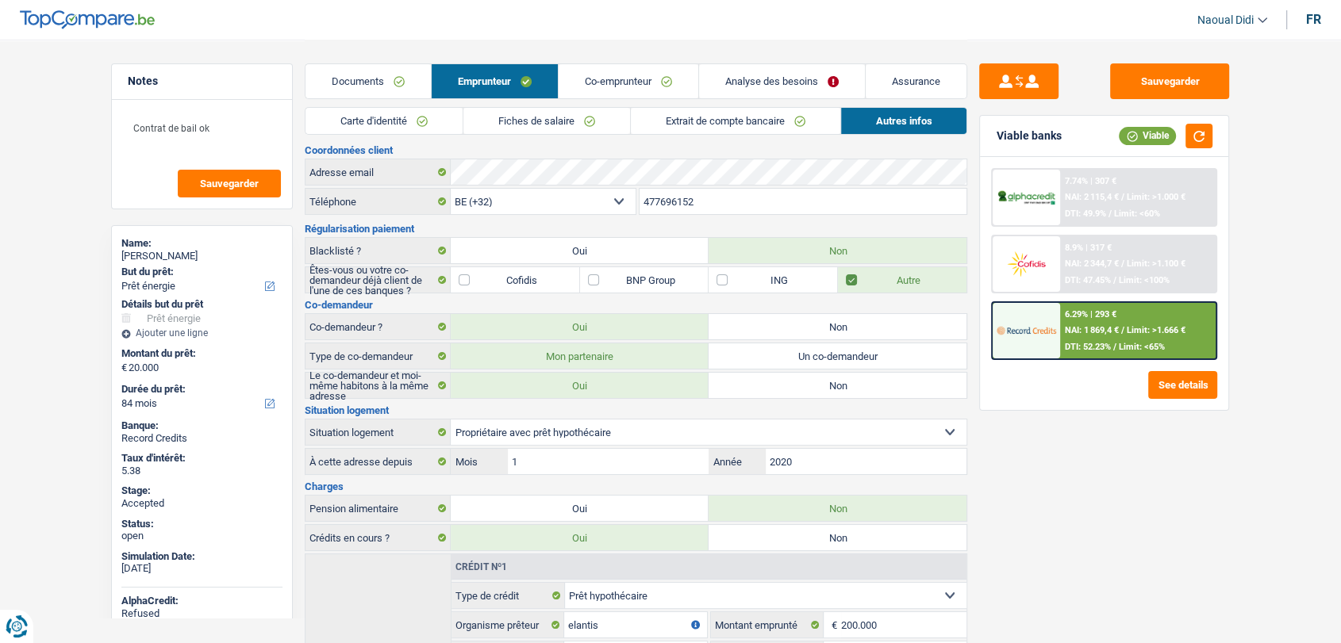
scroll to position [0, 0]
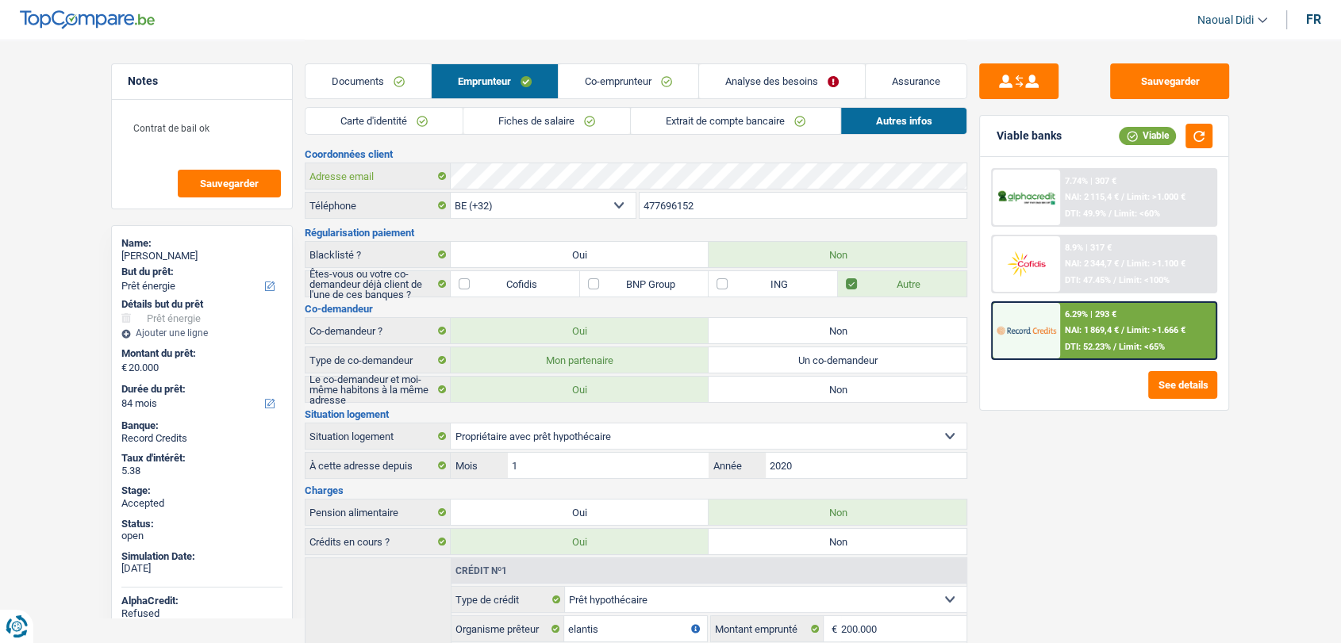
click at [362, 175] on div "Adresse email" at bounding box center [635, 175] width 661 height 25
click at [597, 84] on link "Co-emprunteur" at bounding box center [629, 81] width 140 height 34
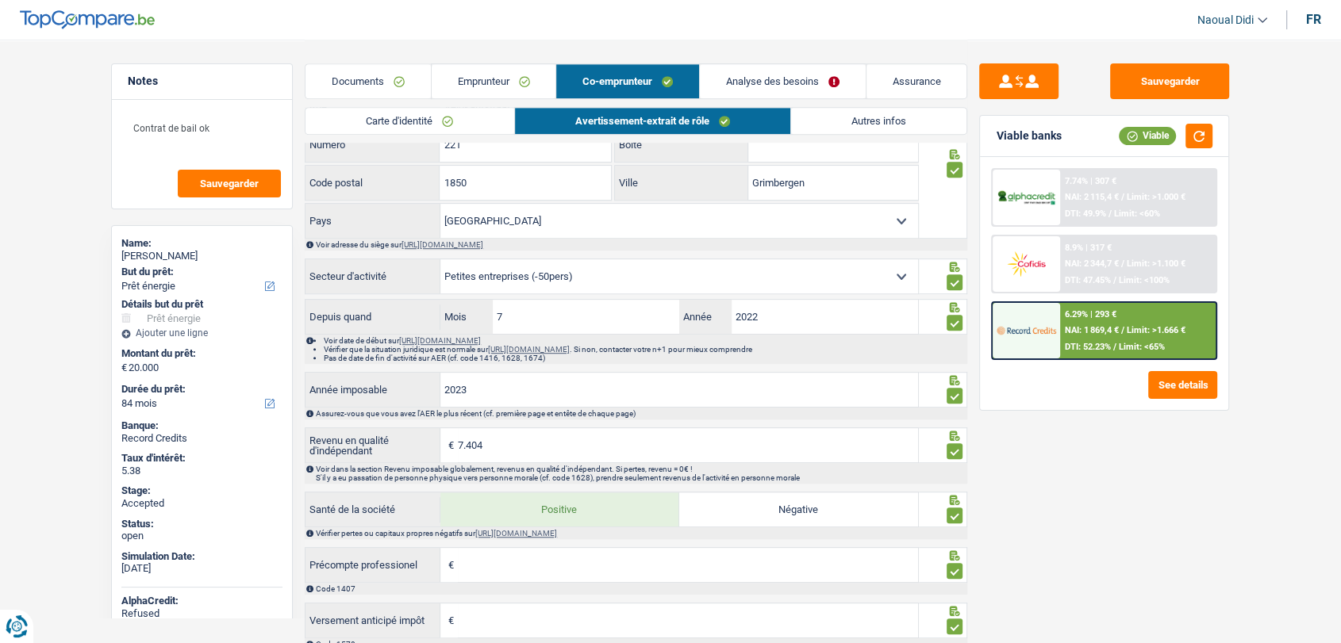
scroll to position [881, 0]
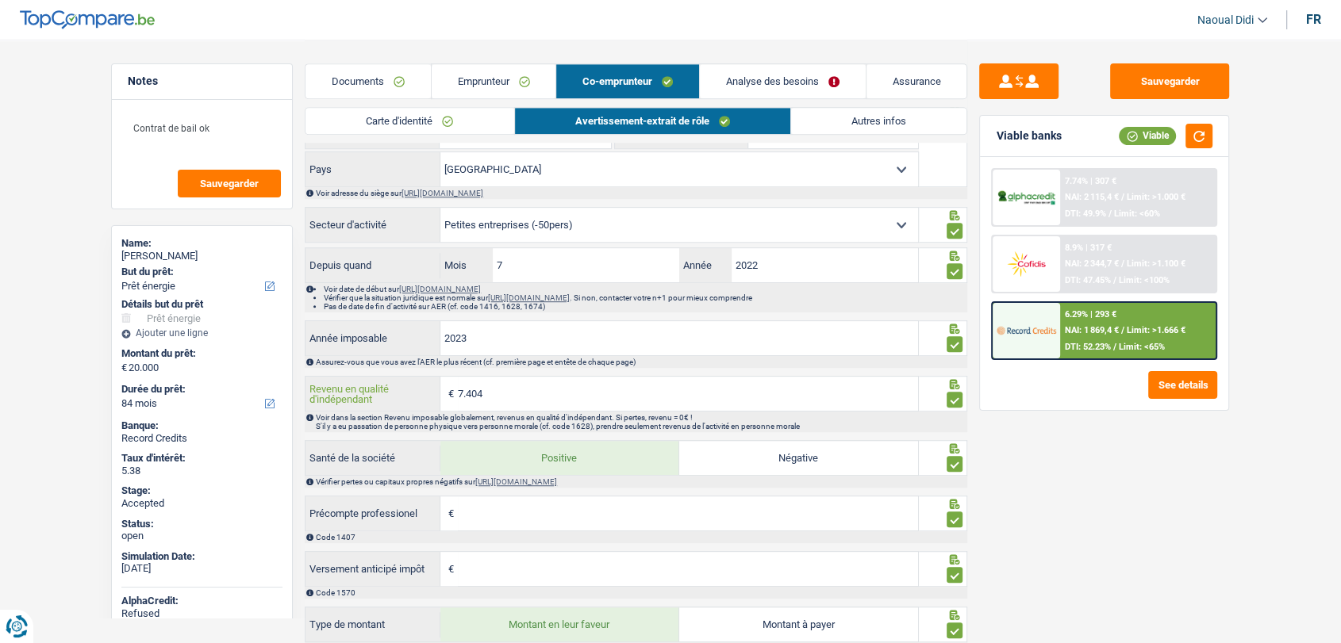
drag, startPoint x: 493, startPoint y: 395, endPoint x: 452, endPoint y: 382, distance: 42.4
click at [452, 382] on div "7.404 € Revenu en qualité d'indépendant" at bounding box center [611, 394] width 613 height 34
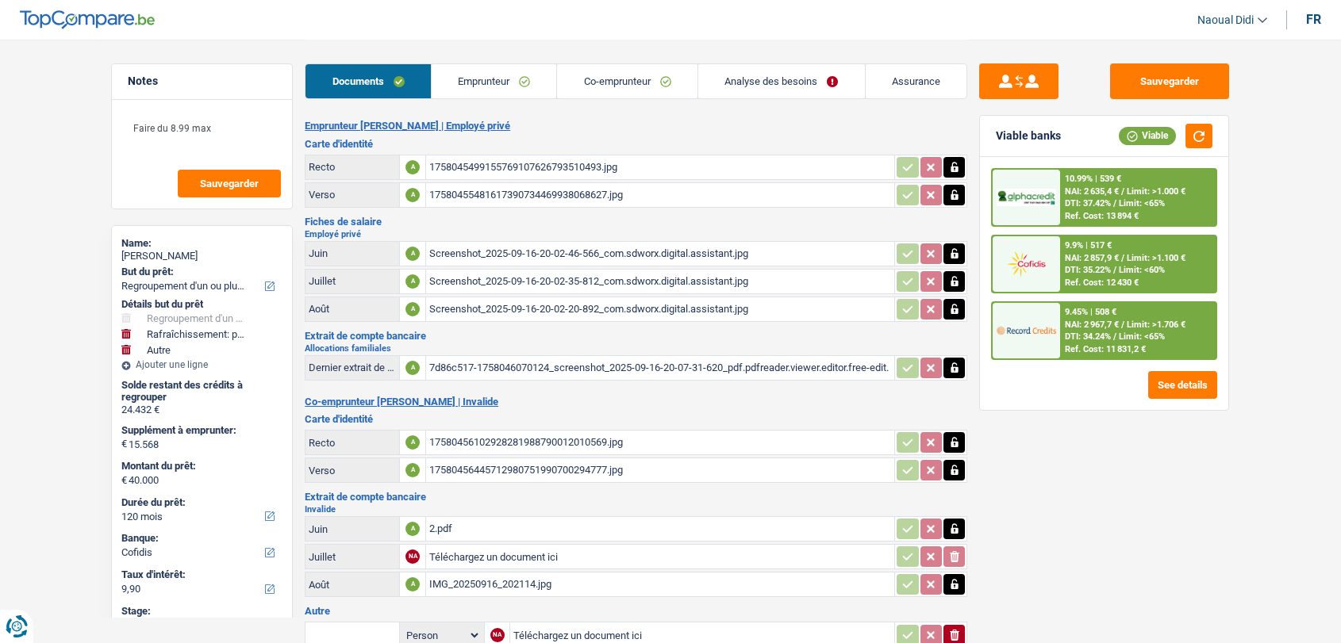
select select "refinancing"
select select "houseOrGarden"
select select "other"
select select "120"
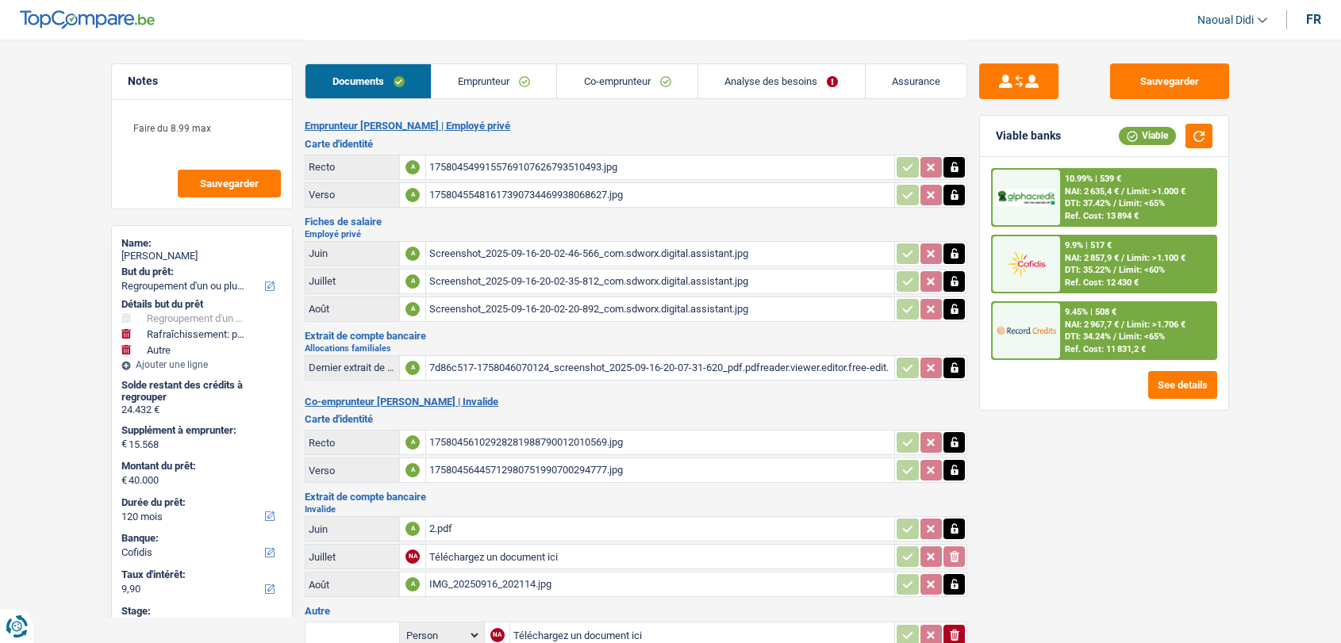
select select "cofidis"
click at [495, 242] on div "Screenshot_2025-09-16-20-02-46-566_com.sdworx.digital.assistant.jpg" at bounding box center [660, 254] width 462 height 24
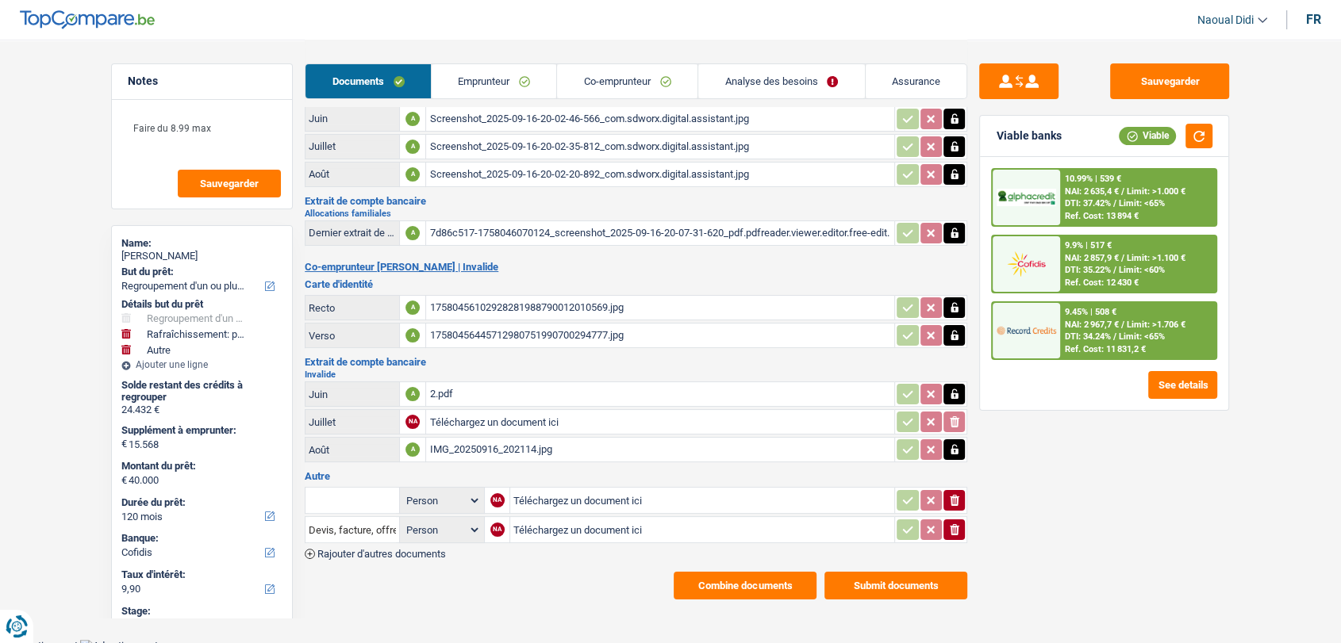
scroll to position [136, 0]
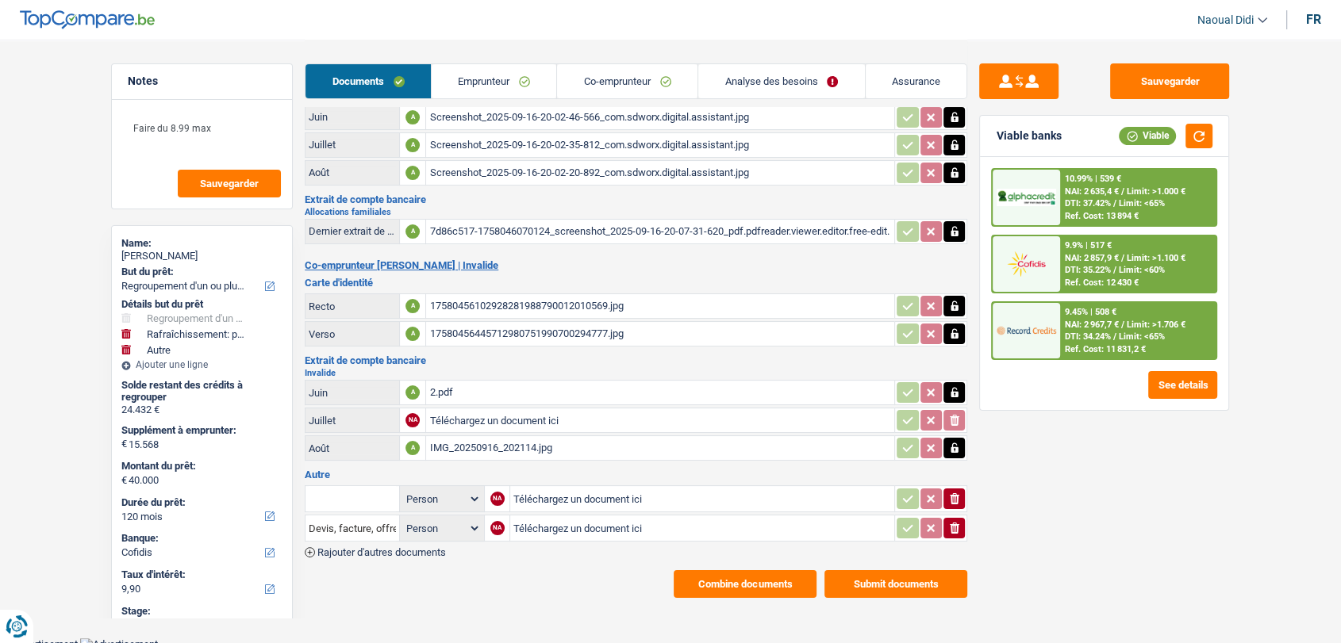
click at [501, 297] on div "17580456102928281988790012010569.jpg" at bounding box center [660, 306] width 462 height 24
click at [430, 390] on div "2.pdf" at bounding box center [660, 393] width 462 height 24
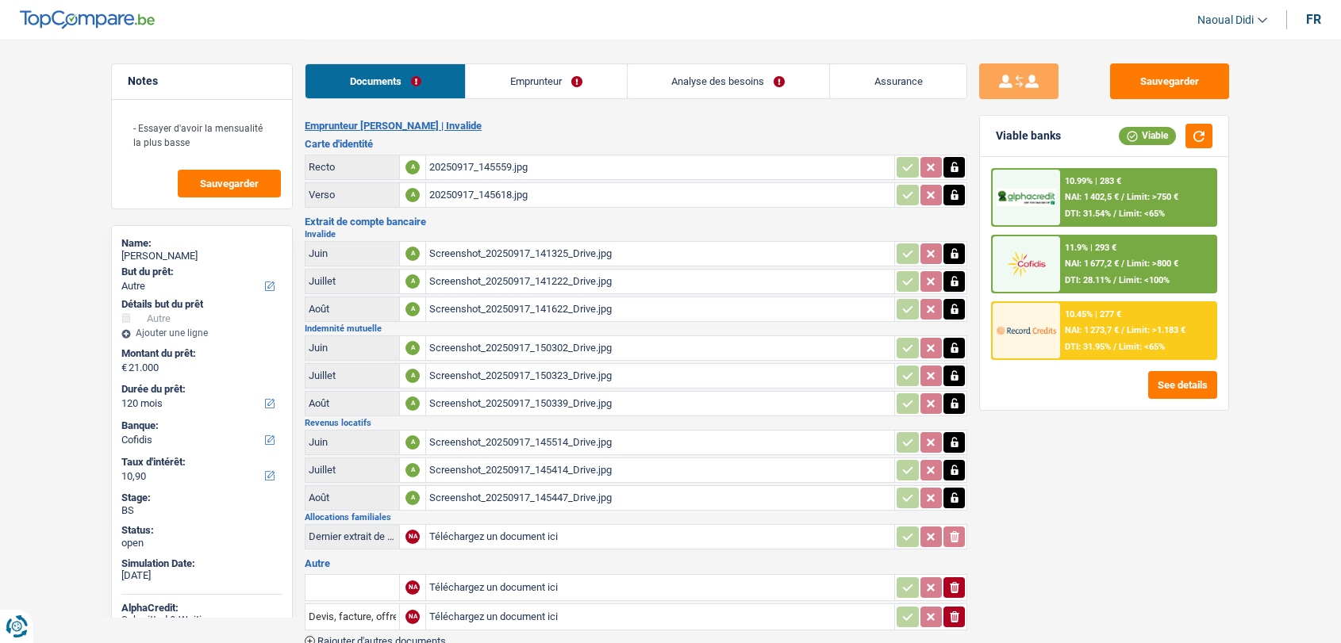
select select "other"
select select "120"
select select "cofidis"
click at [530, 86] on link "Emprunteur" at bounding box center [546, 81] width 160 height 34
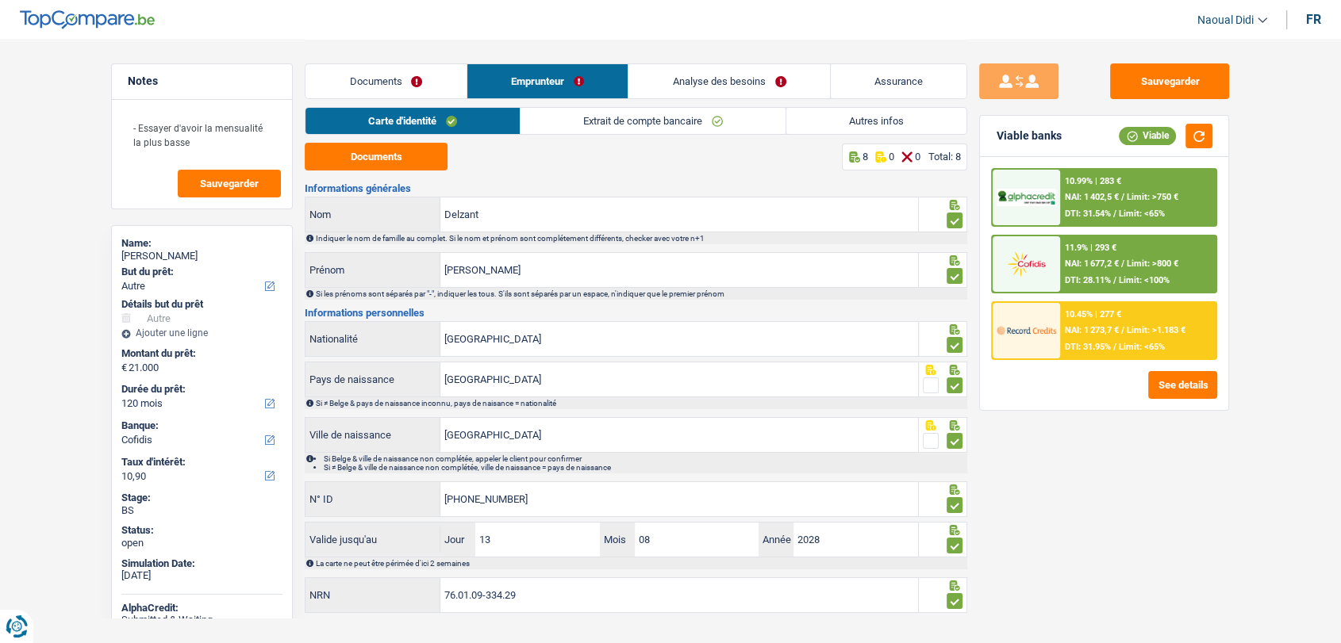
click at [643, 120] on link "Extrait de compte bancaire" at bounding box center [652, 121] width 265 height 26
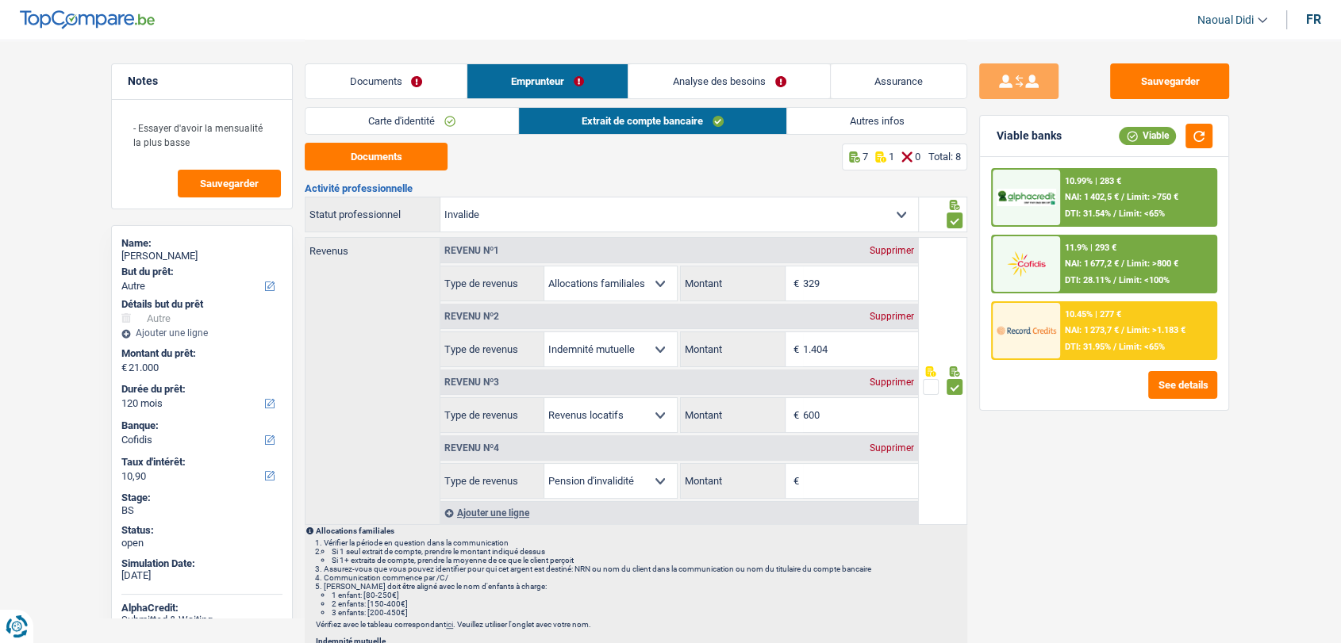
click at [884, 440] on div "Revenu nº4 Supprimer" at bounding box center [679, 448] width 478 height 25
click at [881, 447] on div "Supprimer" at bounding box center [892, 449] width 52 height 10
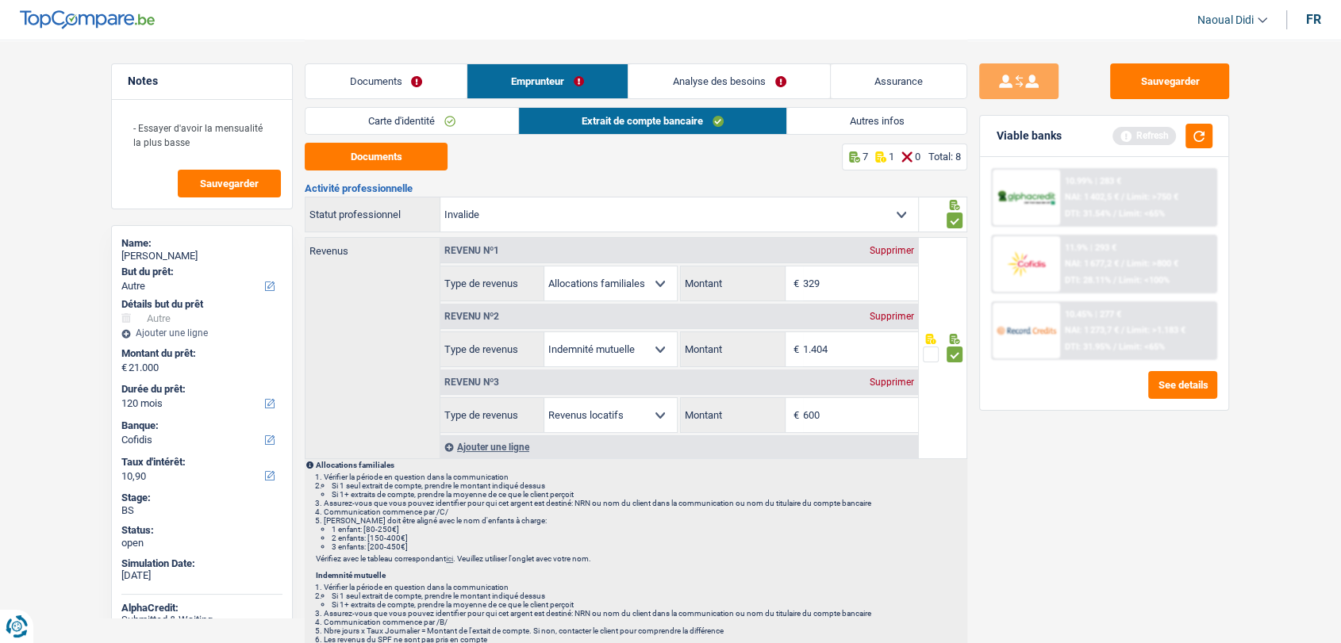
click at [716, 83] on link "Analyse des besoins" at bounding box center [729, 81] width 202 height 34
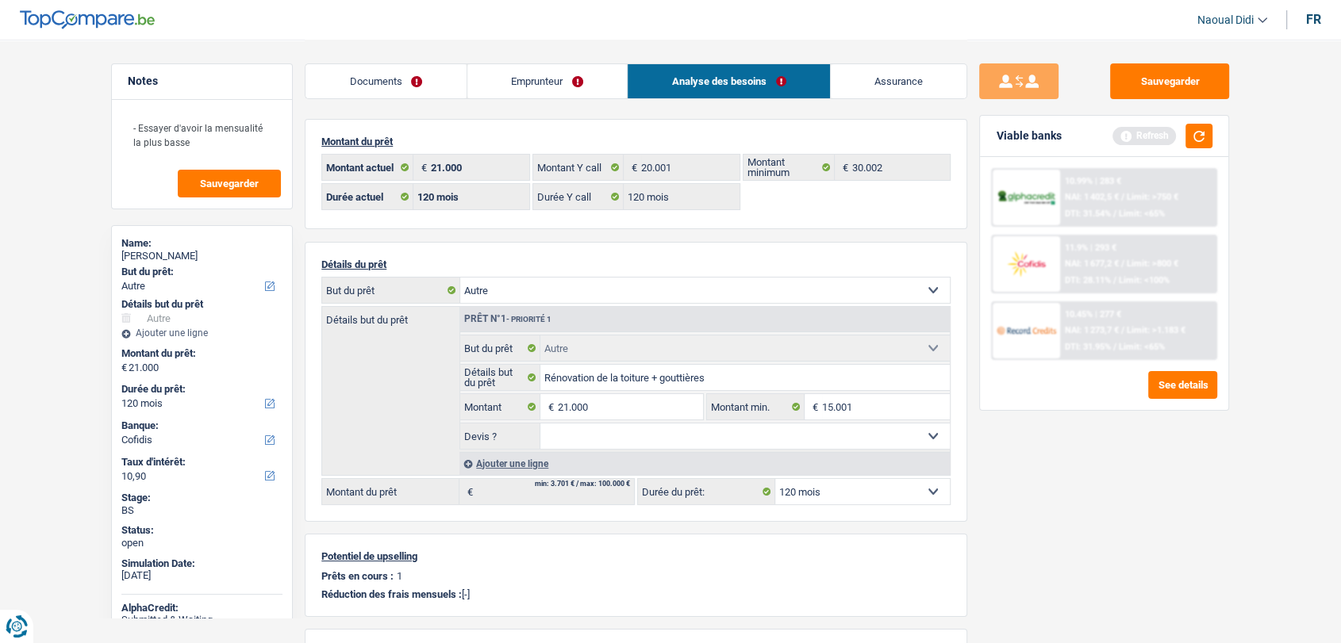
click at [558, 81] on link "Emprunteur" at bounding box center [547, 81] width 160 height 34
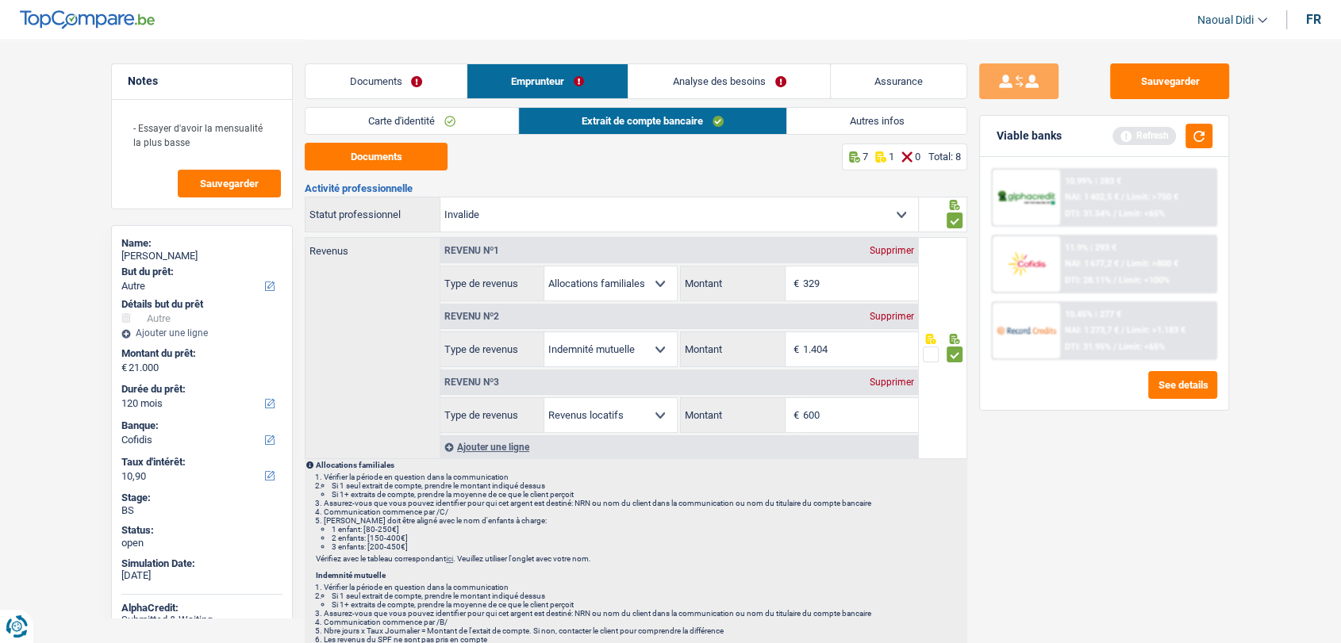
drag, startPoint x: 451, startPoint y: 2, endPoint x: 876, endPoint y: 109, distance: 437.8
click at [804, 117] on link "Autres infos" at bounding box center [877, 121] width 180 height 26
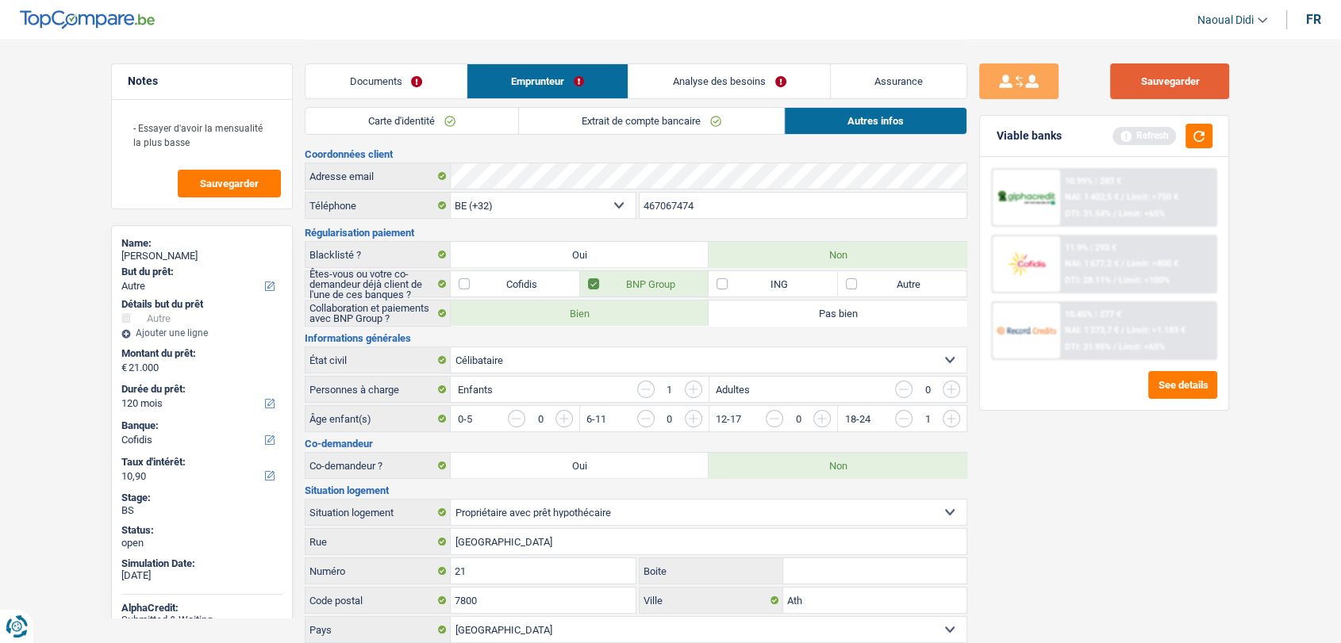
click at [1173, 85] on button "Sauvegarder" at bounding box center [1169, 81] width 119 height 36
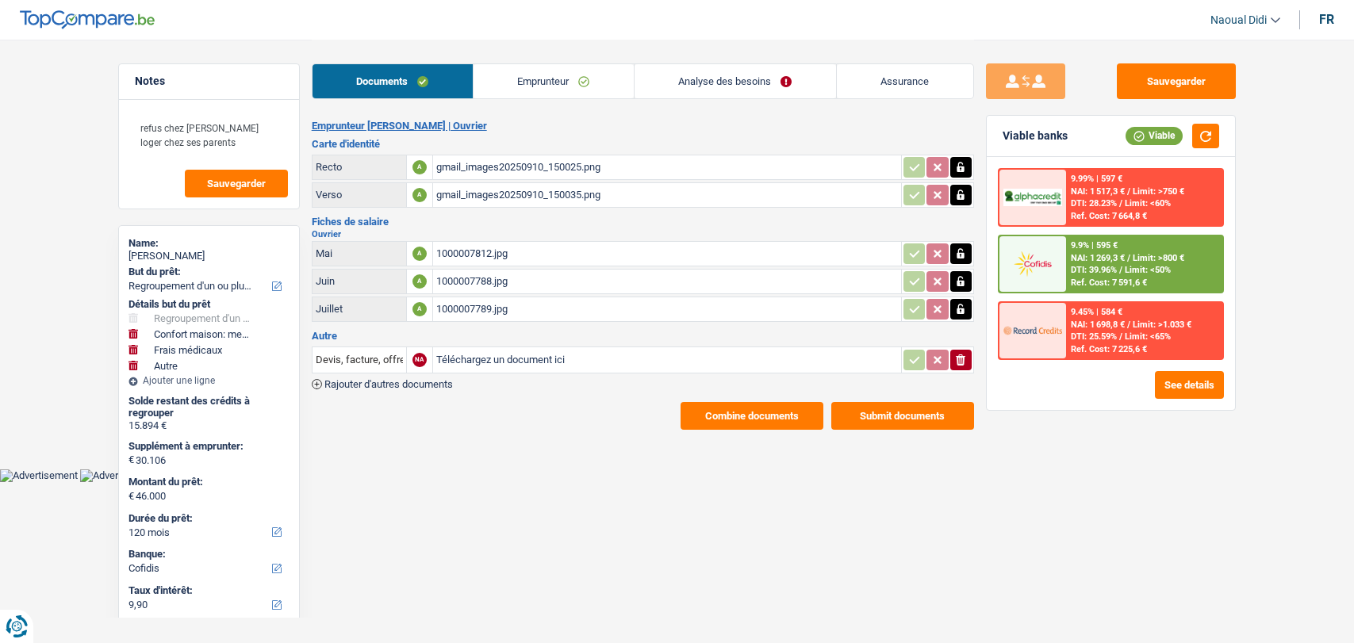
select select "refinancing"
select select "household"
select select "medical"
select select "other"
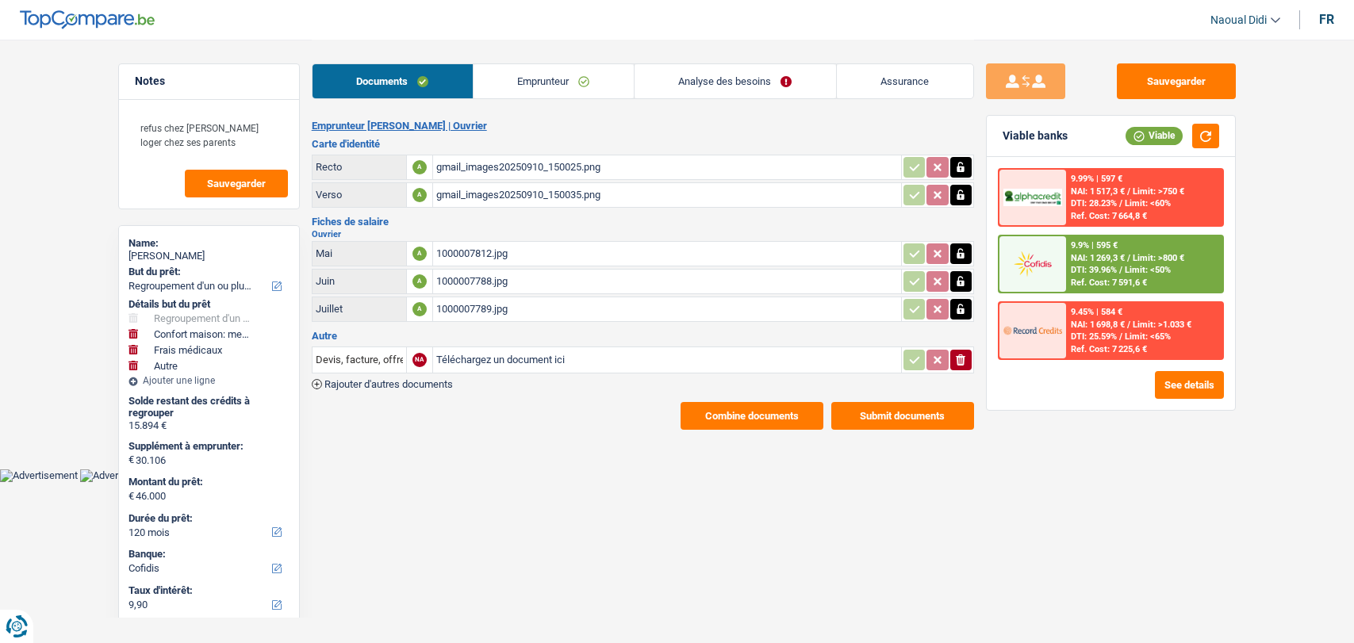
select select "120"
select select "cofidis"
click at [1180, 379] on button "See details" at bounding box center [1189, 385] width 69 height 28
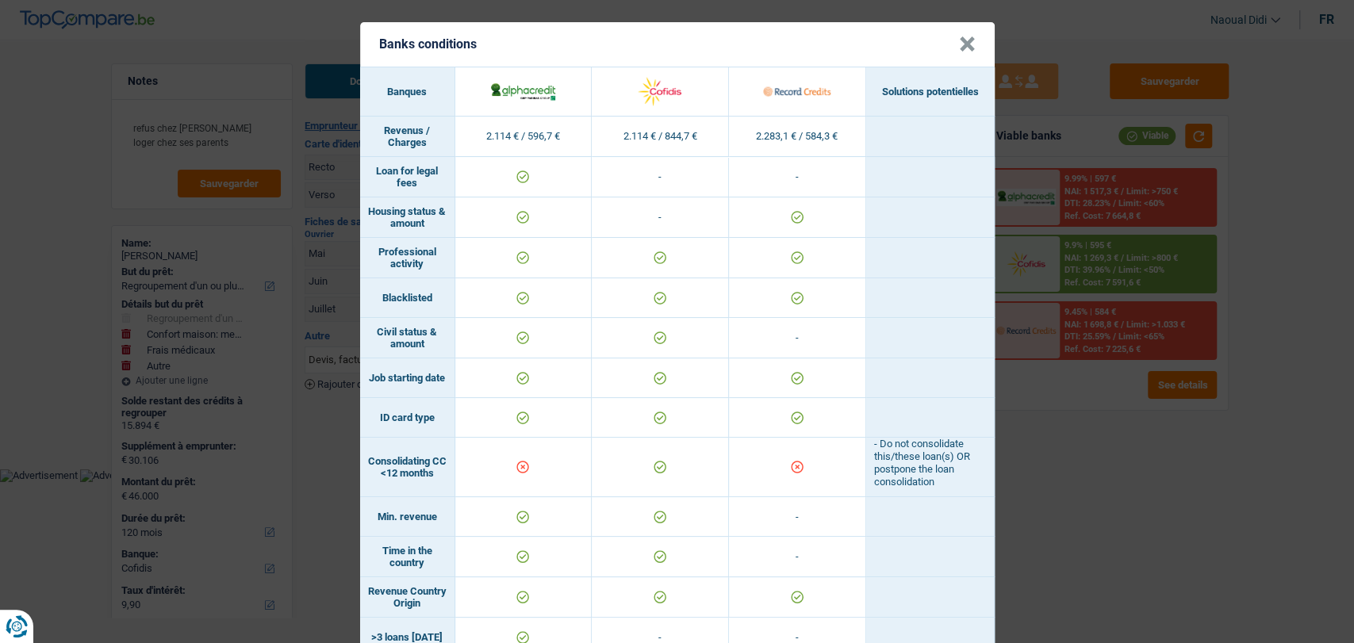
click at [959, 42] on button "×" at bounding box center [967, 44] width 17 height 16
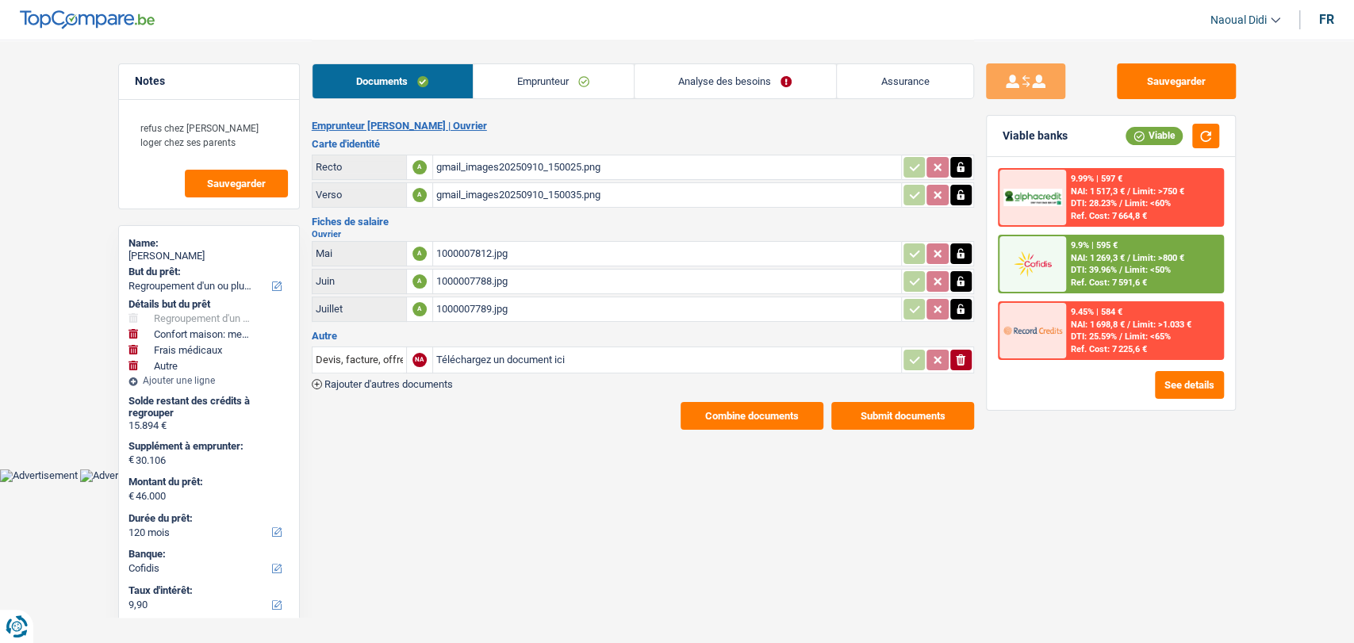
click at [722, 94] on link "Analyse des besoins" at bounding box center [736, 81] width 202 height 34
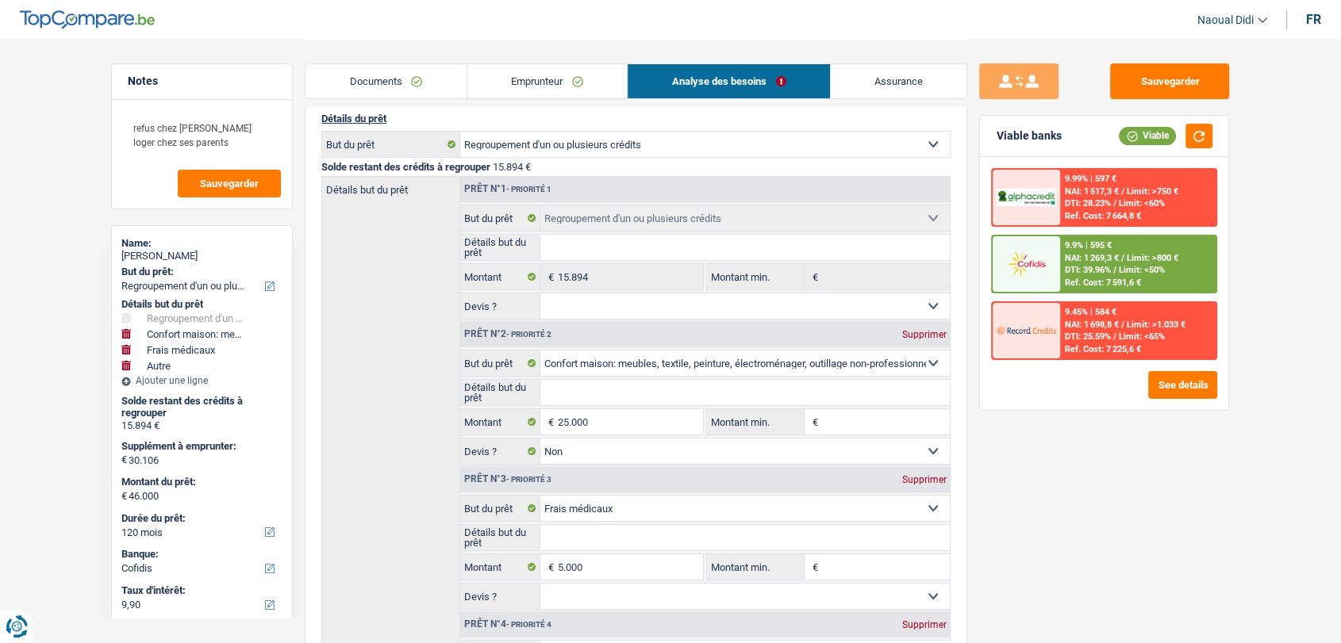
scroll to position [176, 0]
